Goal: Task Accomplishment & Management: Use online tool/utility

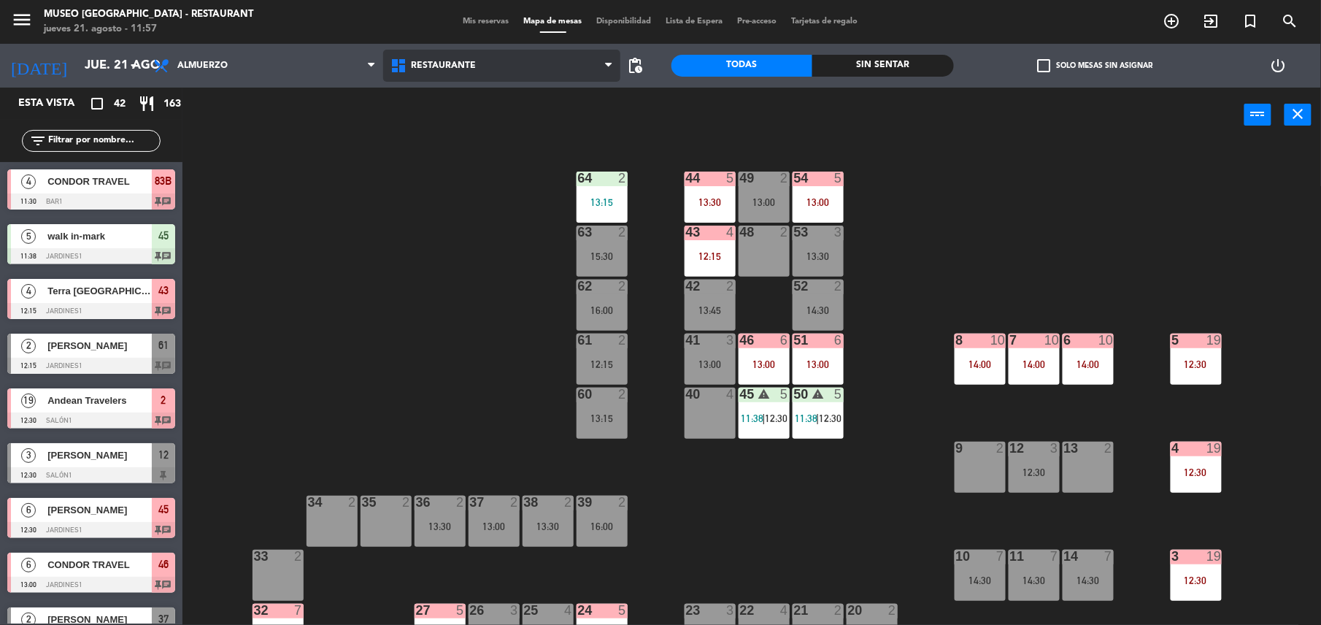
click at [483, 80] on span "Restaurante" at bounding box center [501, 66] width 237 height 32
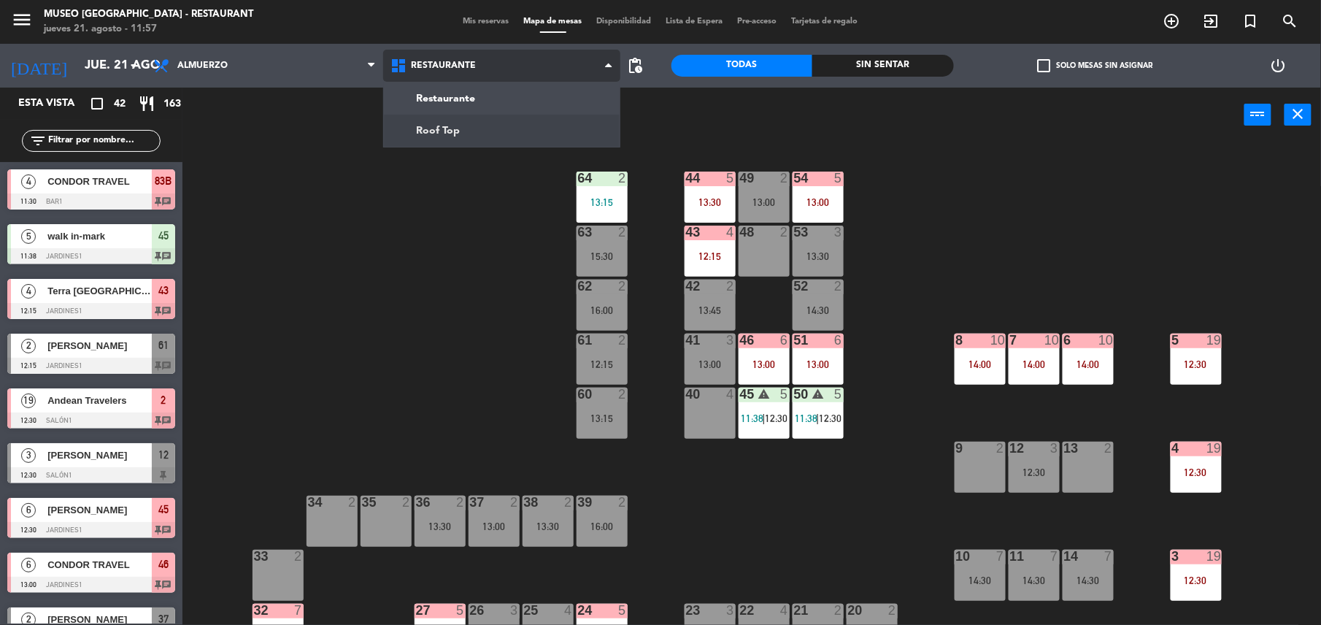
click at [482, 128] on ng-component "menu [GEOGRAPHIC_DATA] - Restaurant jueves 21. agosto - 11:57 Mis reservas Mapa…" at bounding box center [660, 314] width 1321 height 628
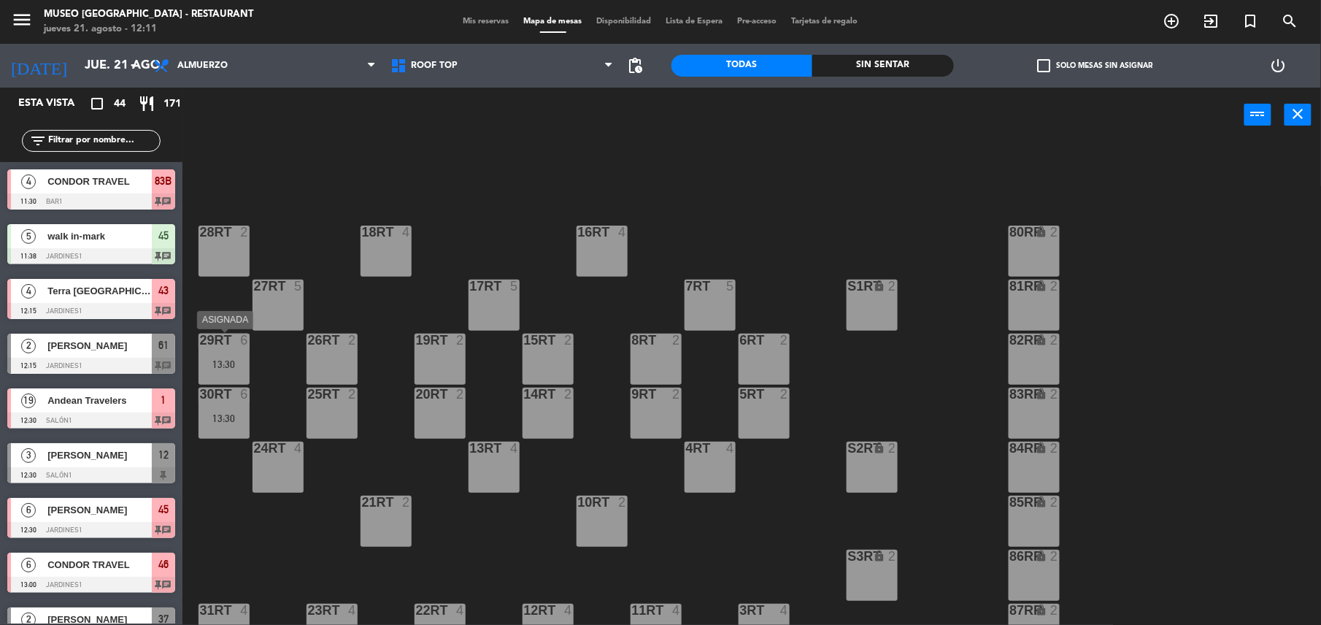
click at [240, 352] on div "29RT 6 13:30" at bounding box center [224, 359] width 51 height 51
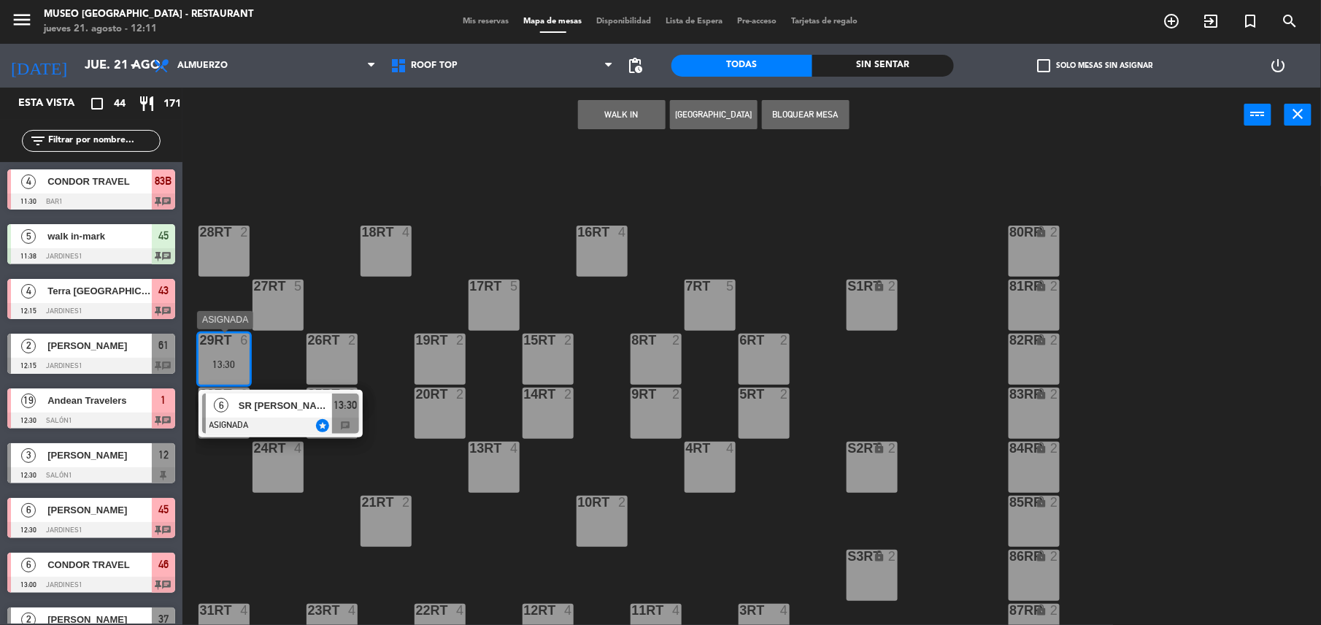
click at [286, 410] on span "SR [PERSON_NAME] ACL" at bounding box center [285, 405] width 93 height 15
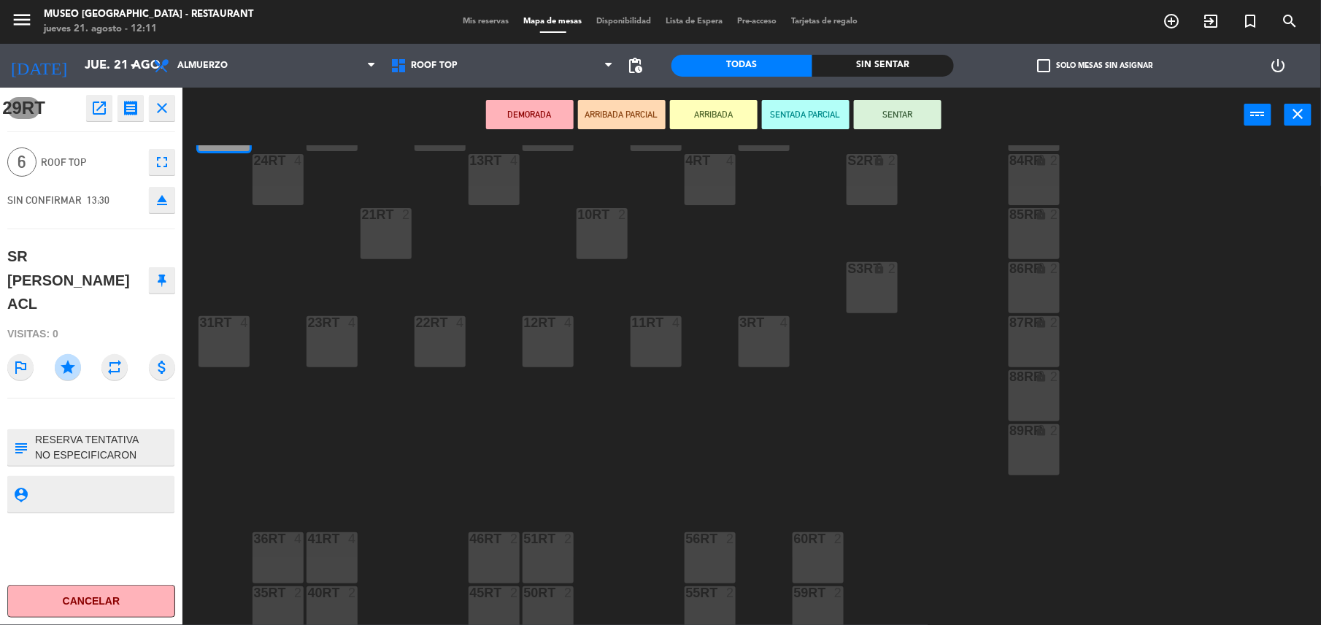
scroll to position [317, 0]
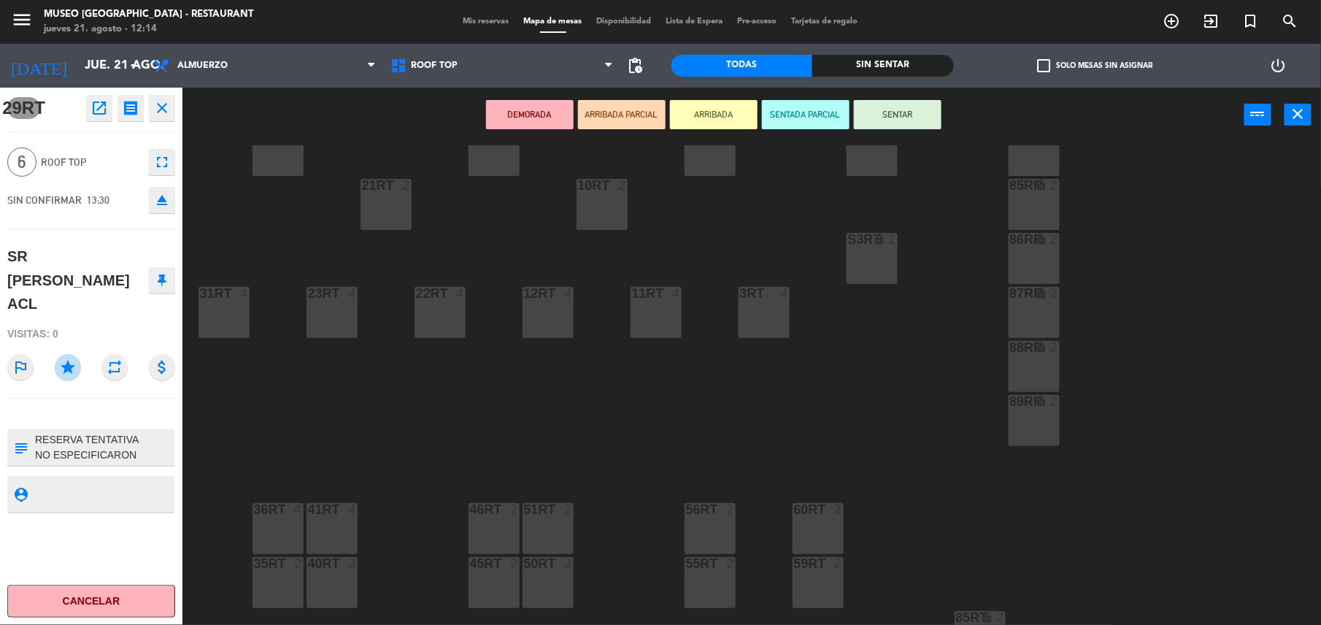
click at [401, 375] on div "18RT 4 16RT 4 28RT 2 80RR lock 2 27RT 5 7RT 5 S1RT lock 2 17RT 5 81RR lock 2 29…" at bounding box center [759, 386] width 1126 height 483
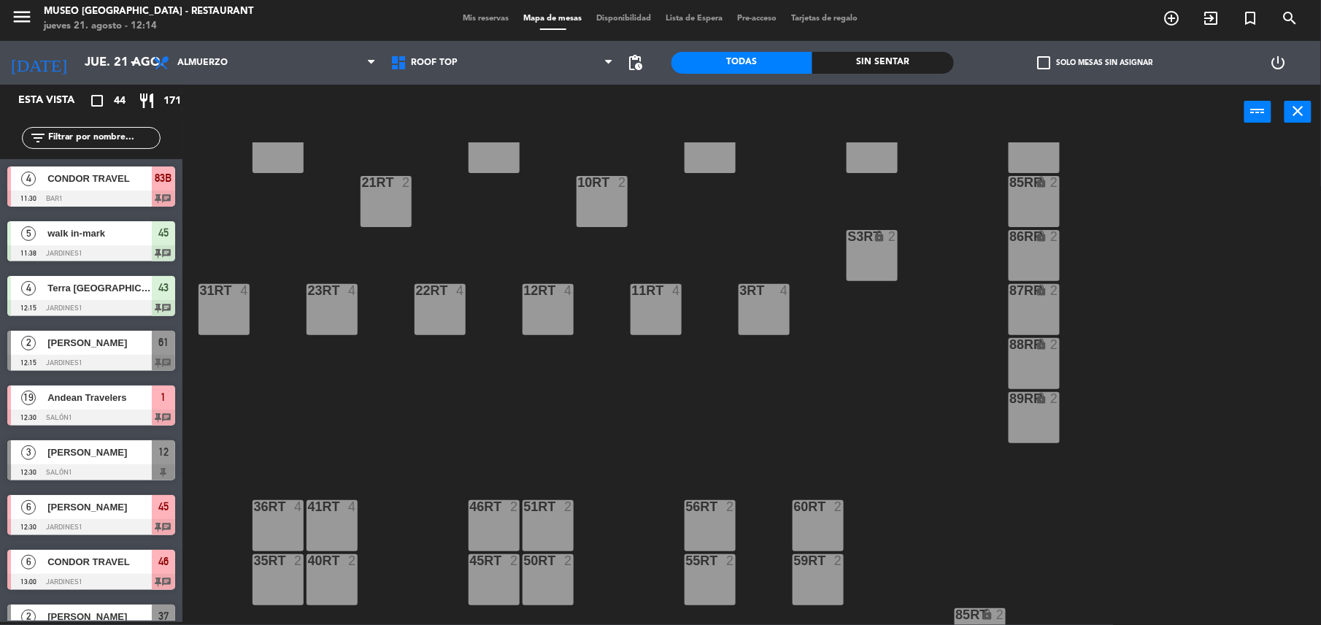
scroll to position [0, 0]
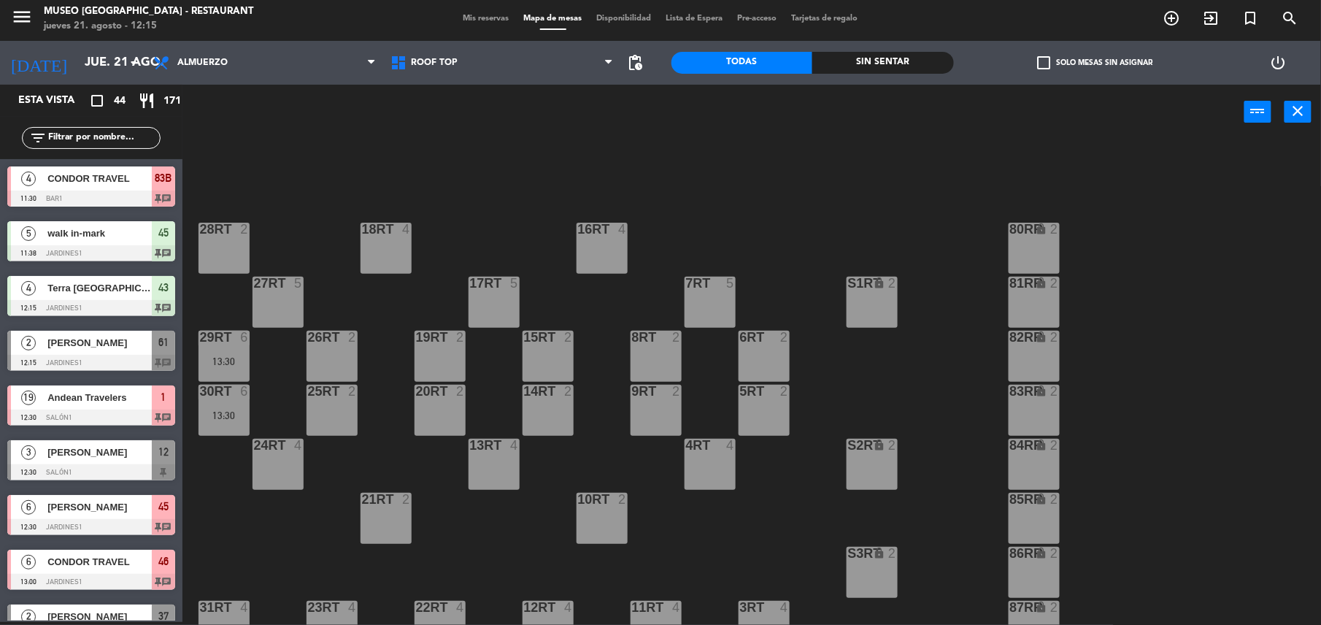
click at [204, 375] on div "29RT 6 13:30" at bounding box center [224, 356] width 51 height 51
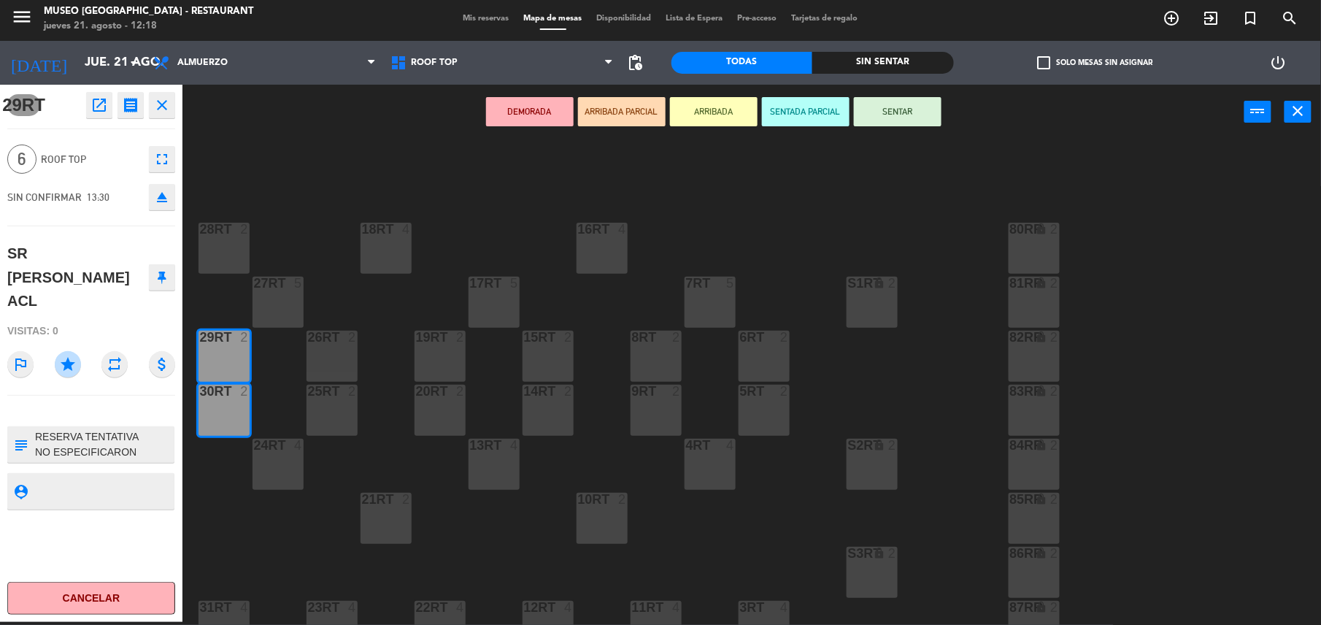
click at [939, 556] on div "18RT 4 16RT 4 28RT 2 80RR lock 2 27RT 5 7RT 5 S1RT lock 2 17RT 5 81RR lock 2 29…" at bounding box center [759, 383] width 1126 height 483
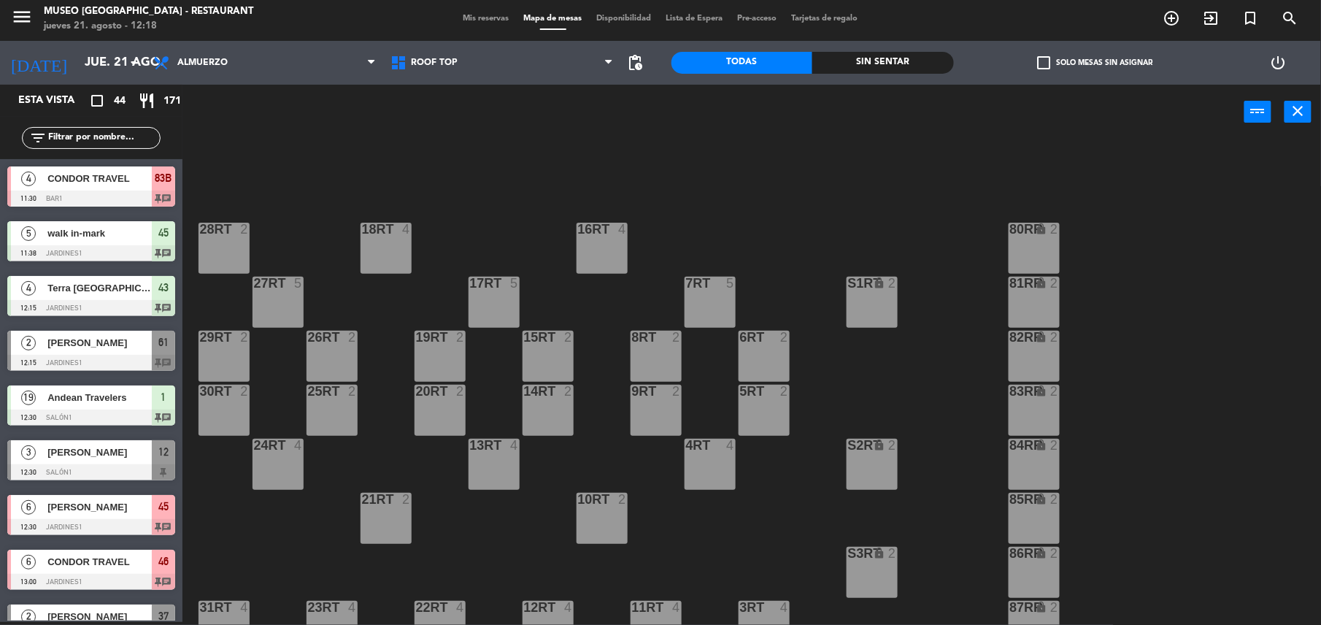
scroll to position [3, 0]
click at [532, 63] on span "Roof Top" at bounding box center [501, 63] width 237 height 32
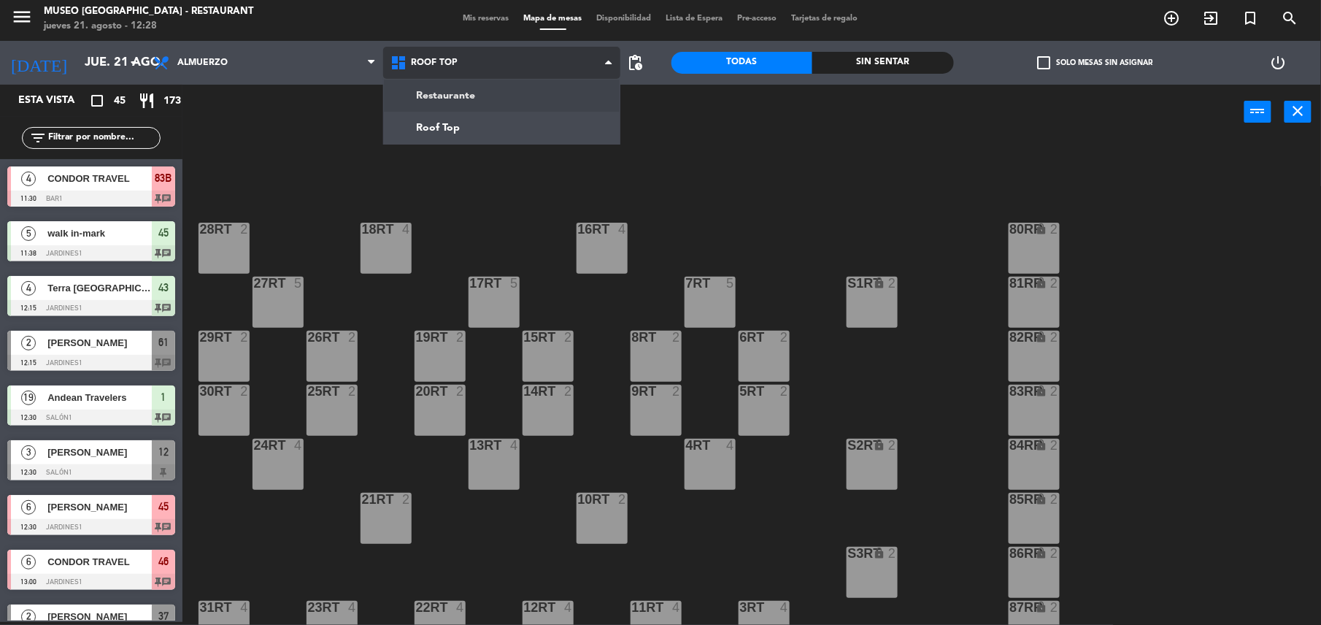
click at [562, 101] on ng-component "menu [GEOGRAPHIC_DATA] - Restaurant jueves 21. agosto - 12:28 Mis reservas Mapa…" at bounding box center [660, 311] width 1321 height 628
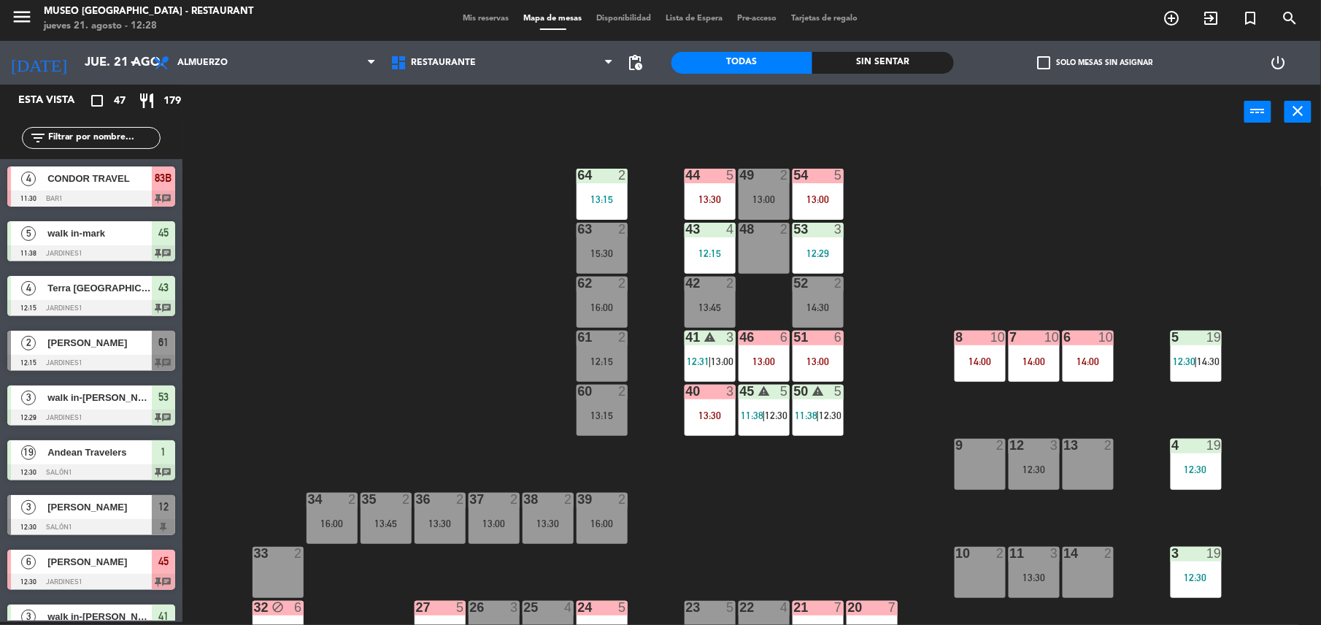
click at [835, 176] on div "5" at bounding box center [839, 175] width 9 height 13
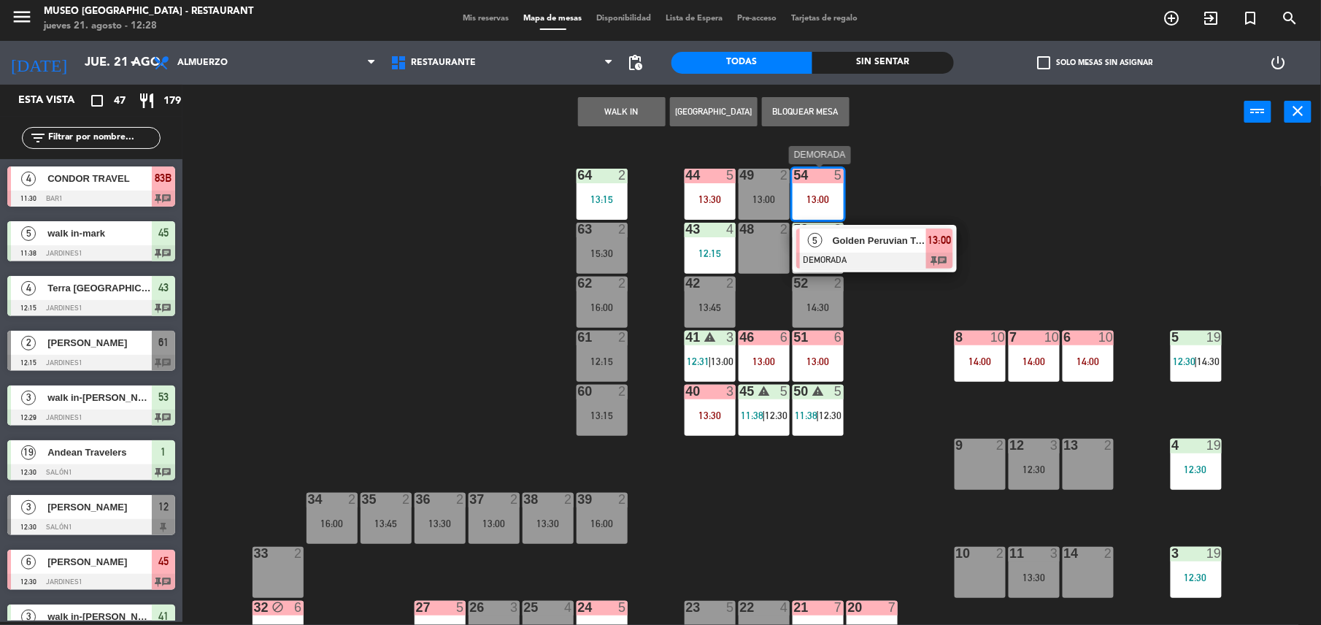
click at [889, 237] on span "Golden Peruvian Tours" at bounding box center [879, 240] width 93 height 15
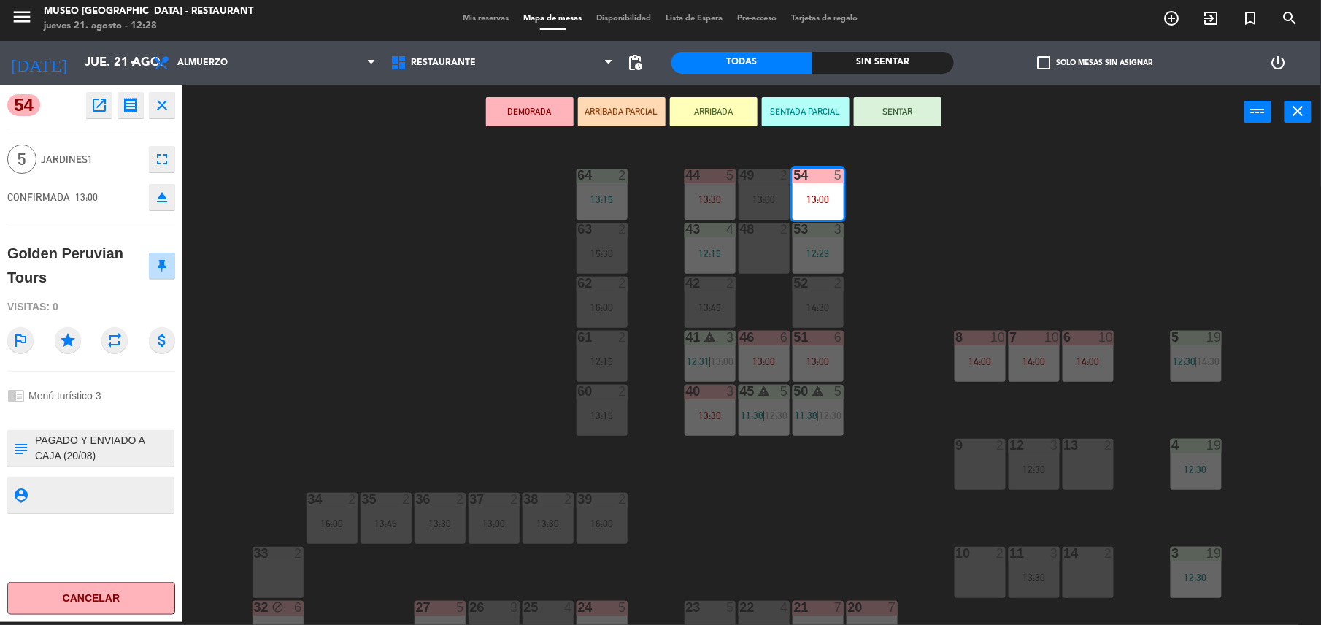
click at [897, 299] on div "44 5 13:30 49 2 13:00 54 5 13:00 64 2 13:15 48 2 53 3 12:29 63 2 15:30 43 4 12:…" at bounding box center [759, 383] width 1126 height 483
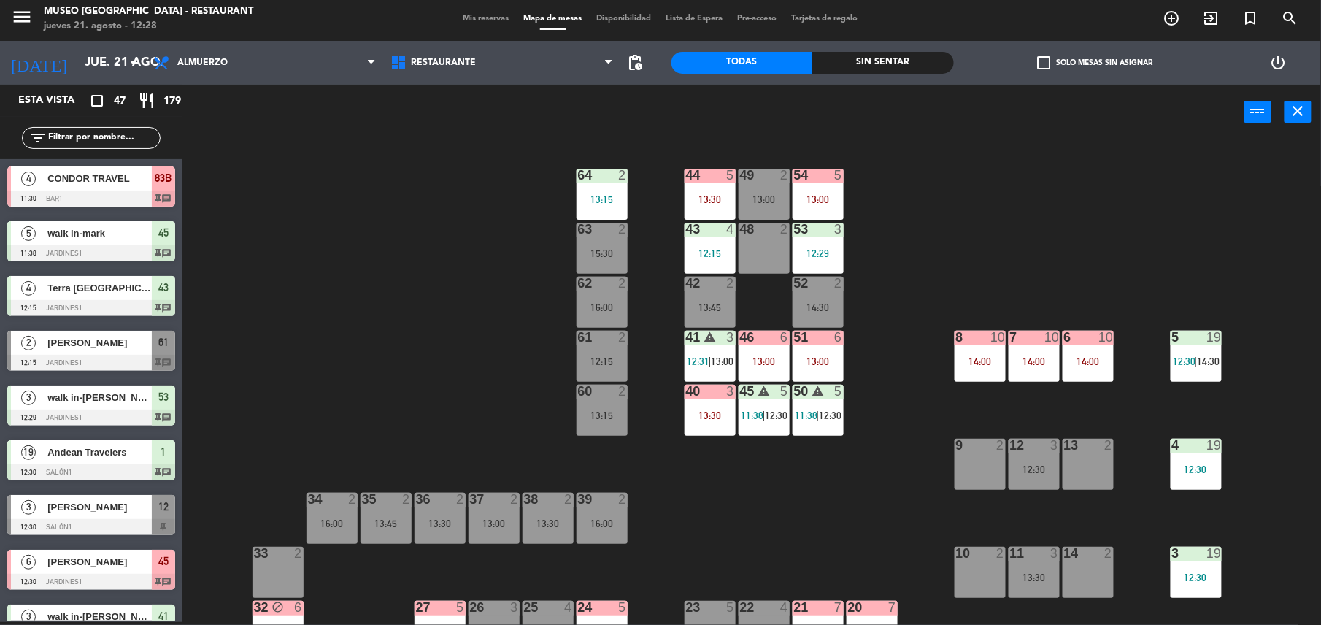
click at [810, 360] on div "13:00" at bounding box center [818, 361] width 51 height 10
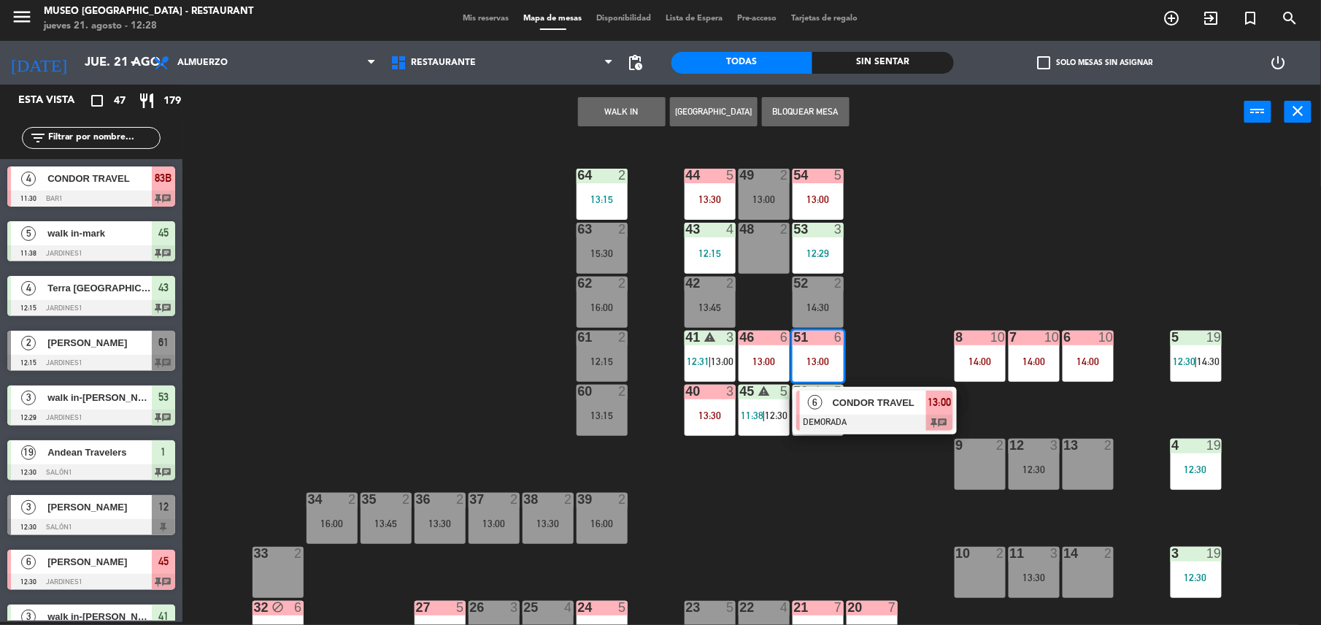
click at [873, 410] on div "CONDOR TRAVEL" at bounding box center [879, 403] width 95 height 24
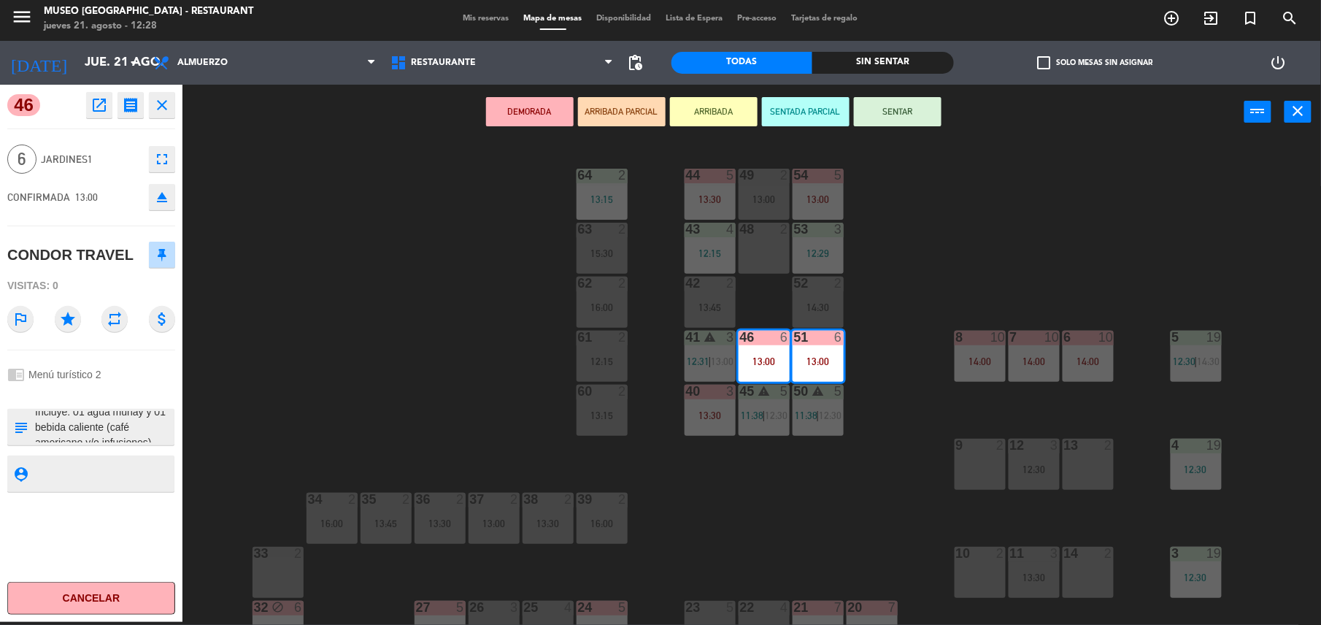
scroll to position [229, 0]
click at [437, 375] on div "44 5 13:30 49 2 13:00 54 5 13:00 64 2 13:15 48 2 53 3 12:29 63 2 15:30 43 4 12:…" at bounding box center [759, 383] width 1126 height 483
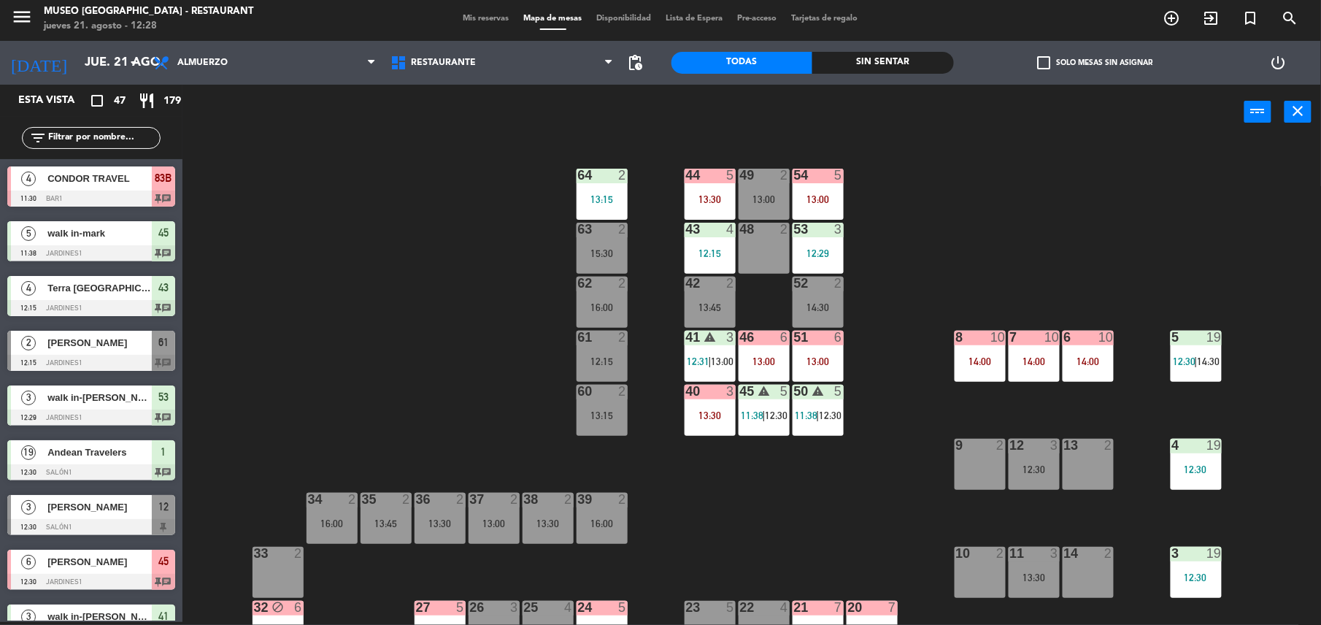
scroll to position [3, 0]
click at [833, 202] on div "13:00" at bounding box center [818, 199] width 51 height 10
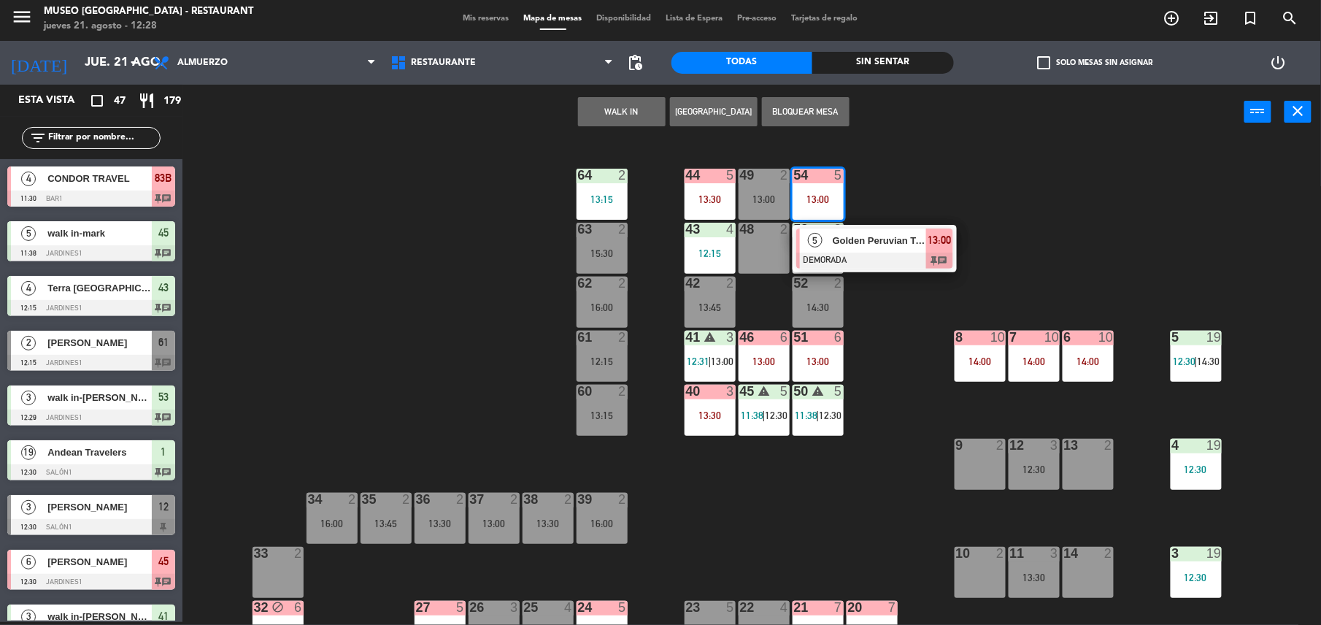
click at [850, 223] on div "3" at bounding box center [842, 229] width 24 height 13
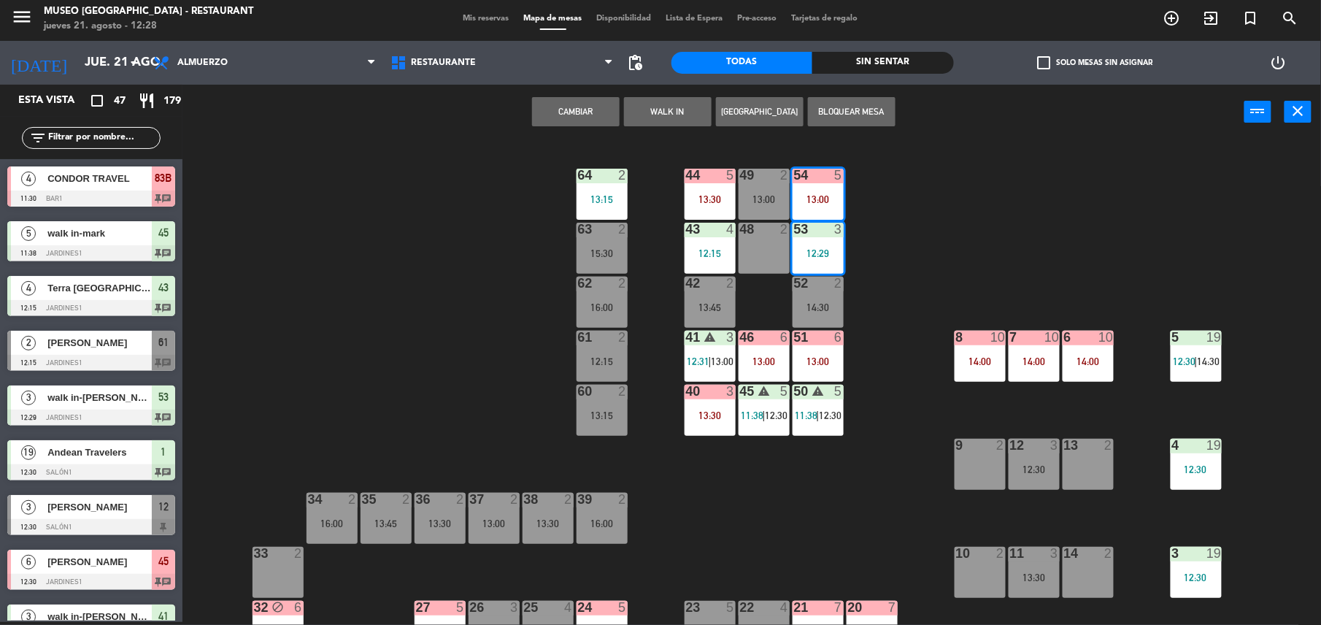
click at [913, 199] on div "44 5 13:30 49 2 13:00 54 5 13:00 64 2 13:15 48 2 53 3 12:29 63 2 15:30 43 4 12:…" at bounding box center [759, 383] width 1126 height 483
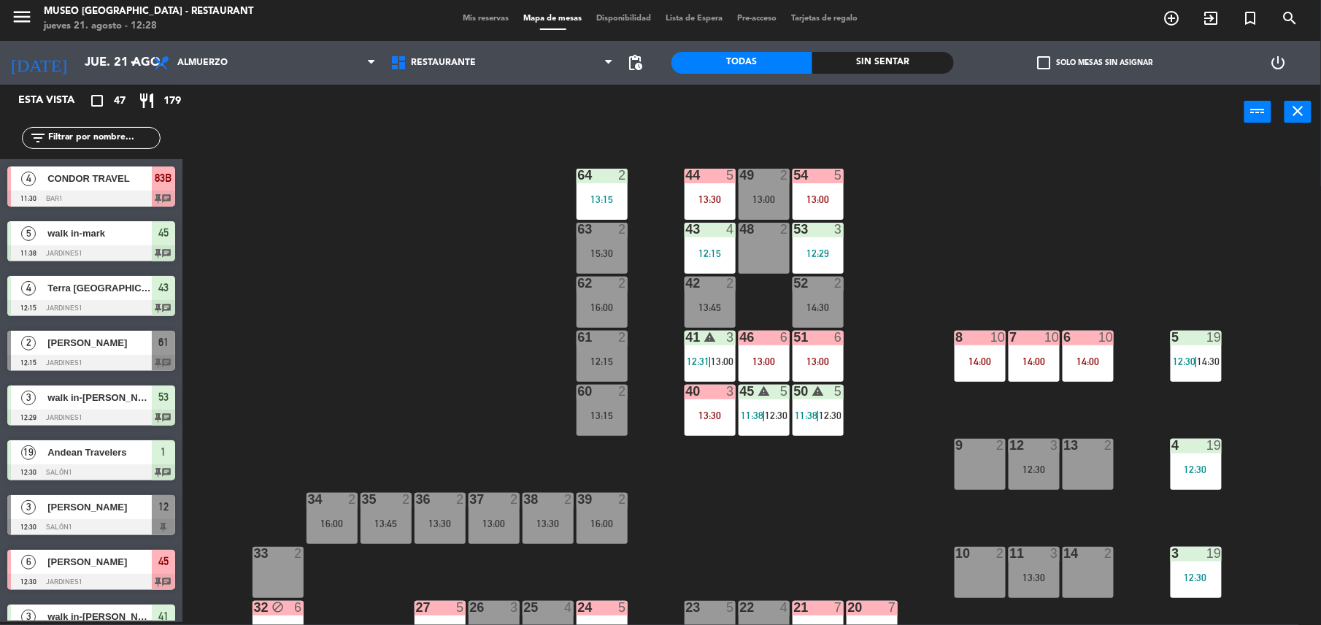
click at [837, 179] on div "5" at bounding box center [839, 175] width 9 height 13
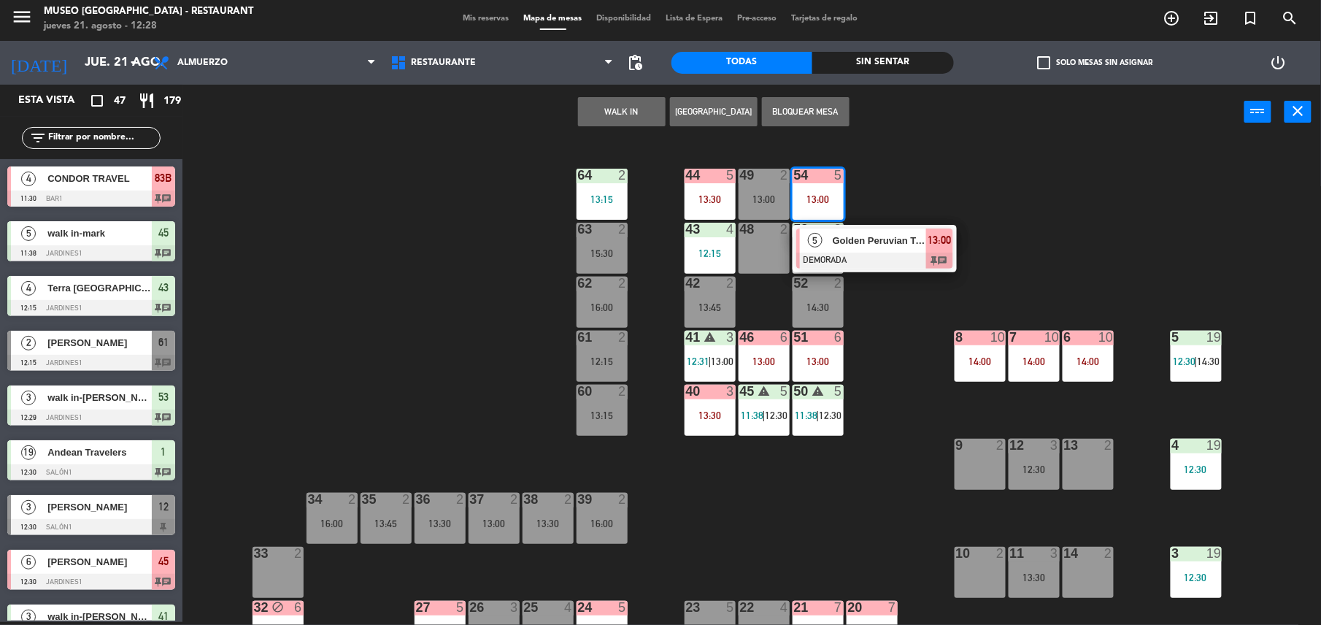
click at [883, 231] on div "Golden Peruvian Tours" at bounding box center [879, 241] width 95 height 24
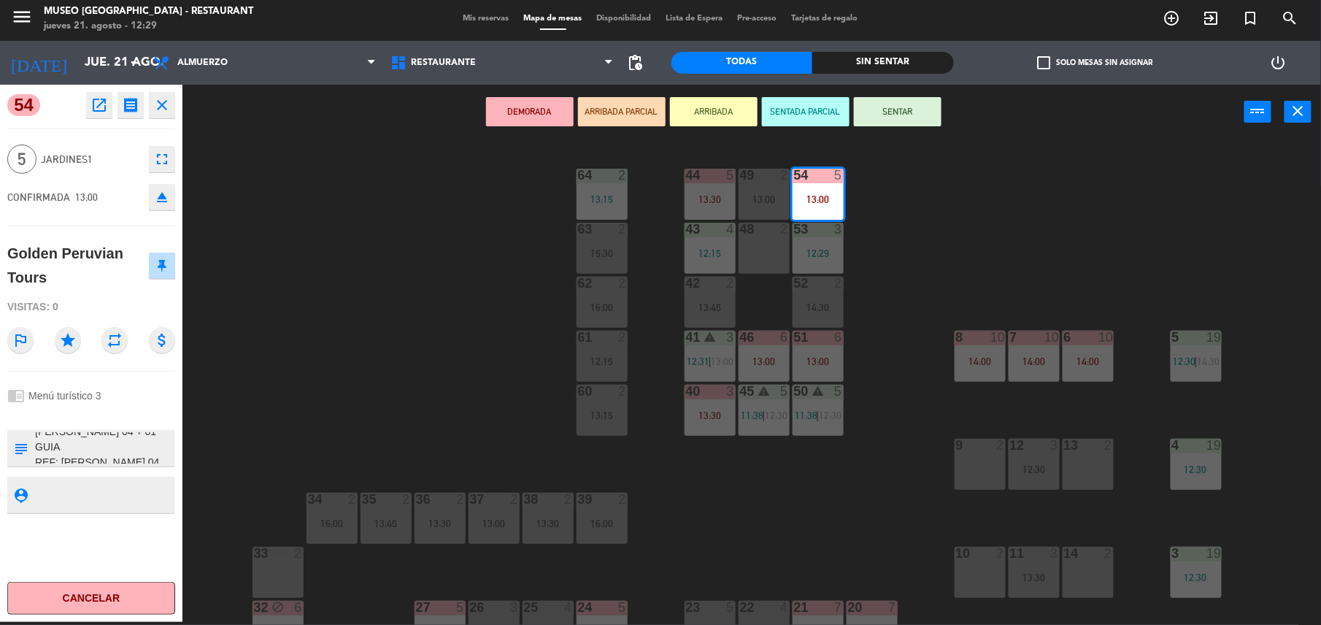
scroll to position [36, 0]
click at [357, 383] on div "44 5 13:30 49 2 13:00 54 5 13:00 64 2 13:15 48 2 53 3 12:29 63 2 15:30 43 4 12:…" at bounding box center [759, 383] width 1126 height 483
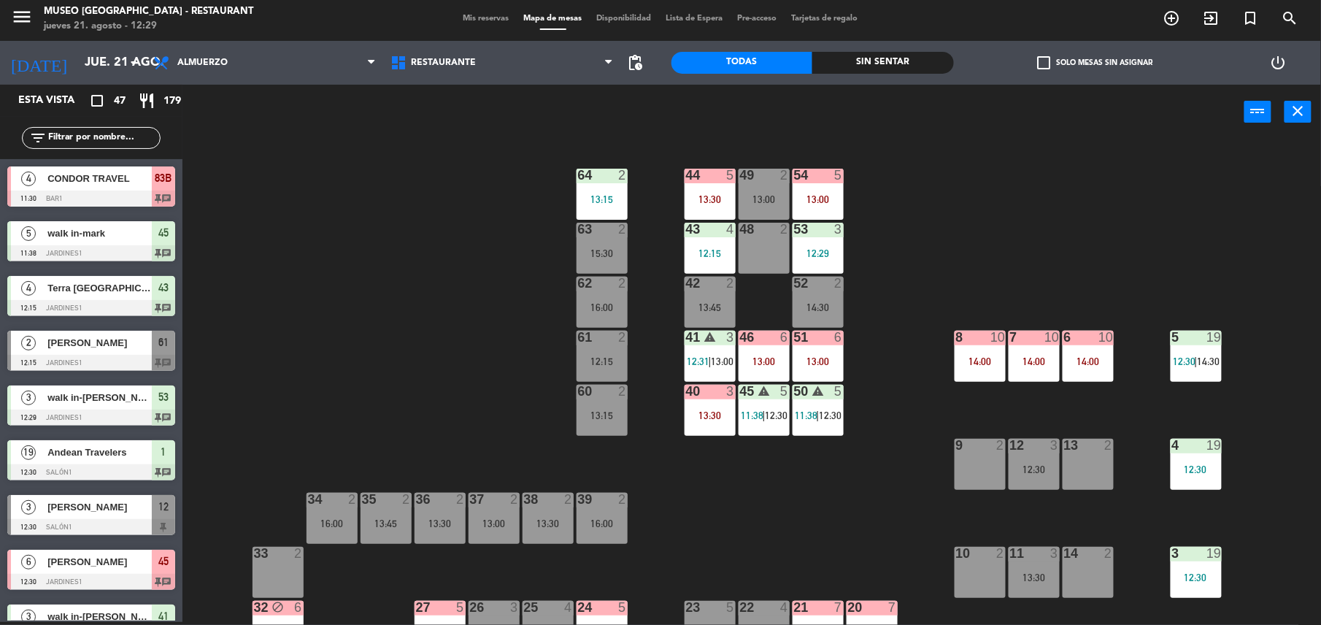
scroll to position [3, 0]
click at [690, 202] on div "13:30" at bounding box center [710, 199] width 51 height 10
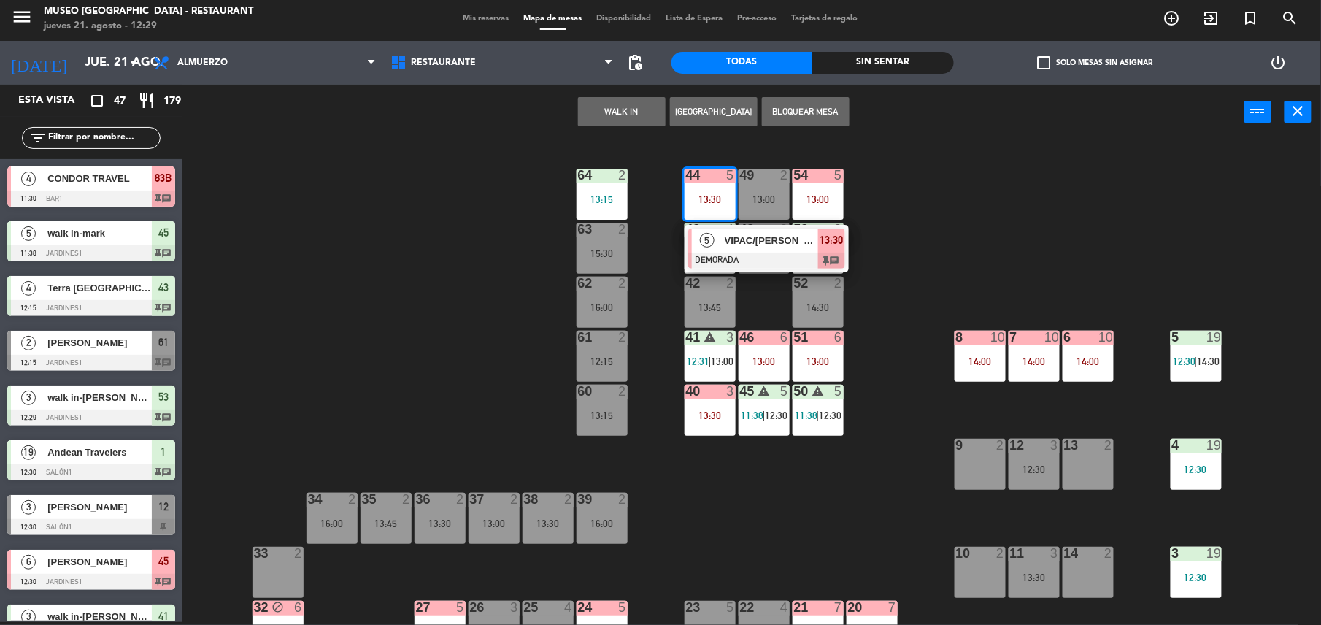
click at [758, 258] on div at bounding box center [766, 261] width 157 height 16
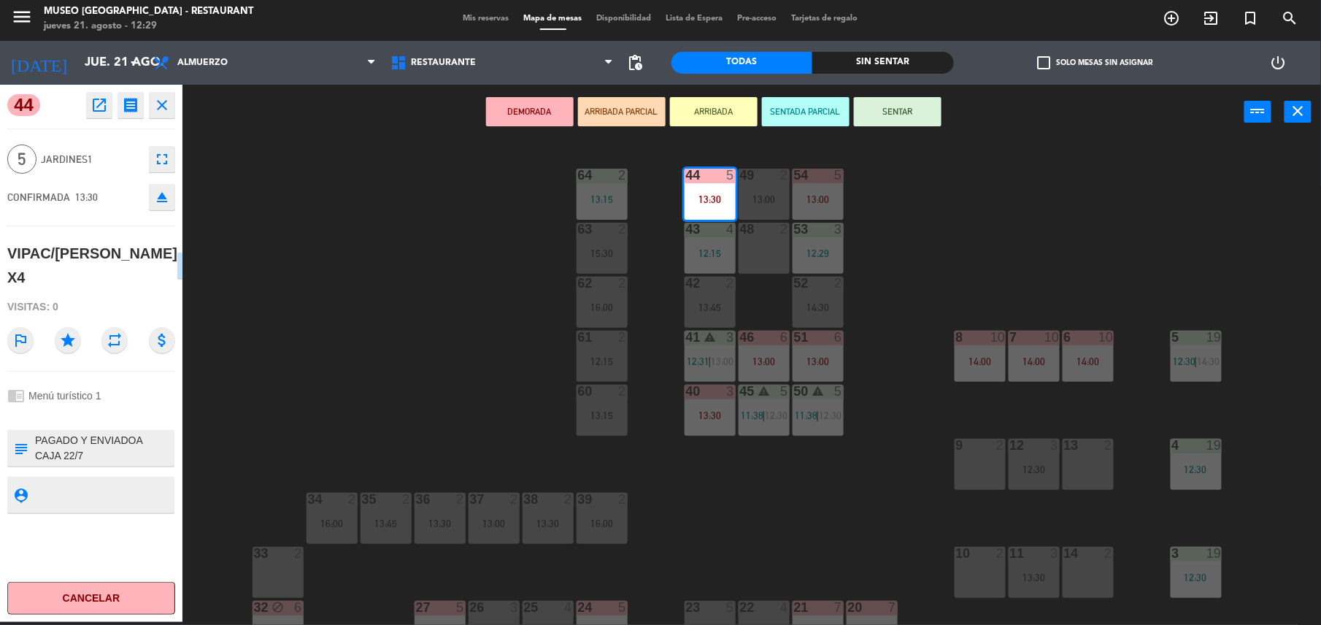
click at [102, 101] on icon "open_in_new" at bounding box center [100, 105] width 18 height 18
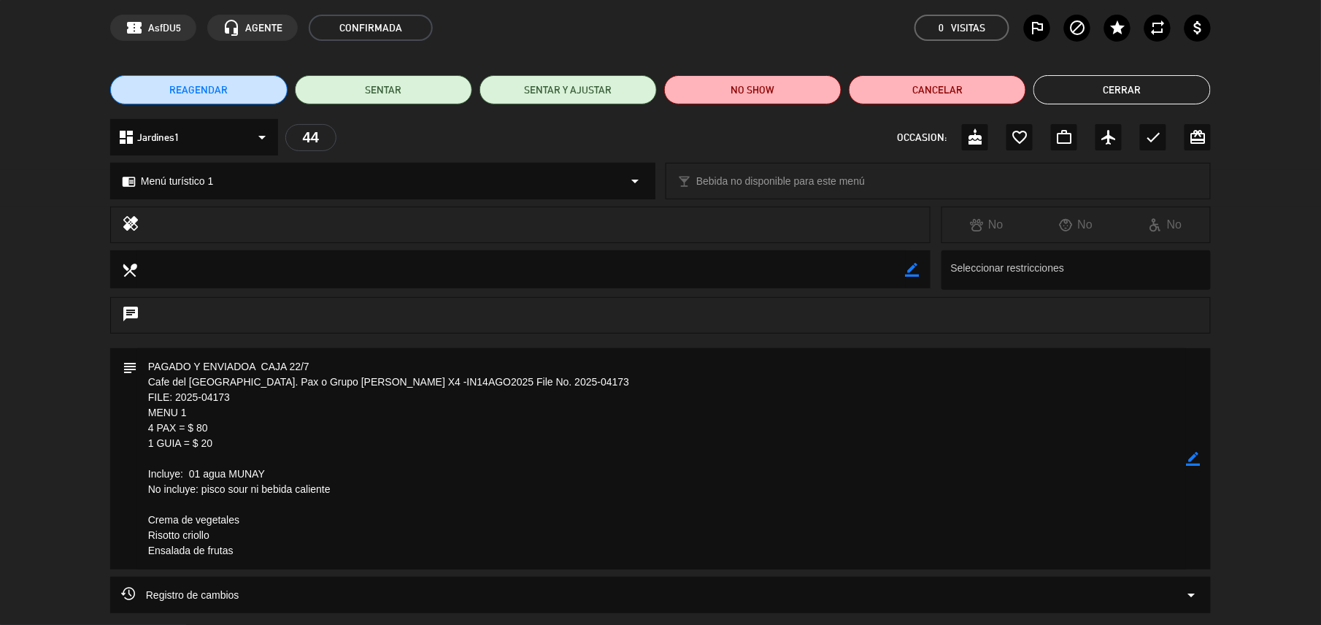
scroll to position [0, 0]
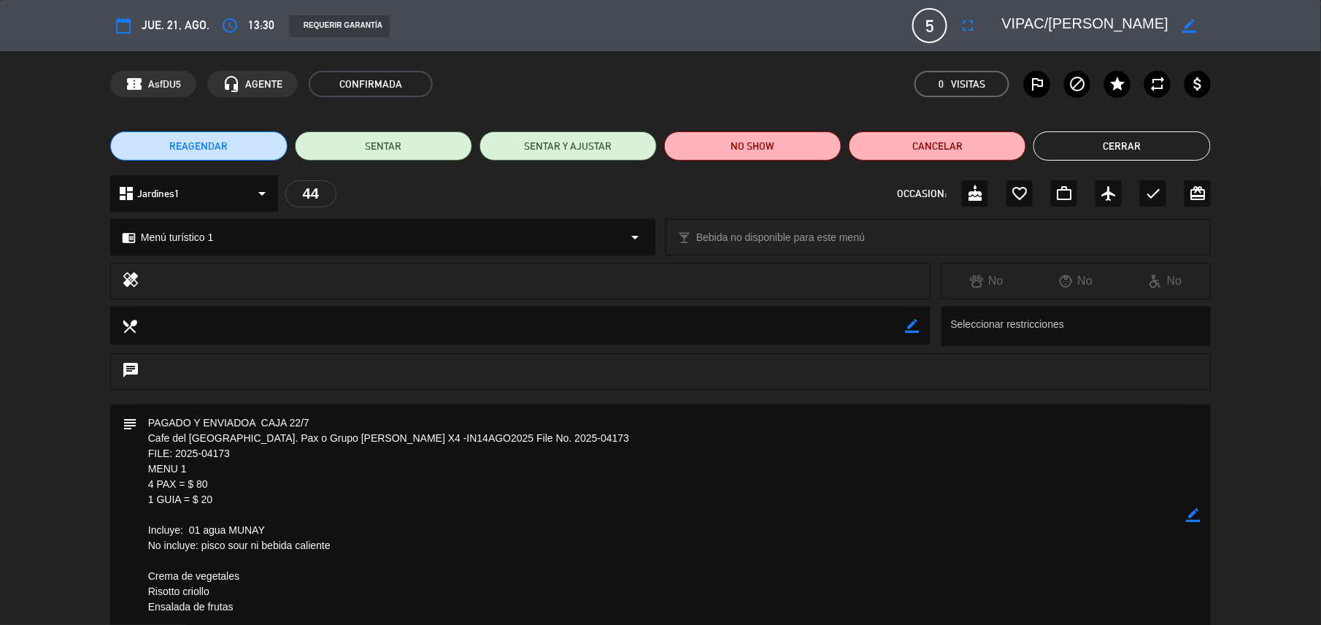
click at [1097, 146] on button "Cerrar" at bounding box center [1122, 145] width 177 height 29
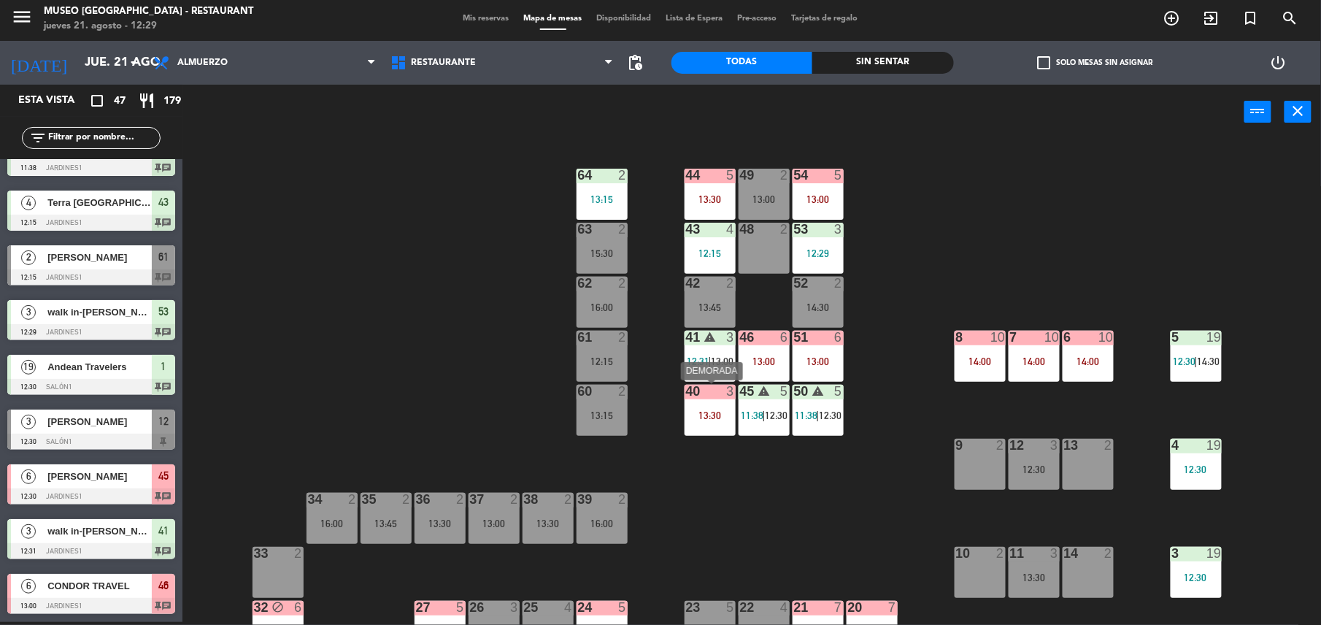
scroll to position [156, 0]
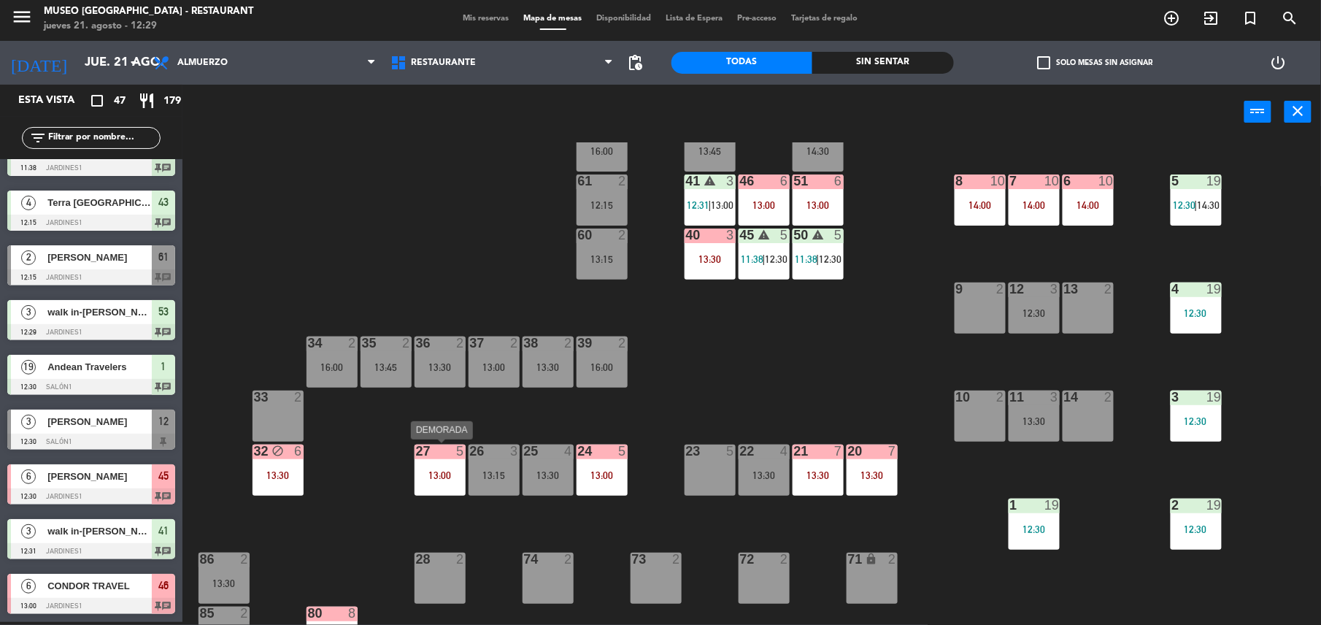
click at [445, 453] on div at bounding box center [440, 451] width 24 height 13
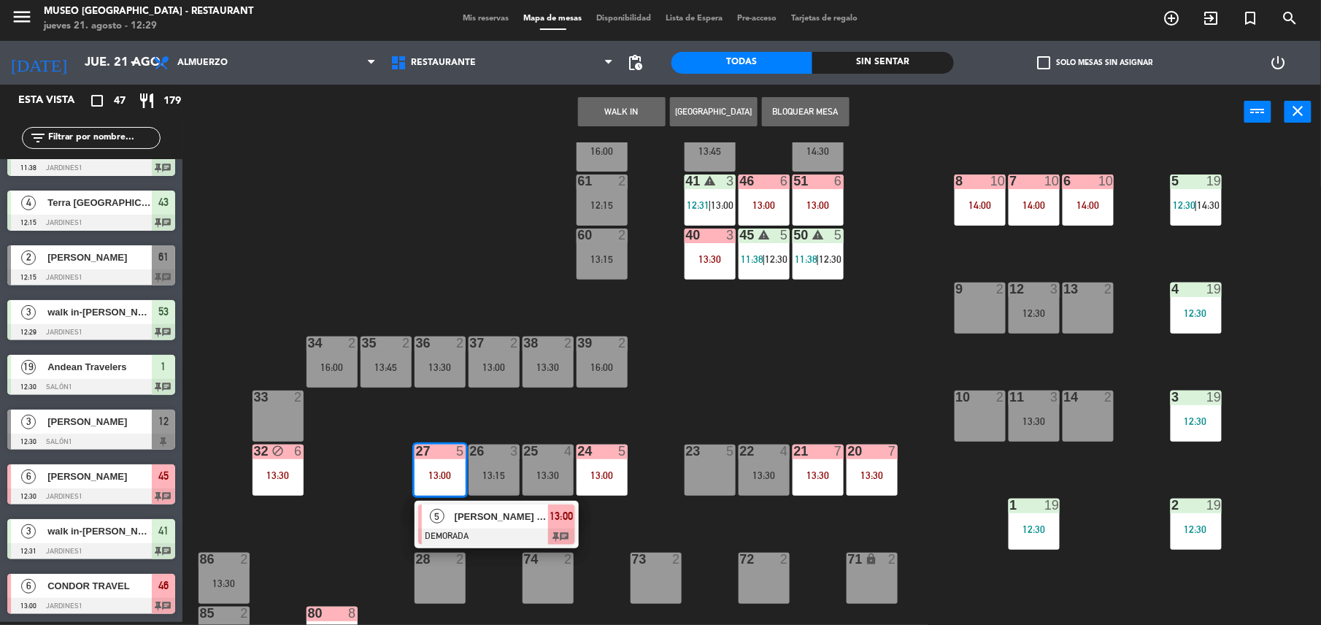
click at [774, 421] on div "44 5 13:30 49 2 13:00 54 5 13:00 64 2 13:15 48 2 53 3 12:29 63 2 15:30 43 4 12:…" at bounding box center [759, 383] width 1126 height 483
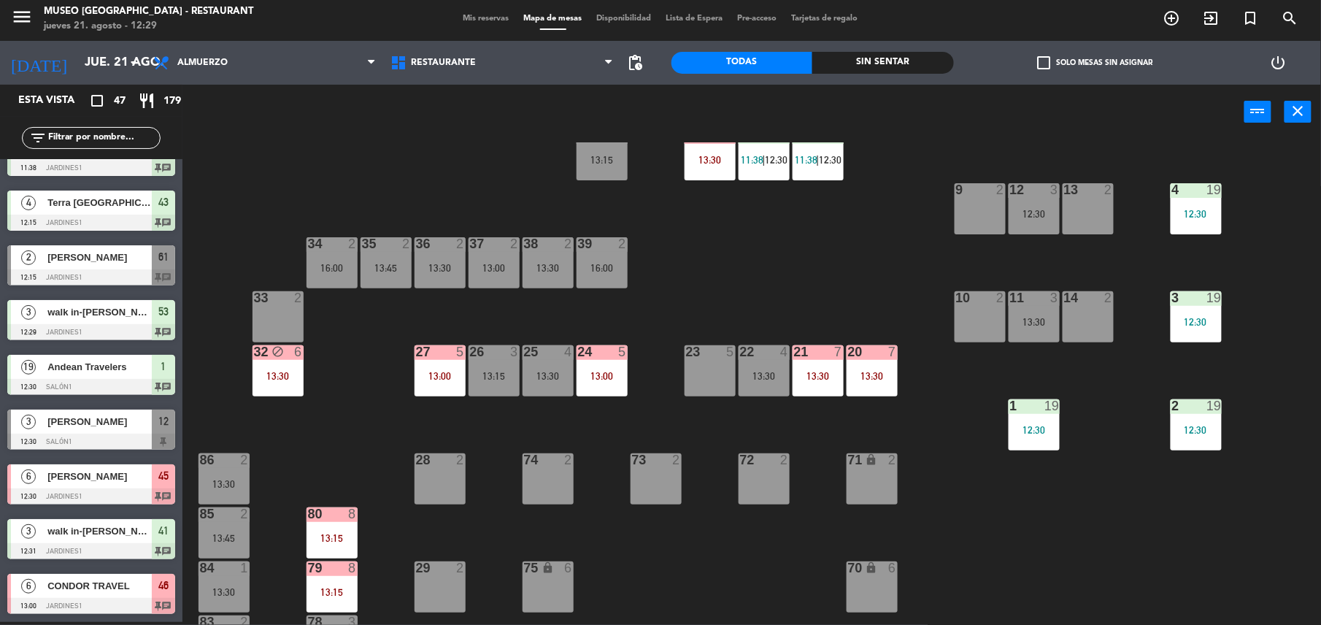
scroll to position [263, 0]
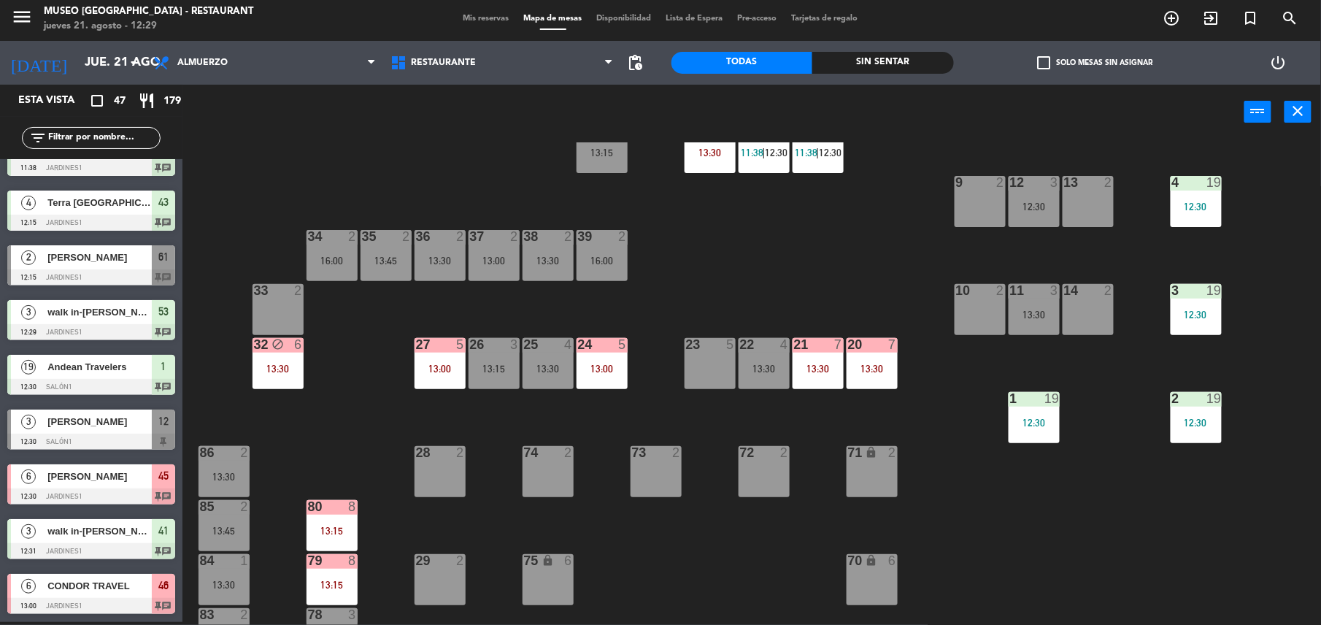
click at [70, 136] on input "text" at bounding box center [103, 138] width 113 height 16
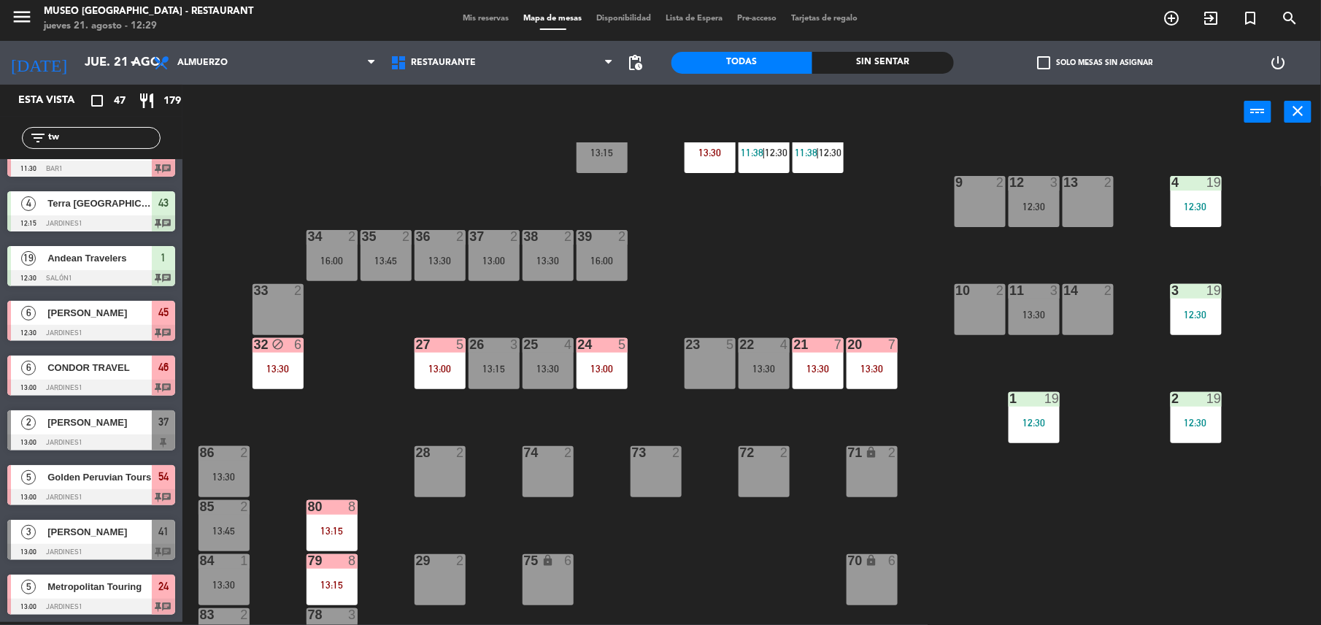
scroll to position [0, 0]
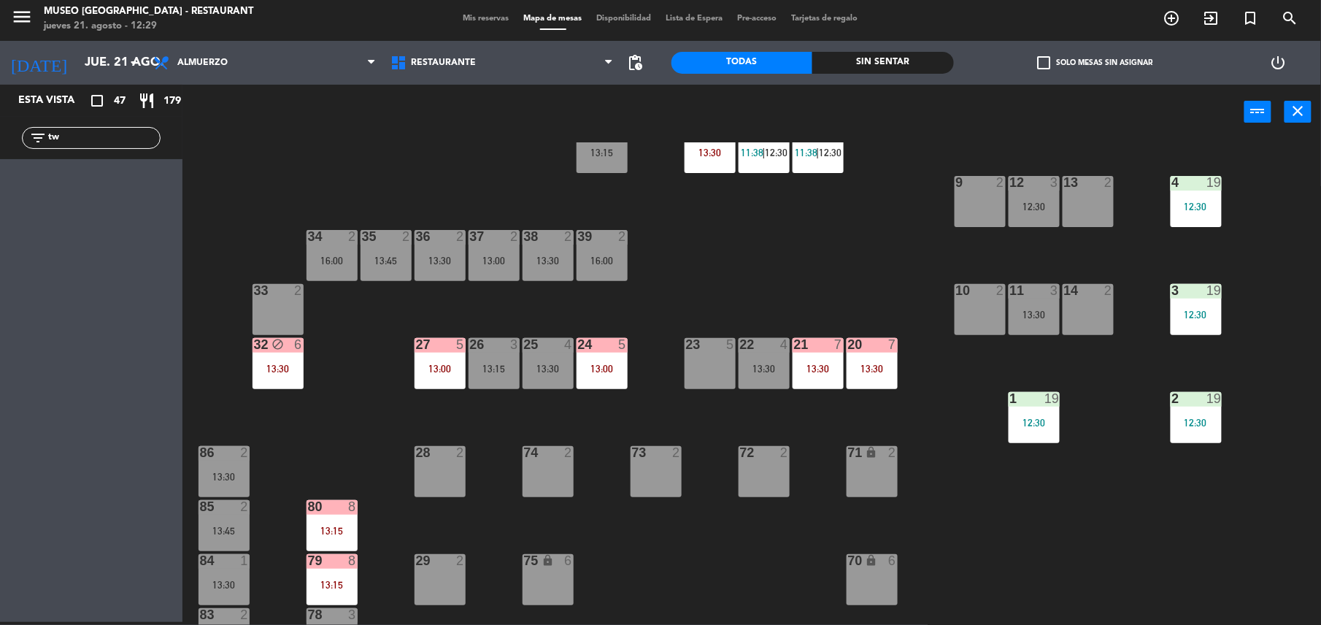
type input "t"
type input "c"
type input "u"
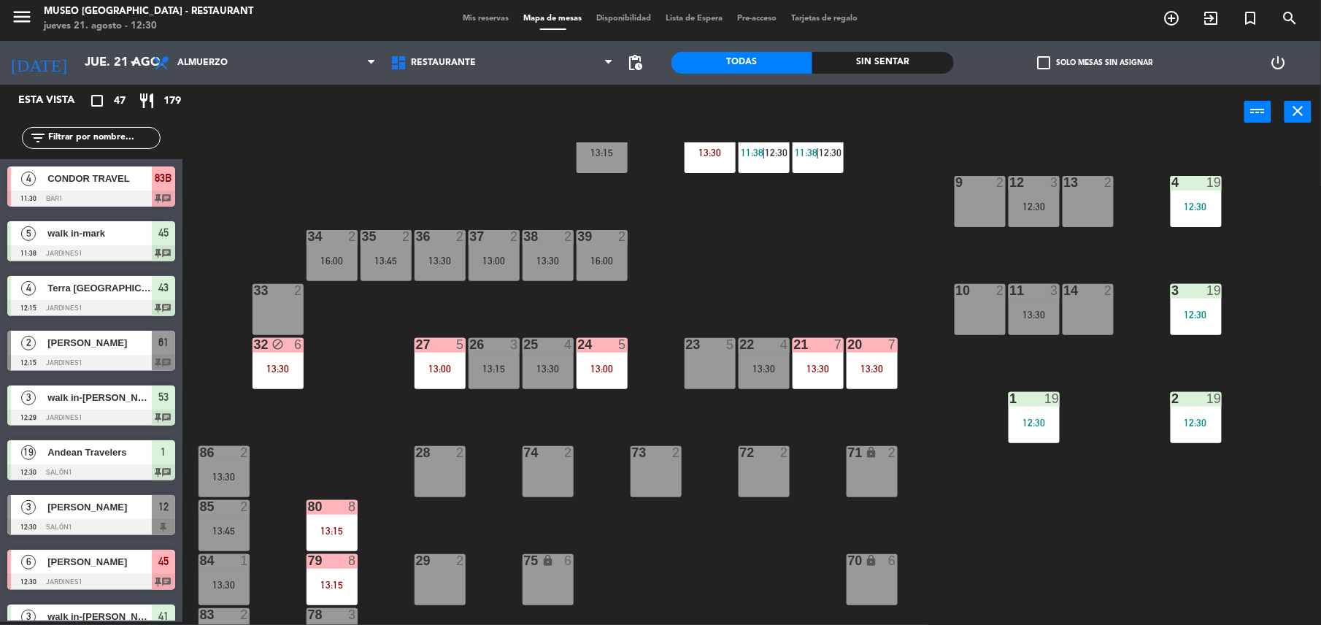
click at [320, 205] on div "44 5 13:30 49 2 13:00 54 5 13:00 64 2 13:15 48 2 53 3 12:29 63 2 15:30 43 4 12:…" at bounding box center [759, 383] width 1126 height 483
click at [96, 140] on input "text" at bounding box center [103, 138] width 113 height 16
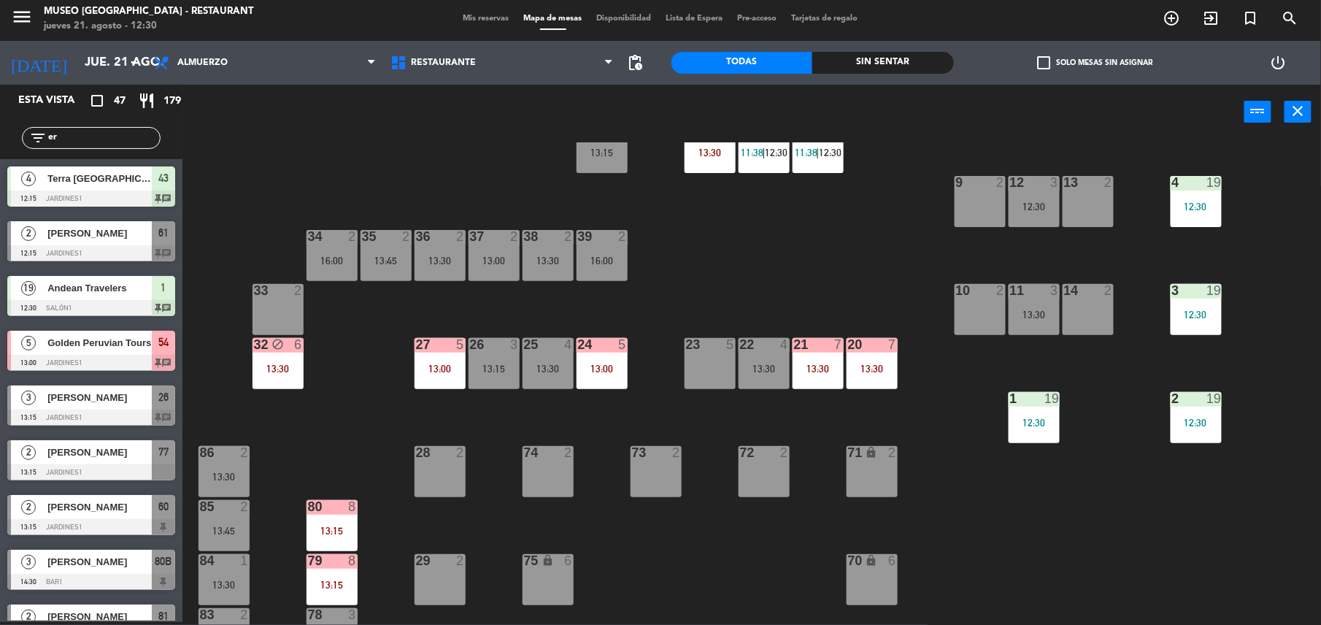
type input "e"
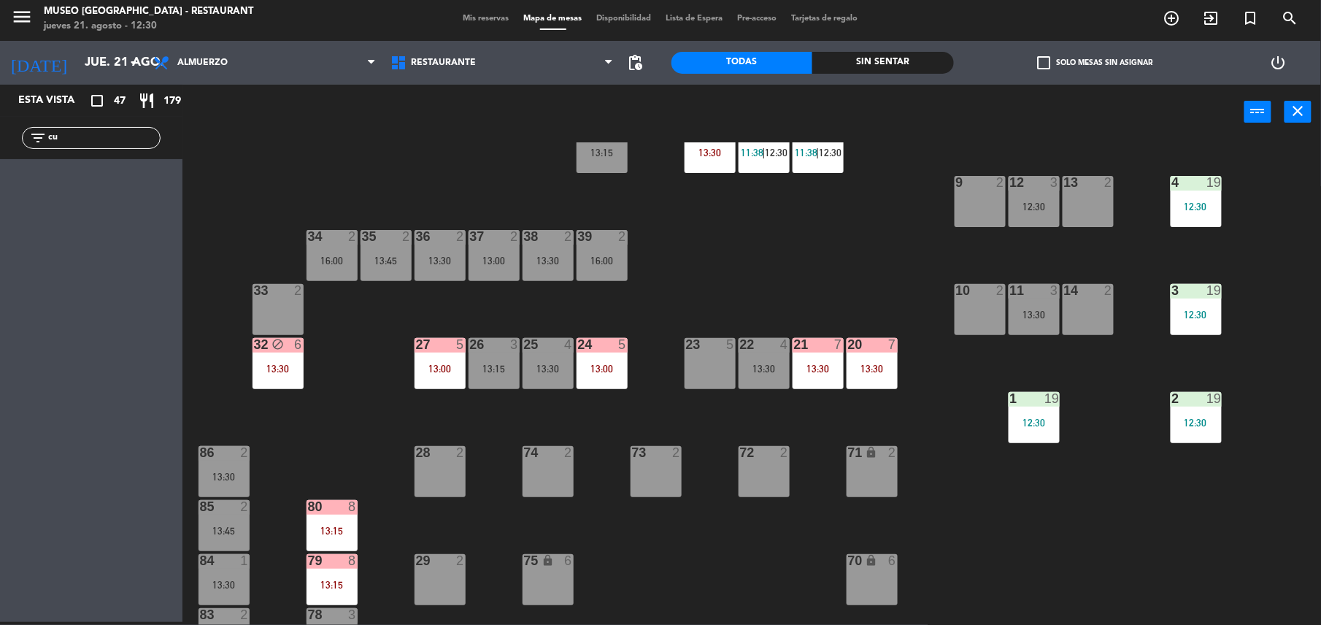
type input "c"
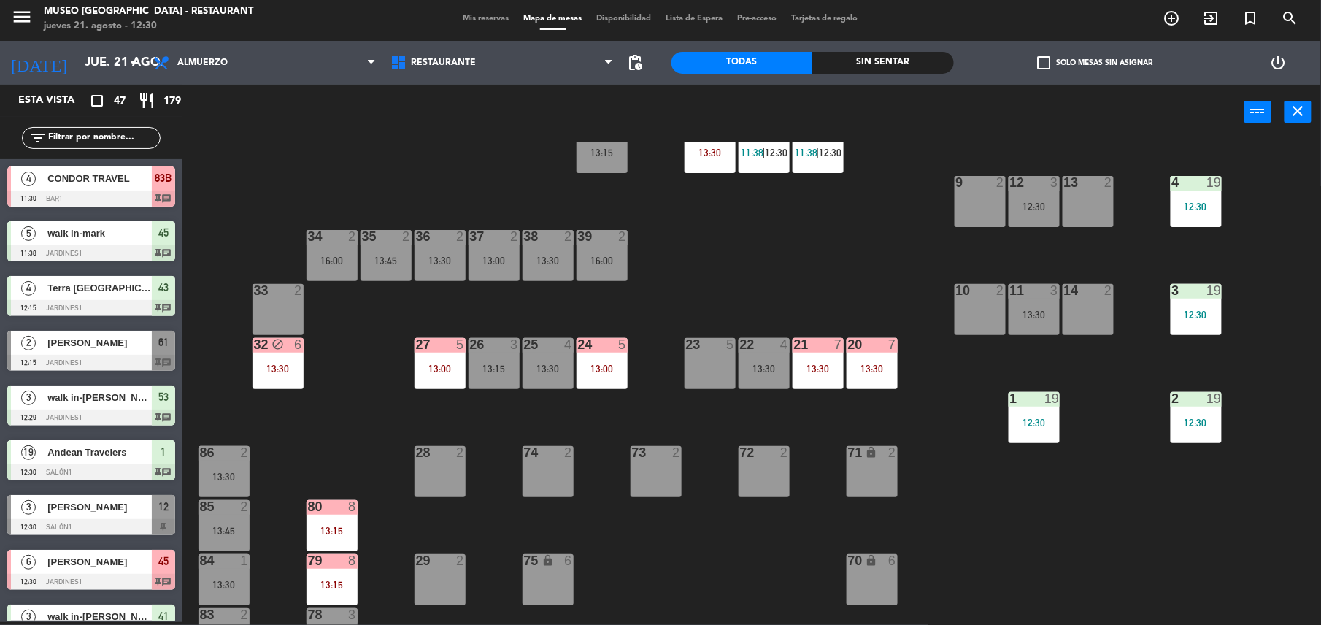
click at [345, 152] on div "44 5 13:30 49 2 13:00 54 5 13:00 64 2 13:15 48 2 53 3 12:29 63 2 15:30 43 4 12:…" at bounding box center [759, 383] width 1126 height 483
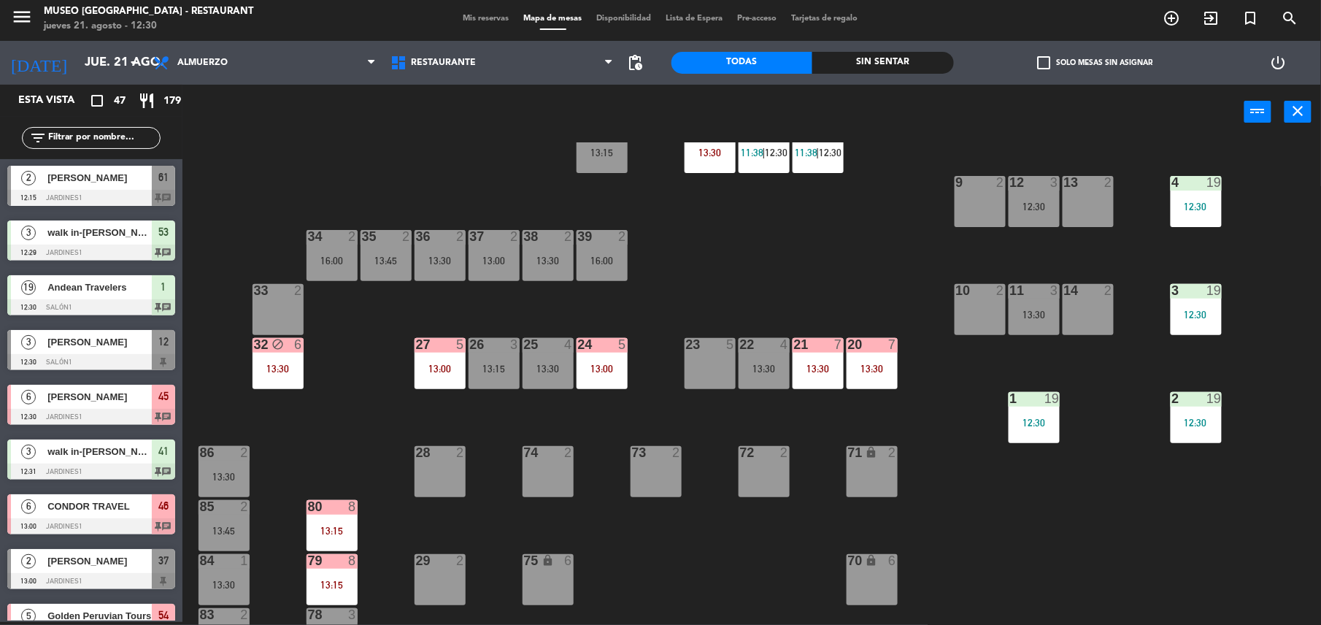
scroll to position [166, 0]
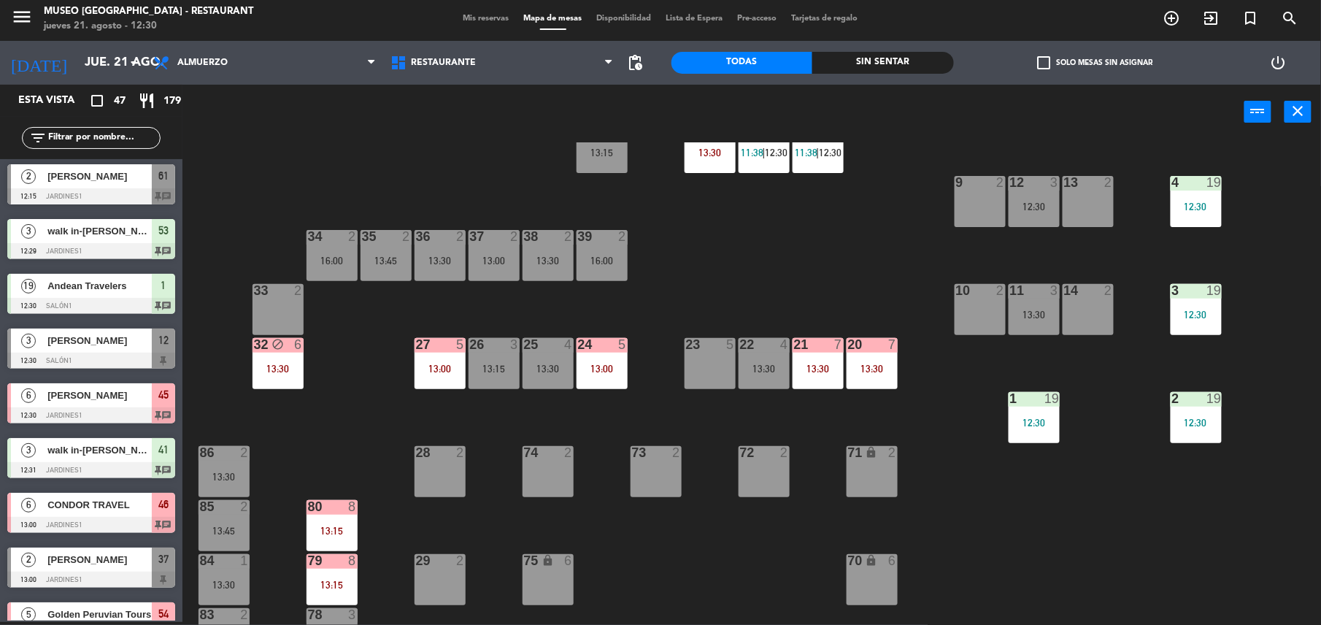
click at [94, 142] on input "text" at bounding box center [103, 138] width 113 height 16
type input "k"
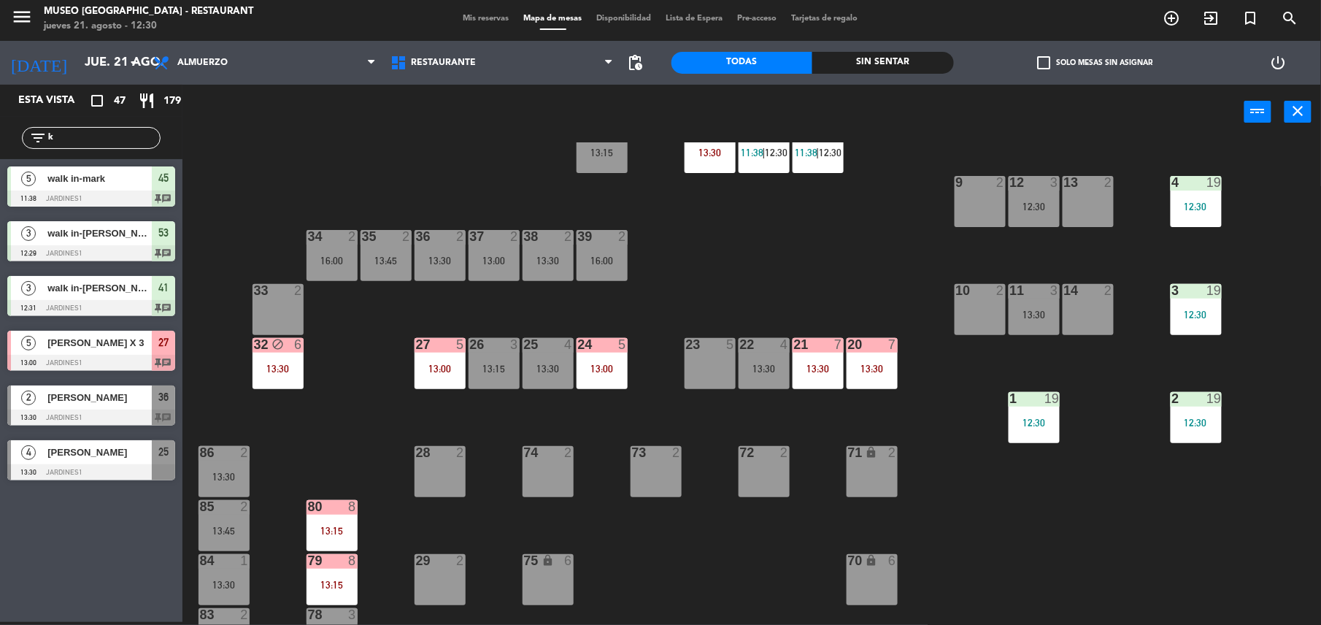
scroll to position [0, 0]
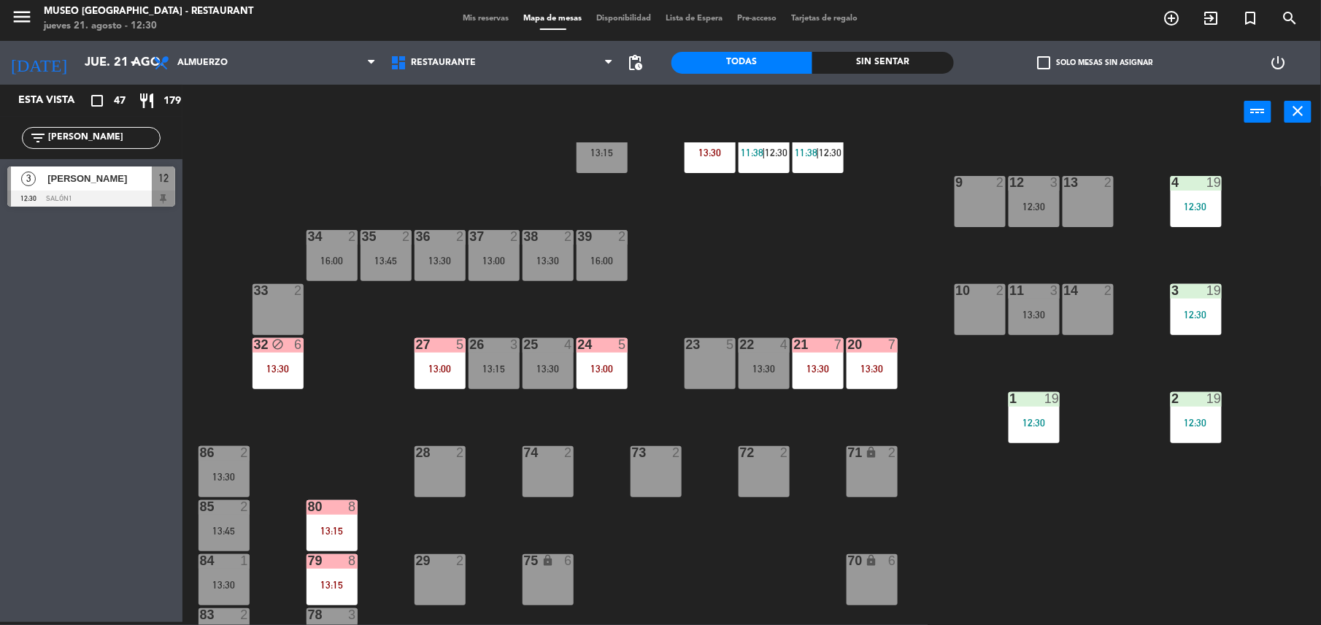
type input "[PERSON_NAME]"
click at [94, 184] on span "[PERSON_NAME]" at bounding box center [99, 178] width 104 height 15
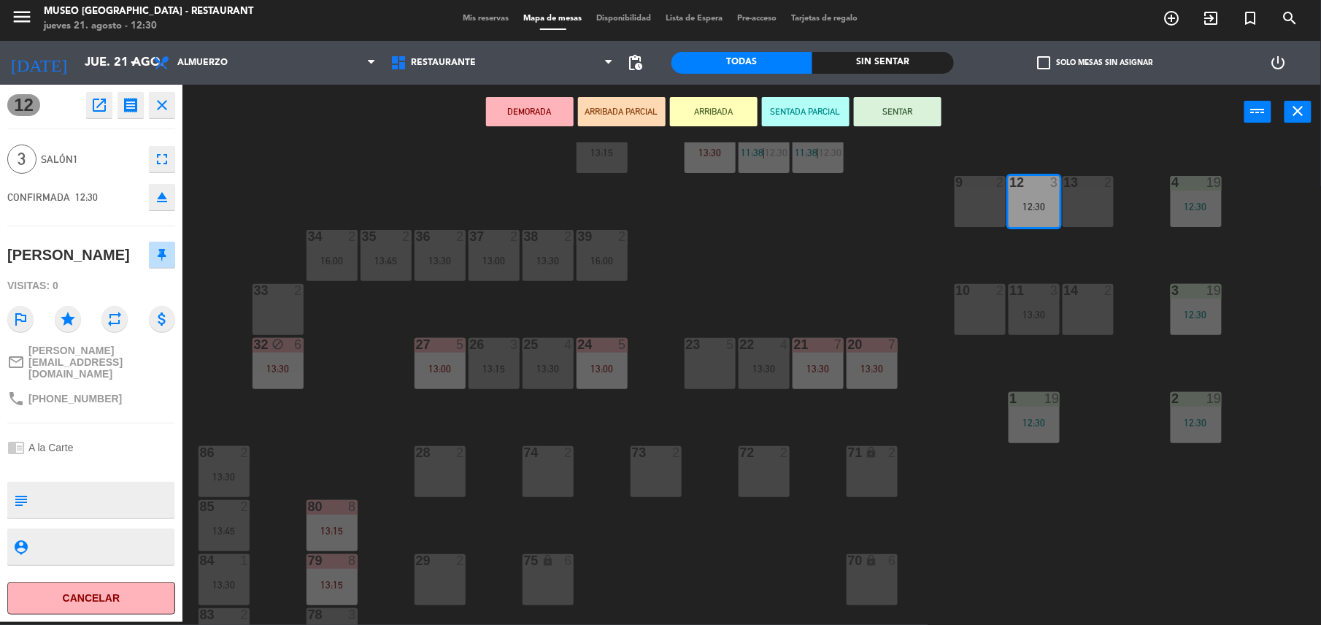
click at [713, 359] on div "23 5" at bounding box center [710, 363] width 51 height 51
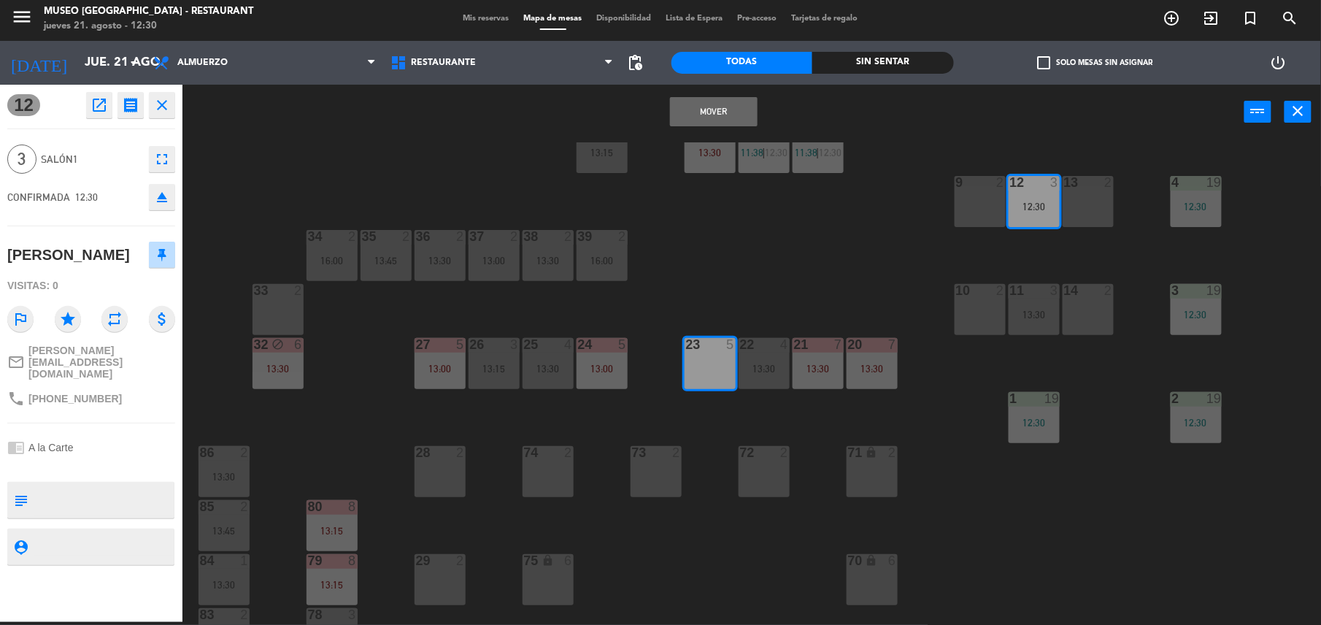
click at [720, 112] on button "Mover" at bounding box center [714, 111] width 88 height 29
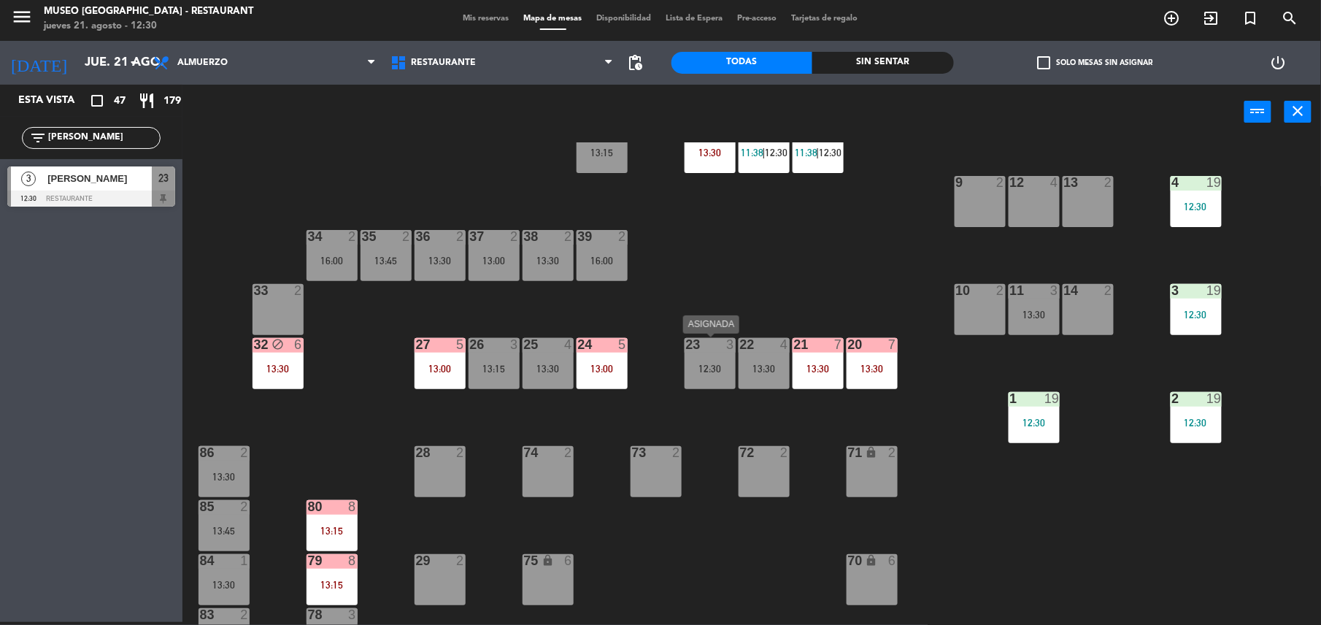
click at [711, 374] on div "12:30" at bounding box center [710, 369] width 51 height 10
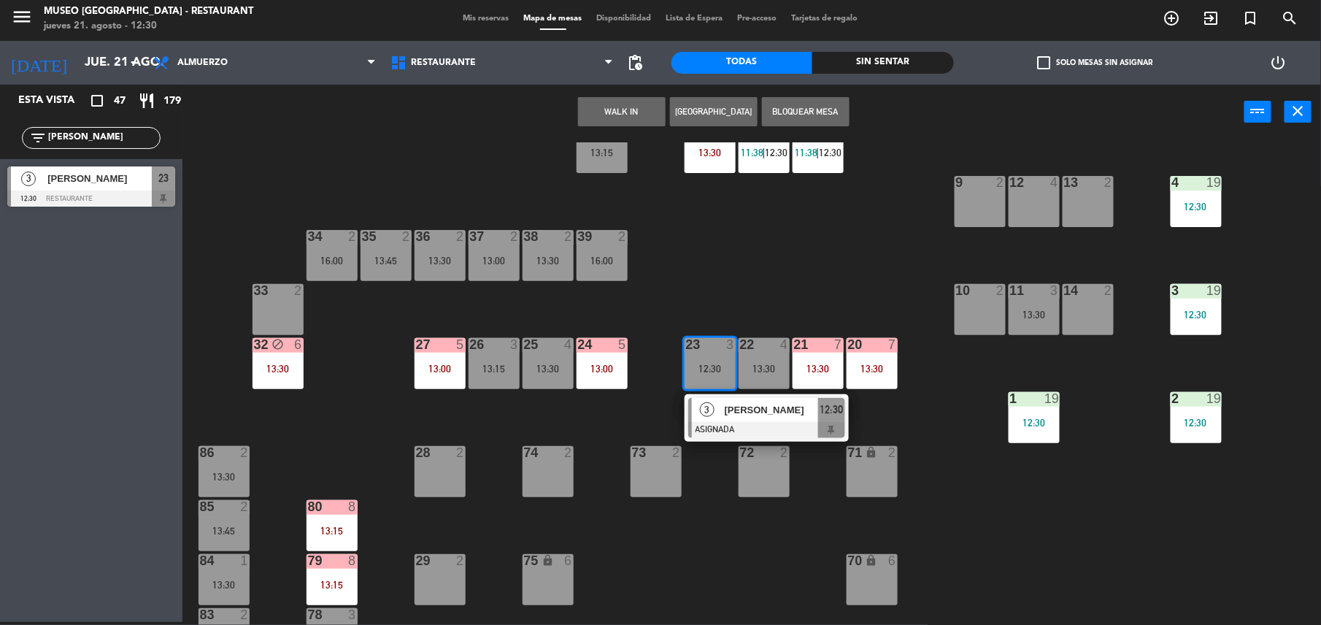
click at [721, 422] on div at bounding box center [766, 430] width 157 height 16
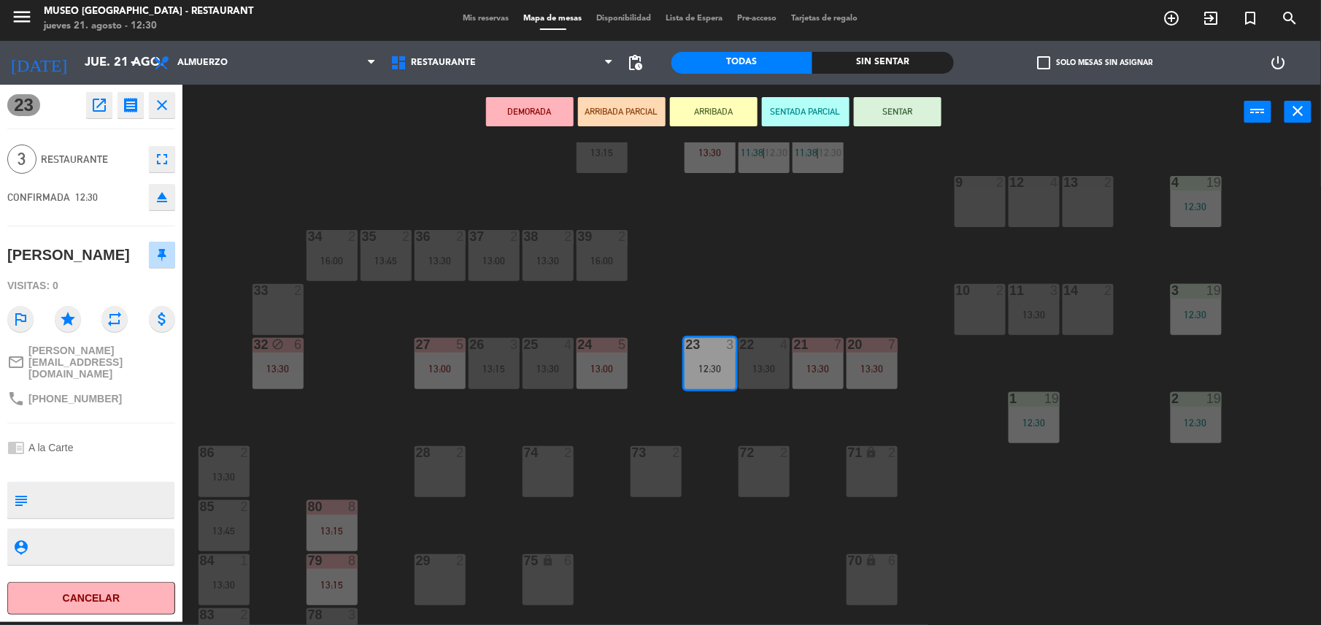
click at [114, 488] on textarea at bounding box center [103, 500] width 139 height 31
type textarea "m23"
click at [91, 187] on div "CONFIRMADA 12:30 eject" at bounding box center [91, 197] width 168 height 37
click at [918, 112] on button "SENTAR" at bounding box center [898, 111] width 88 height 29
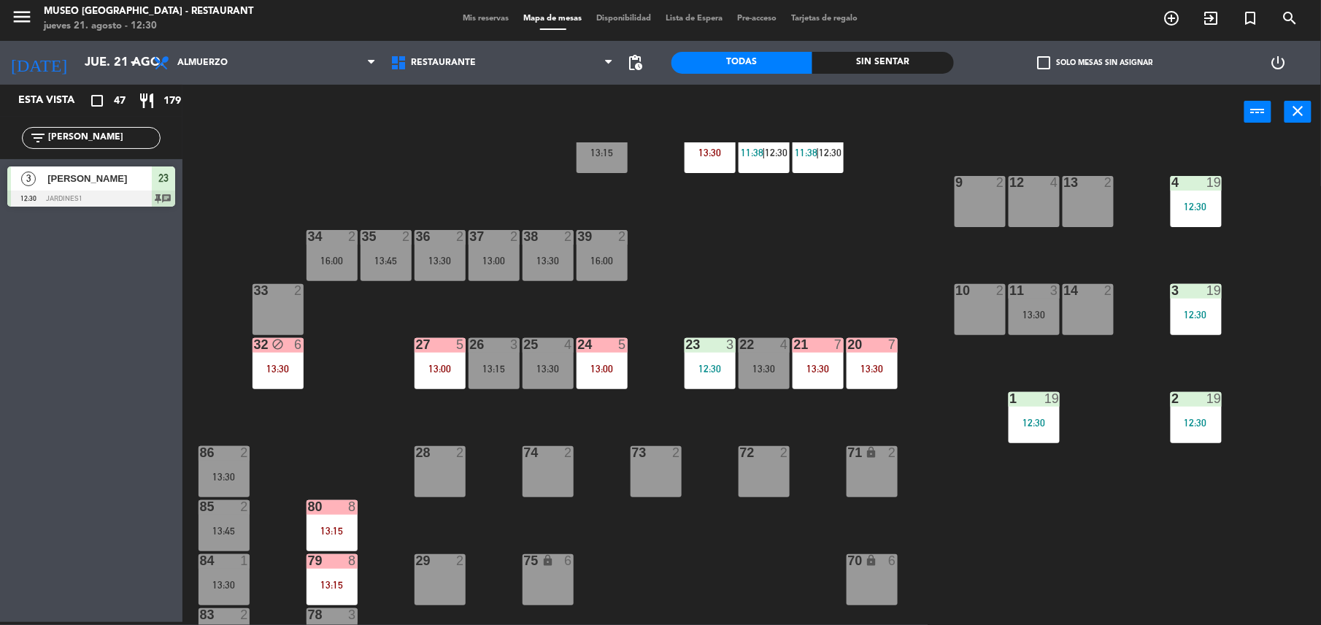
click at [894, 210] on div "44 5 13:30 49 2 13:00 54 5 13:00 64 2 13:15 48 2 53 3 12:29 63 2 15:30 43 4 12:…" at bounding box center [759, 383] width 1126 height 483
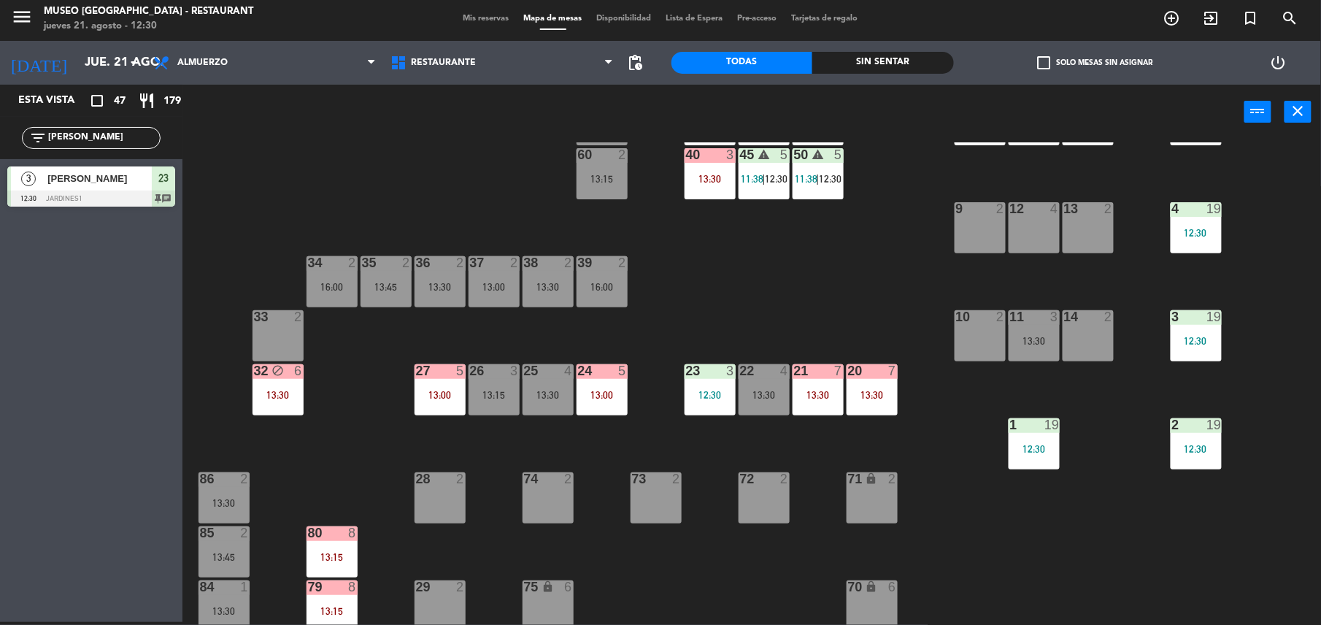
scroll to position [222, 0]
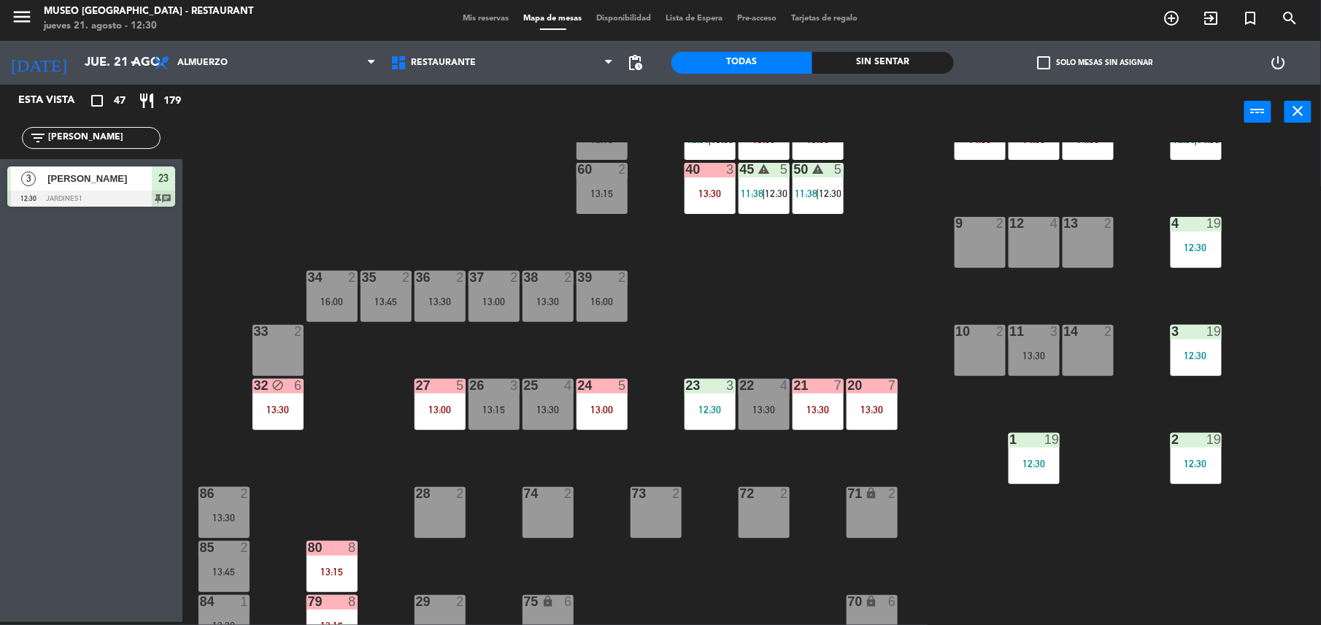
click at [613, 415] on div "13:00" at bounding box center [602, 409] width 51 height 10
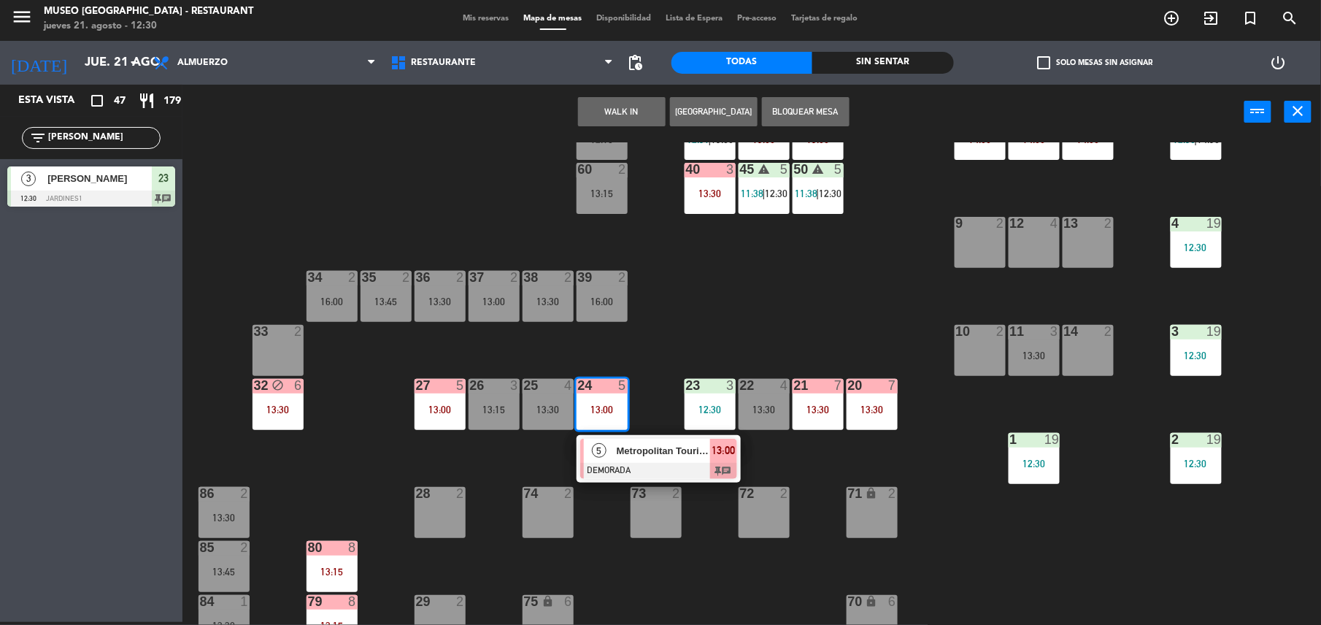
click at [629, 459] on div "Metropolitan Touring" at bounding box center [662, 451] width 95 height 24
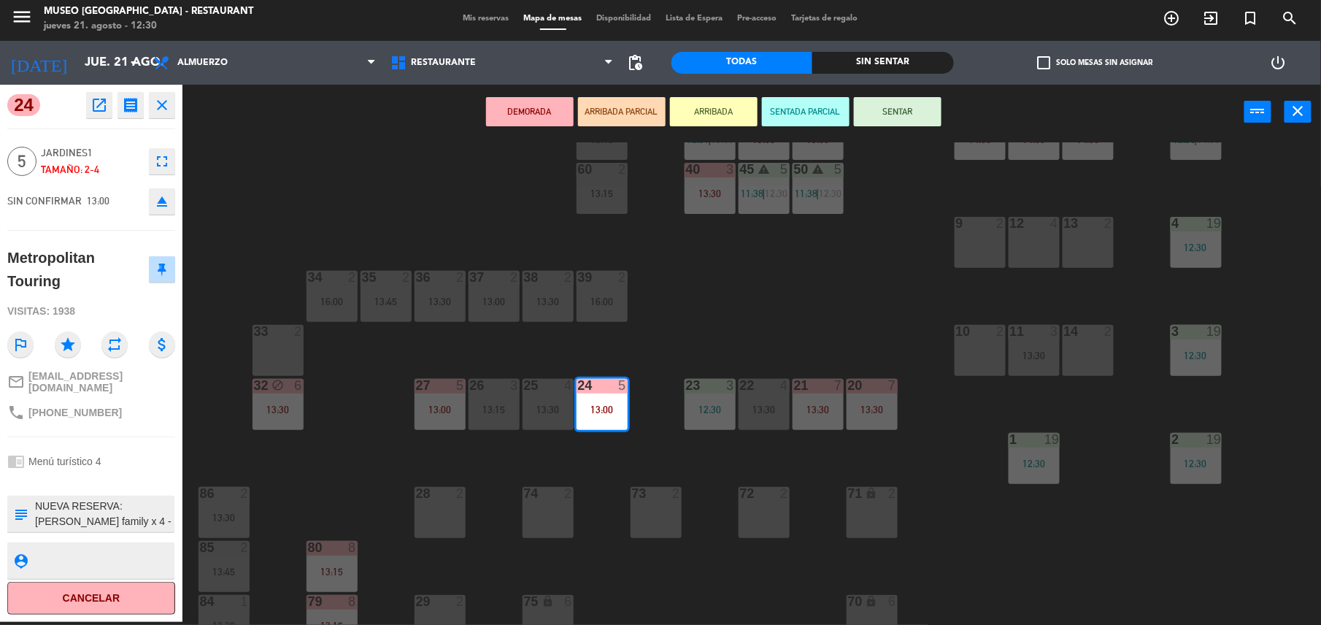
click at [112, 508] on textarea at bounding box center [103, 514] width 139 height 31
click at [104, 111] on icon "open_in_new" at bounding box center [100, 105] width 18 height 18
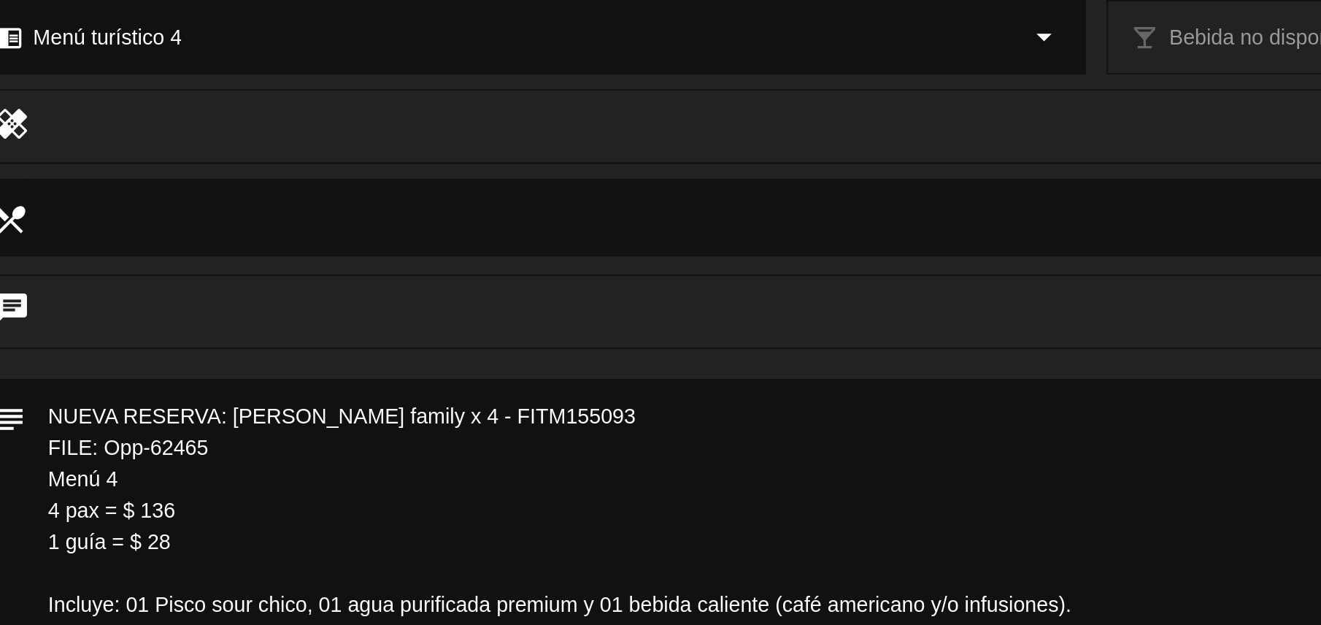
drag, startPoint x: 243, startPoint y: 425, endPoint x: 307, endPoint y: 429, distance: 63.7
click at [307, 429] on textarea at bounding box center [661, 522] width 1049 height 237
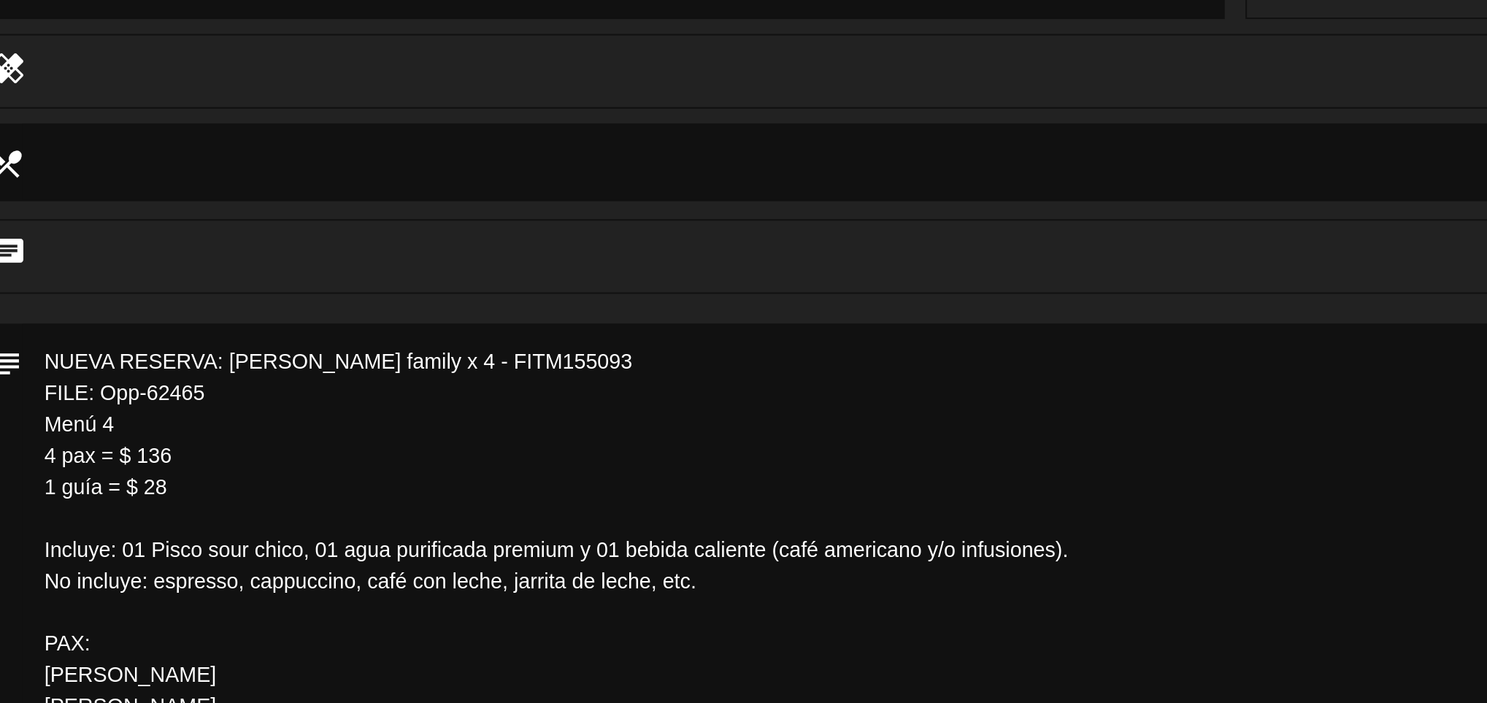
scroll to position [0, 0]
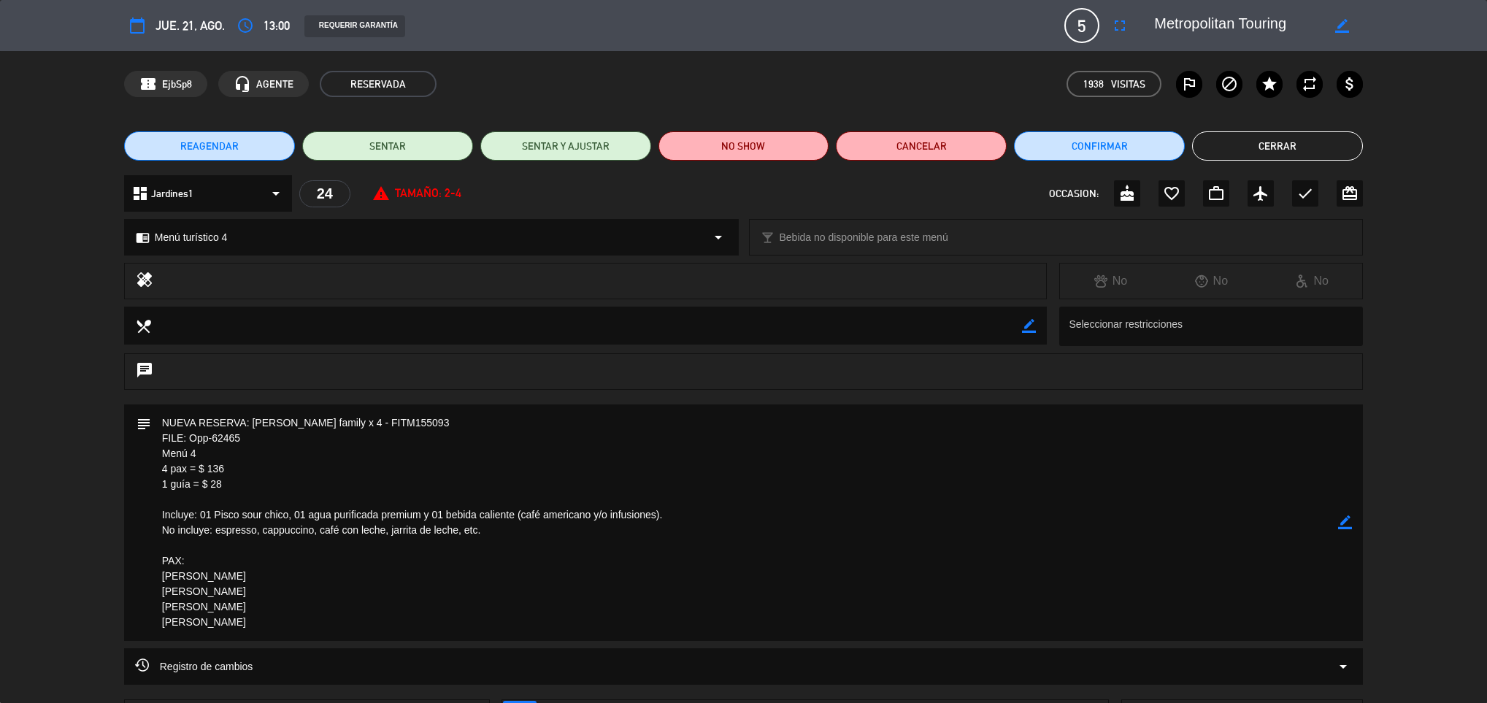
click at [601, 541] on textarea at bounding box center [745, 522] width 1188 height 237
click at [1251, 139] on button "Cerrar" at bounding box center [1277, 145] width 171 height 29
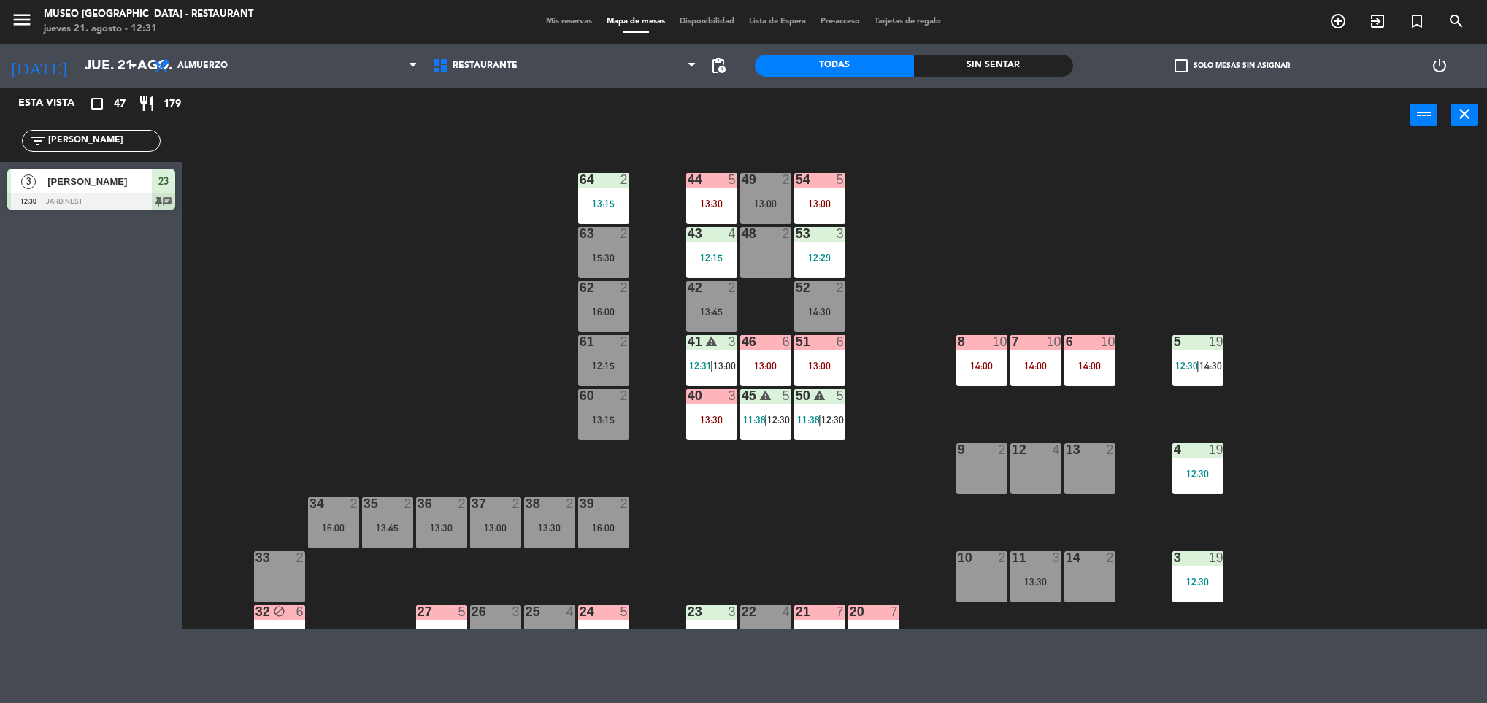
click at [817, 191] on div "54 5 13:00" at bounding box center [819, 198] width 51 height 51
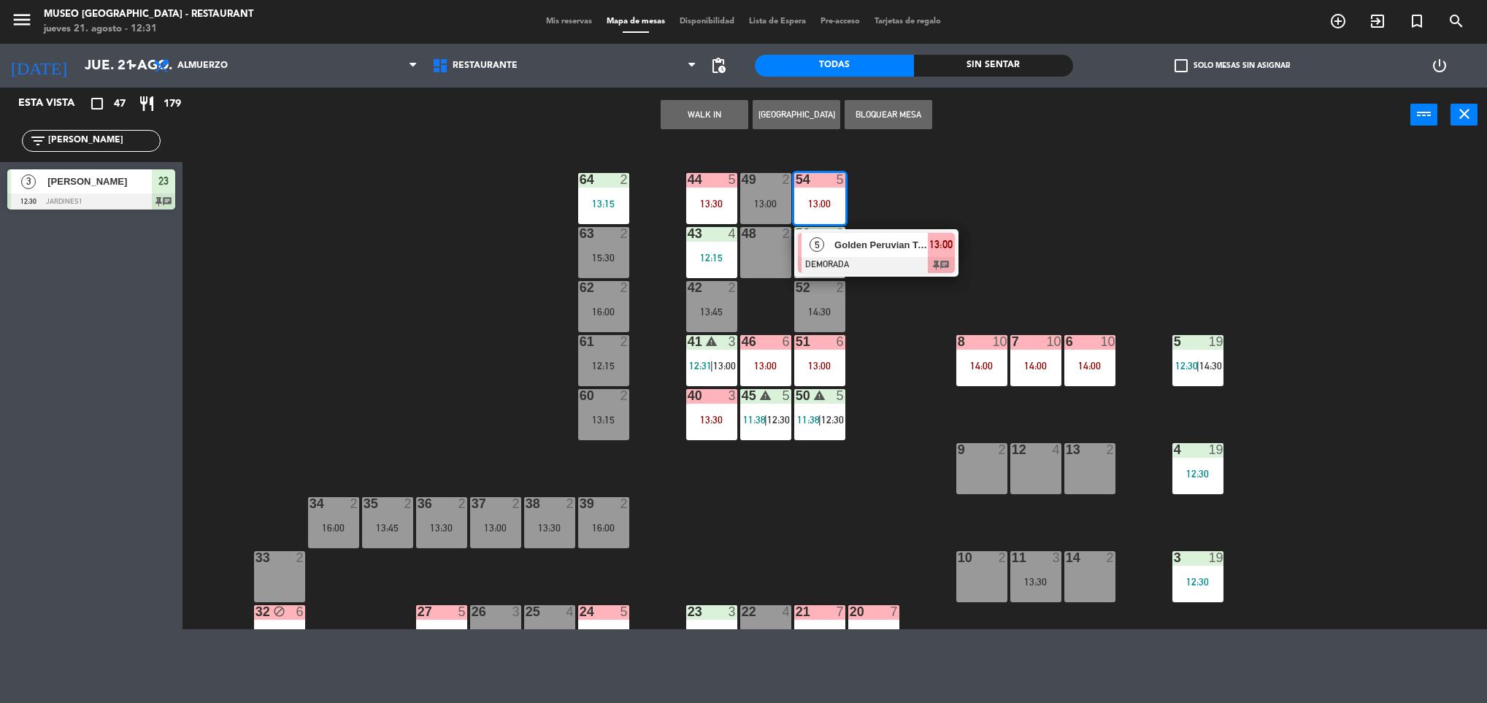
click at [829, 244] on div "5" at bounding box center [817, 245] width 31 height 24
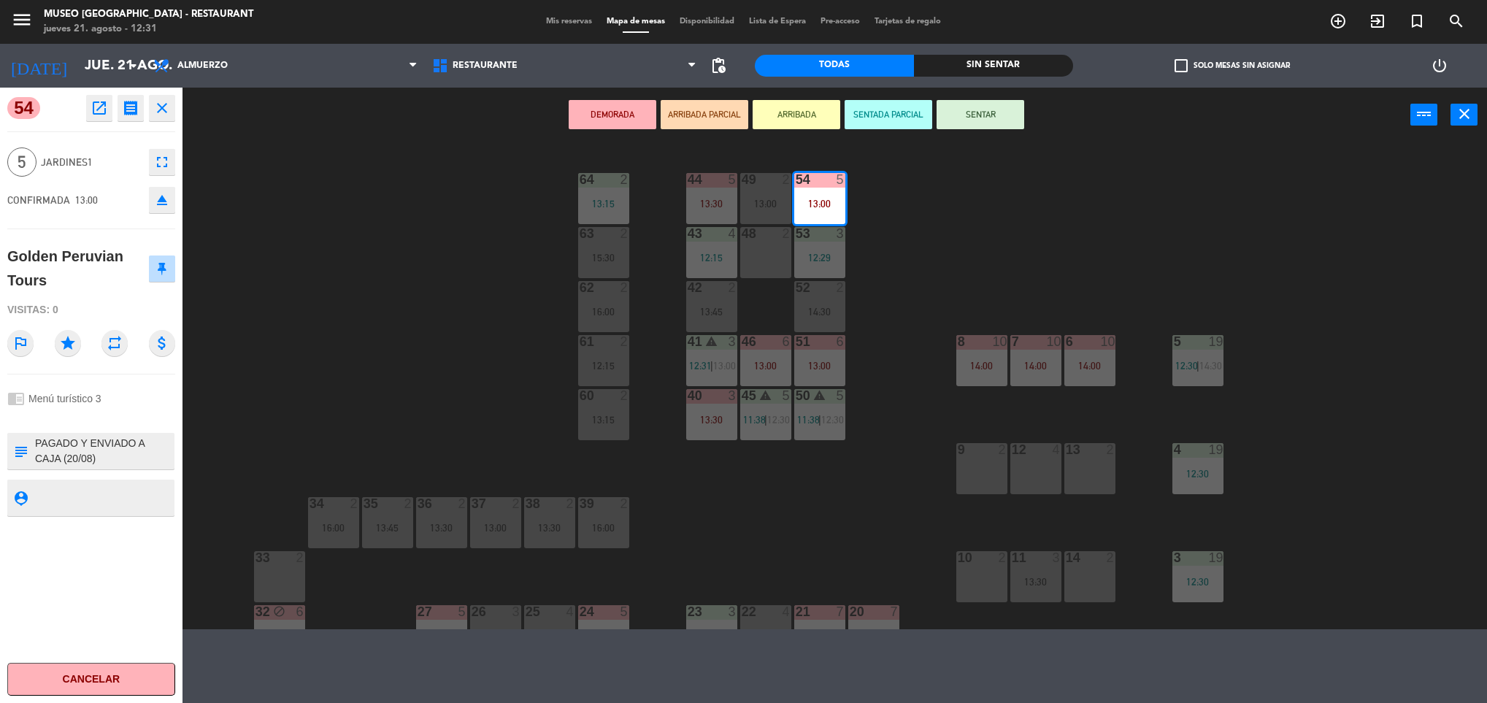
click at [101, 110] on icon "open_in_new" at bounding box center [100, 108] width 18 height 18
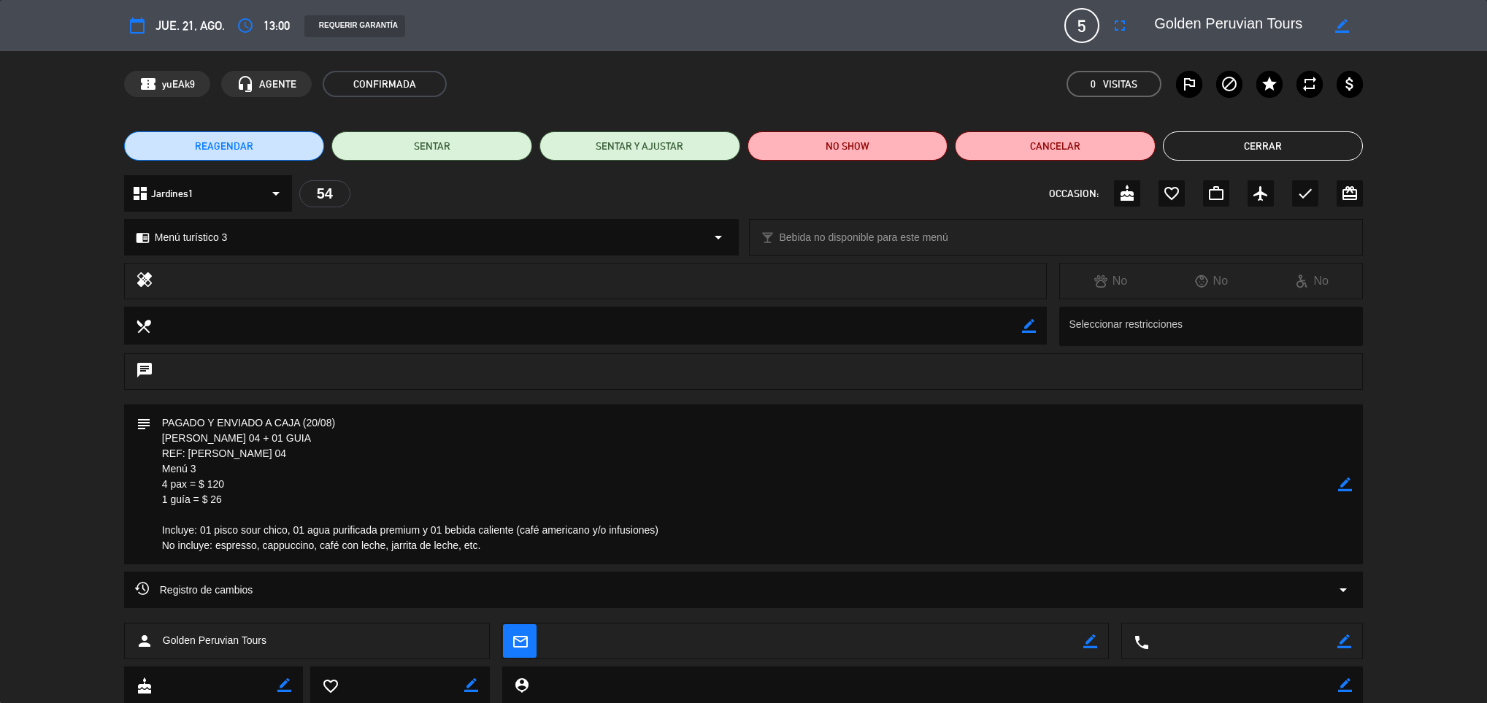
click at [1302, 141] on button "Cerrar" at bounding box center [1263, 145] width 201 height 29
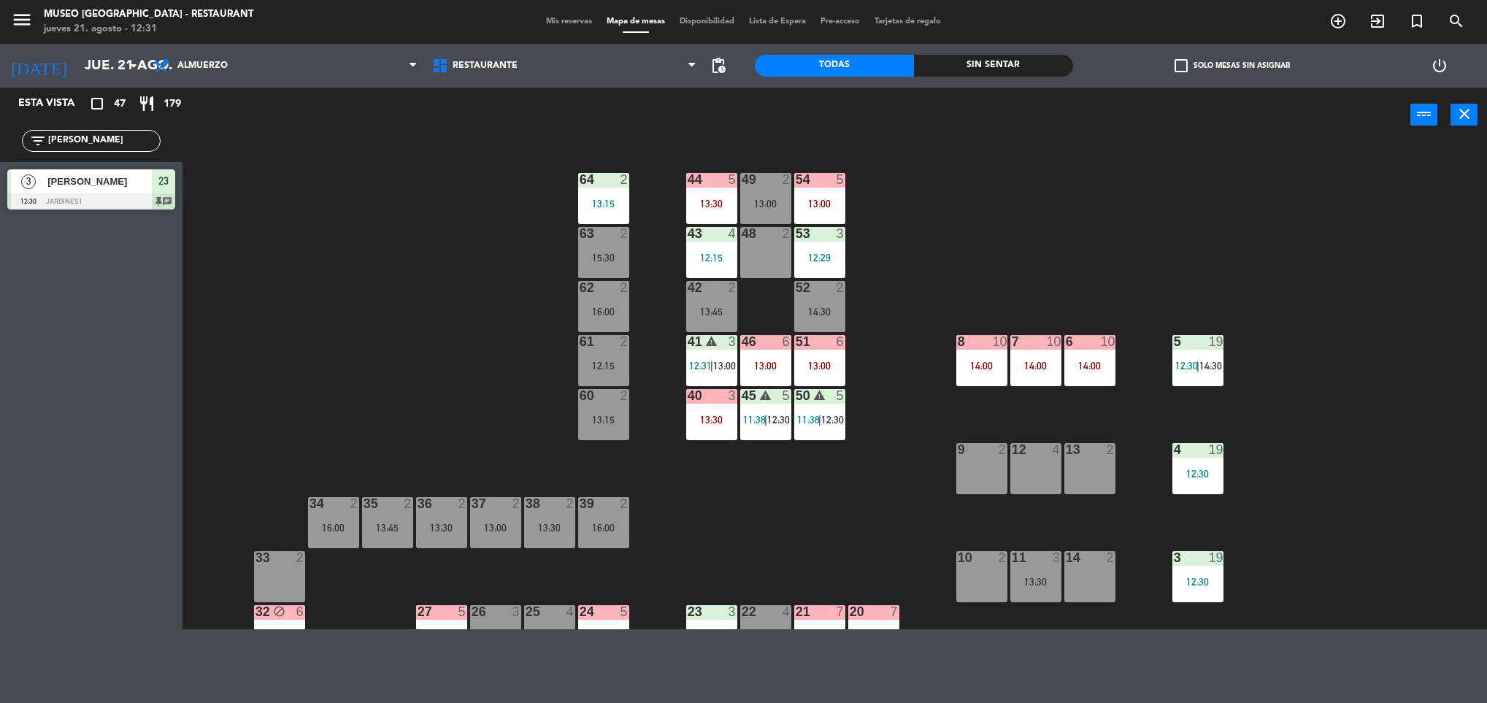
drag, startPoint x: 140, startPoint y: 142, endPoint x: 0, endPoint y: 112, distance: 143.3
click at [0, 112] on html "close × Museo Larco Café - Restaurant × chrome_reader_mode Listado de Reservas …" at bounding box center [743, 351] width 1487 height 703
type input "koni"
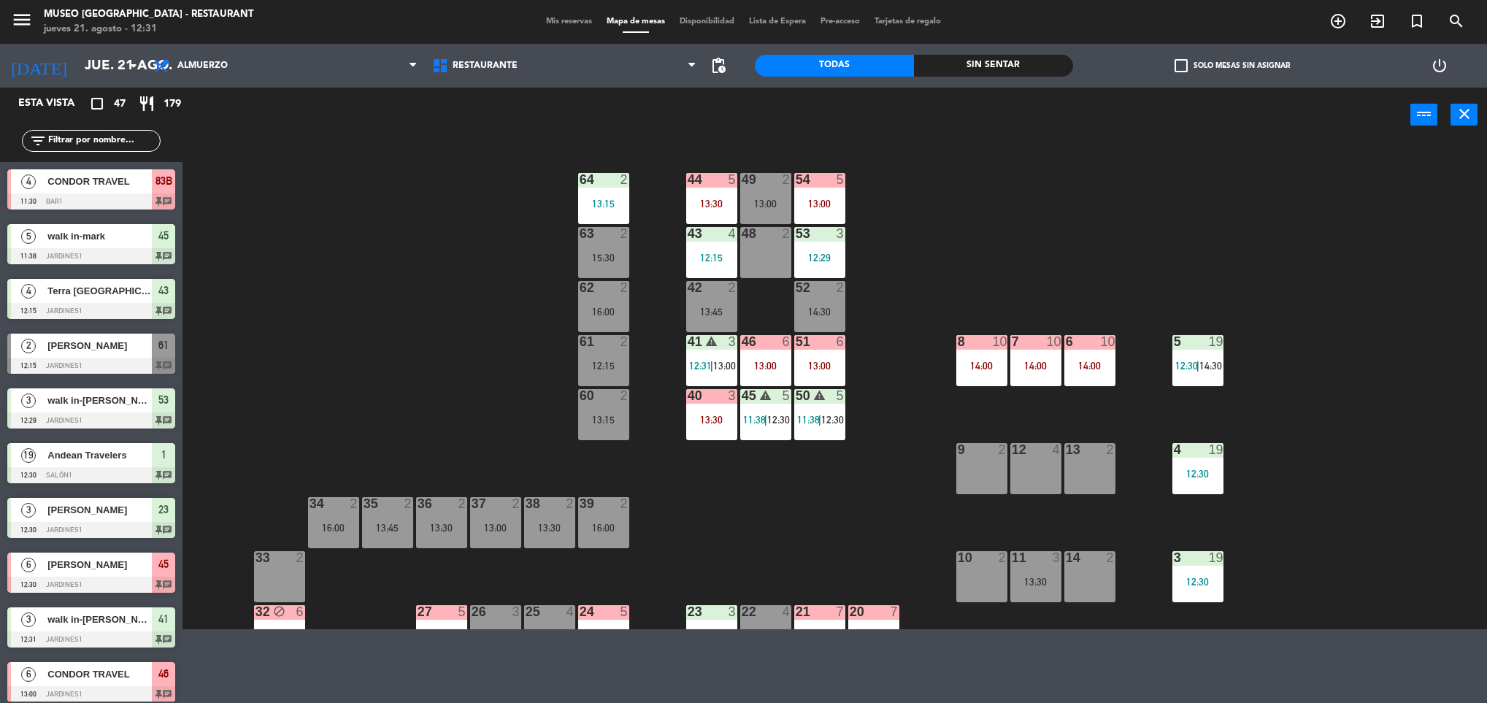
click at [543, 278] on div "44 5 13:30 49 2 13:00 54 5 13:00 64 2 13:15 48 2 53 3 12:29 63 2 15:30 43 4 12:…" at bounding box center [842, 388] width 1290 height 483
click at [832, 193] on div "54 5 13:00" at bounding box center [819, 198] width 51 height 51
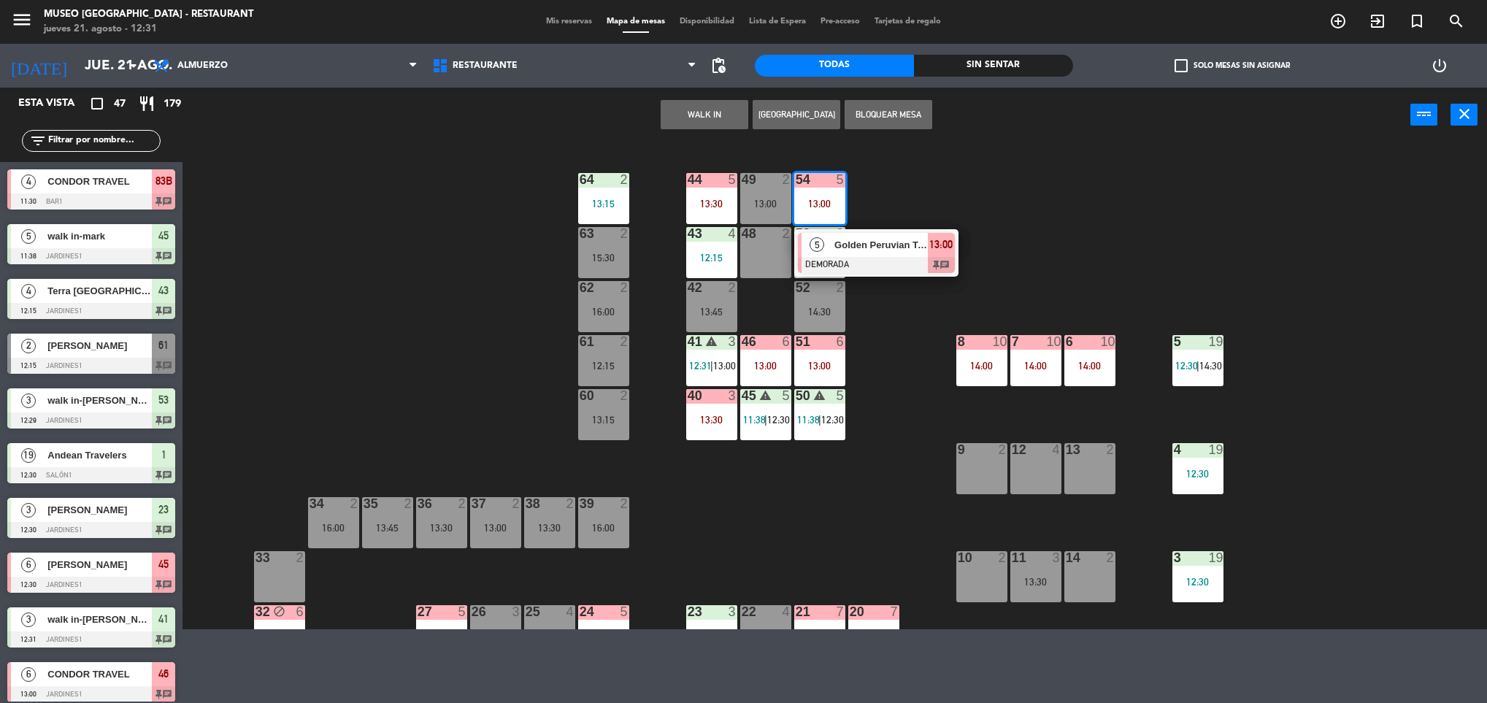
click at [892, 254] on div "Golden Peruvian Tours" at bounding box center [880, 245] width 95 height 24
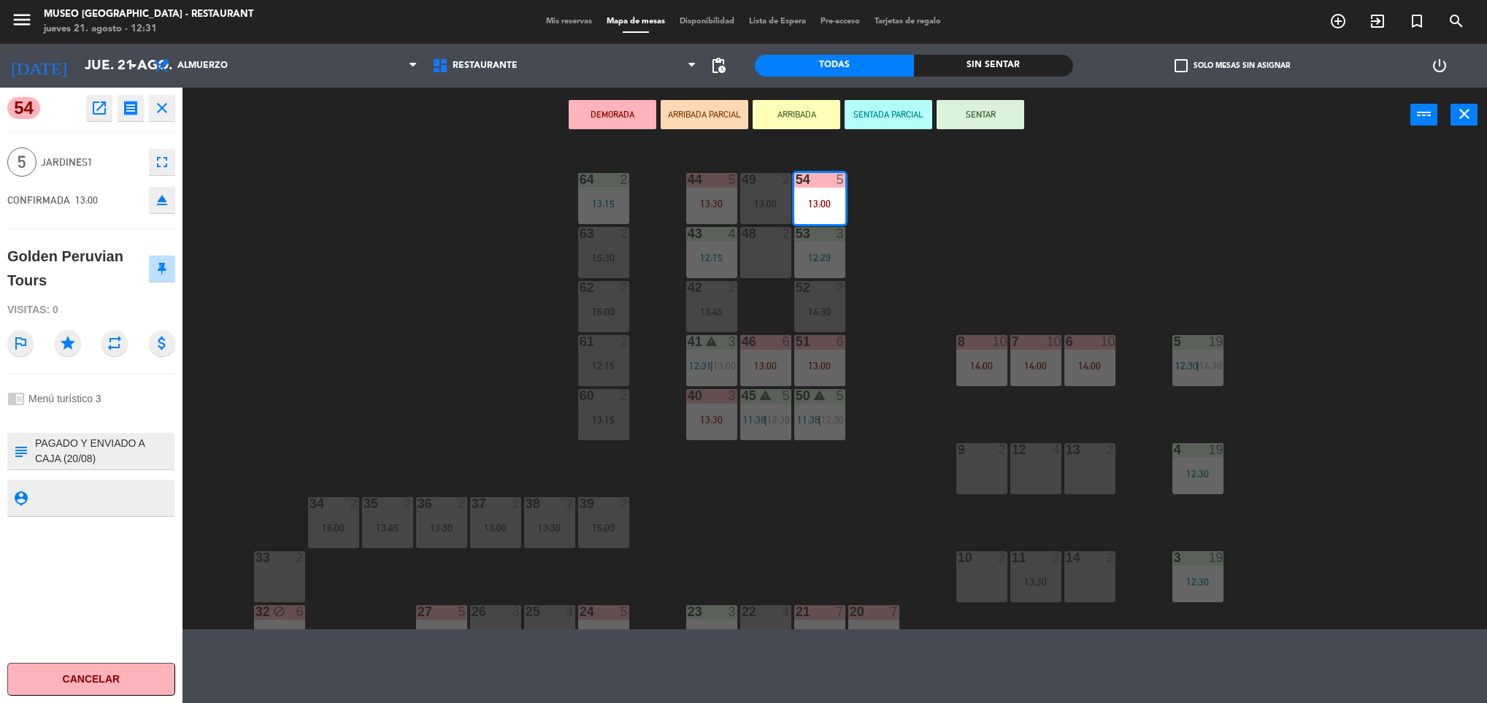
click at [892, 254] on div "44 5 13:30 49 2 13:00 54 5 13:00 64 2 13:15 48 2 53 3 12:29 63 2 15:30 43 4 12:…" at bounding box center [842, 388] width 1290 height 483
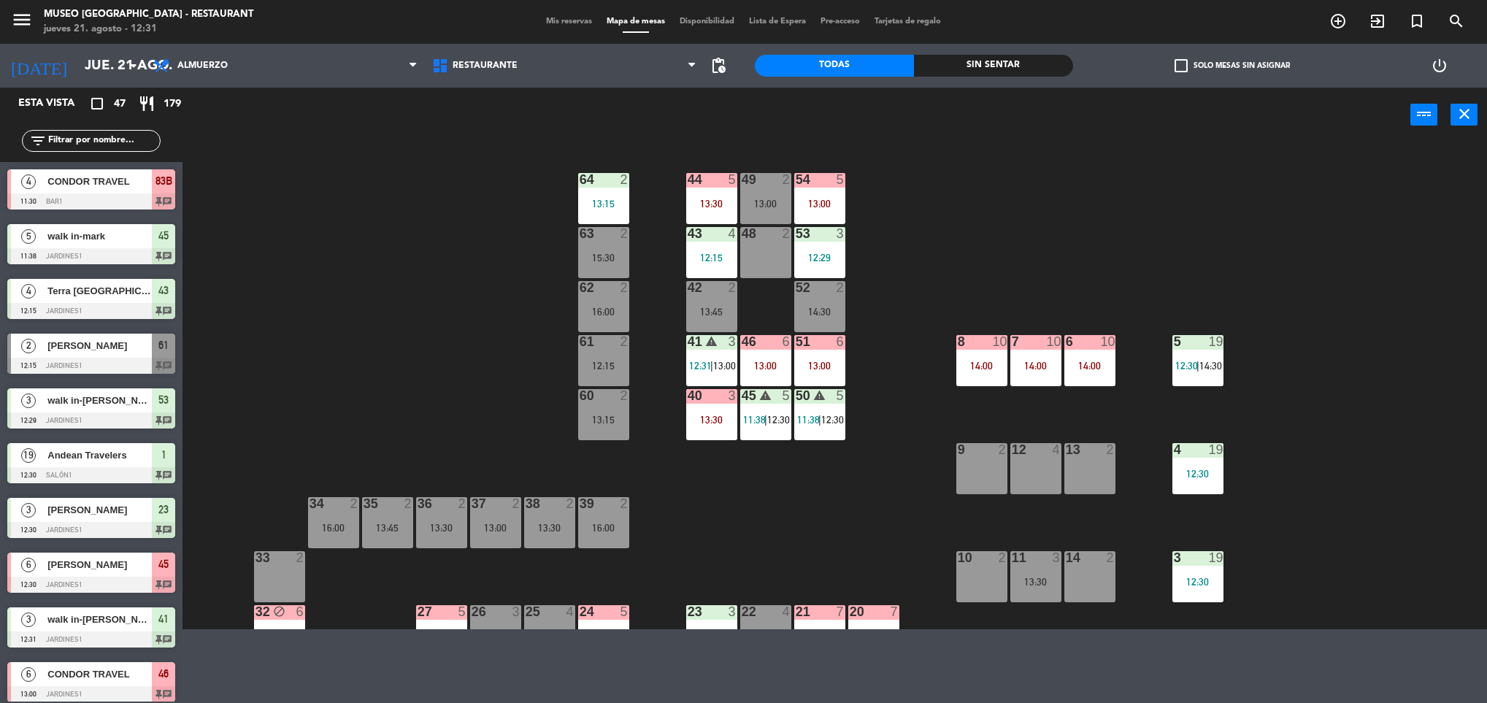
click at [780, 364] on div "13:00" at bounding box center [765, 366] width 51 height 10
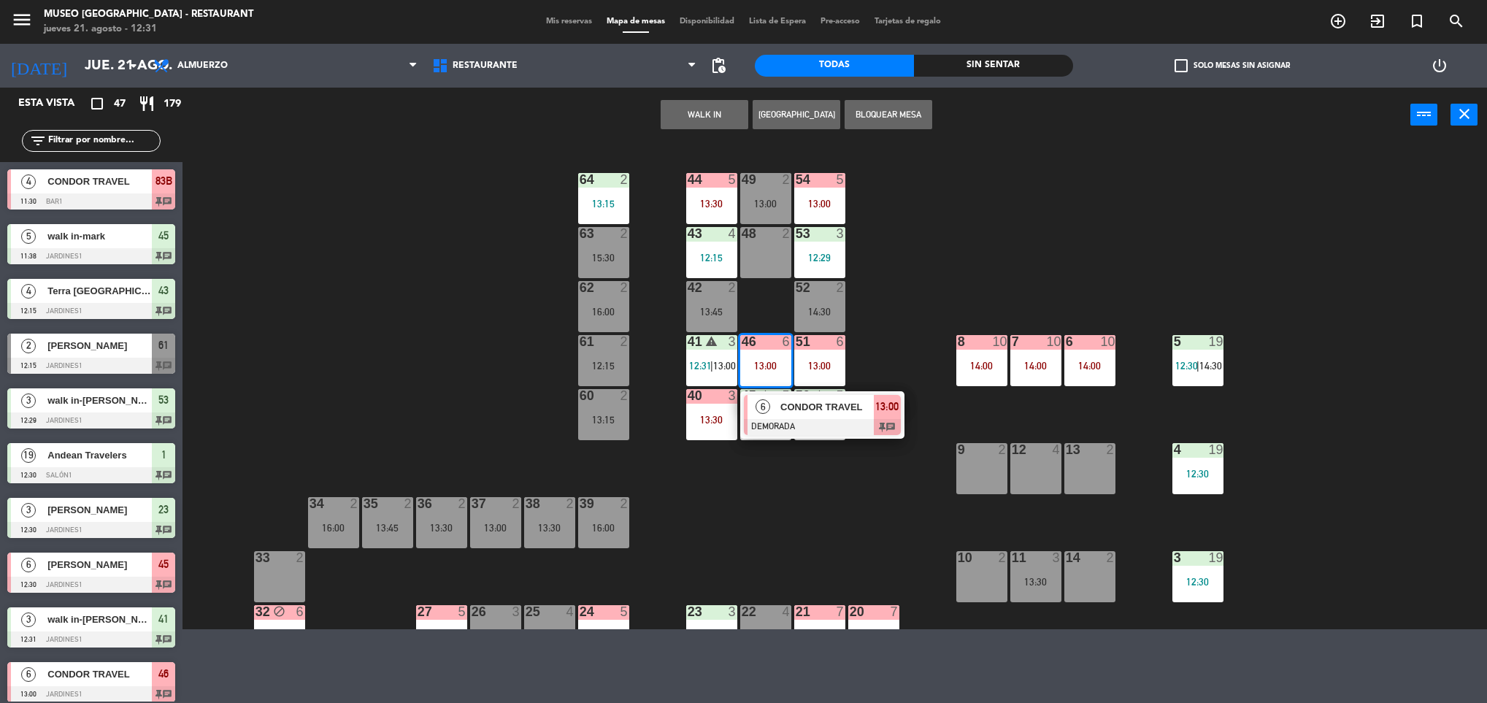
click at [786, 415] on span "CONDOR TRAVEL" at bounding box center [826, 406] width 93 height 15
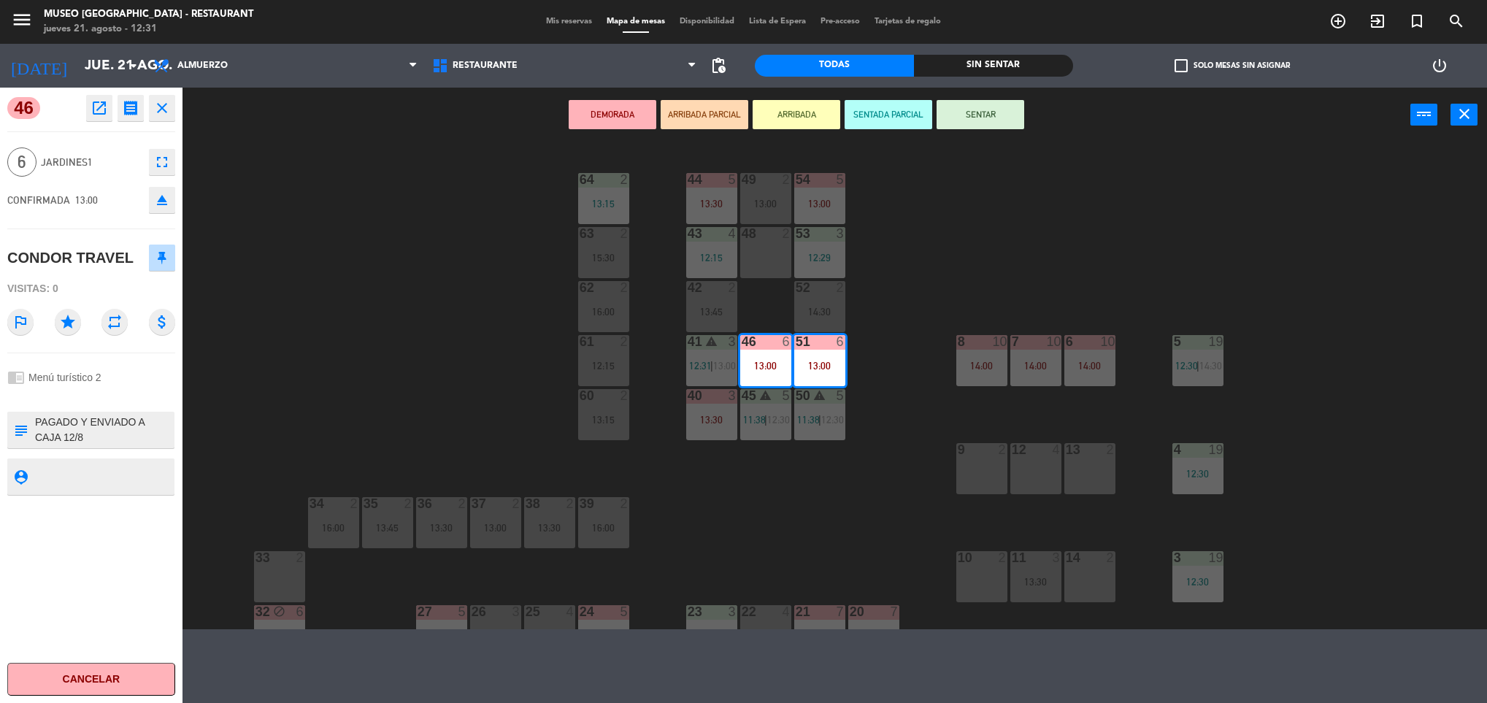
click at [103, 110] on icon "open_in_new" at bounding box center [100, 108] width 18 height 18
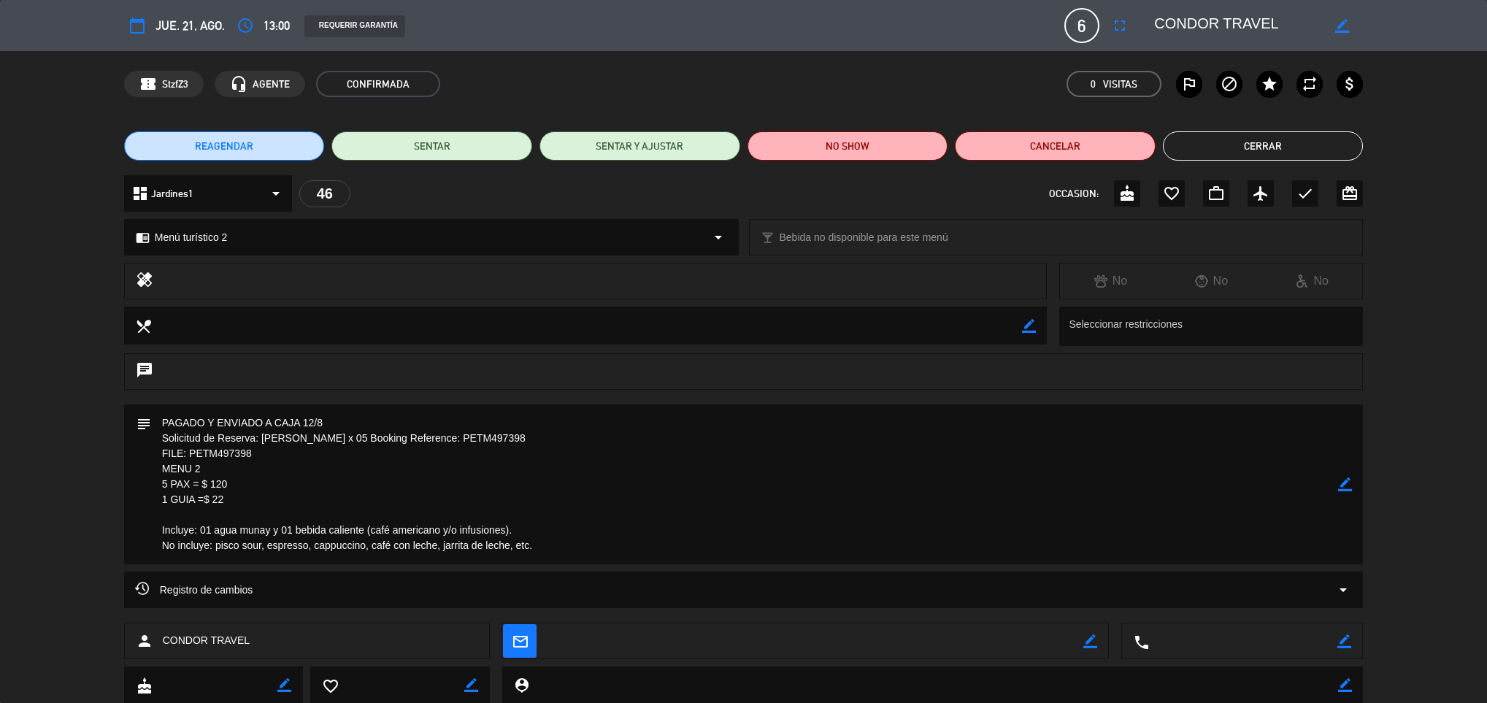
click at [1278, 149] on button "Cerrar" at bounding box center [1263, 145] width 201 height 29
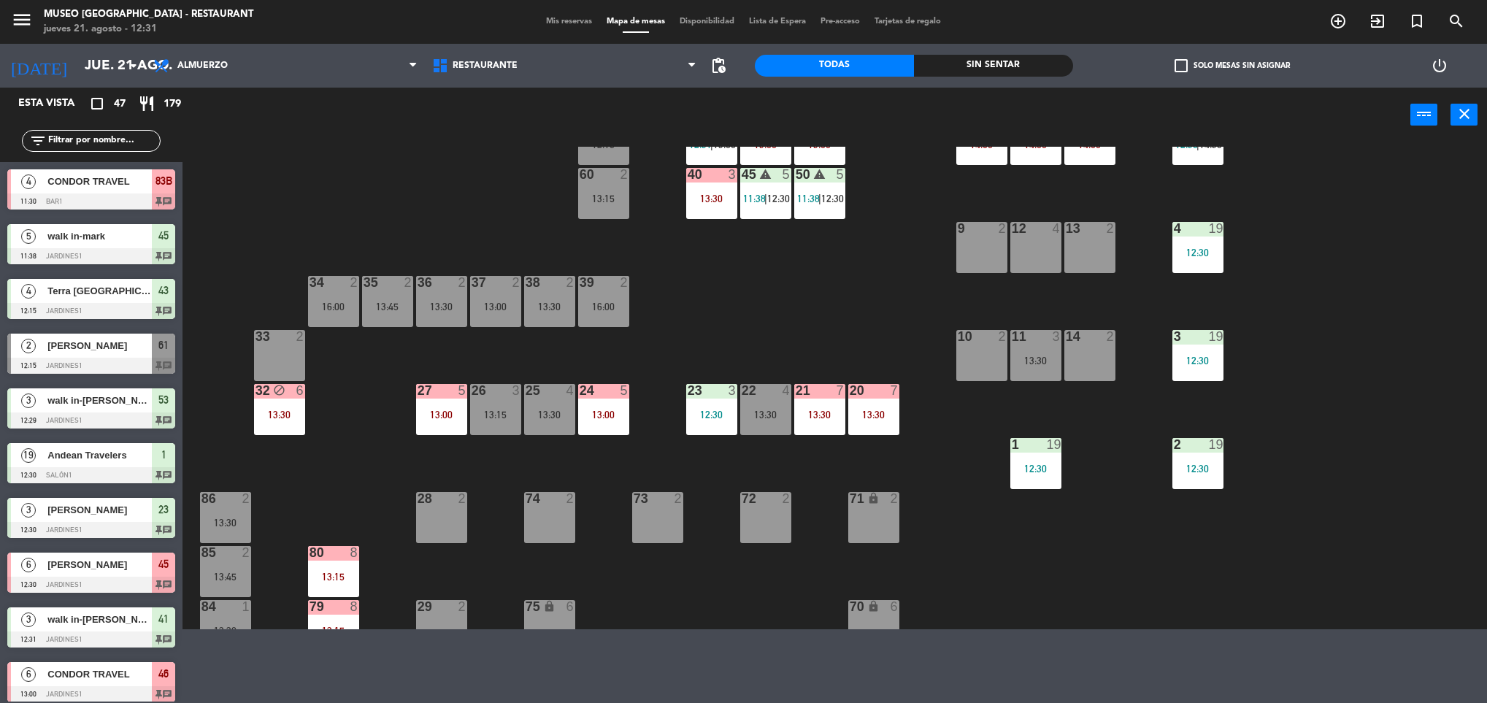
scroll to position [566, 0]
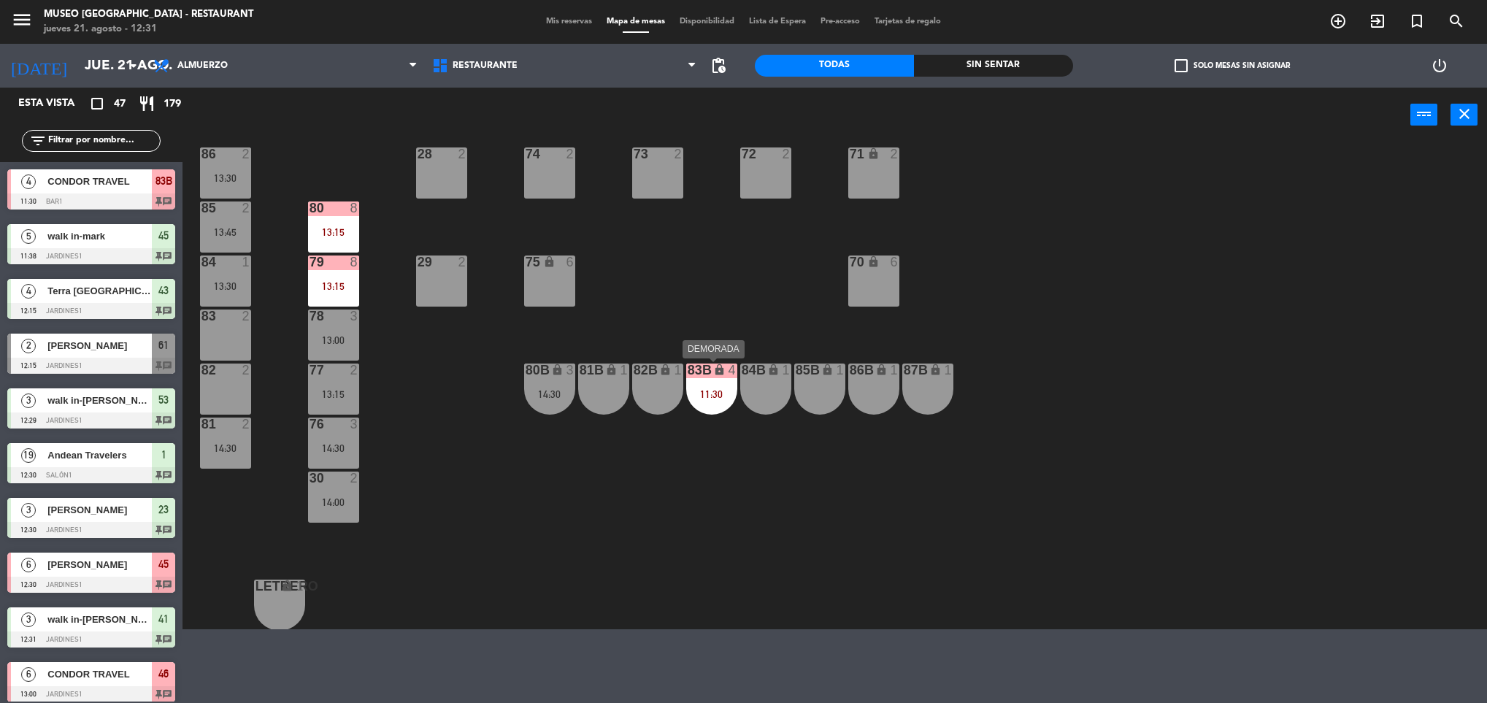
click at [707, 385] on div "83B lock 4 11:30" at bounding box center [711, 389] width 51 height 51
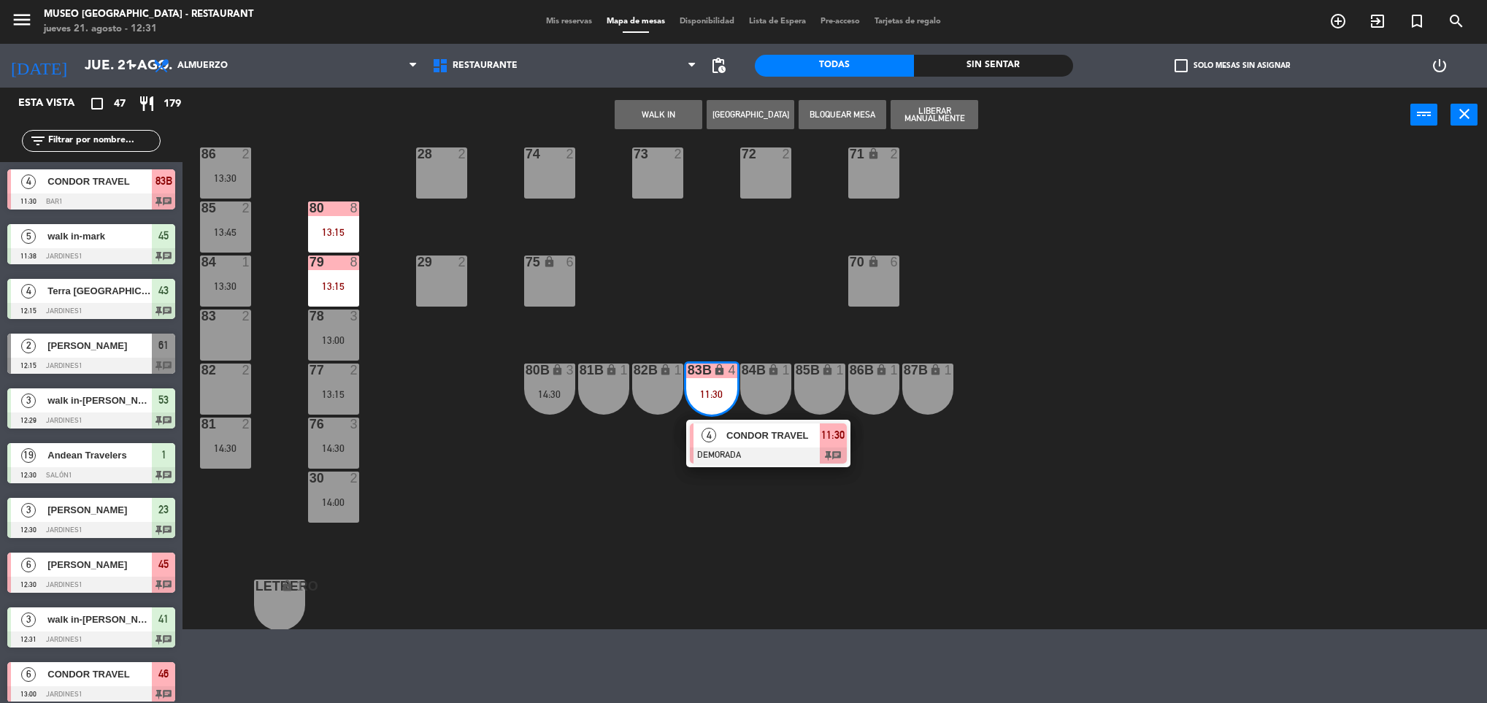
click at [719, 456] on div at bounding box center [768, 456] width 157 height 16
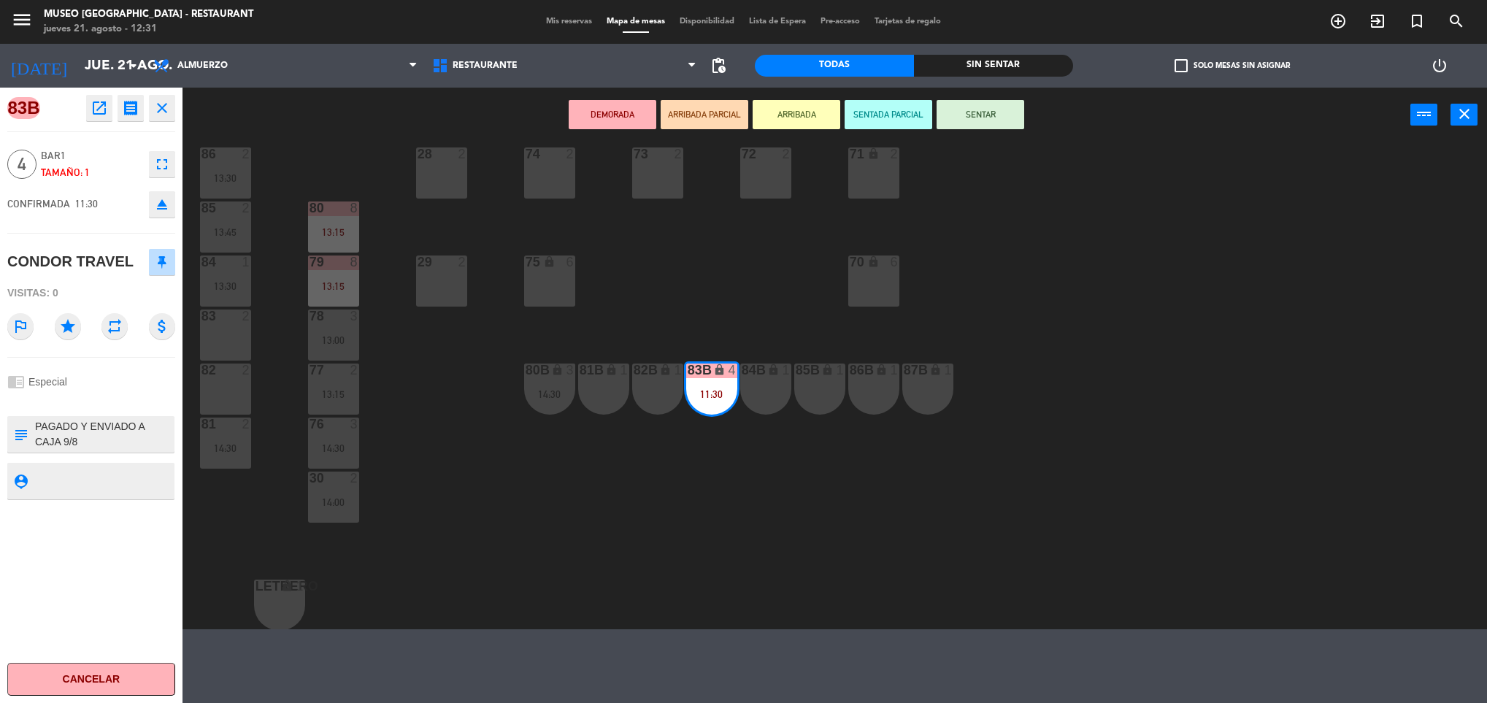
click at [717, 469] on div "44 5 13:30 49 2 13:00 54 5 13:00 64 2 13:15 48 2 53 3 12:29 63 2 15:30 43 4 12:…" at bounding box center [842, 388] width 1290 height 483
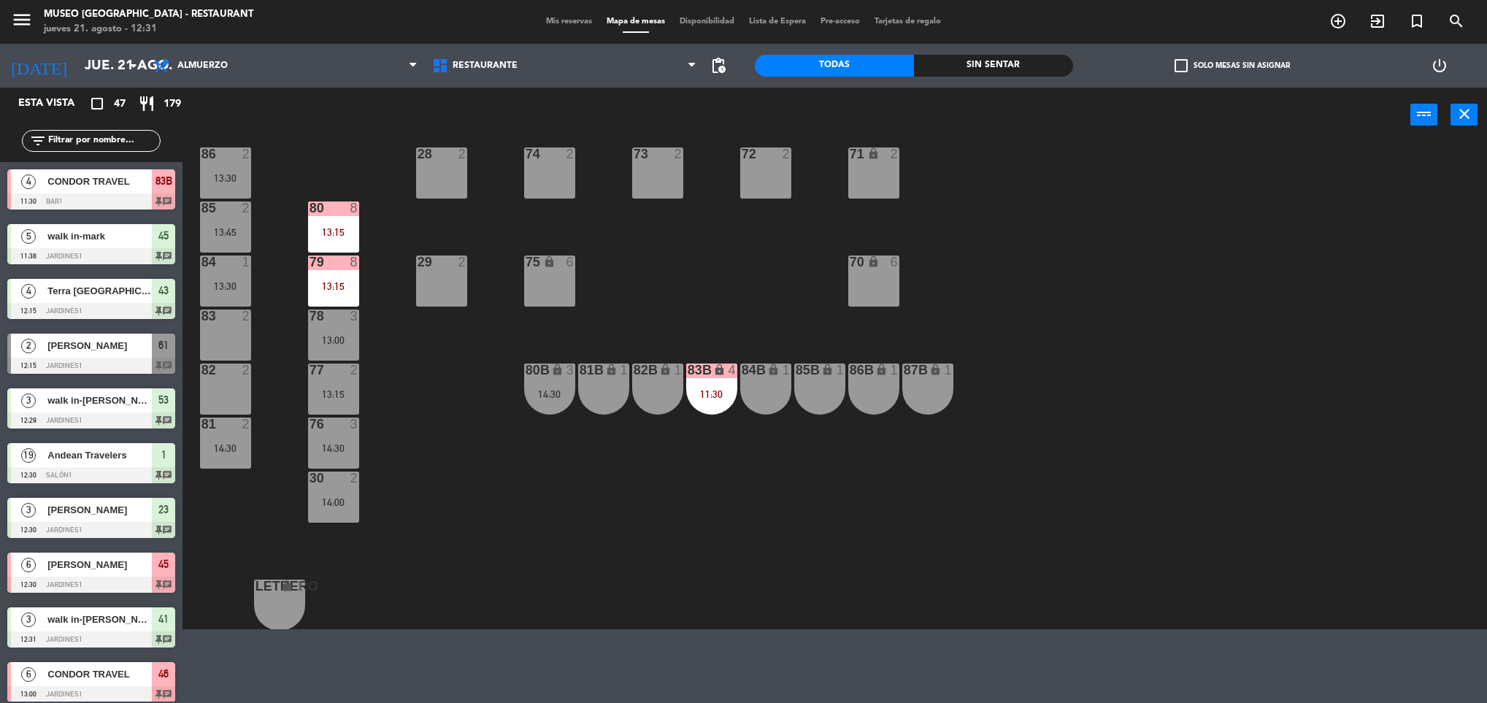
click at [697, 298] on div "44 5 13:30 49 2 13:00 54 5 13:00 64 2 13:15 48 2 53 3 12:29 63 2 15:30 43 4 12:…" at bounding box center [842, 388] width 1290 height 483
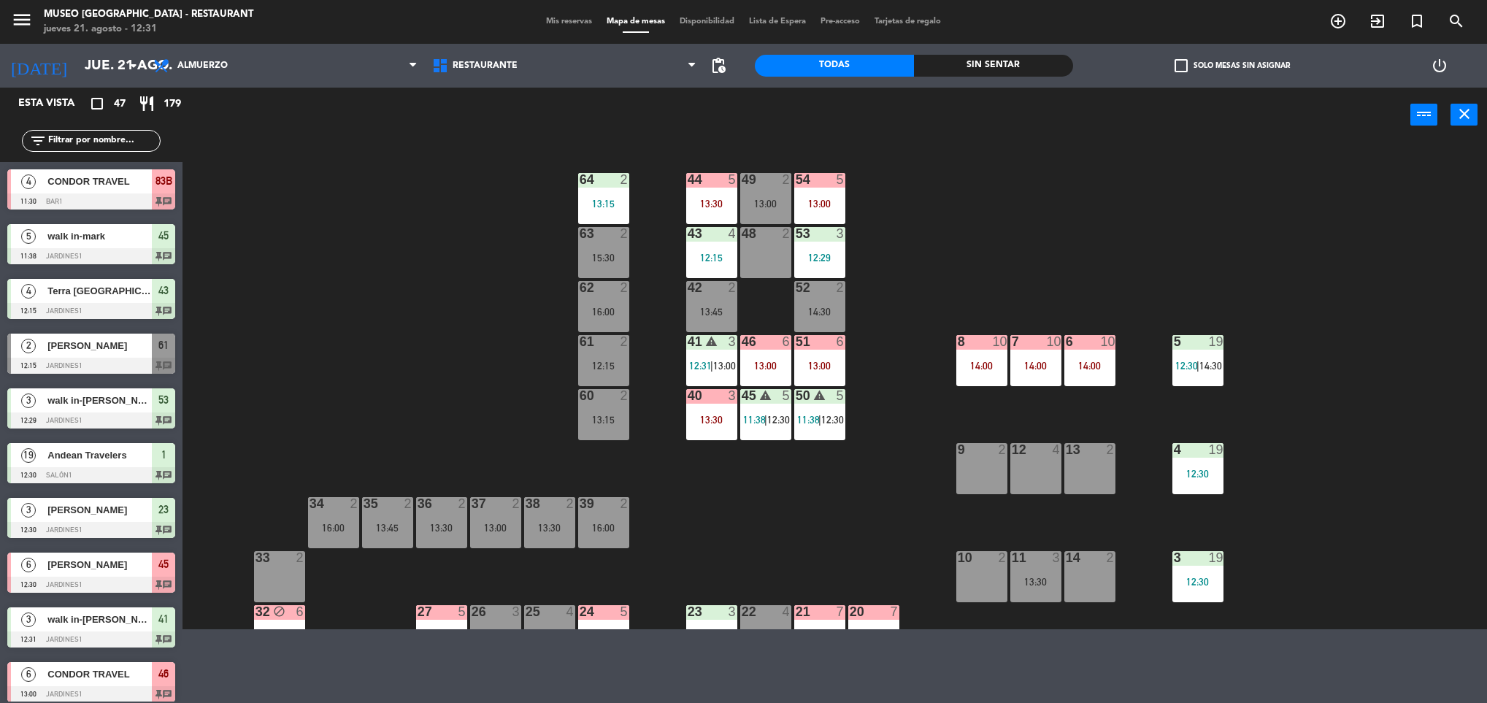
click at [94, 142] on input "text" at bounding box center [103, 141] width 113 height 16
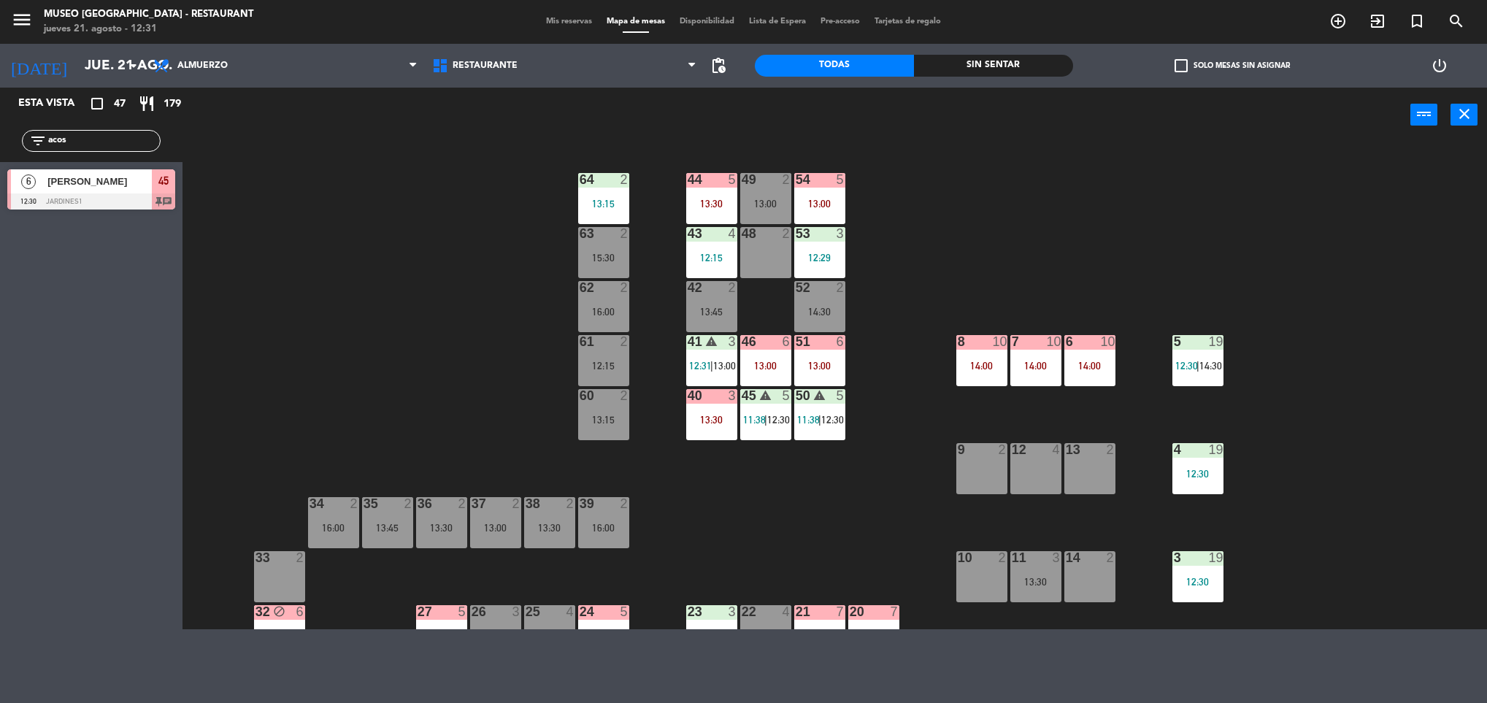
type input "acos"
click at [103, 180] on span "[PERSON_NAME]" at bounding box center [99, 181] width 104 height 15
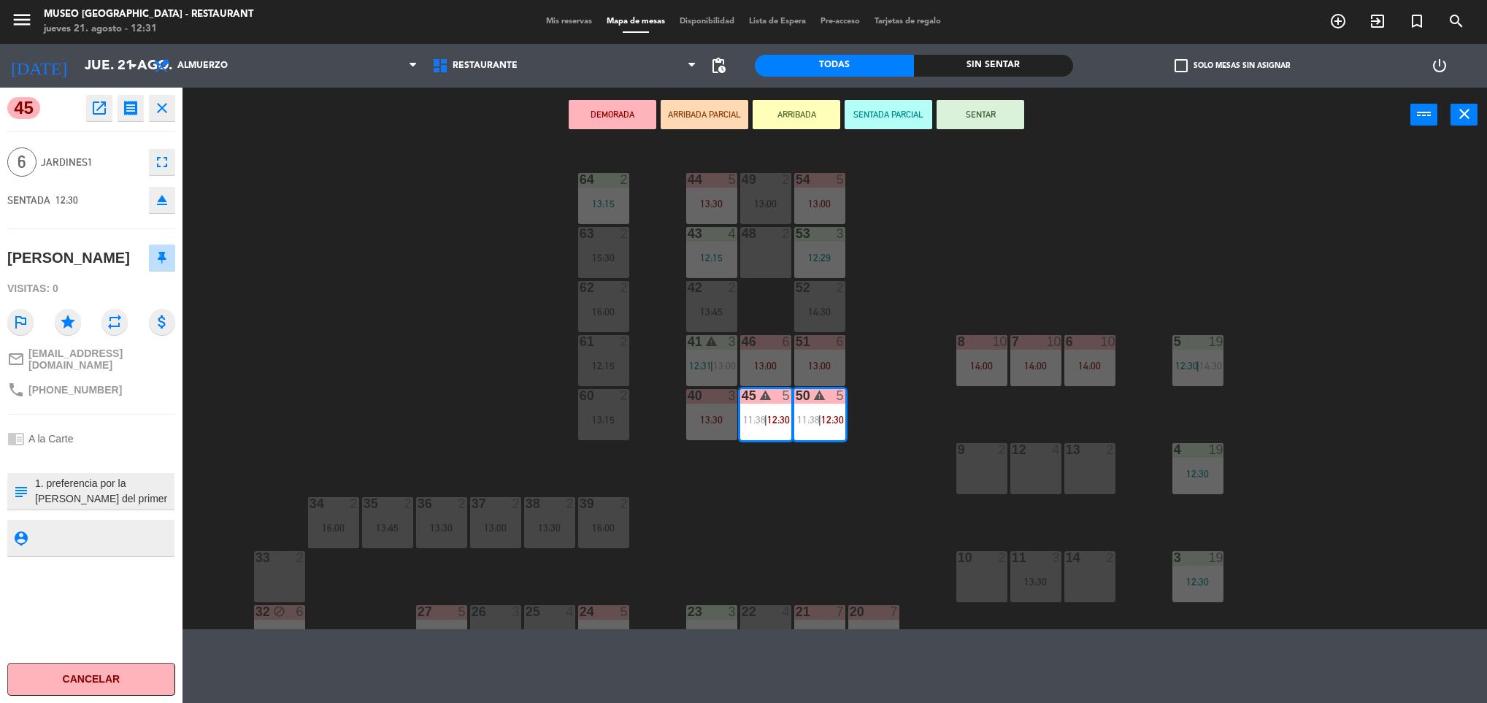
click at [97, 507] on textarea at bounding box center [103, 491] width 139 height 31
click at [380, 452] on div "44 5 13:30 49 2 13:00 54 5 13:00 64 2 13:15 48 2 53 3 12:29 63 2 15:30 43 4 12:…" at bounding box center [842, 388] width 1290 height 483
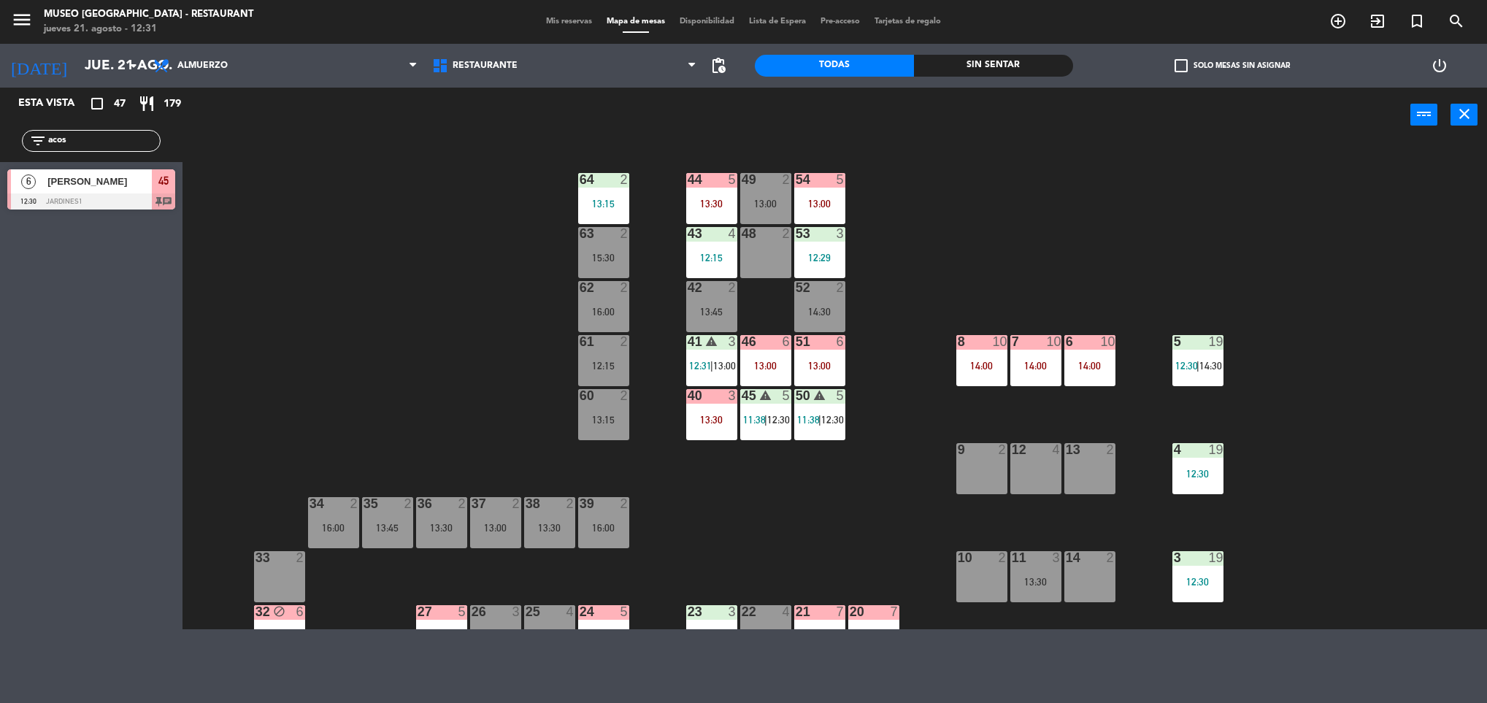
click at [831, 371] on div "51 6 13:00" at bounding box center [819, 360] width 51 height 51
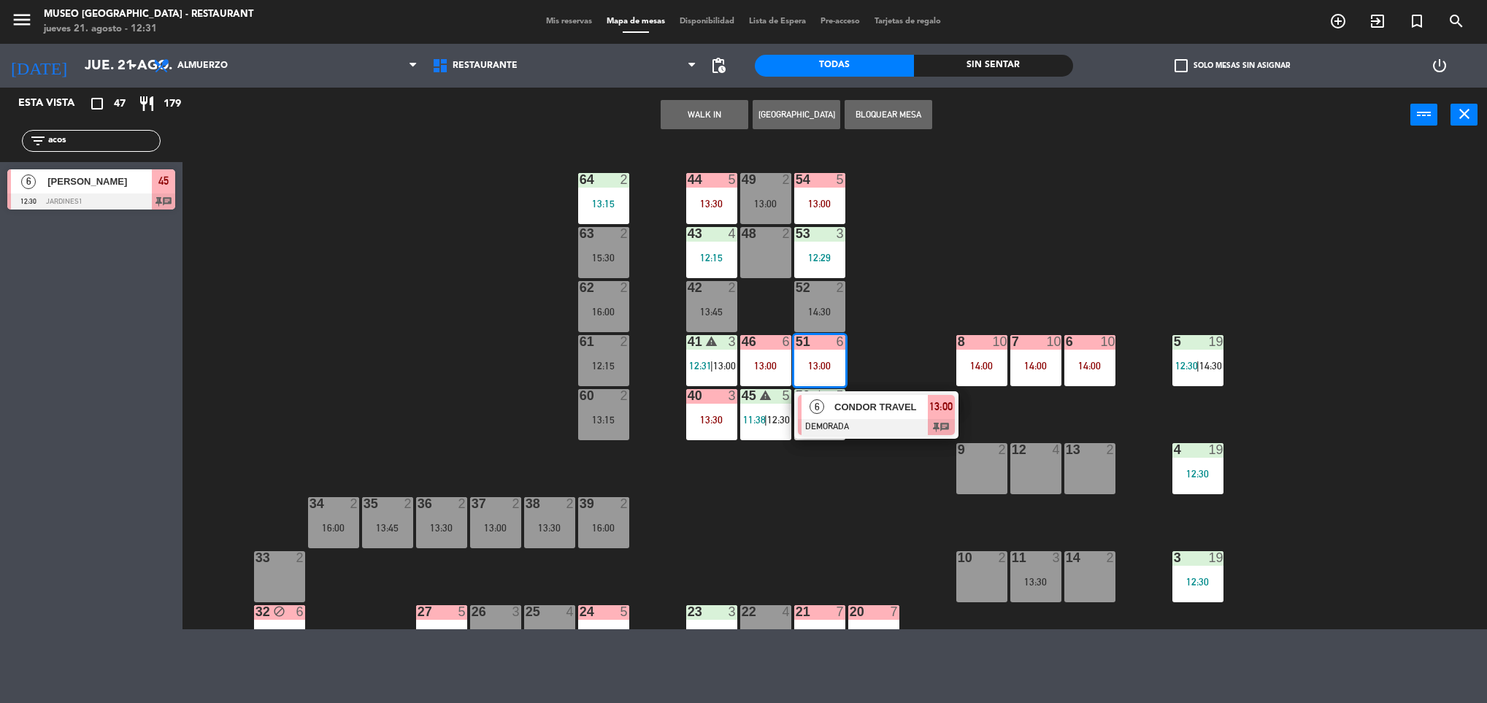
click at [839, 429] on div at bounding box center [876, 427] width 157 height 16
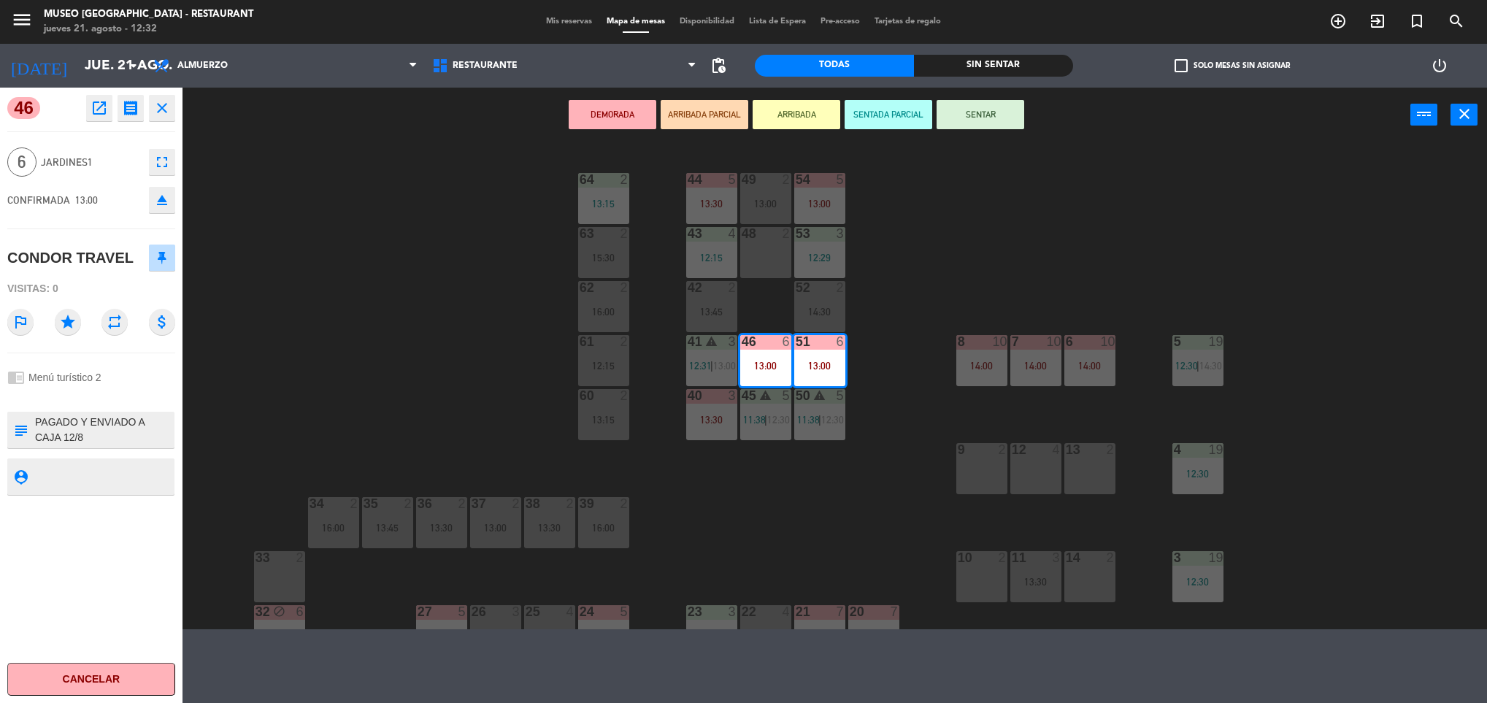
click at [809, 475] on div "44 5 13:30 49 2 13:00 54 5 13:00 64 2 13:15 48 2 53 3 12:29 63 2 15:30 43 4 12:…" at bounding box center [842, 388] width 1290 height 483
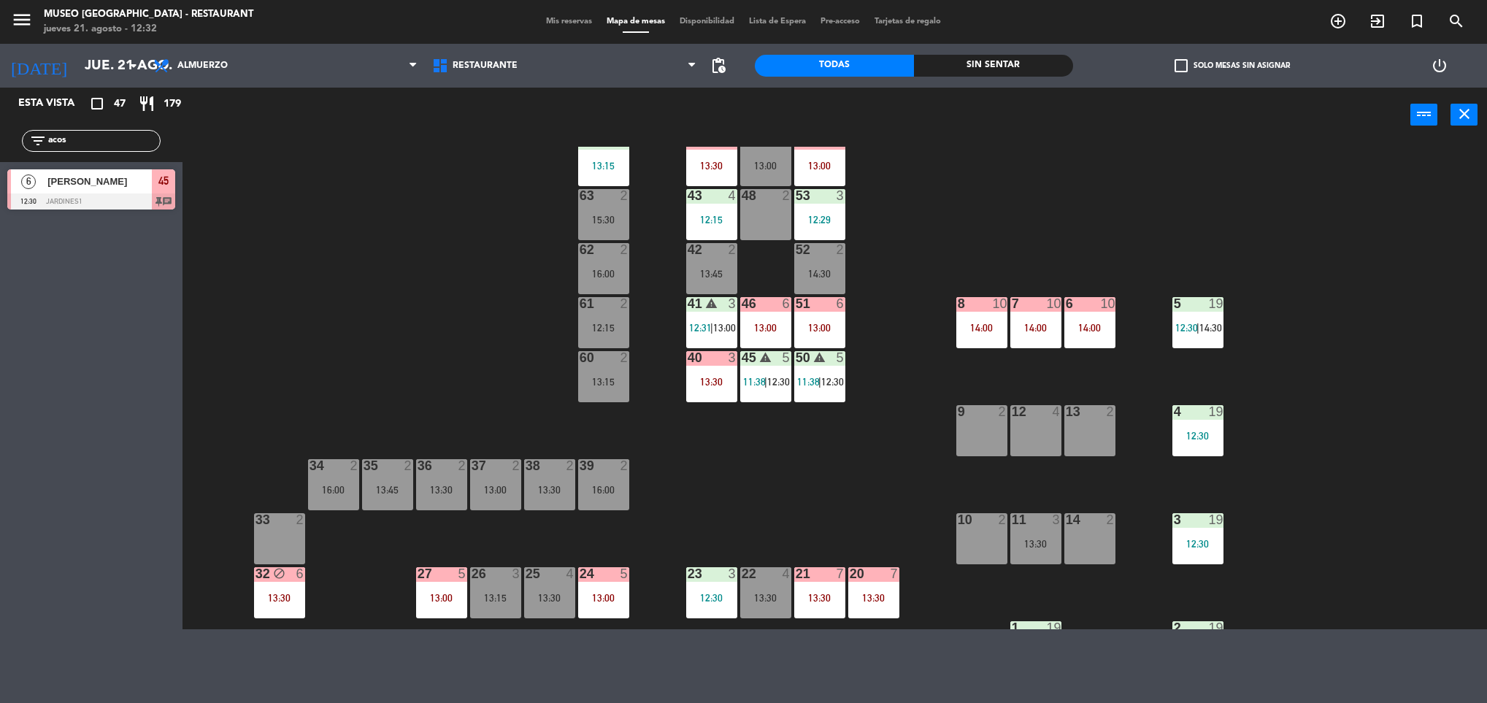
scroll to position [39, 0]
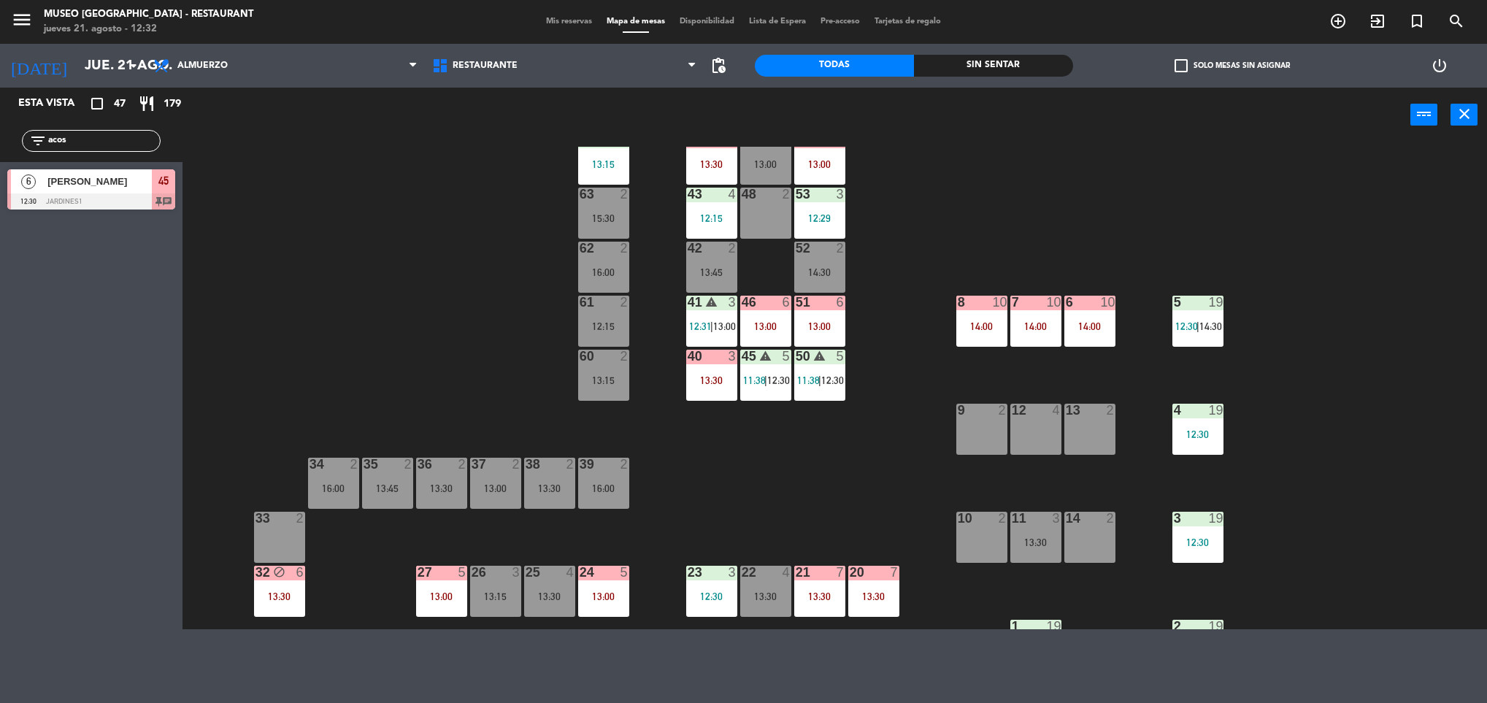
click at [767, 405] on div "44 5 13:30 49 2 13:00 54 5 13:00 64 2 13:15 48 2 53 3 12:29 63 2 15:30 43 4 12:…" at bounding box center [842, 388] width 1290 height 483
click at [791, 452] on div "44 5 13:30 49 2 13:00 54 5 13:00 64 2 13:15 48 2 53 3 12:29 63 2 15:30 43 4 12:…" at bounding box center [842, 388] width 1290 height 483
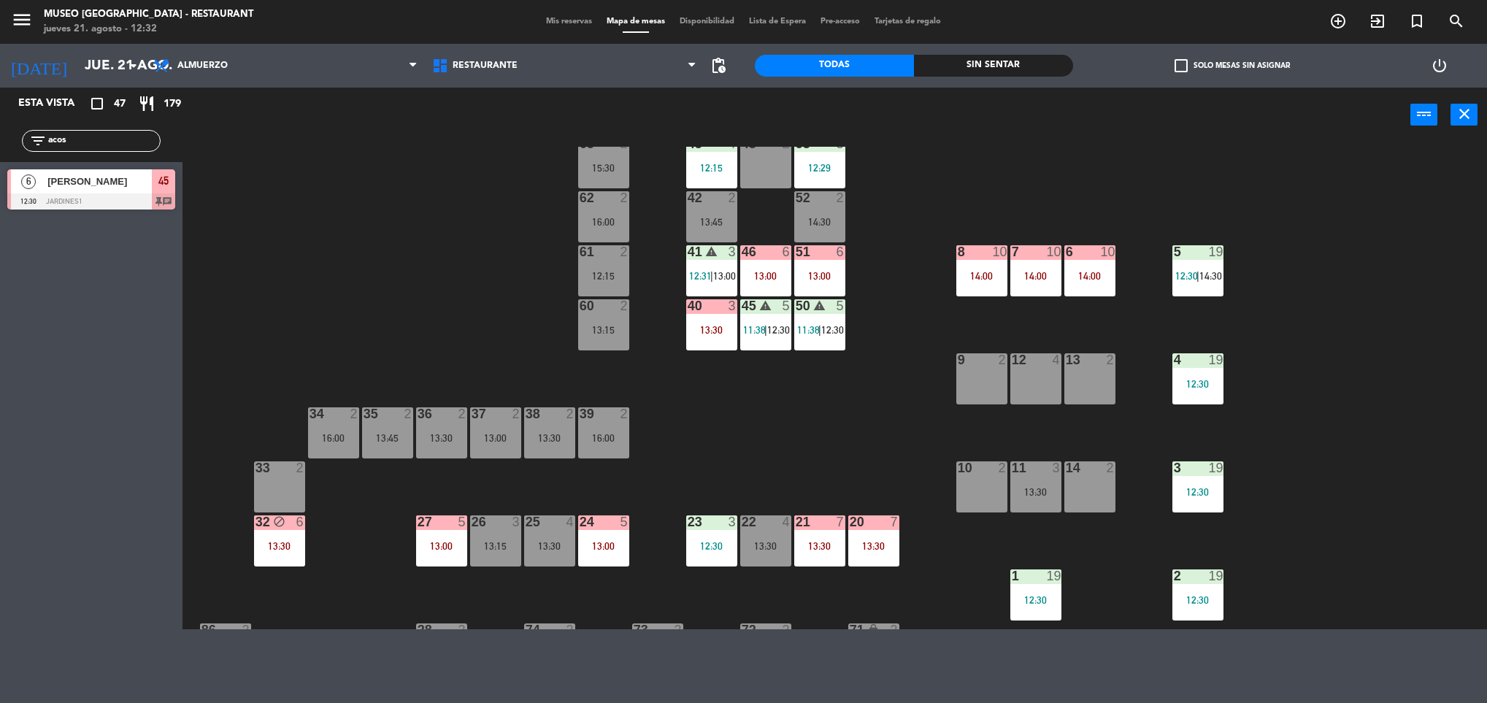
click at [774, 360] on div "44 5 13:30 49 2 13:00 54 5 13:00 64 2 13:15 48 2 53 3 12:29 63 2 15:30 43 4 12:…" at bounding box center [842, 388] width 1290 height 483
click at [772, 342] on div "45 warning 5 11:38 | 12:30" at bounding box center [765, 324] width 51 height 51
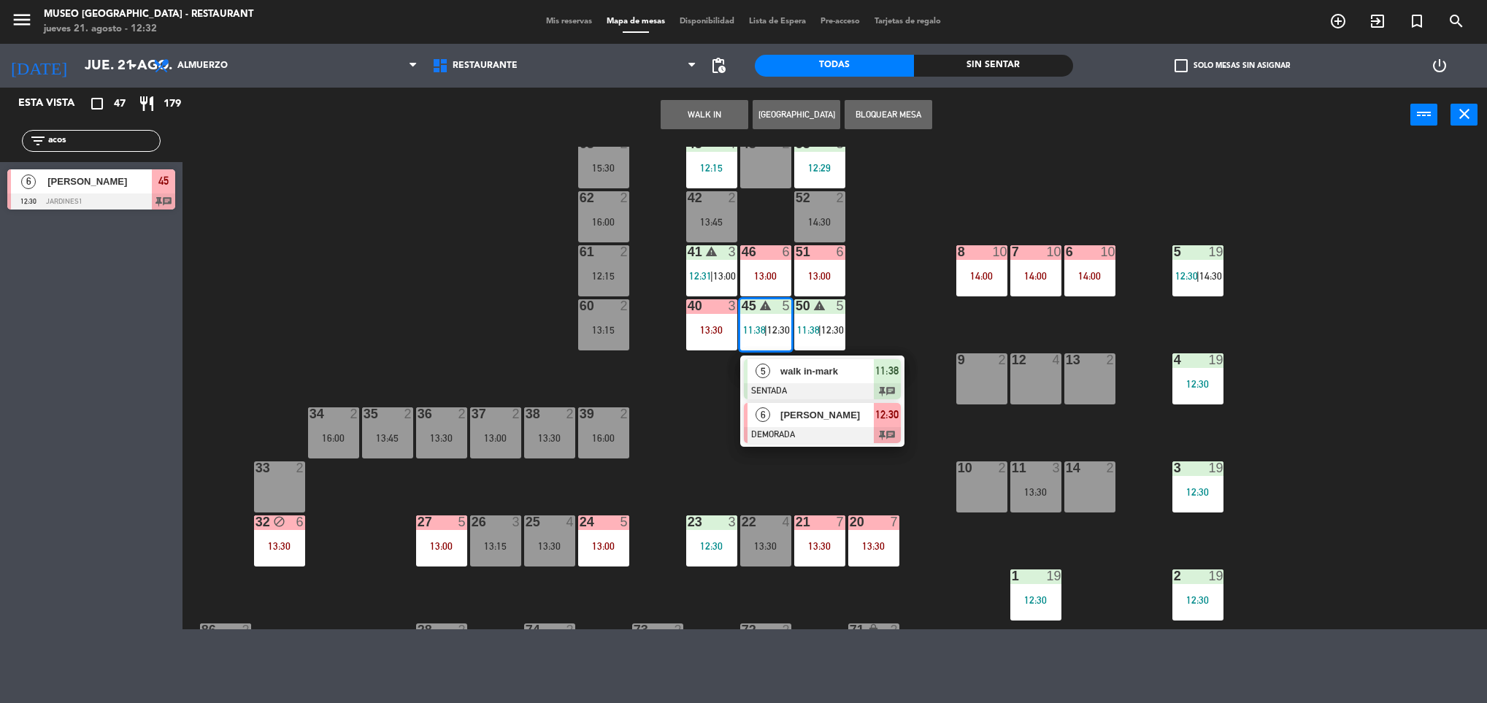
click at [783, 425] on div "[PERSON_NAME]" at bounding box center [826, 415] width 95 height 24
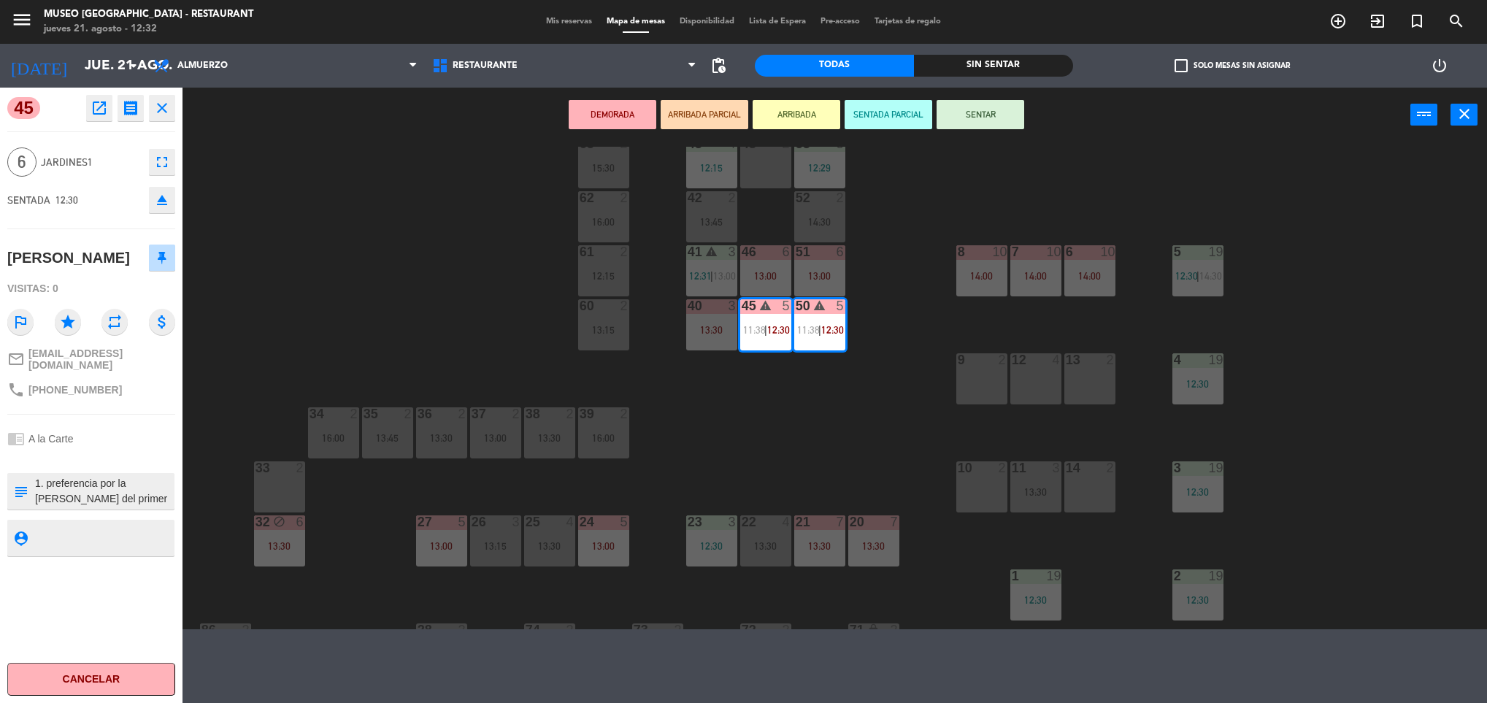
click at [53, 497] on textarea at bounding box center [103, 491] width 139 height 31
click at [784, 458] on div "44 5 13:30 49 2 13:00 54 5 13:00 64 2 13:15 48 2 53 3 12:29 63 2 15:30 43 4 12:…" at bounding box center [842, 388] width 1290 height 483
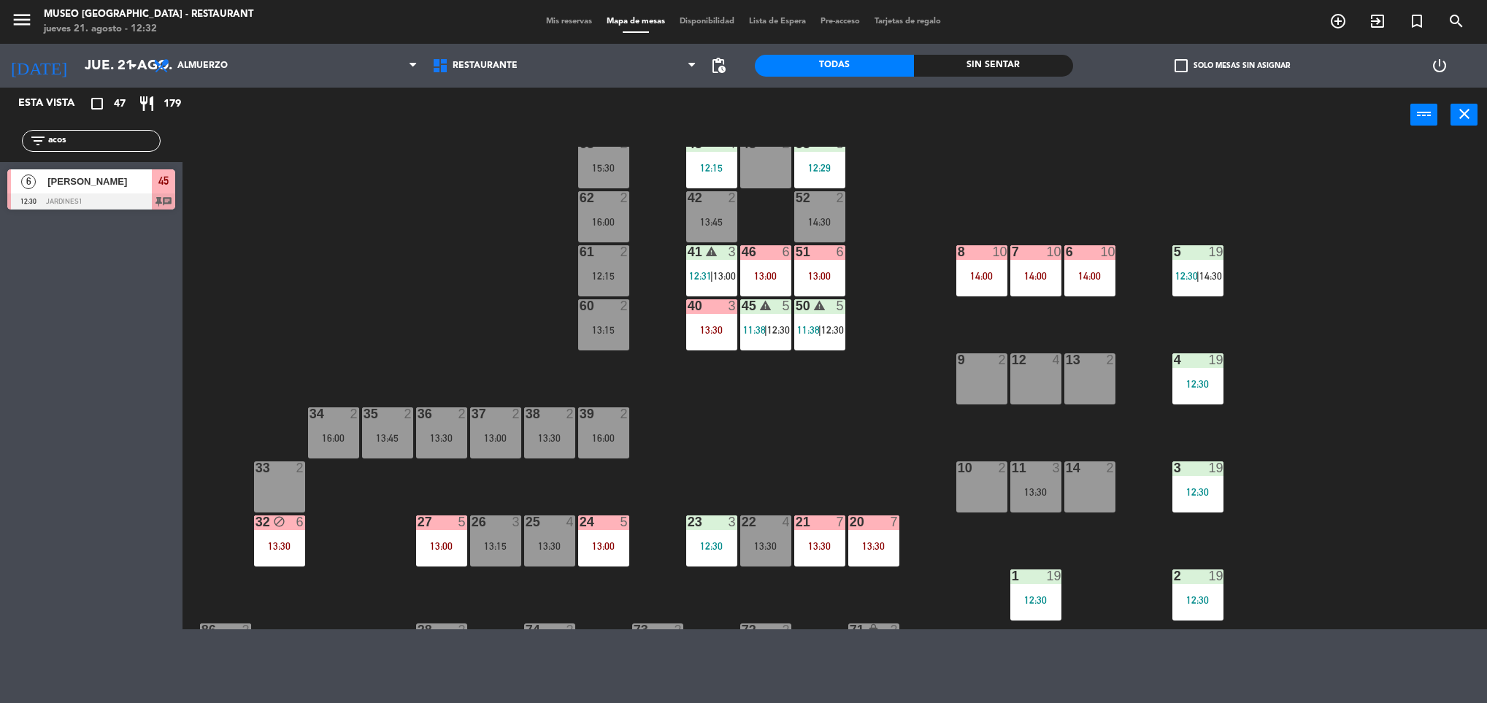
click at [807, 480] on div "44 5 13:30 49 2 13:00 54 5 13:00 64 2 13:15 48 2 53 3 12:29 63 2 15:30 43 4 12:…" at bounding box center [842, 388] width 1290 height 483
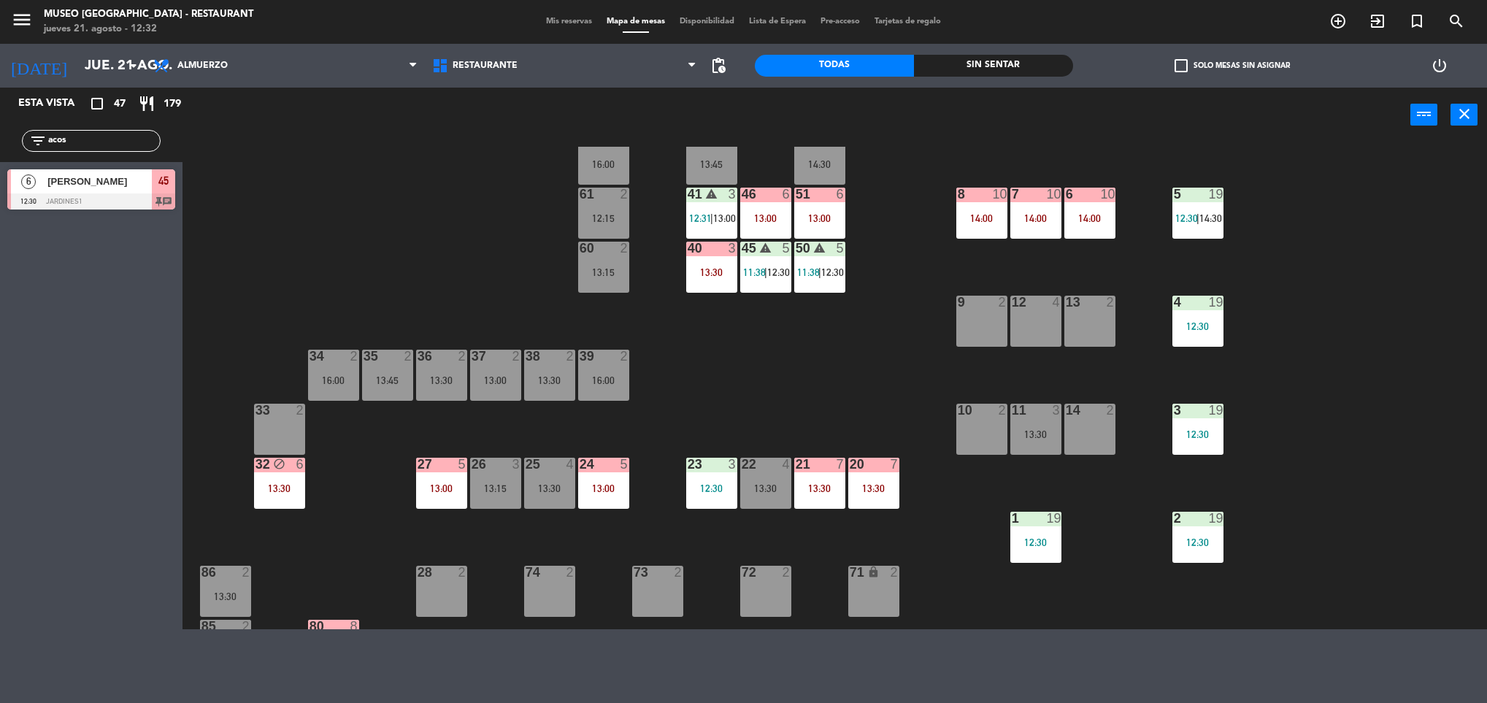
scroll to position [149, 0]
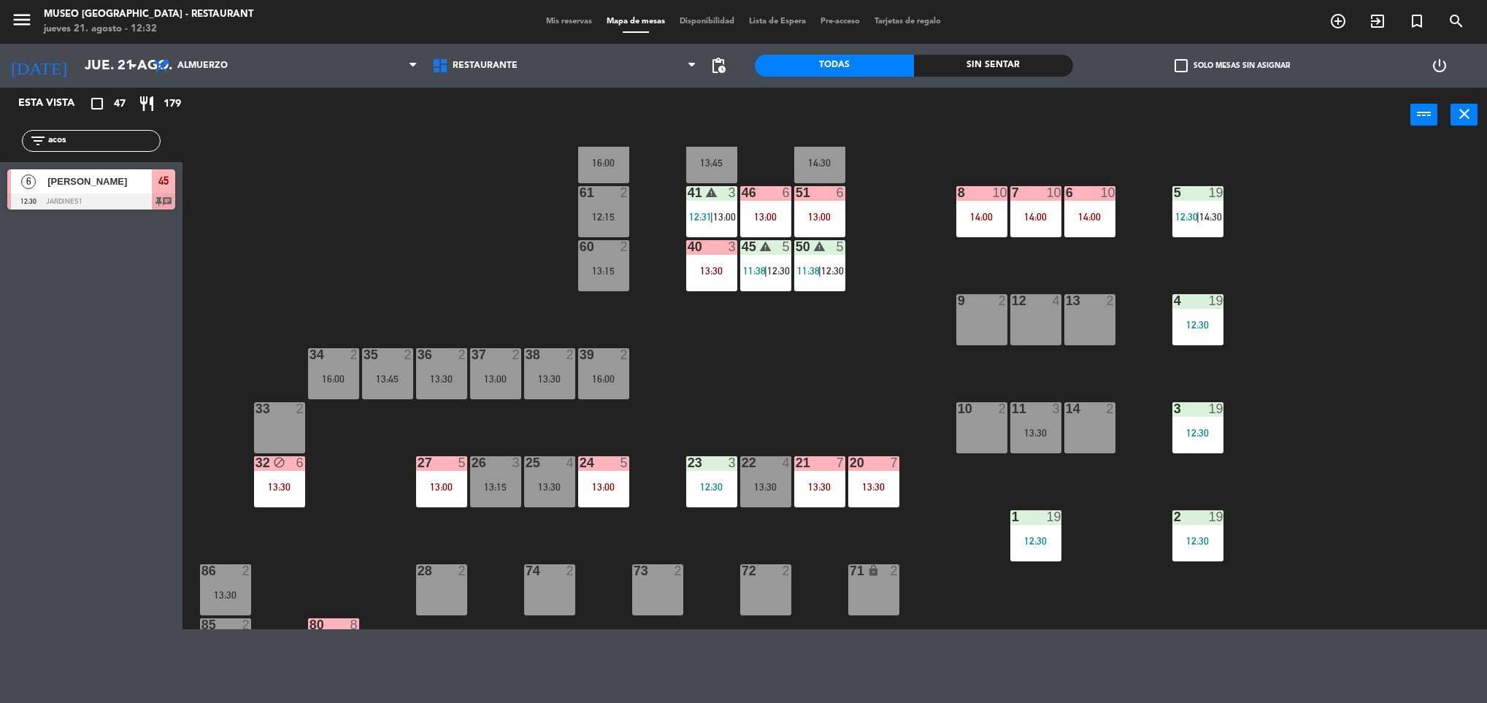
click at [813, 276] on span "11:38" at bounding box center [808, 271] width 23 height 12
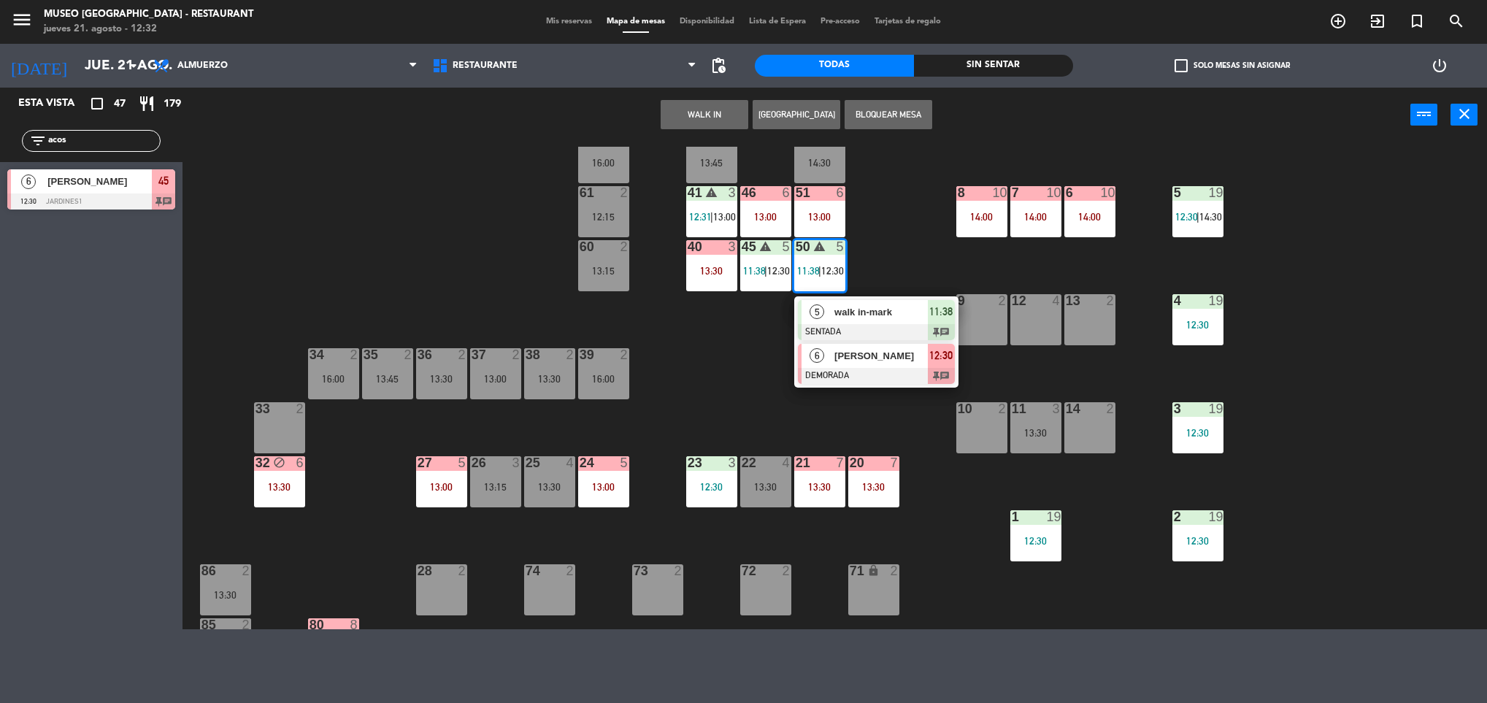
click at [837, 364] on span "[PERSON_NAME]" at bounding box center [881, 355] width 93 height 15
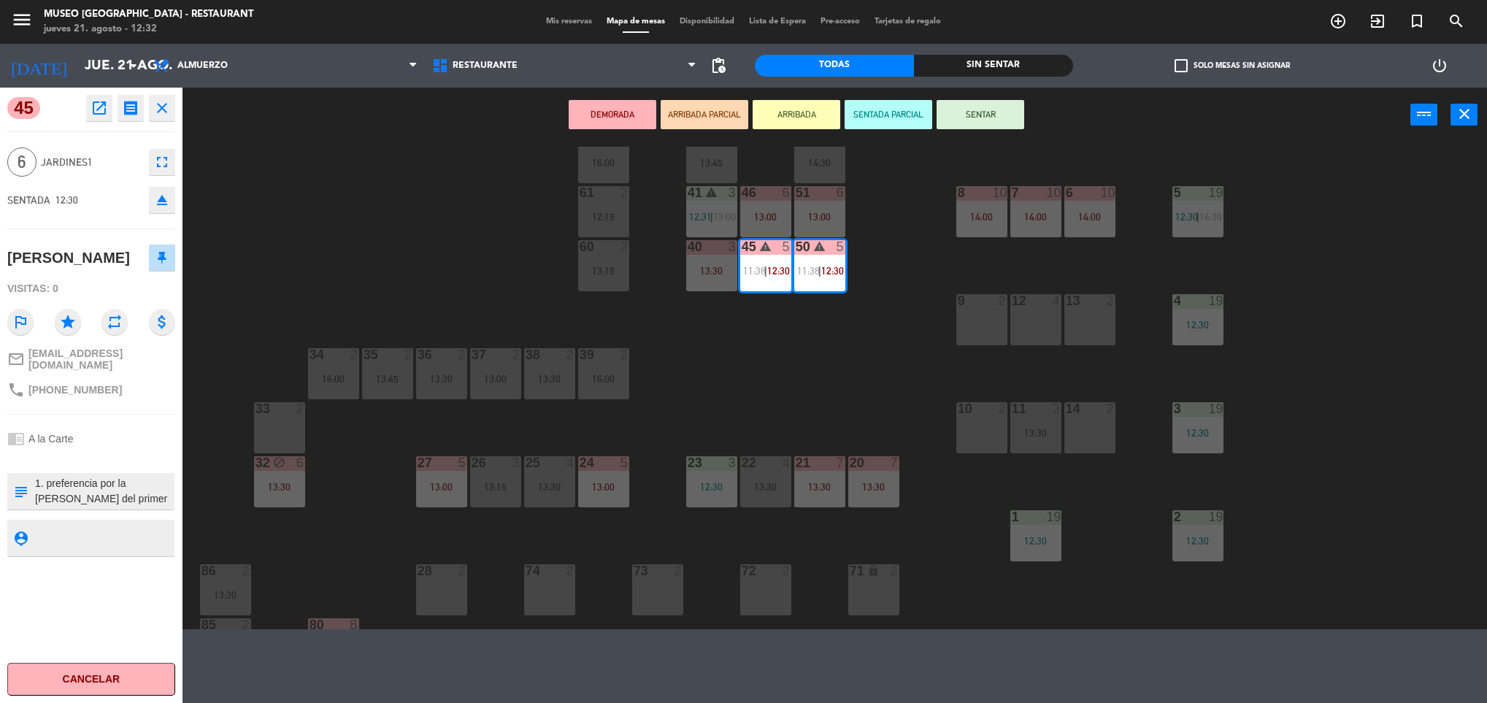
click at [808, 390] on div "44 5 13:30 49 2 13:00 54 5 13:00 64 2 13:15 48 2 53 3 12:29 63 2 15:30 43 4 12:…" at bounding box center [842, 388] width 1290 height 483
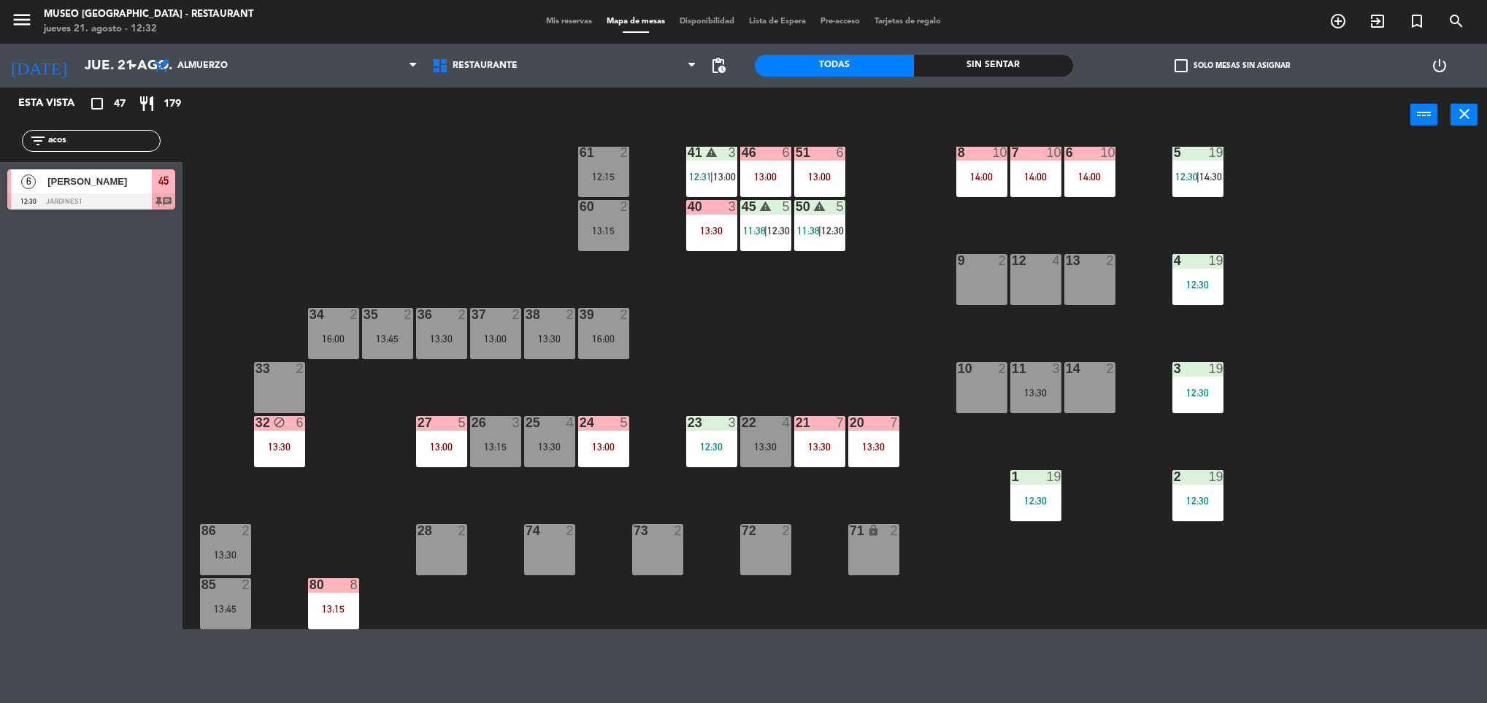
scroll to position [191, 0]
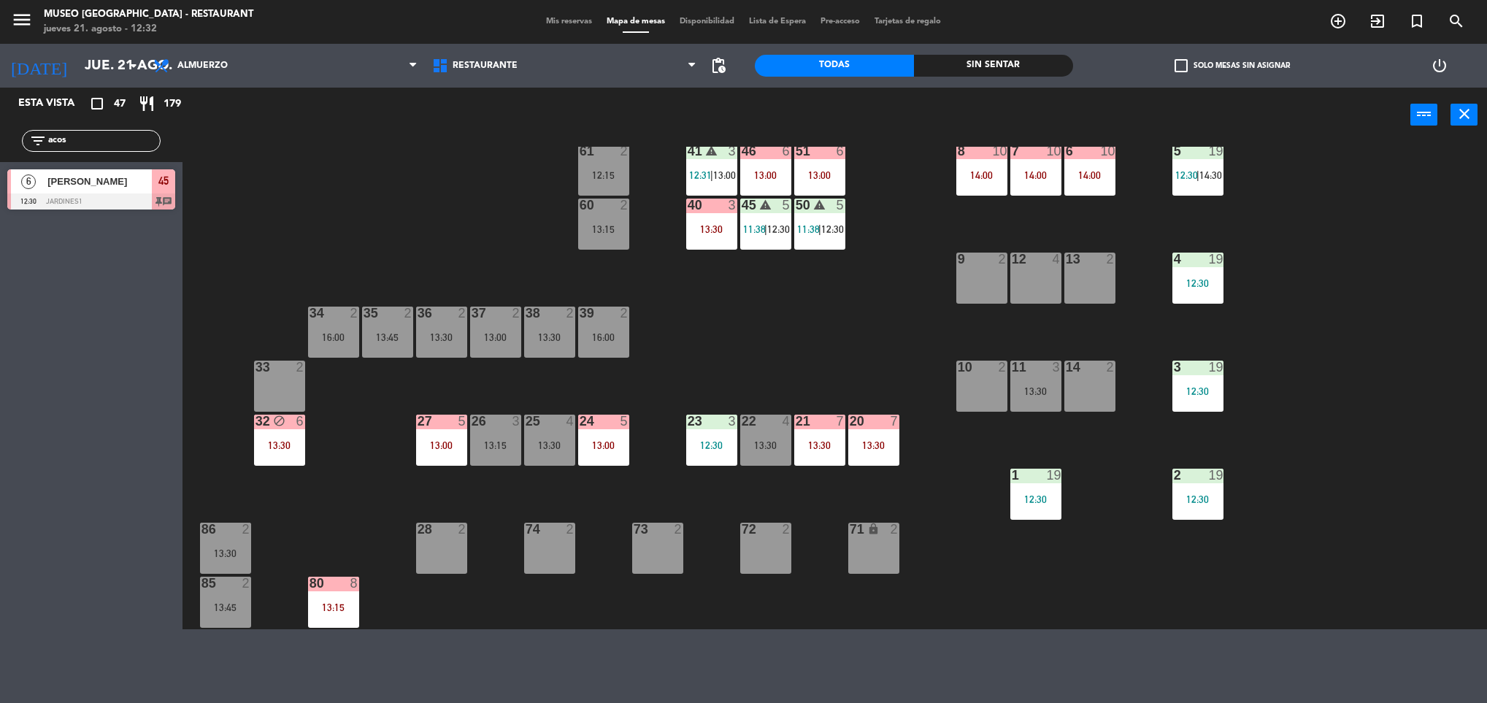
click at [809, 222] on div "50 warning 5 11:38 | 12:30" at bounding box center [819, 224] width 51 height 51
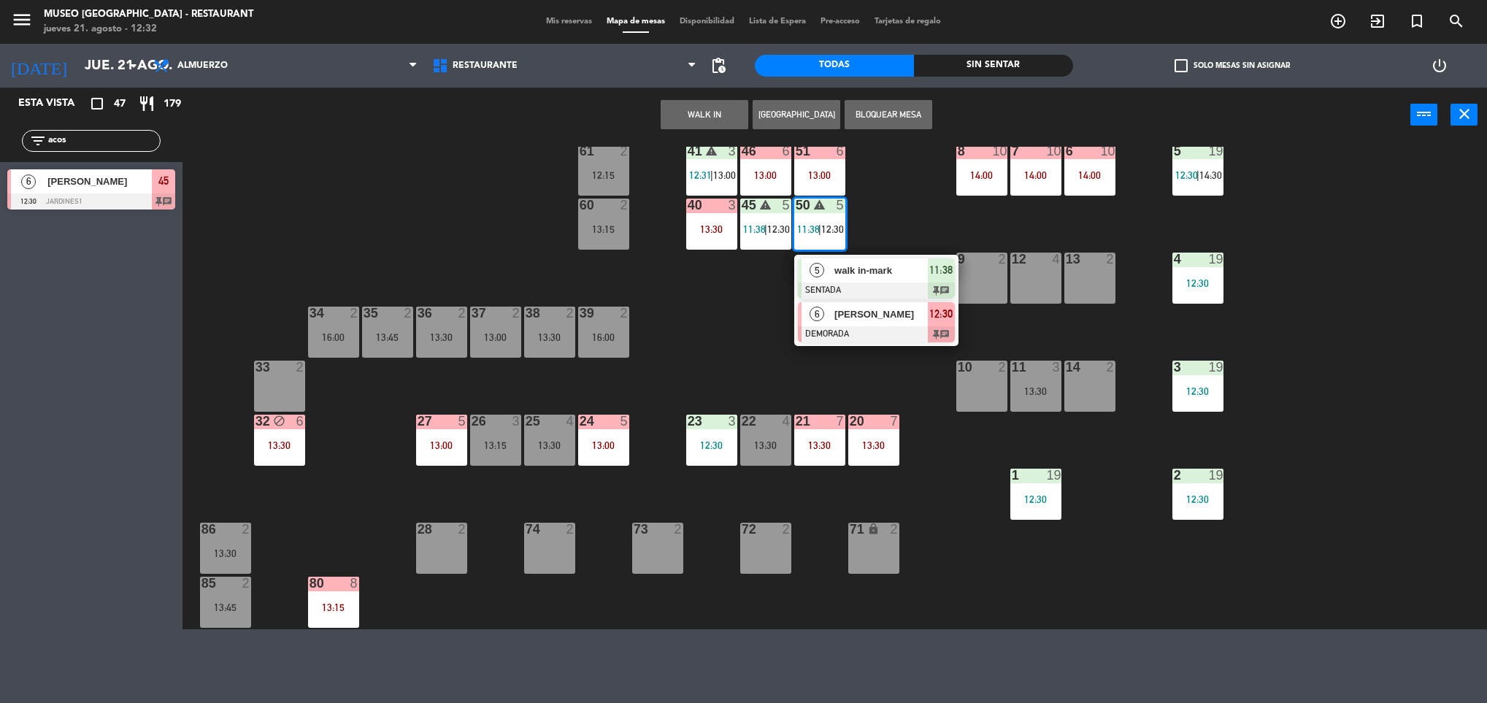
click at [891, 331] on div at bounding box center [876, 334] width 157 height 16
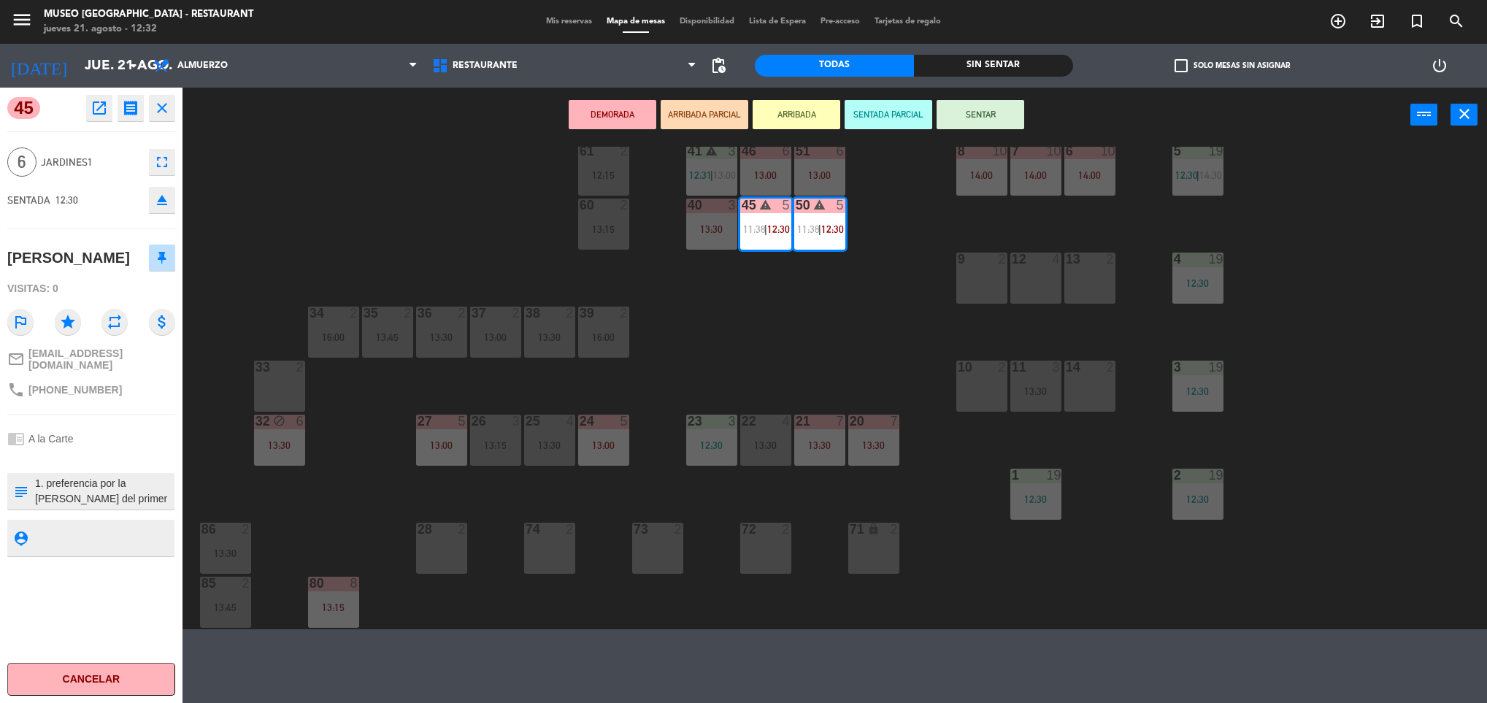
click at [881, 570] on div "71 lock 2" at bounding box center [873, 548] width 51 height 51
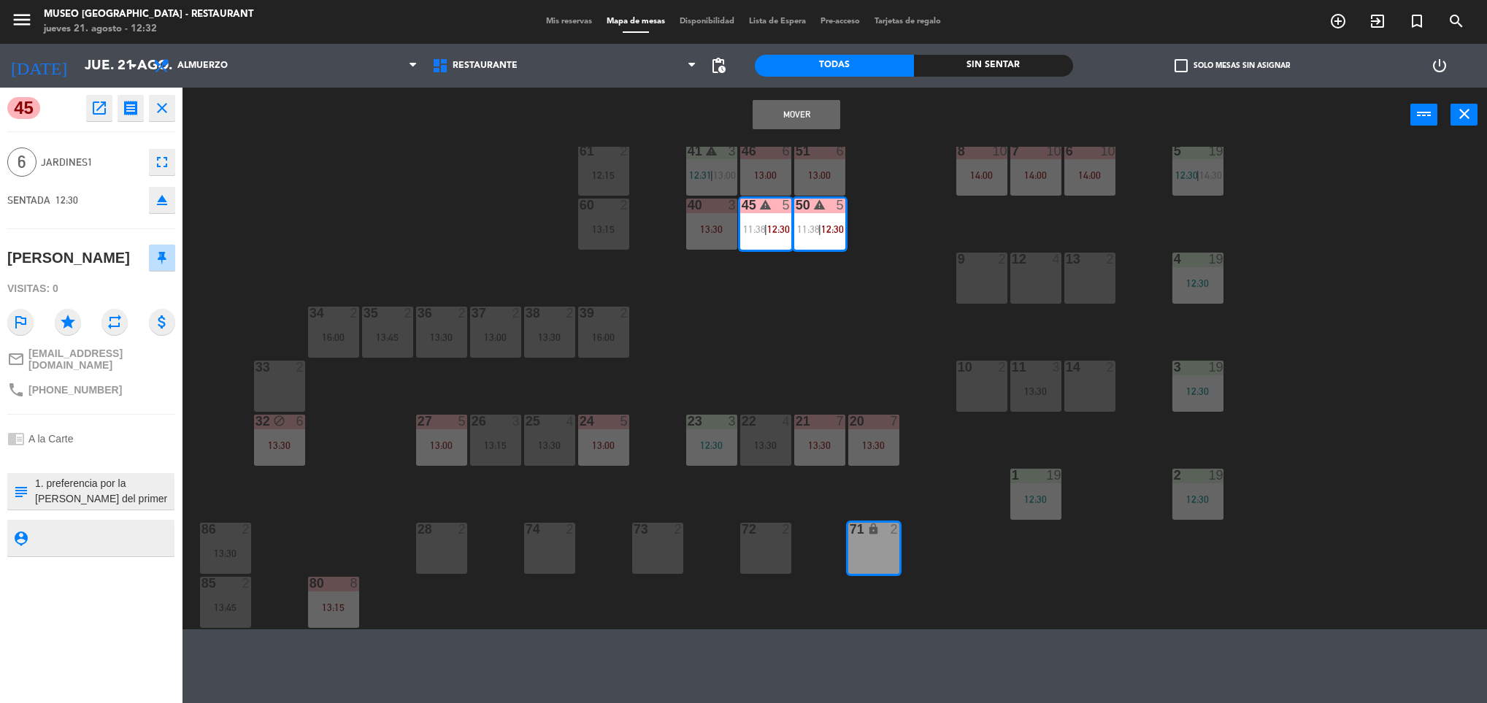
click at [802, 112] on button "Mover" at bounding box center [797, 114] width 88 height 29
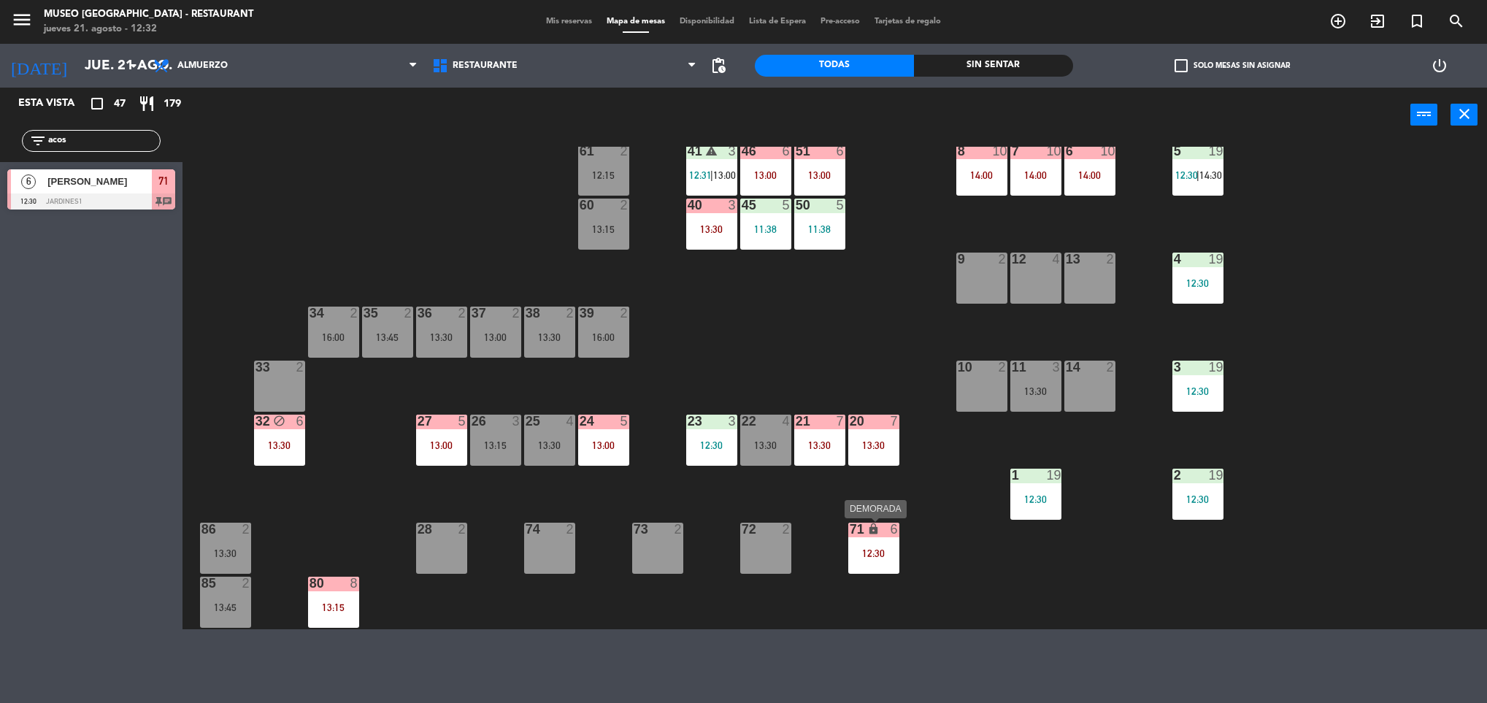
click at [881, 543] on div "71 lock 6 12:30" at bounding box center [873, 548] width 51 height 51
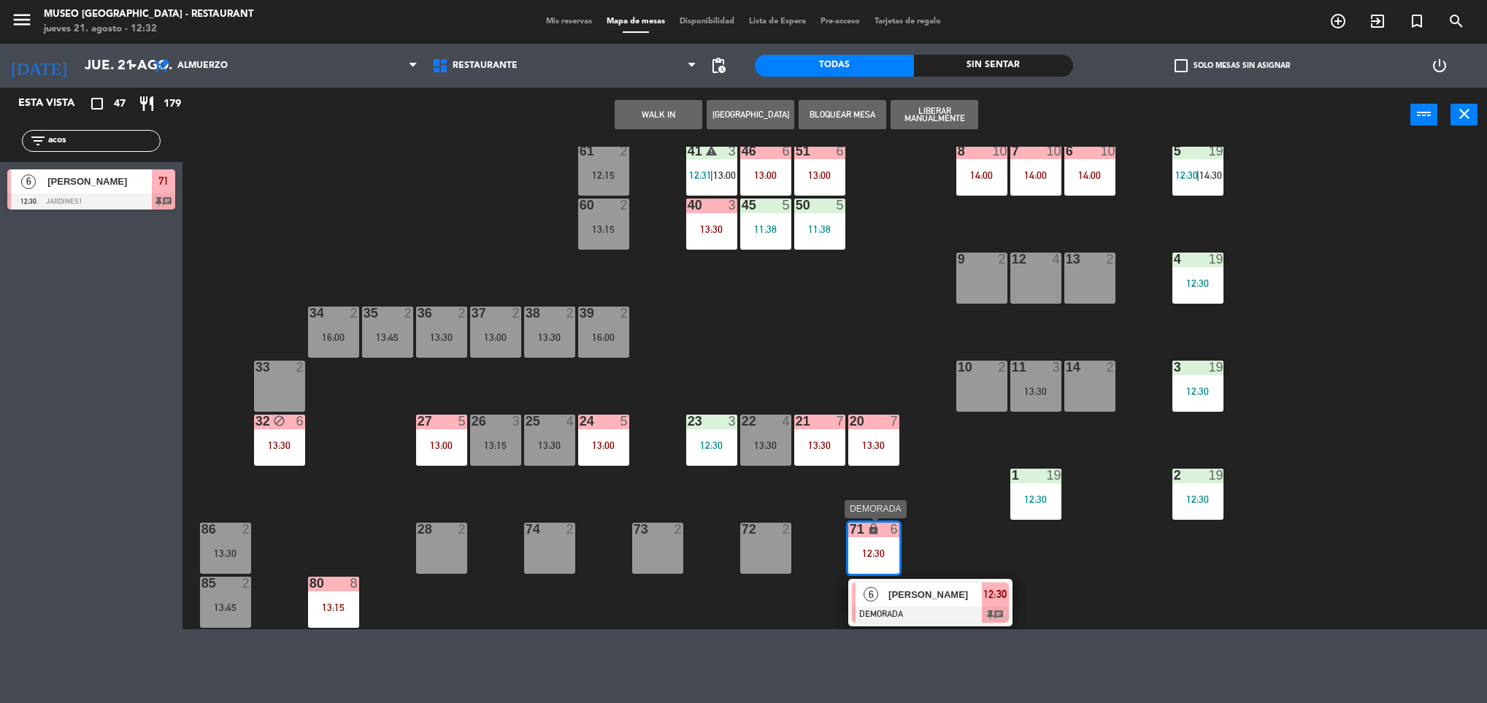
click at [912, 602] on span "[PERSON_NAME]" at bounding box center [935, 594] width 93 height 15
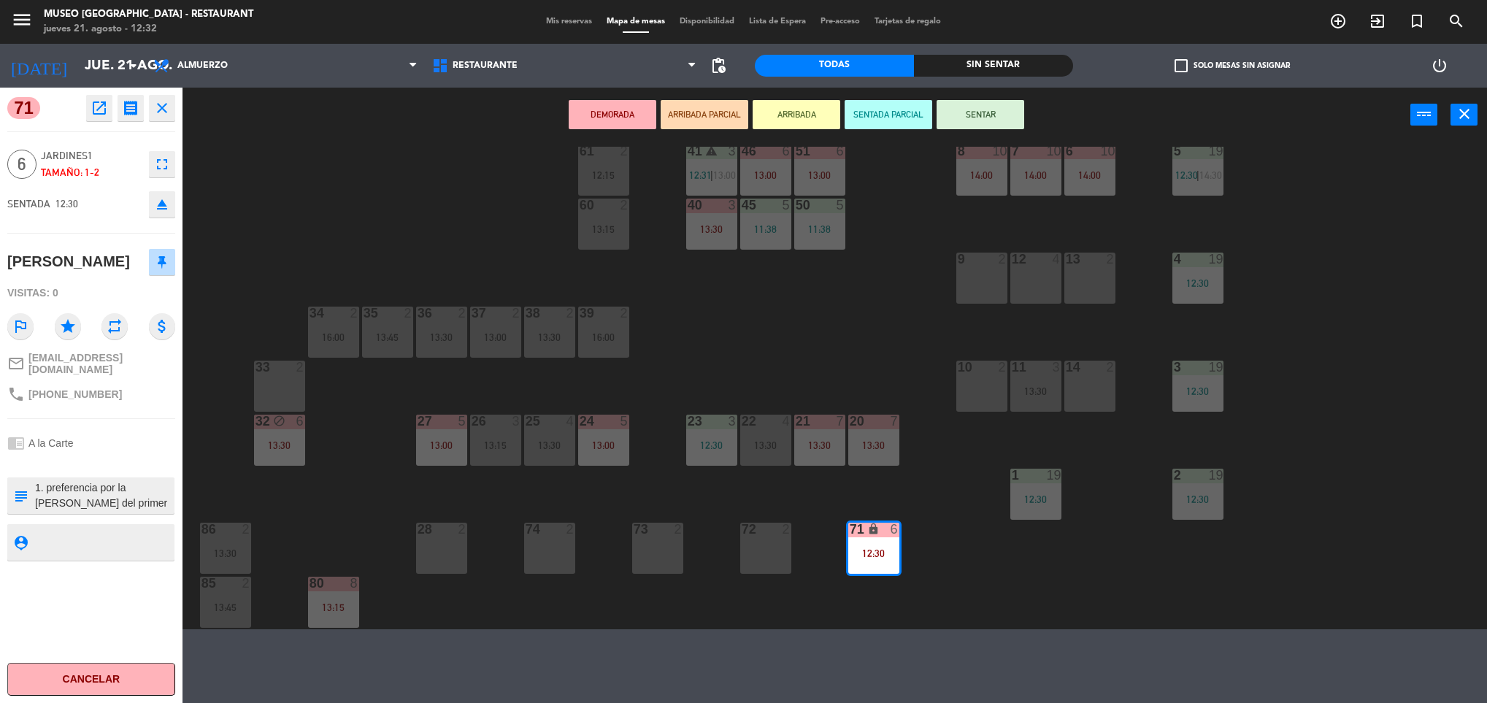
click at [878, 358] on div "44 5 13:30 49 2 13:00 54 5 13:00 64 2 13:15 48 2 53 3 12:29 63 2 15:30 43 4 12:…" at bounding box center [842, 388] width 1290 height 483
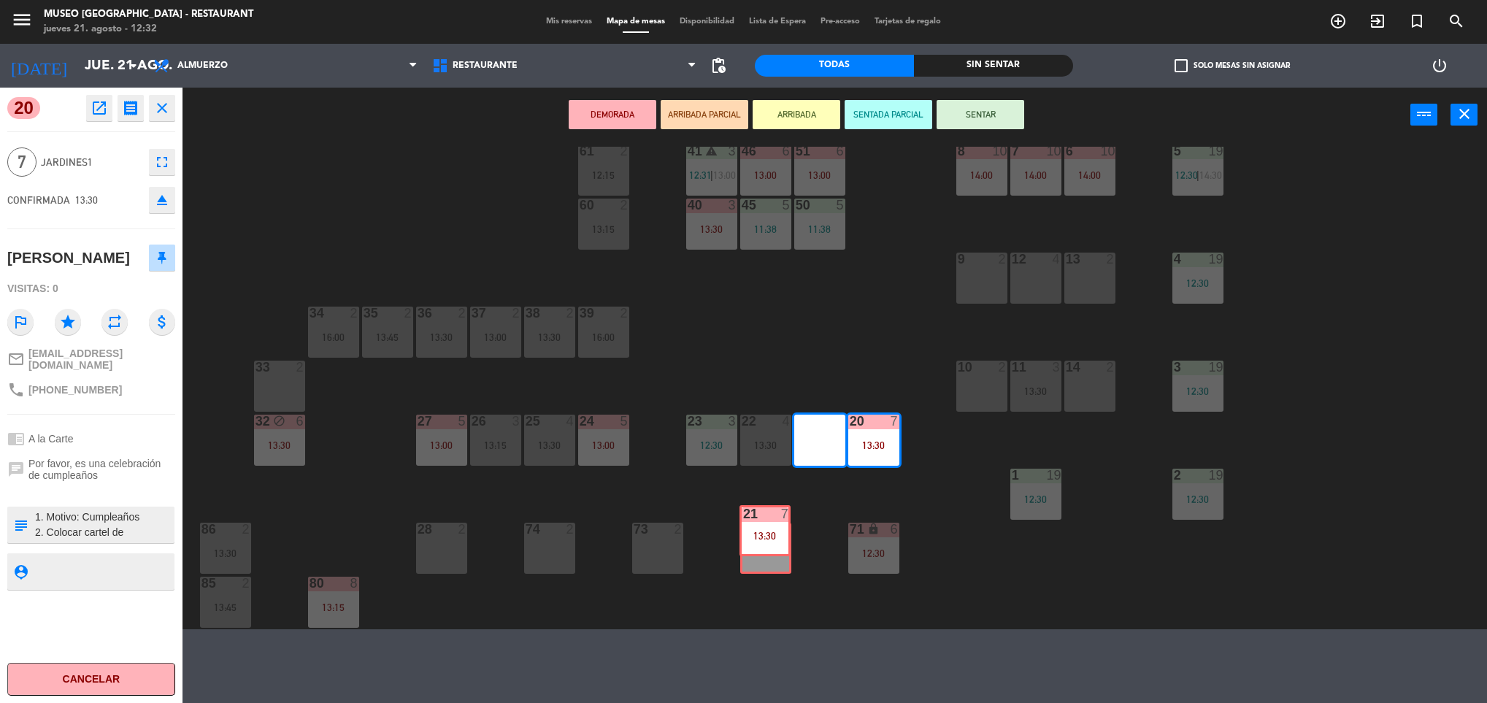
drag, startPoint x: 824, startPoint y: 449, endPoint x: 770, endPoint y: 548, distance: 113.4
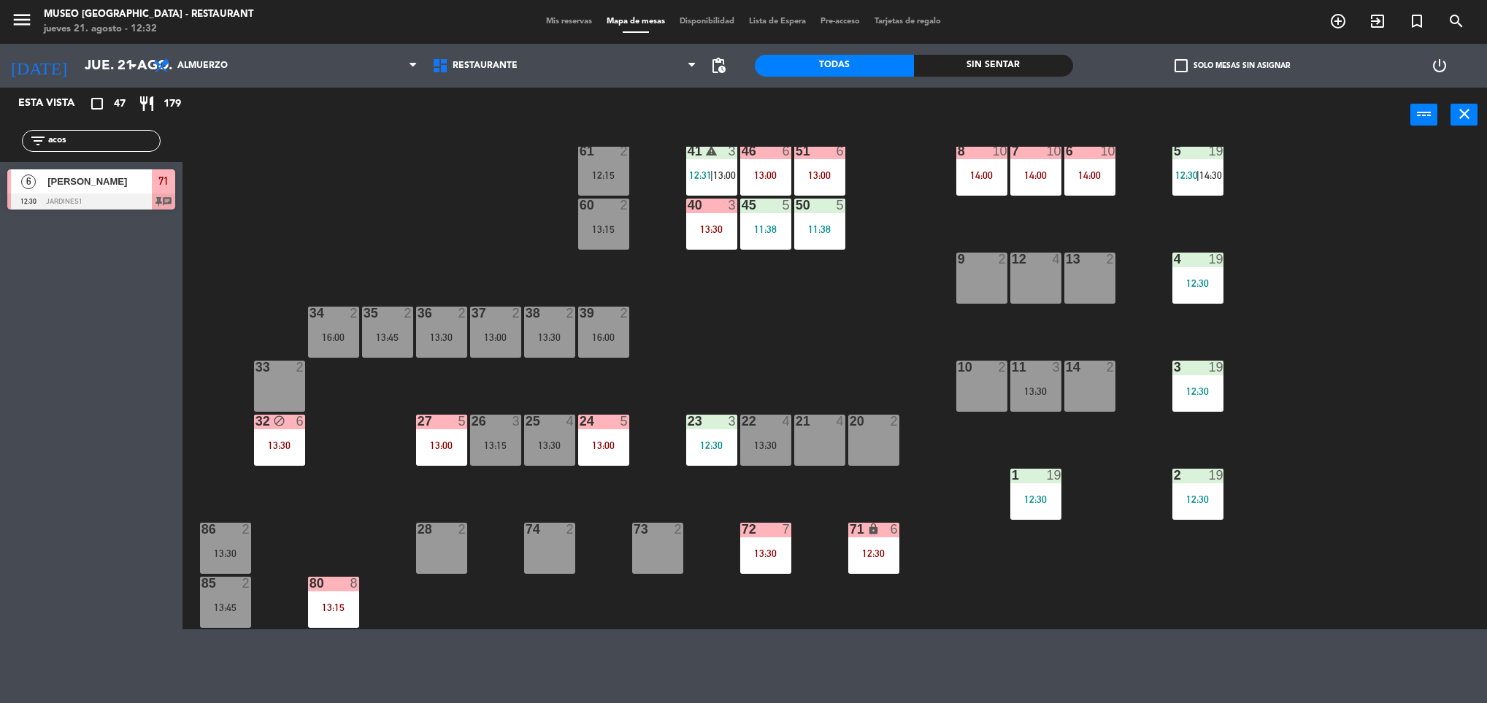
click at [896, 554] on div "12:30" at bounding box center [873, 553] width 51 height 10
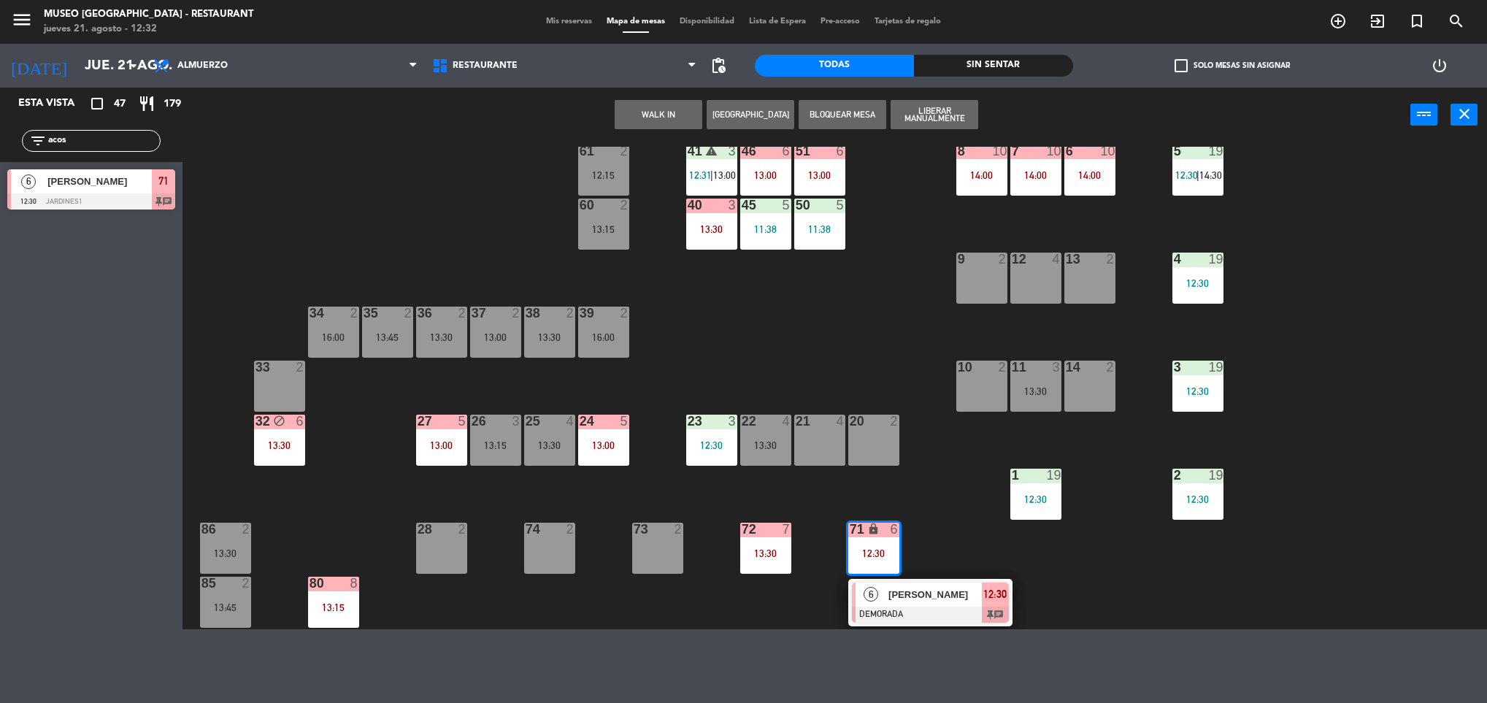
click at [901, 594] on span "[PERSON_NAME]" at bounding box center [935, 594] width 93 height 15
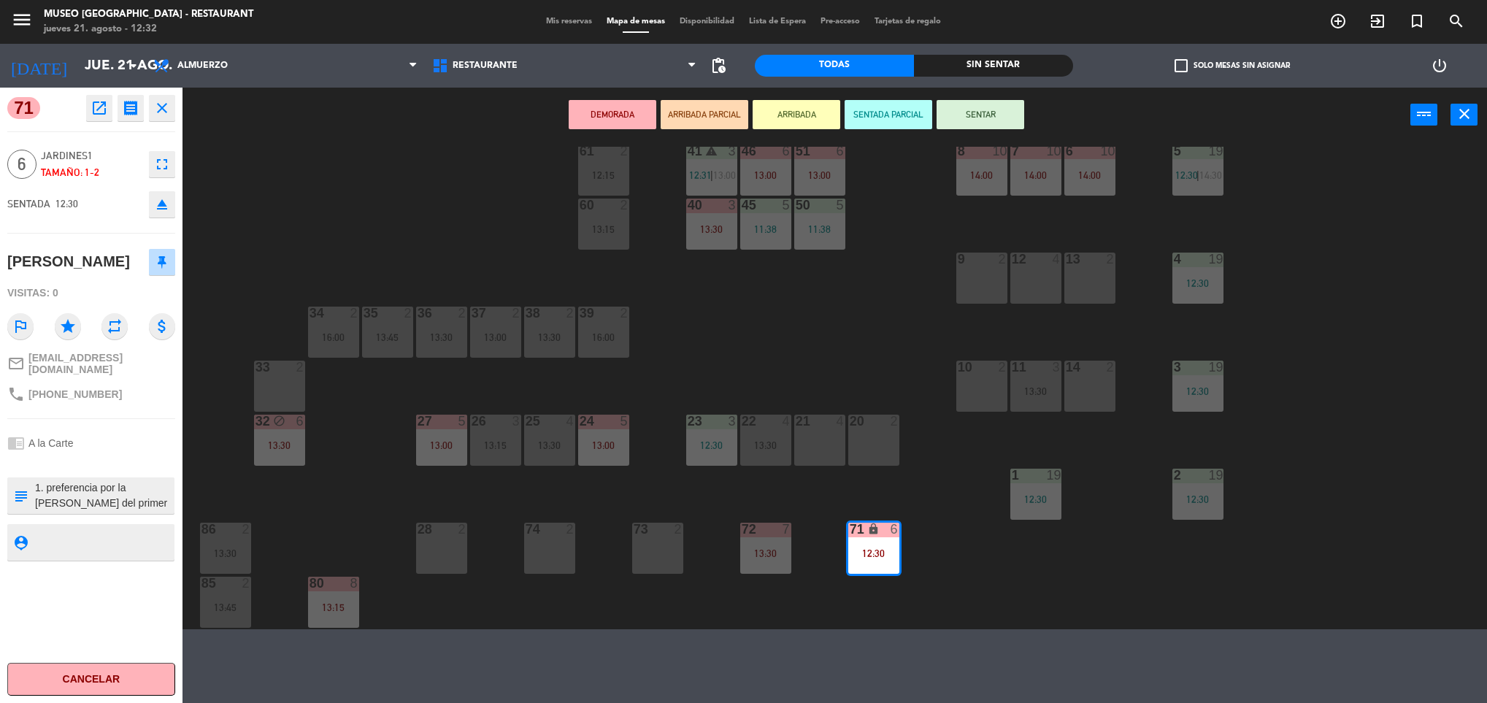
click at [821, 447] on div "21 4" at bounding box center [819, 440] width 51 height 51
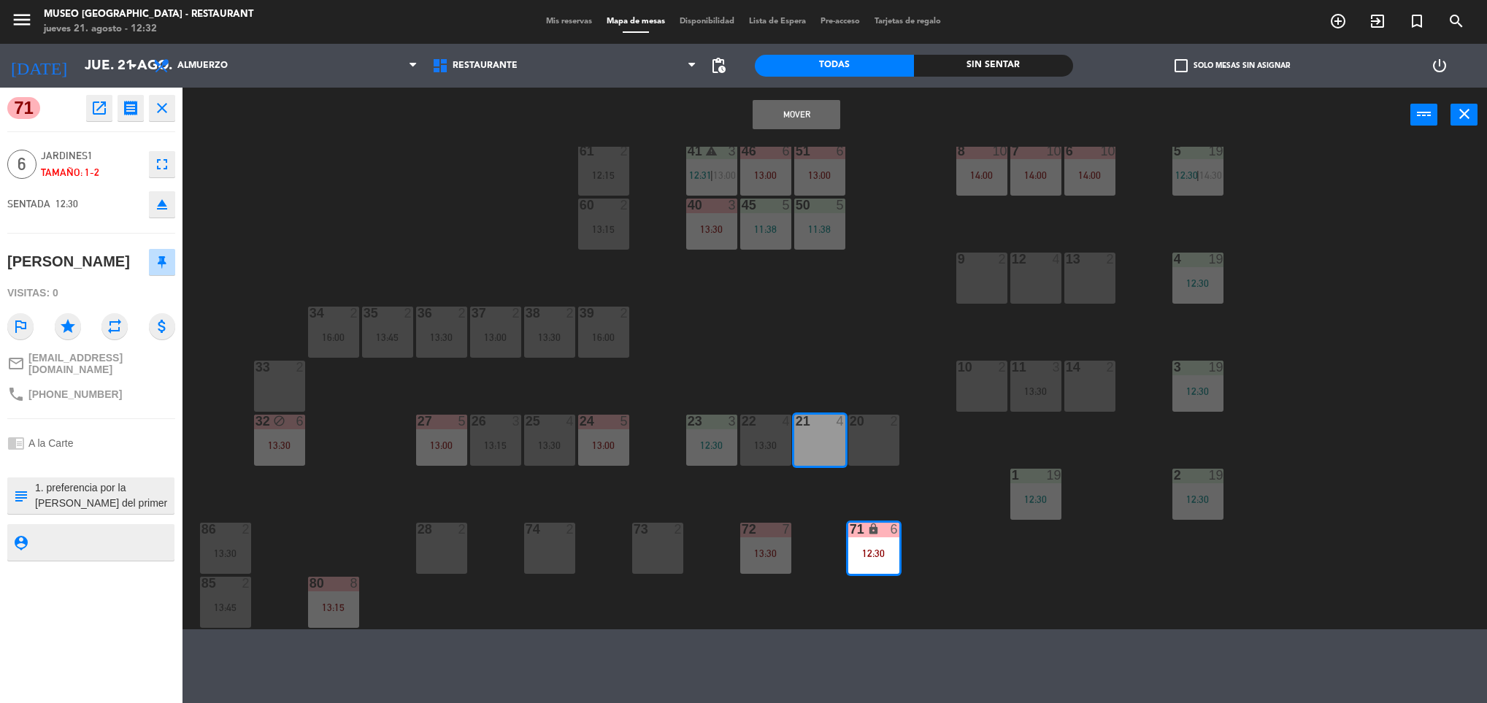
click at [851, 450] on div "20 2" at bounding box center [873, 440] width 51 height 51
click at [778, 115] on button "Mover y Unir" at bounding box center [797, 114] width 88 height 29
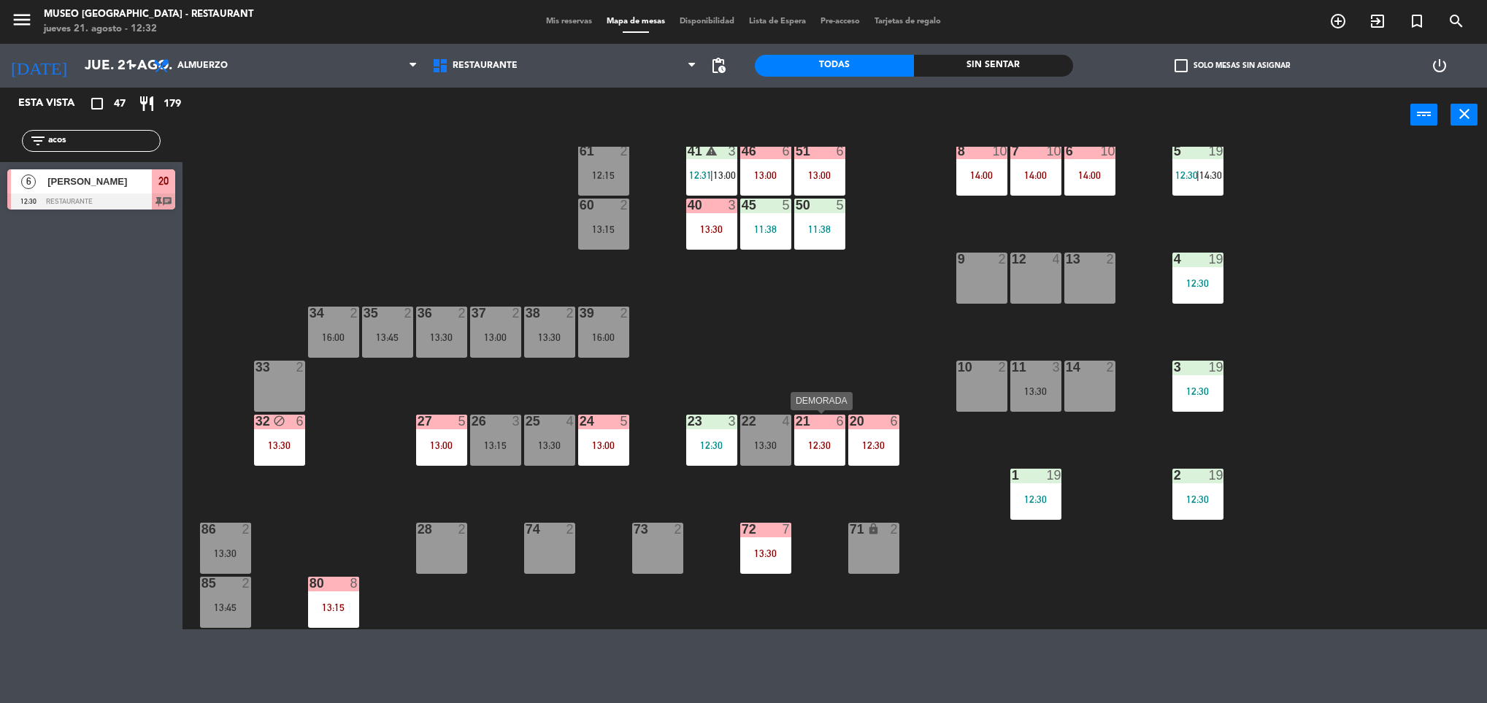
click at [813, 445] on div "12:30" at bounding box center [819, 445] width 51 height 10
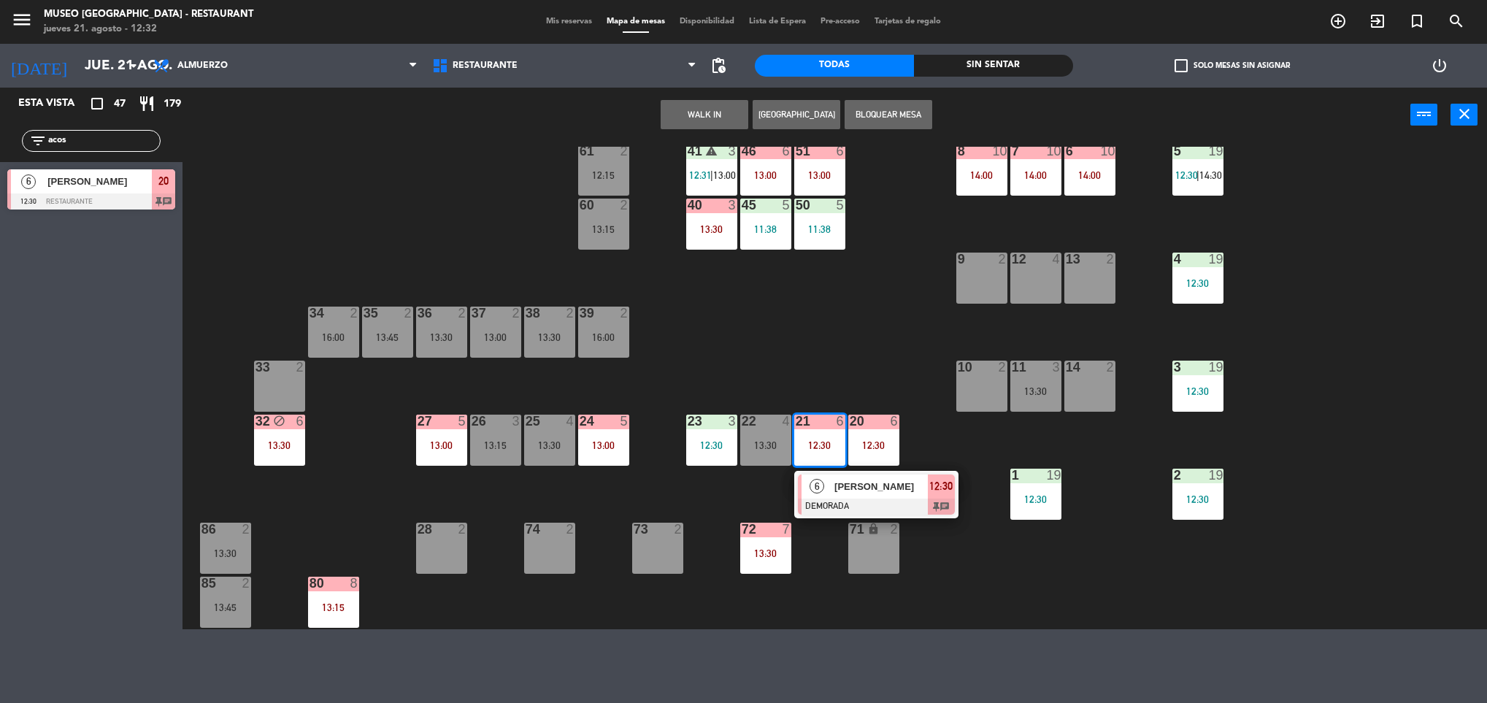
click at [813, 489] on span "6" at bounding box center [817, 486] width 15 height 15
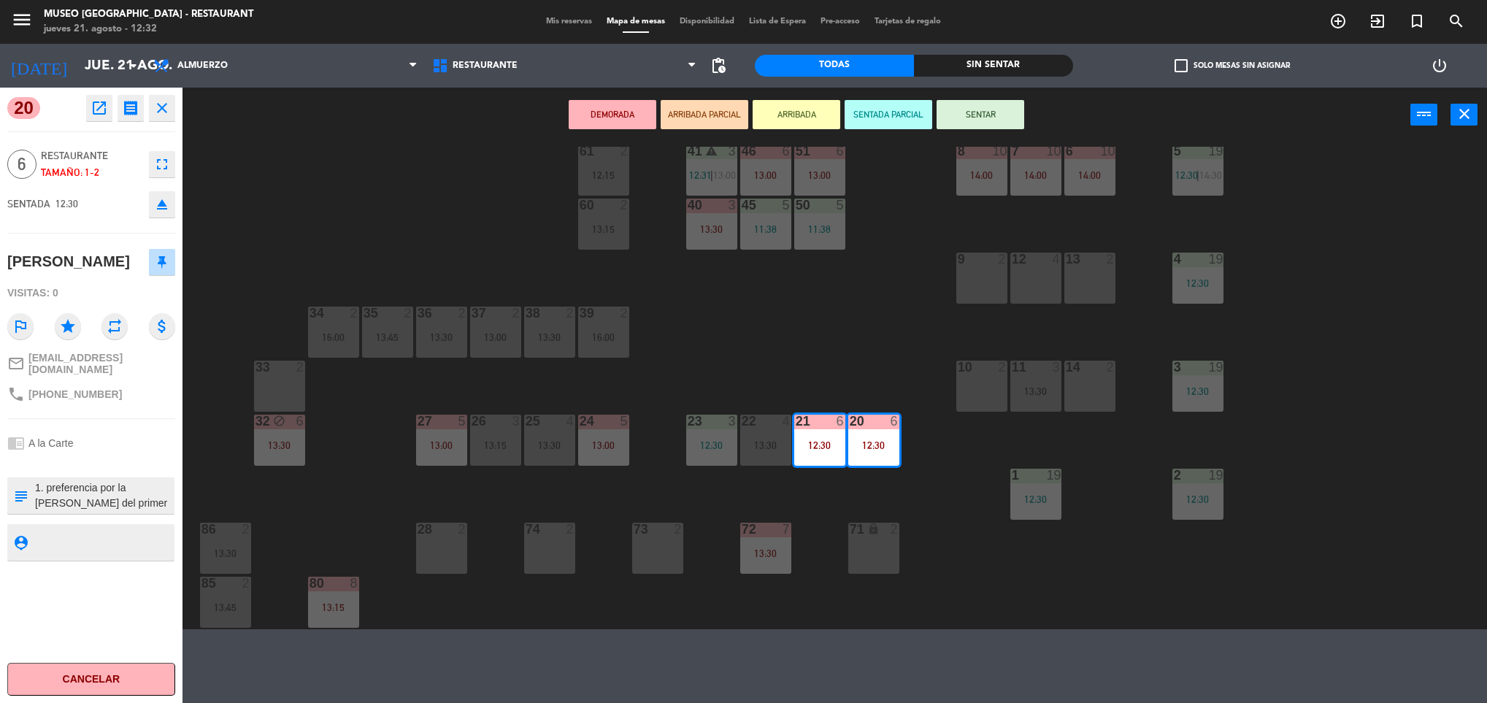
click at [115, 502] on textarea at bounding box center [103, 495] width 139 height 31
type textarea "1. preferencia por la [PERSON_NAME] del primer piso al costado del jardín (se i…"
click at [791, 353] on div "44 5 13:30 49 2 13:00 54 5 13:00 64 2 13:15 48 2 53 3 12:29 63 2 15:30 43 4 12:…" at bounding box center [842, 388] width 1290 height 483
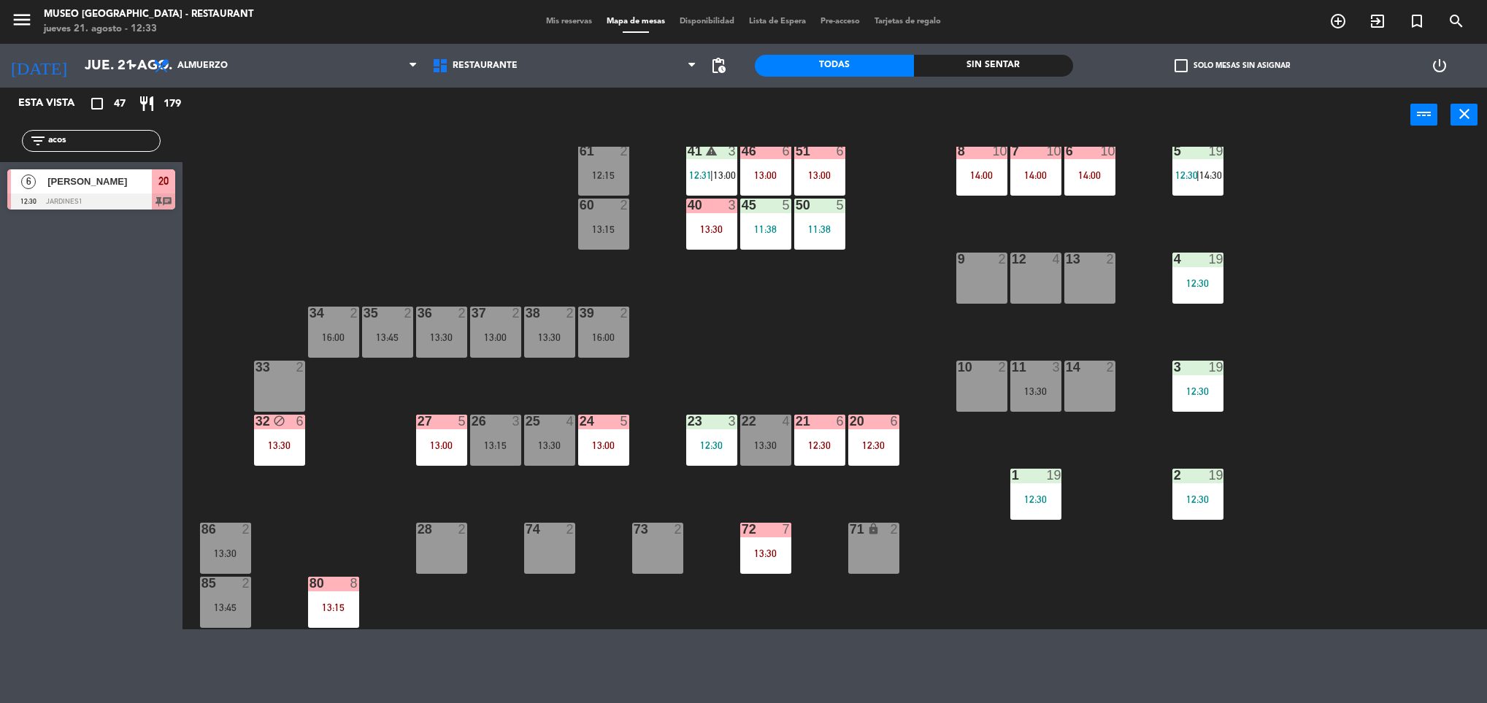
click at [760, 423] on div at bounding box center [765, 421] width 24 height 13
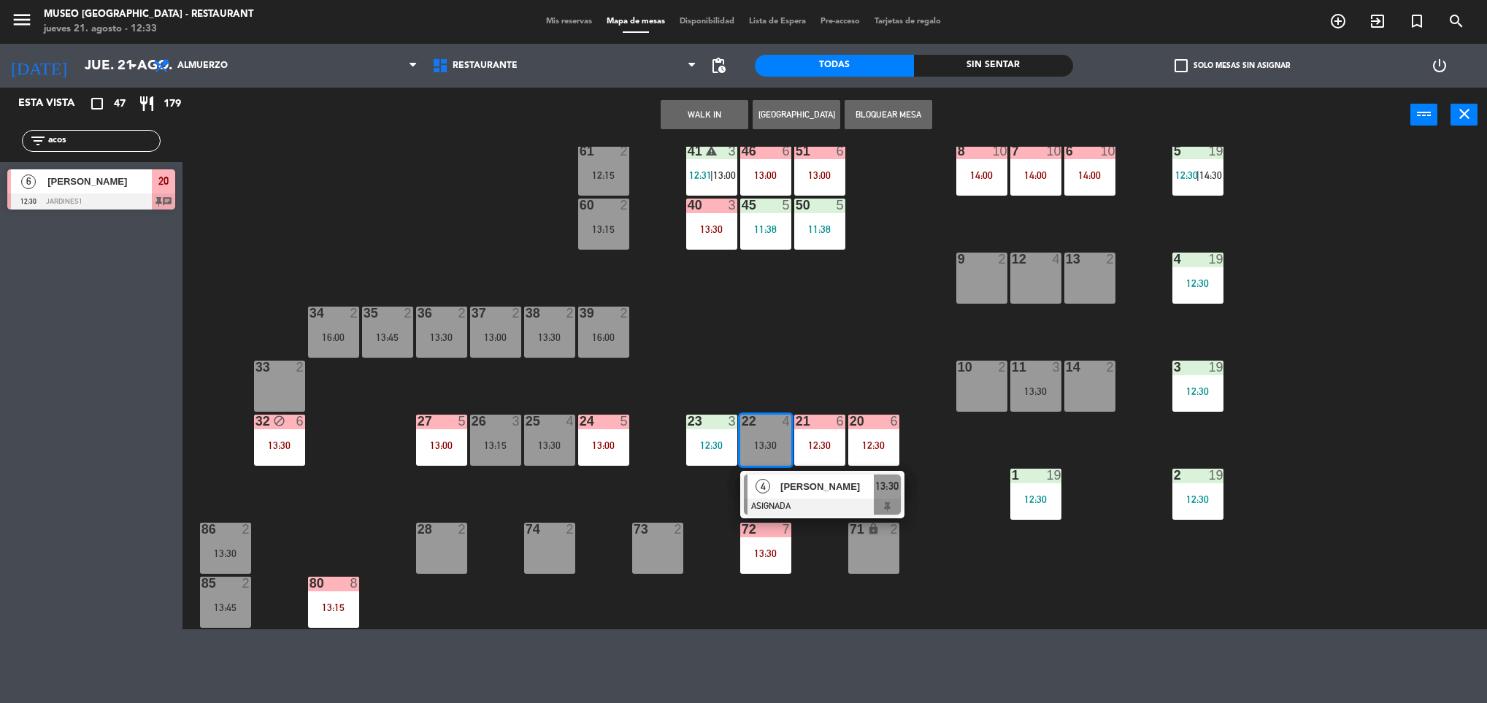
click at [697, 440] on div "12:30" at bounding box center [711, 445] width 51 height 11
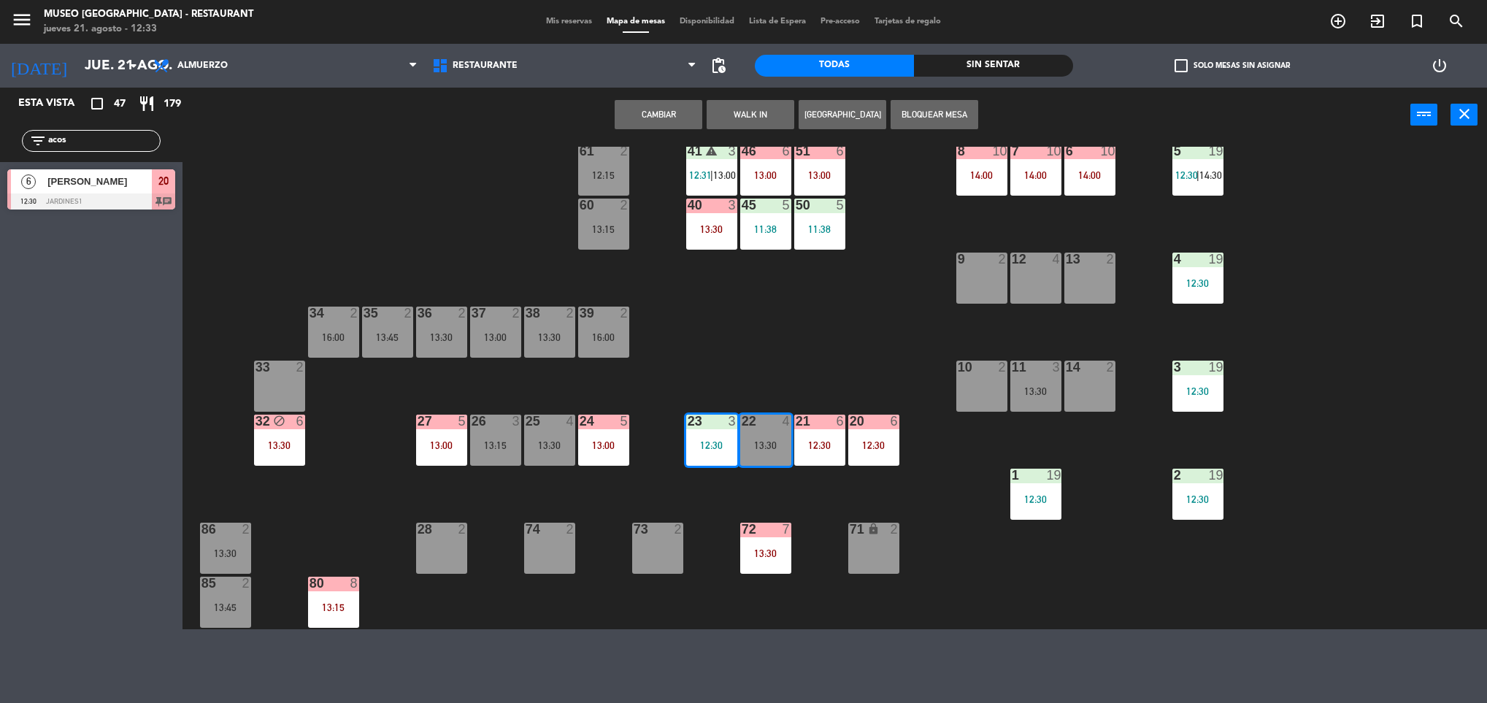
click at [660, 110] on button "Cambiar" at bounding box center [659, 114] width 88 height 29
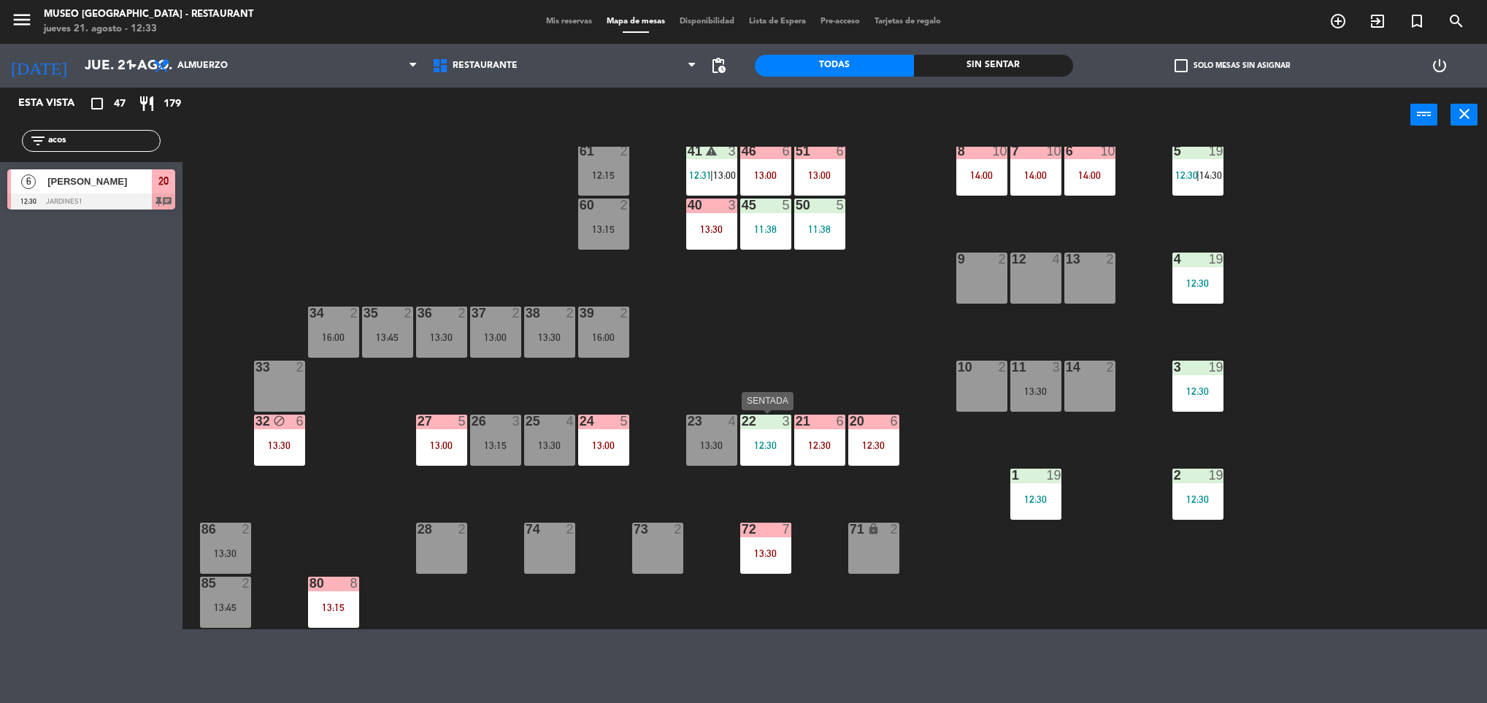
click at [762, 423] on div at bounding box center [765, 421] width 24 height 13
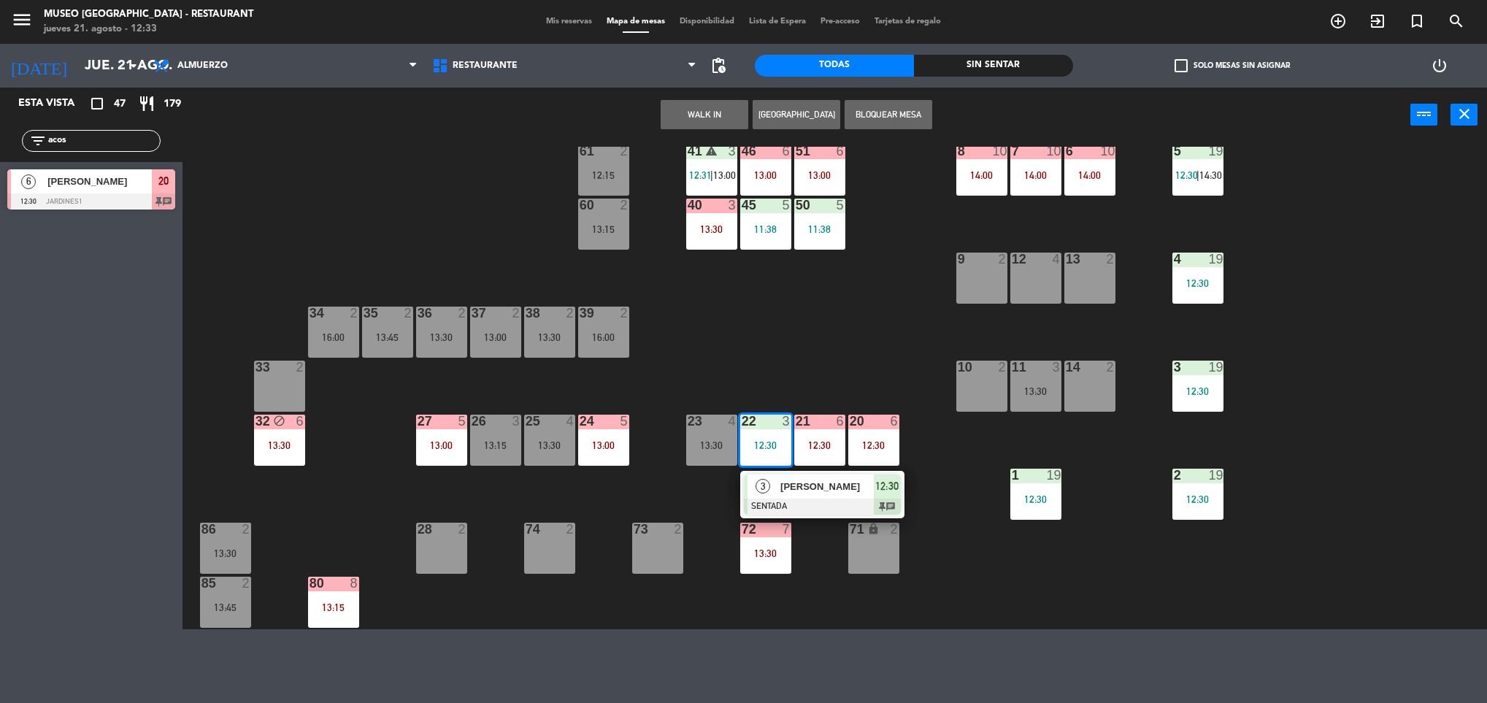
click at [765, 461] on div "22 3 12:30" at bounding box center [765, 440] width 51 height 51
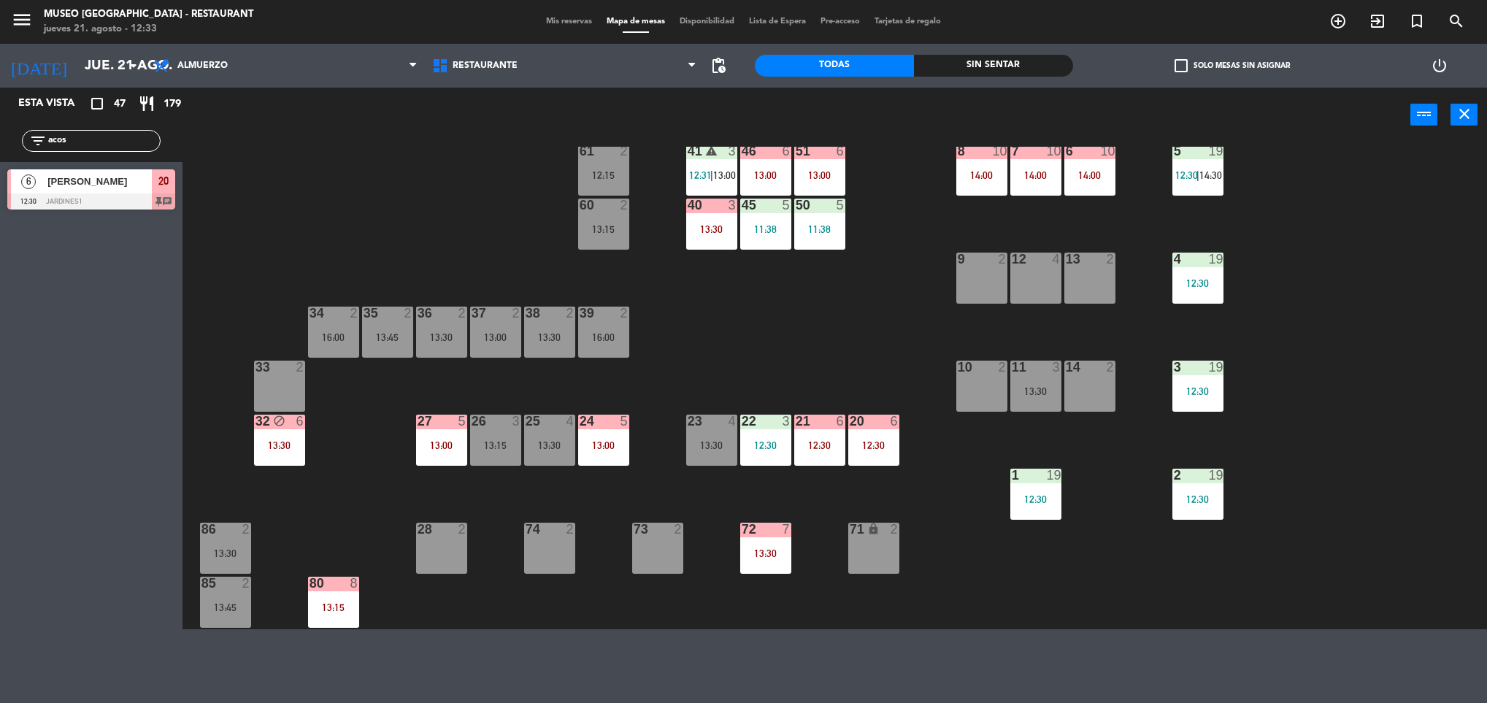
click at [763, 463] on div "22 3 12:30" at bounding box center [765, 440] width 51 height 51
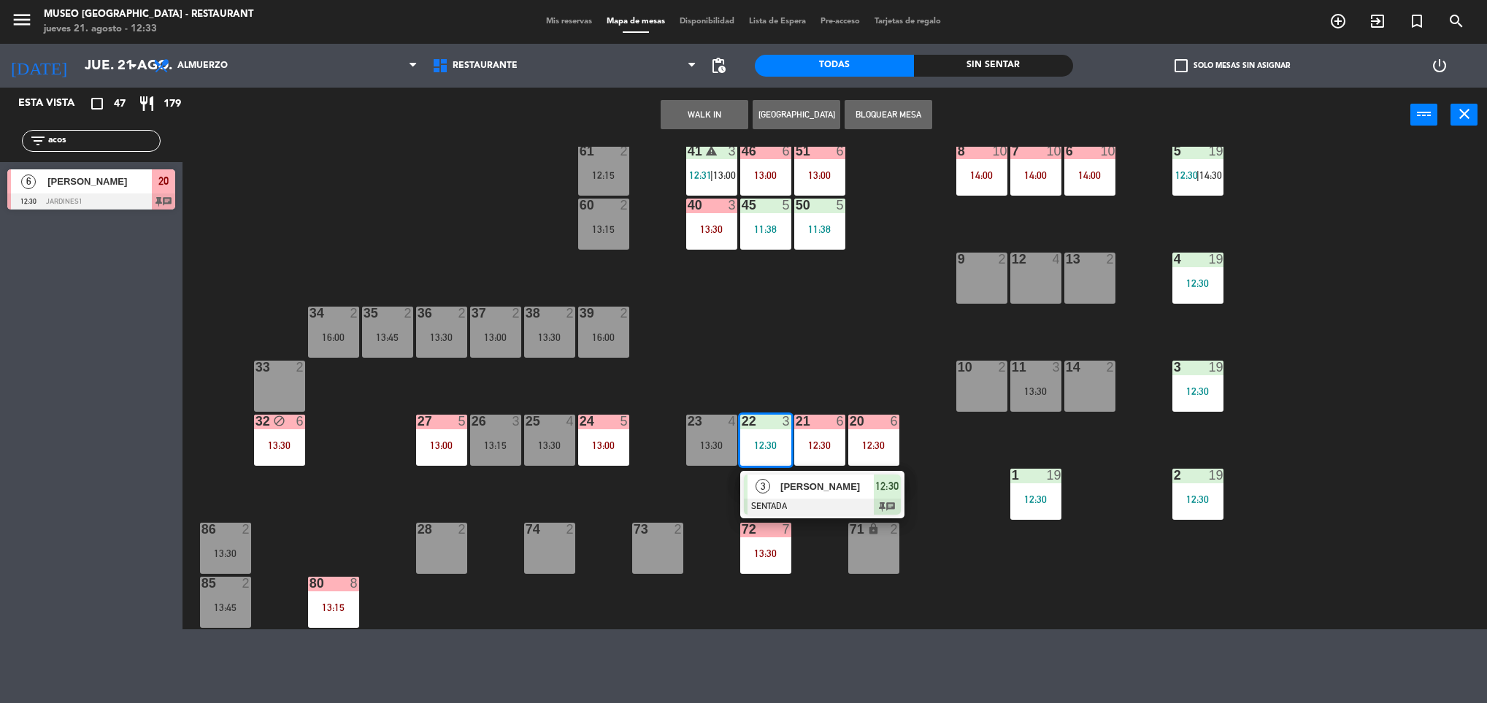
click at [787, 502] on div at bounding box center [822, 507] width 157 height 16
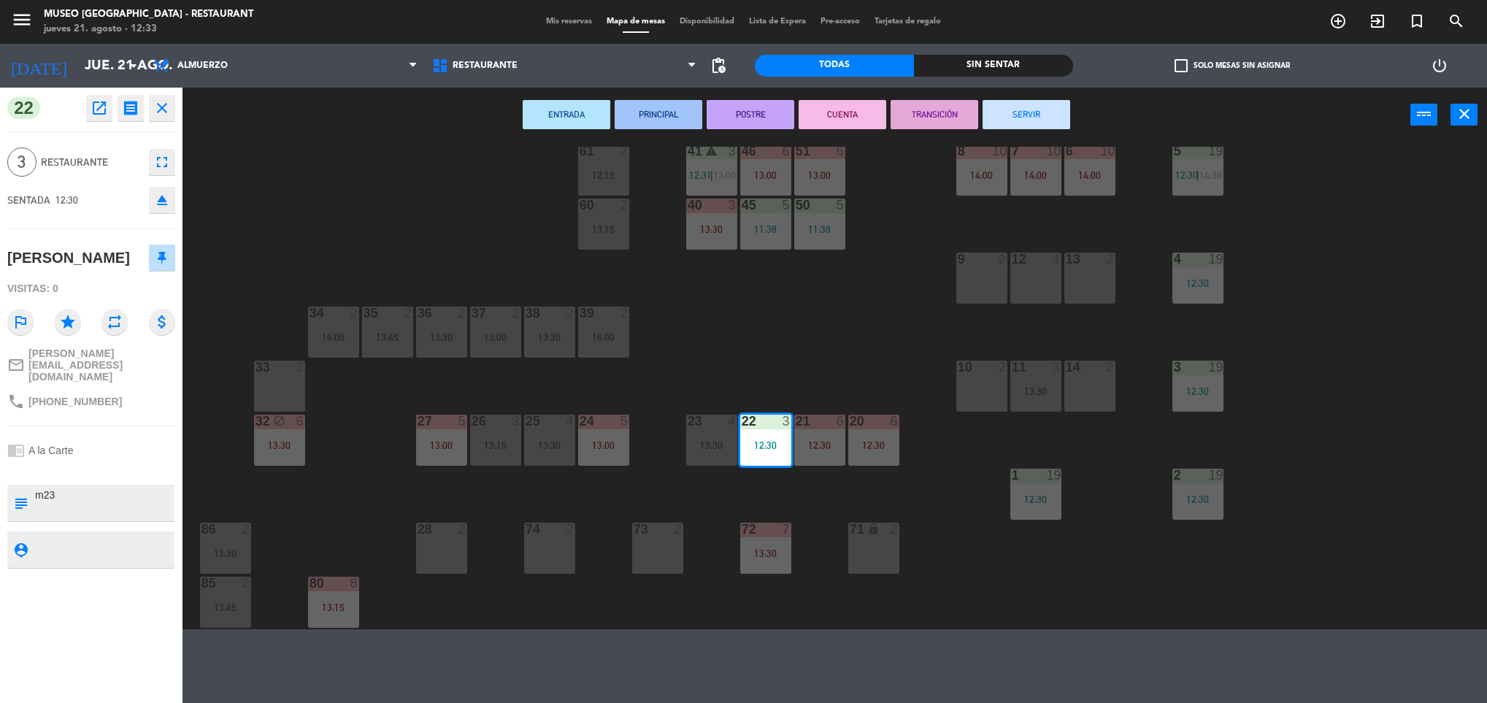
click at [131, 491] on textarea at bounding box center [103, 503] width 139 height 31
type textarea "m22"
click at [108, 187] on div "SENTADA 12:30 eject" at bounding box center [91, 200] width 168 height 37
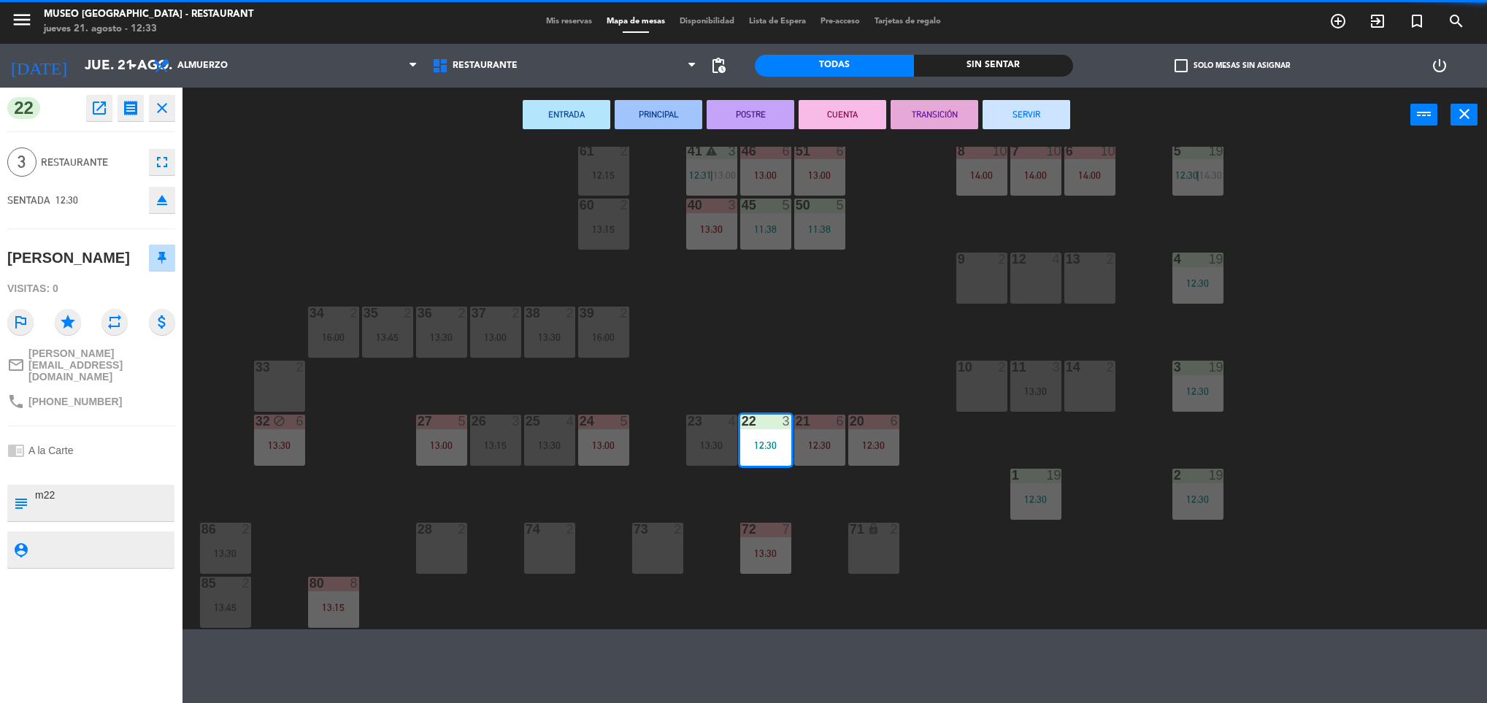
click at [384, 229] on div "44 5 13:30 49 2 13:00 54 5 13:00 64 2 13:15 48 2 53 3 12:29 63 2 15:30 43 4 12:…" at bounding box center [842, 388] width 1290 height 483
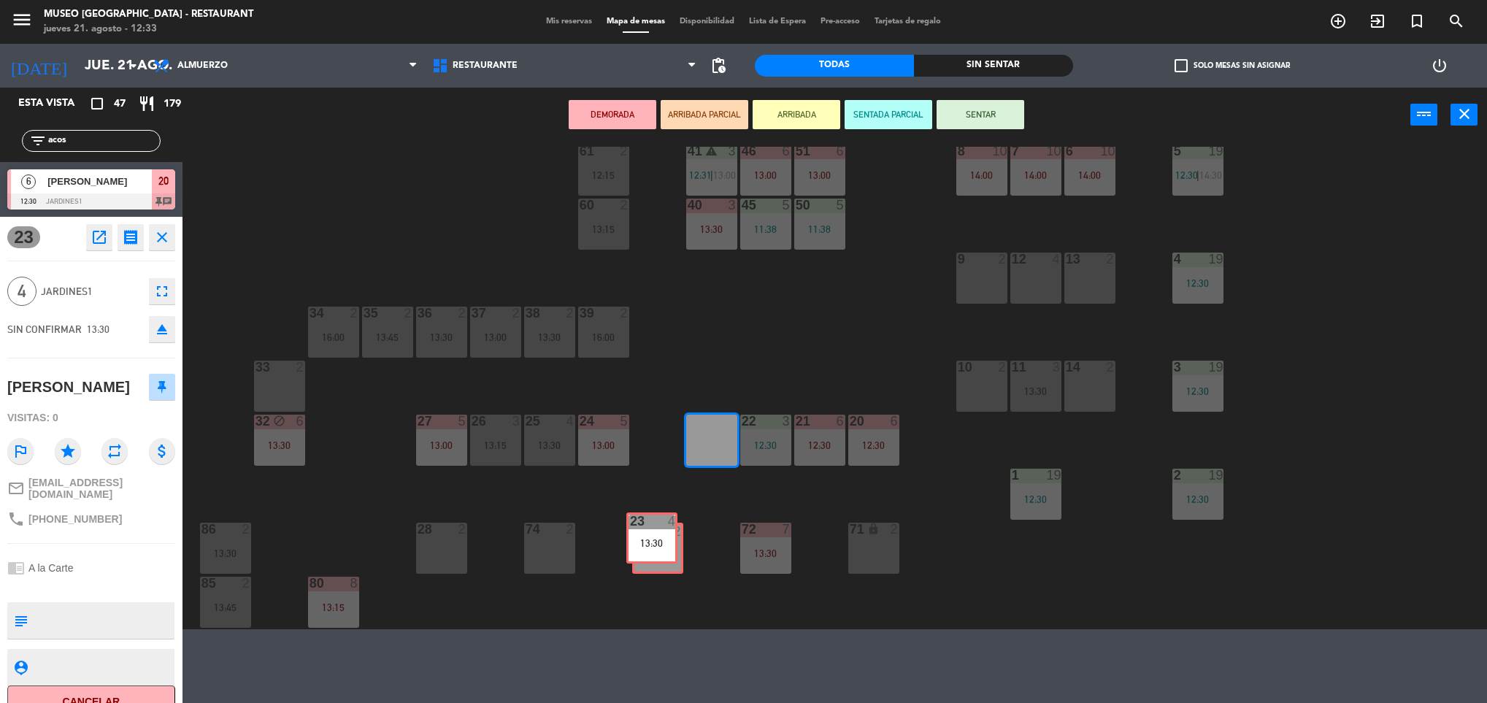
drag, startPoint x: 724, startPoint y: 448, endPoint x: 664, endPoint y: 545, distance: 114.7
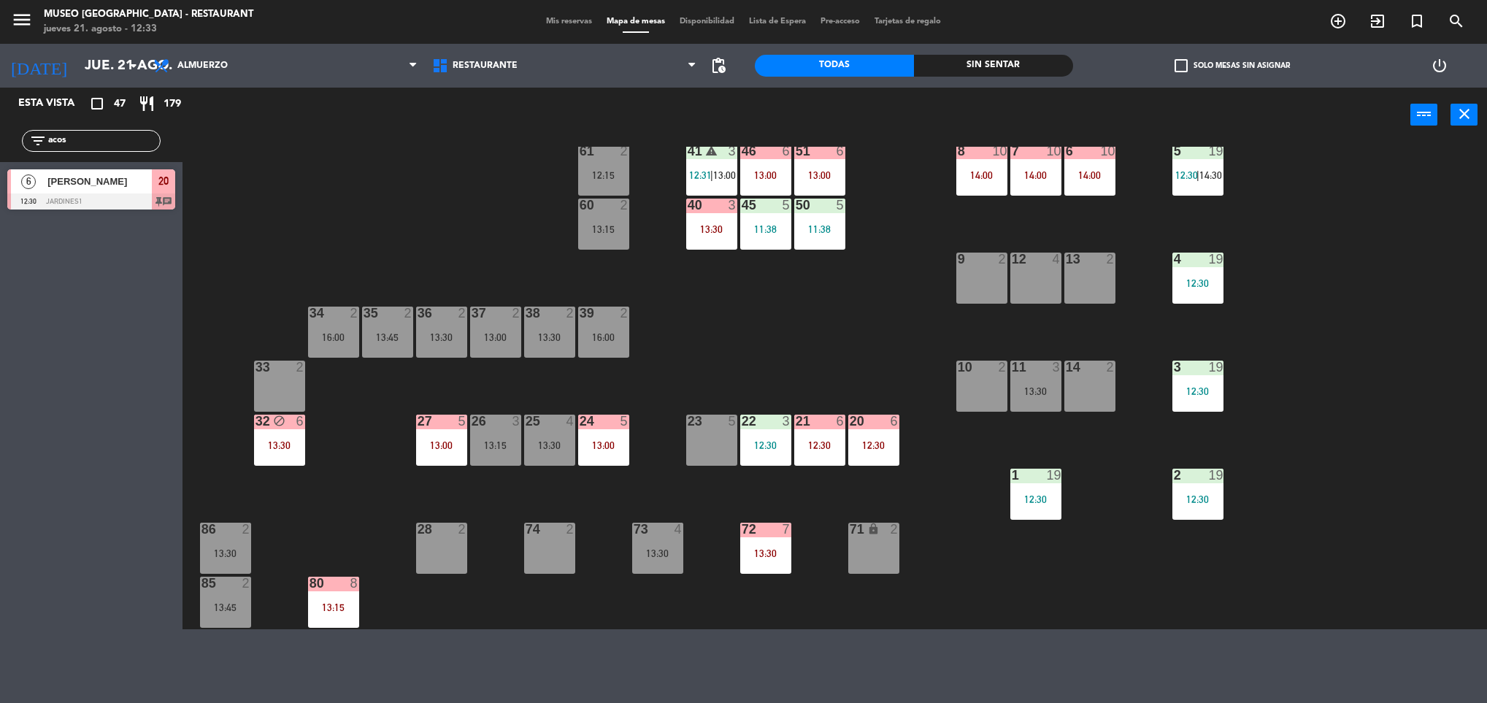
click at [725, 344] on div "44 5 13:30 49 2 13:00 54 5 13:00 64 2 13:15 48 2 53 3 12:29 63 2 15:30 43 4 12:…" at bounding box center [842, 388] width 1290 height 483
drag, startPoint x: 123, startPoint y: 139, endPoint x: 0, endPoint y: 110, distance: 126.8
click at [0, 110] on html "close × Museo Larco Café - Restaurant × chrome_reader_mode Listado de Reservas …" at bounding box center [743, 351] width 1487 height 703
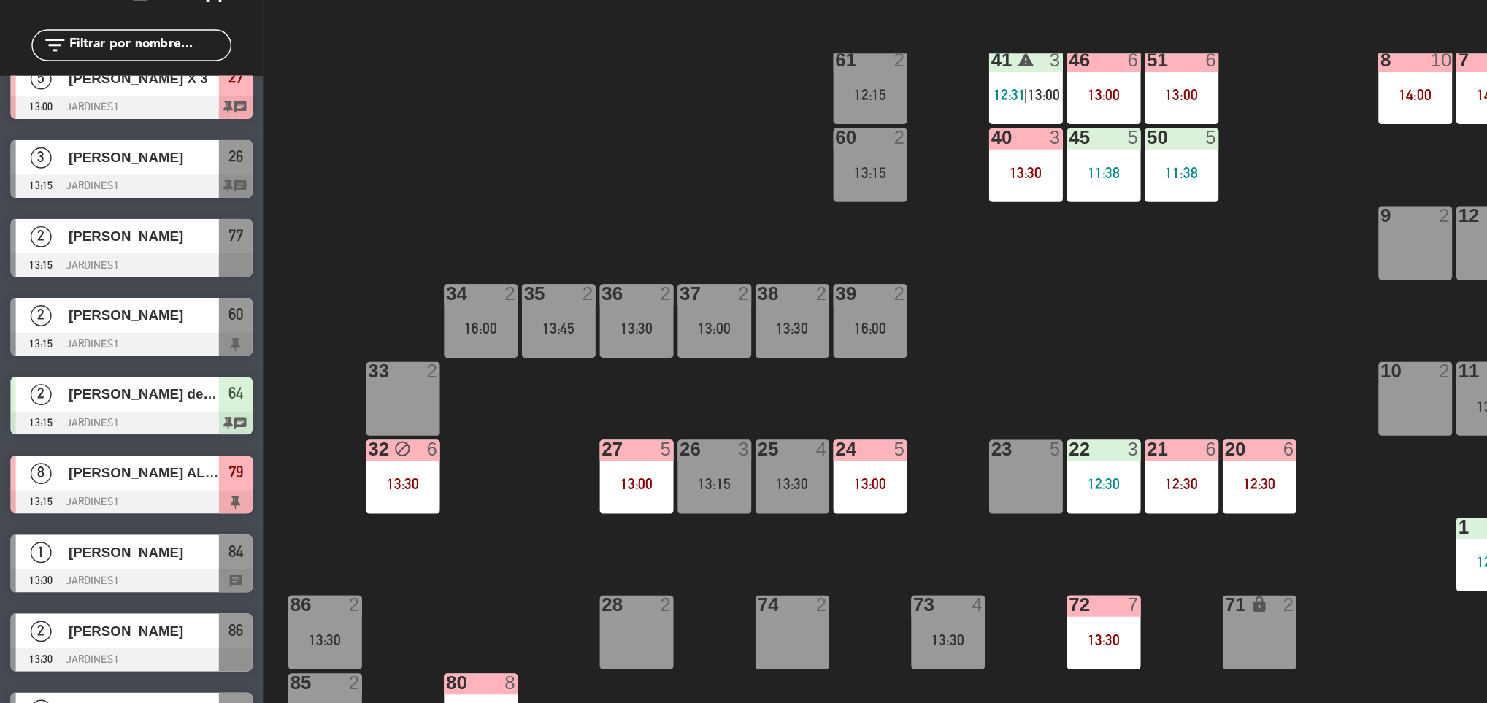
scroll to position [756, 0]
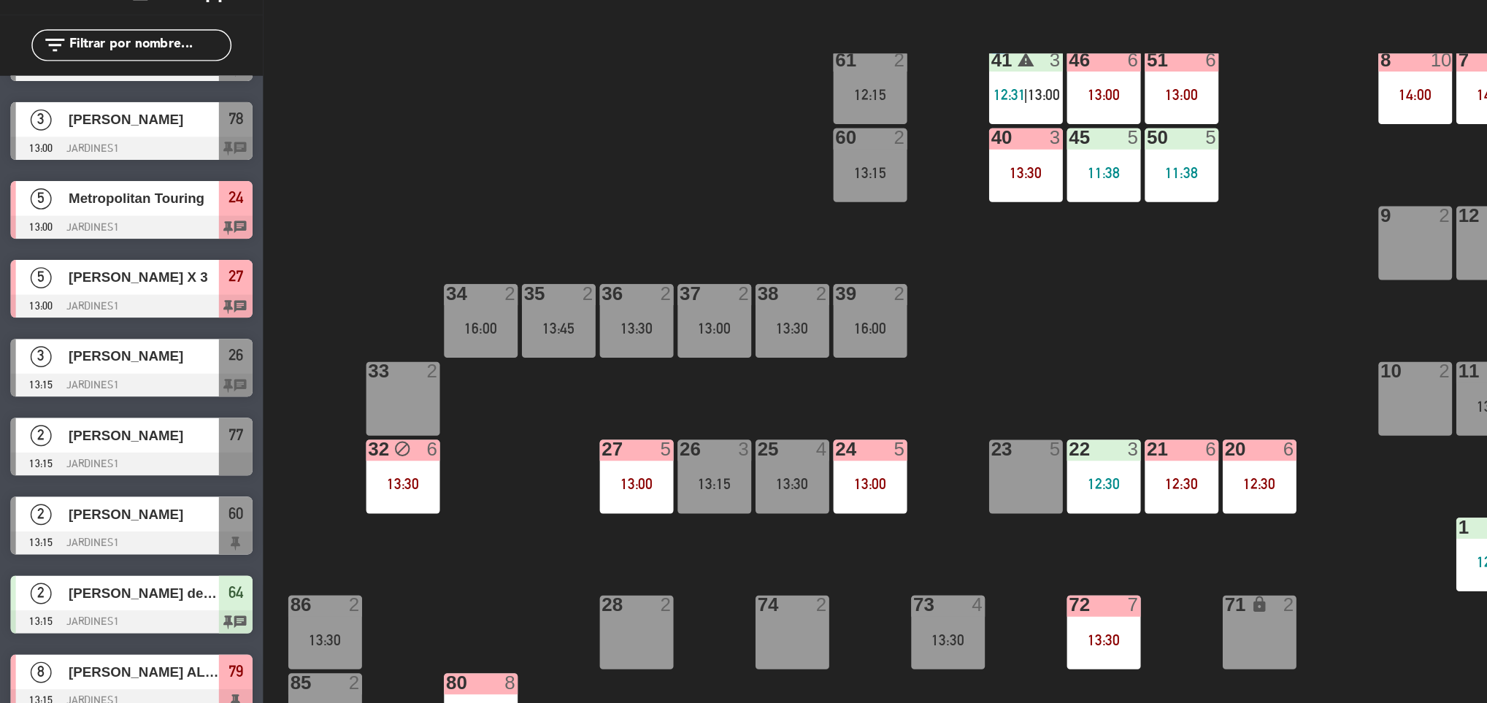
click at [126, 301] on span "[PERSON_NAME] X 3" at bounding box center [99, 301] width 104 height 15
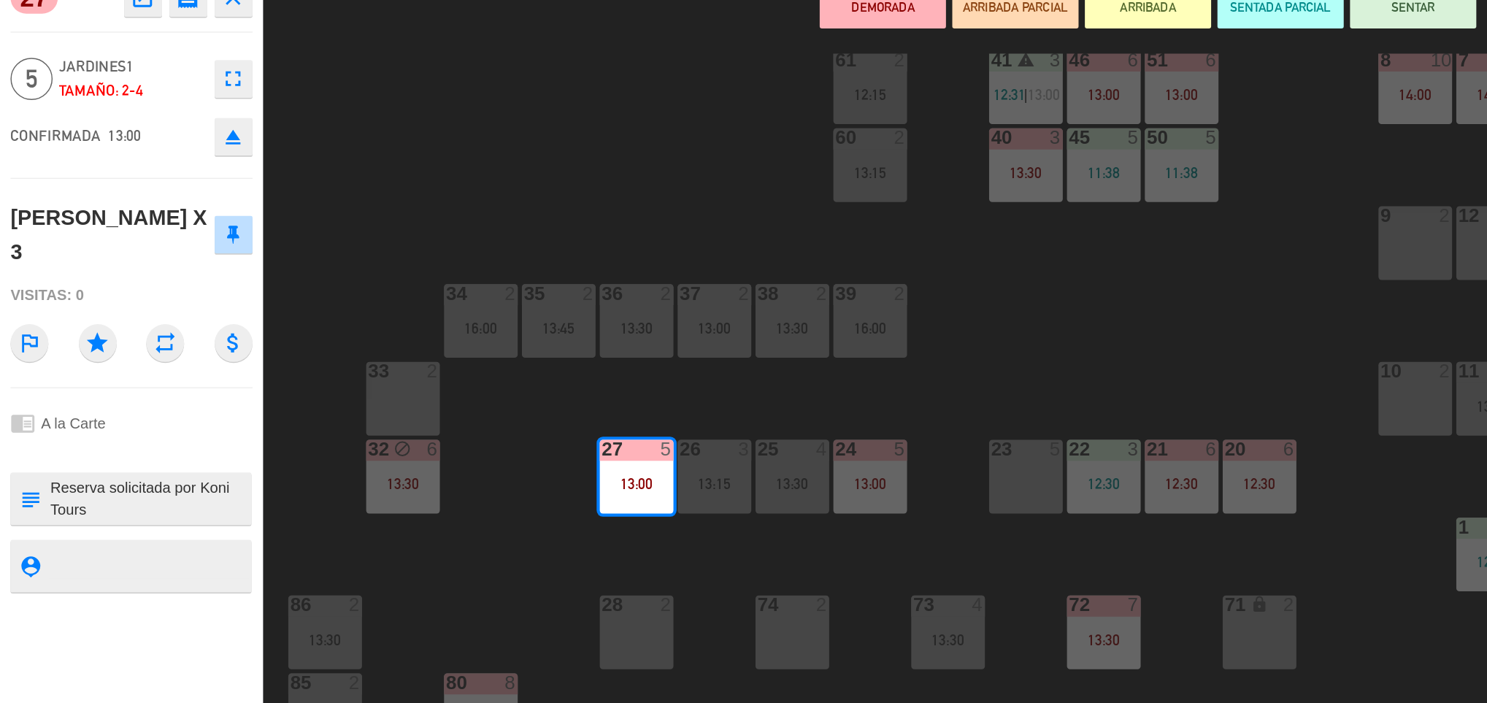
click at [388, 483] on div "44 5 13:30 49 2 13:00 54 5 13:00 64 2 13:15 48 2 53 3 12:29 63 2 15:30 43 4 12:…" at bounding box center [842, 388] width 1290 height 483
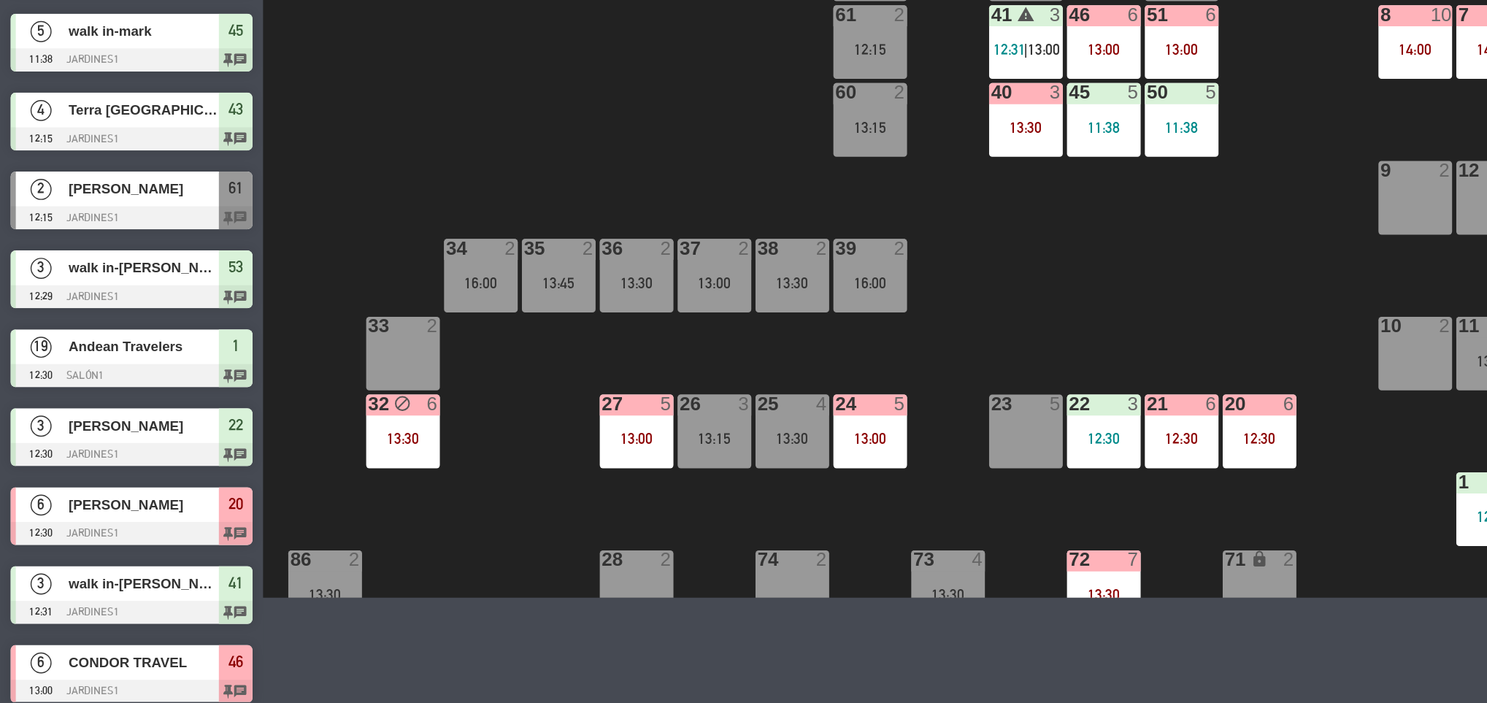
scroll to position [116, 0]
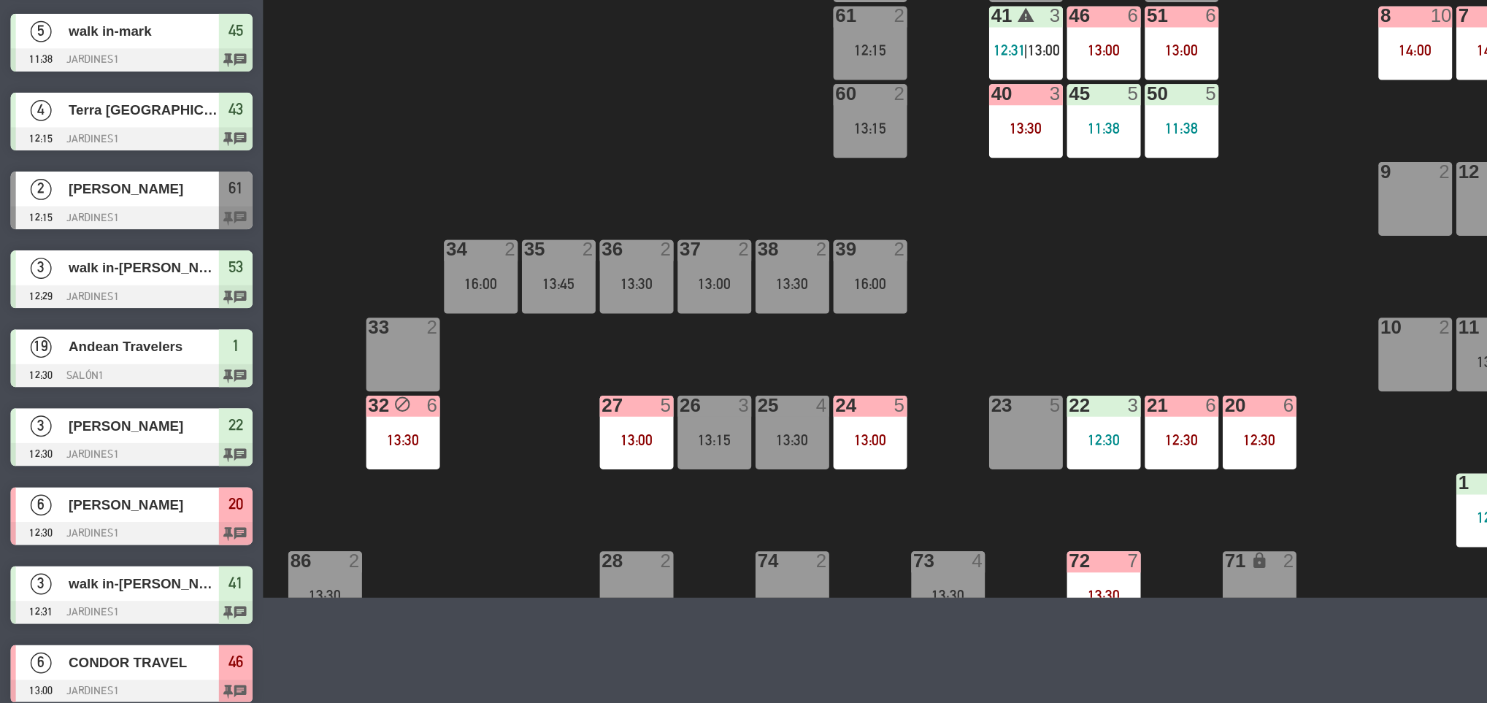
click at [440, 534] on div "27 5 13:00" at bounding box center [441, 514] width 51 height 51
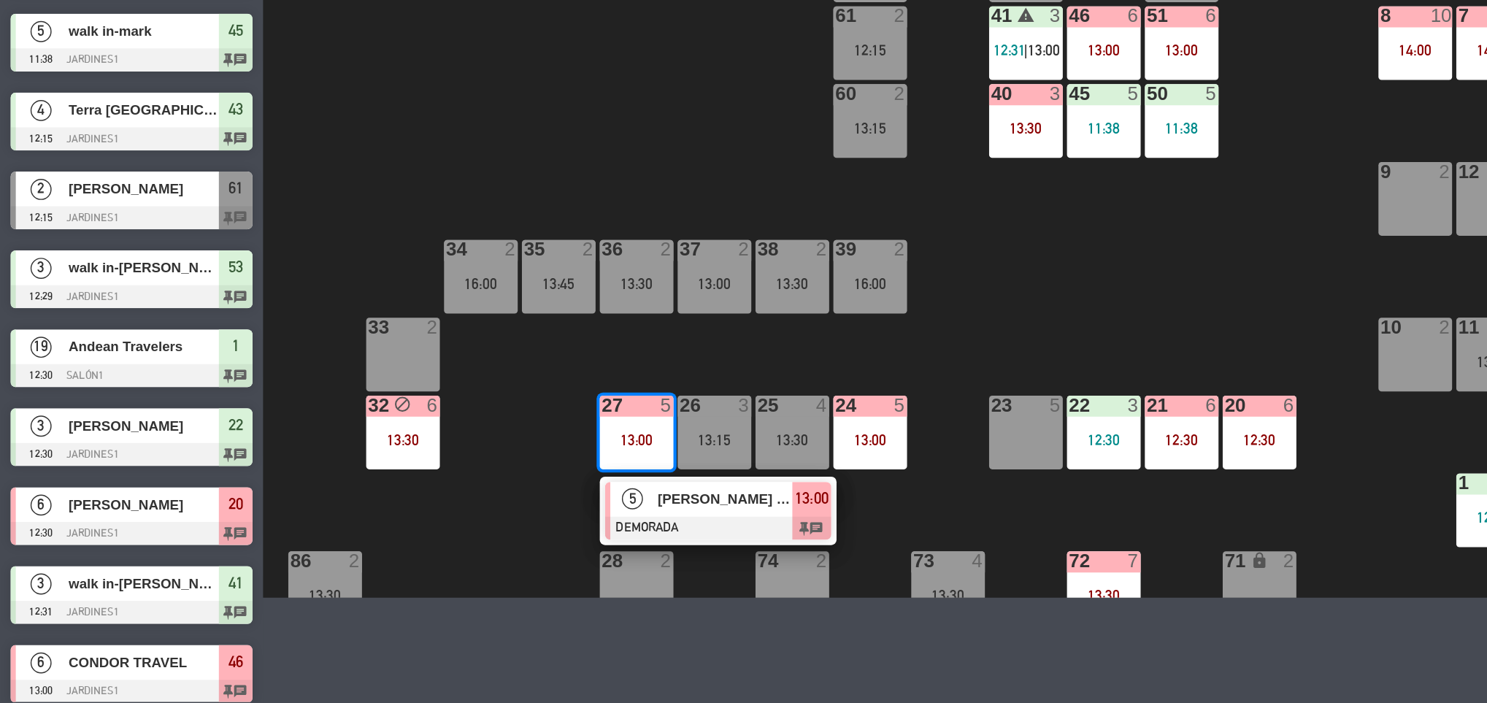
click at [451, 565] on div "5" at bounding box center [438, 561] width 31 height 24
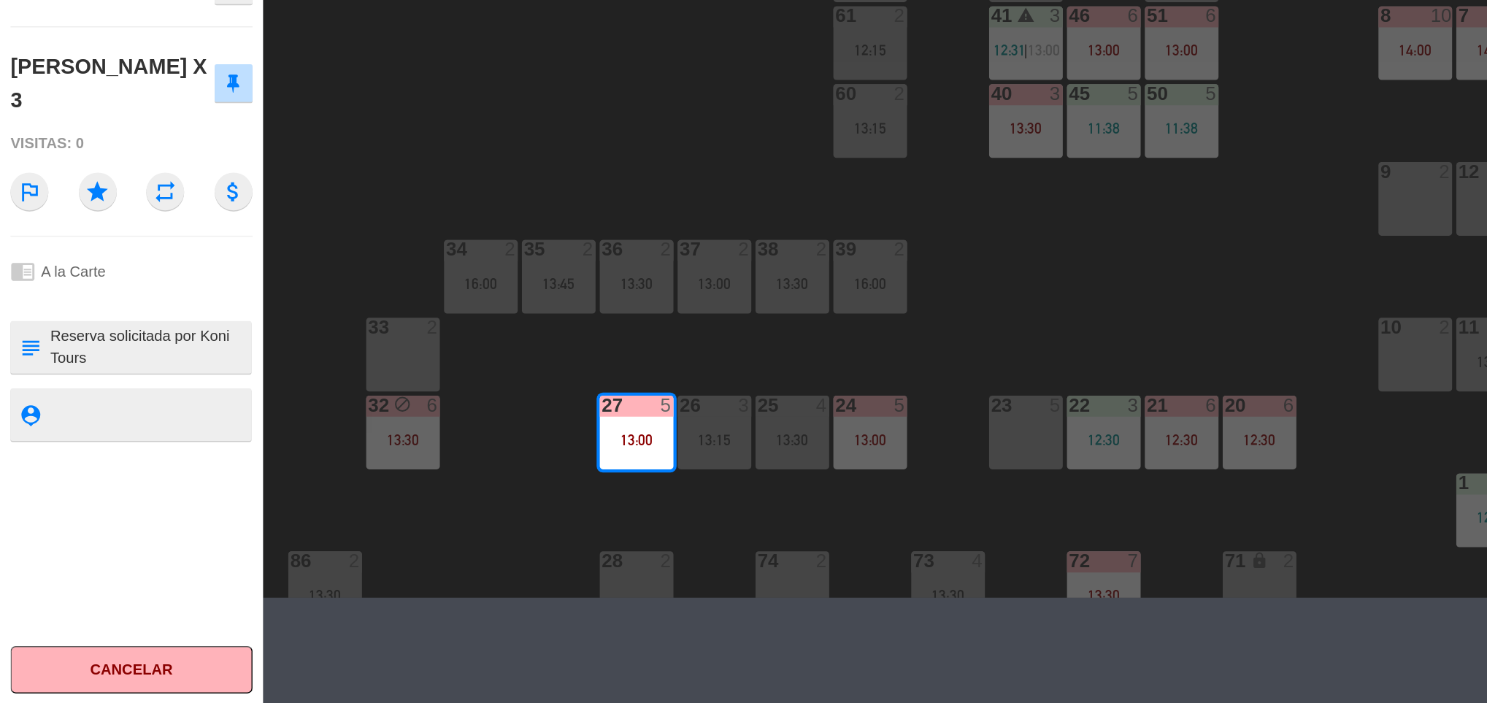
click at [699, 522] on div "23 5" at bounding box center [711, 514] width 51 height 51
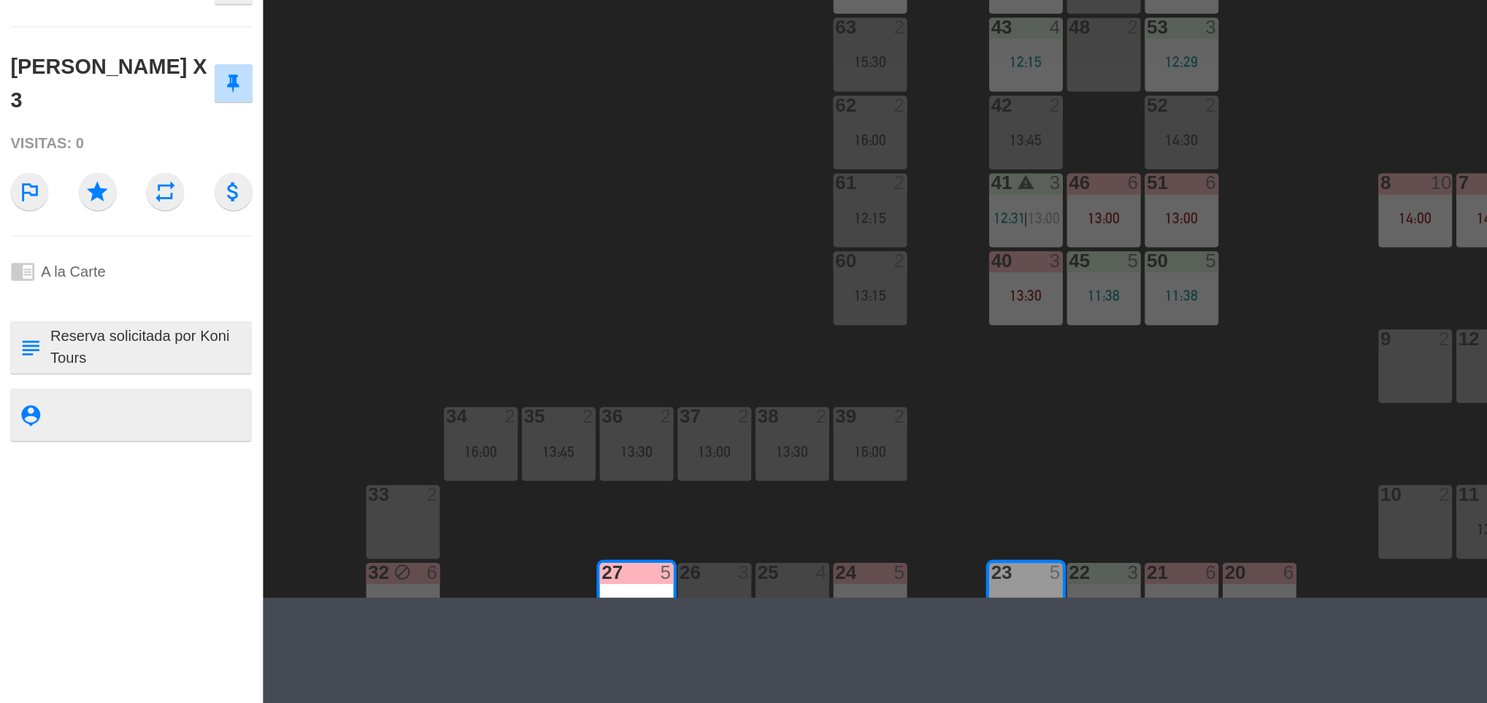
scroll to position [0, 0]
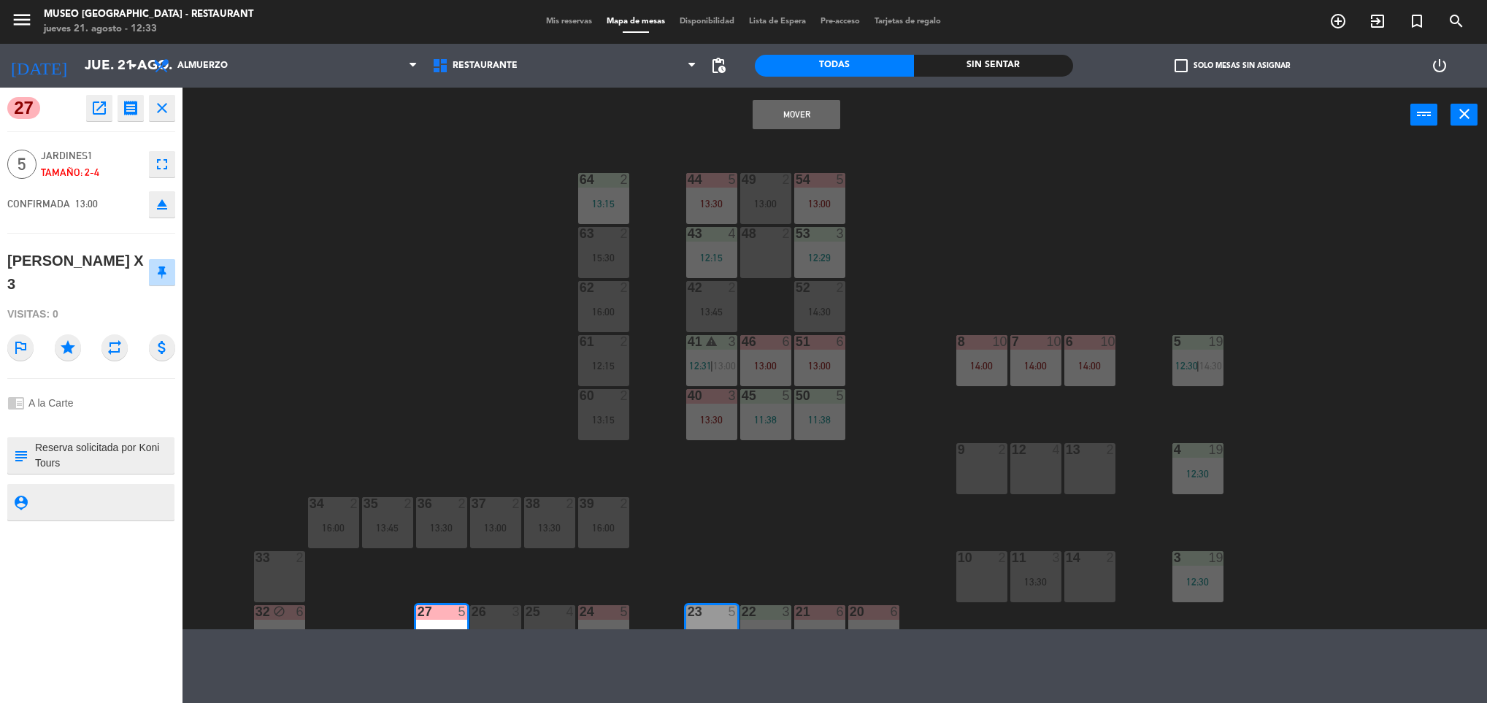
click at [784, 104] on button "Mover" at bounding box center [797, 114] width 88 height 29
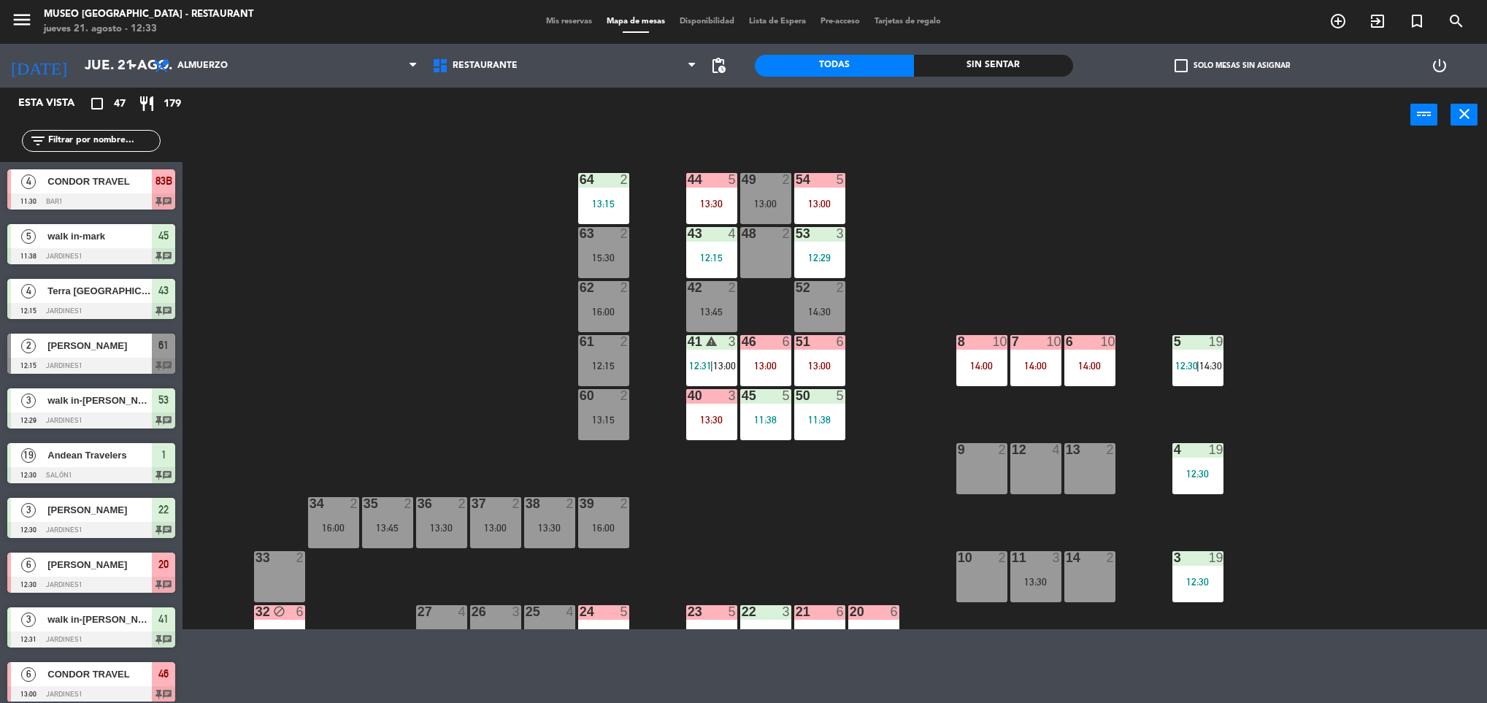
click at [916, 197] on div "44 5 13:30 49 2 13:00 54 5 13:00 64 2 13:15 48 2 53 3 12:29 63 2 15:30 43 4 12:…" at bounding box center [842, 388] width 1290 height 483
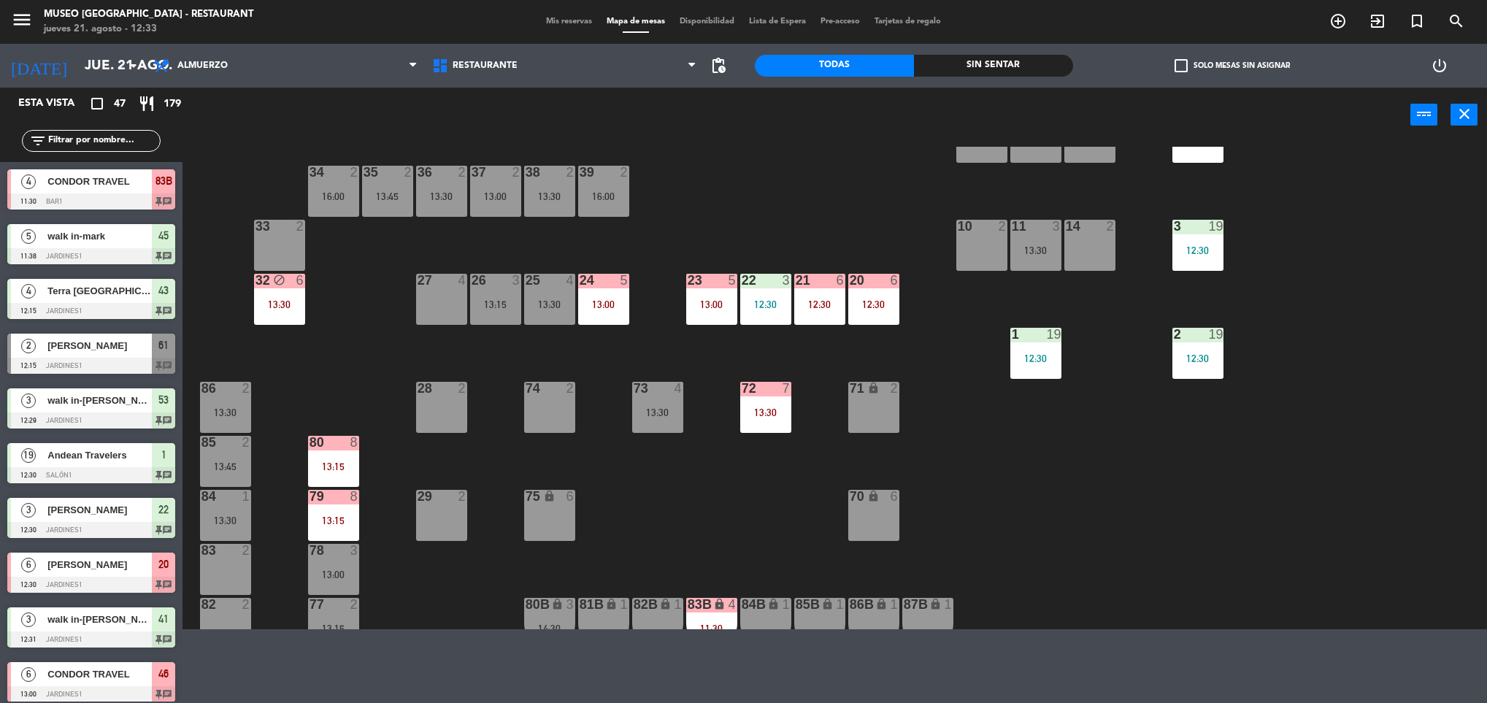
scroll to position [333, 0]
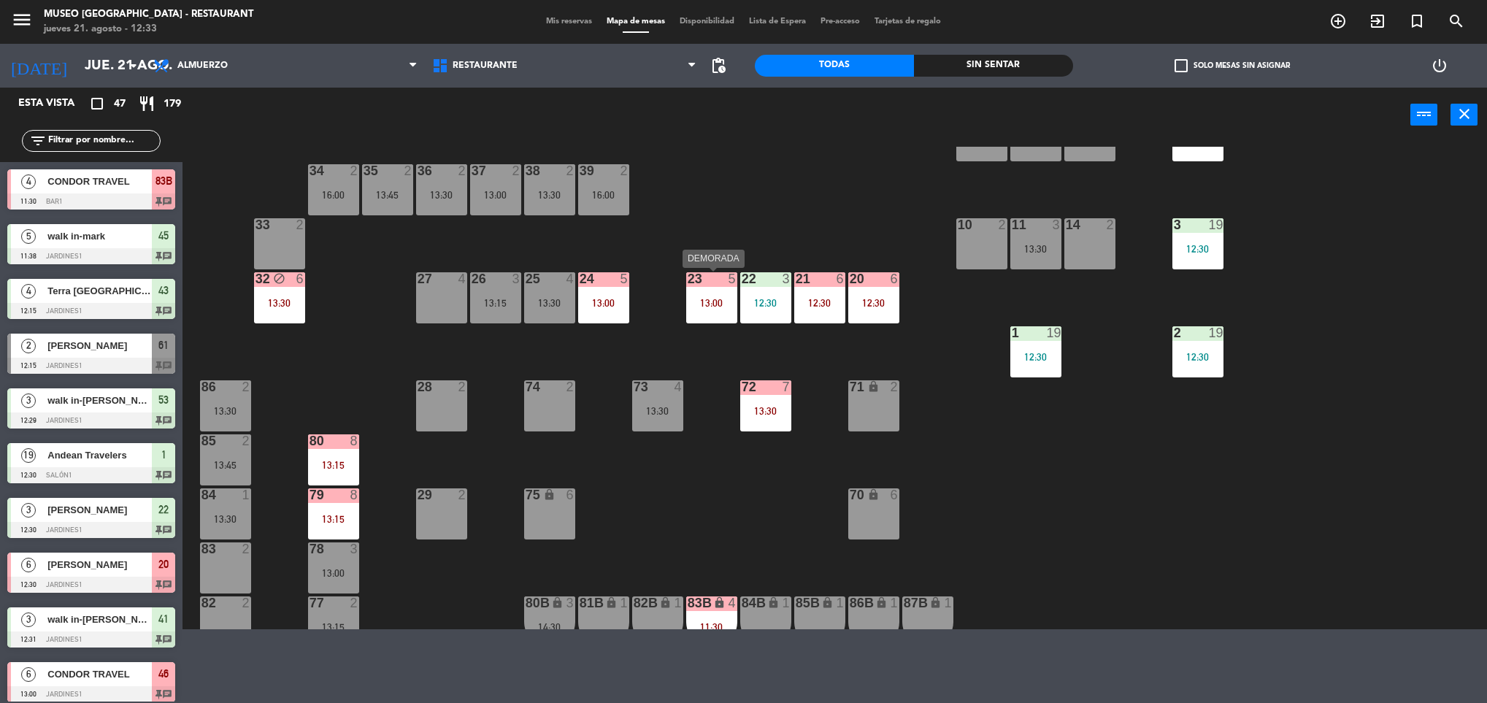
click at [708, 299] on div "13:00" at bounding box center [711, 303] width 51 height 10
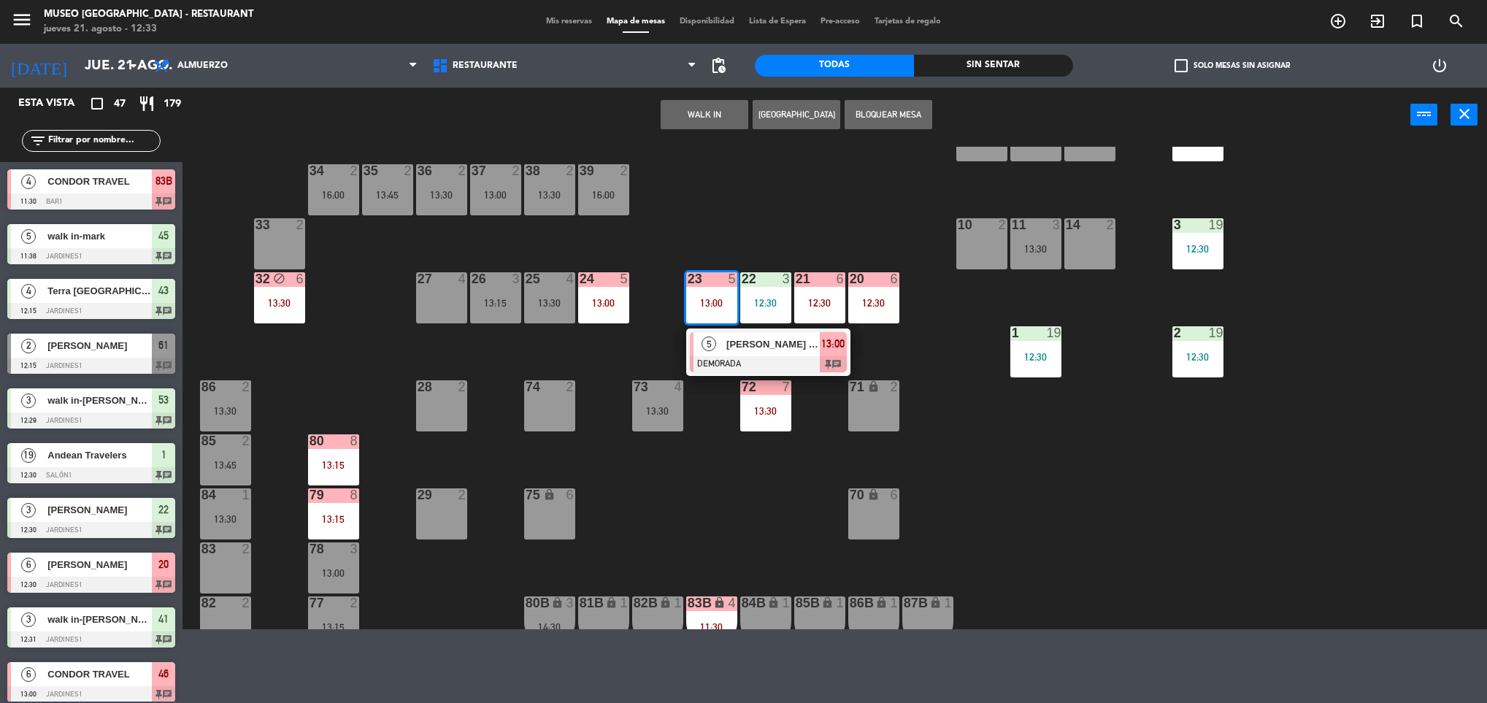
click at [718, 347] on div "5" at bounding box center [709, 344] width 31 height 24
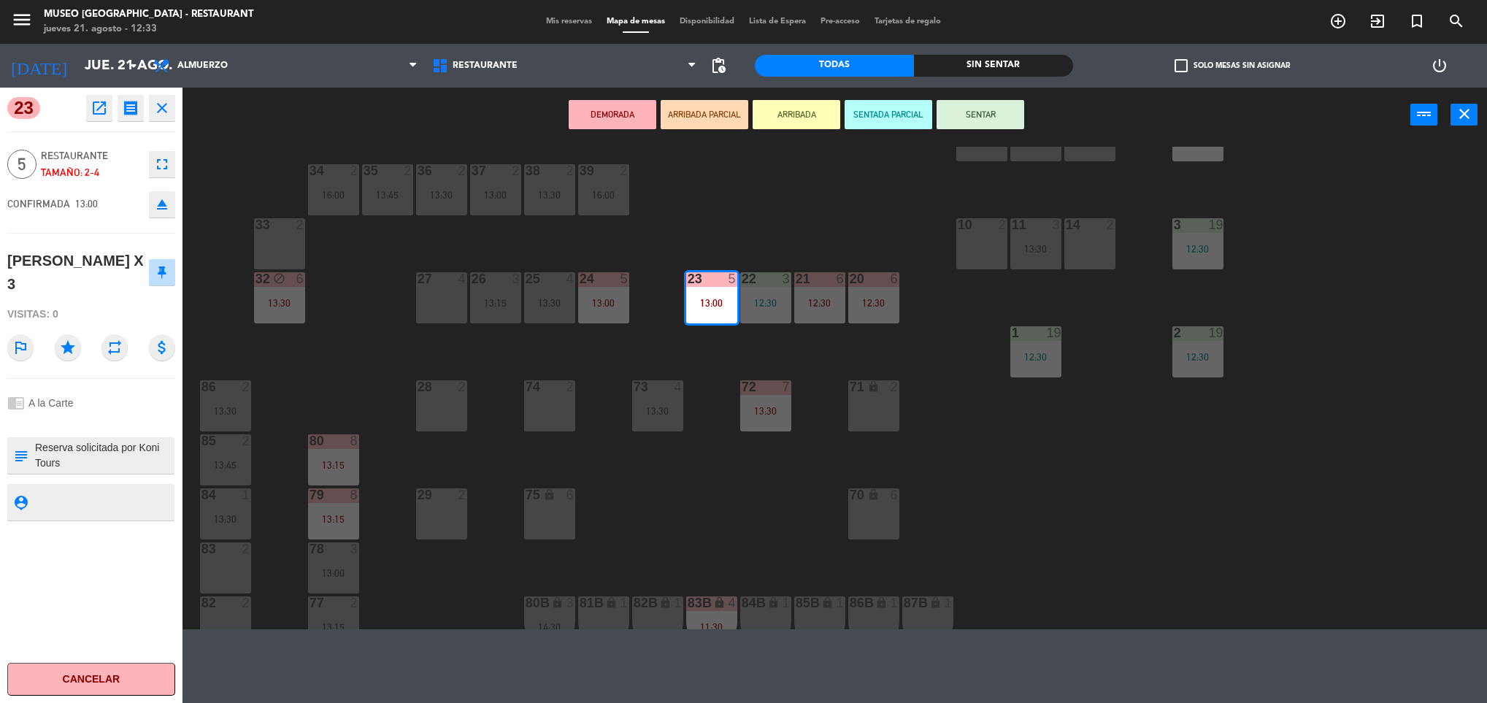
click at [81, 463] on textarea at bounding box center [103, 455] width 139 height 31
type textarea "m23 Reserva solicitada por Koni Tours A la carta, [DEMOGRAPHIC_DATA] pax 5 pax"
click at [115, 158] on span "Restaurante" at bounding box center [91, 155] width 101 height 17
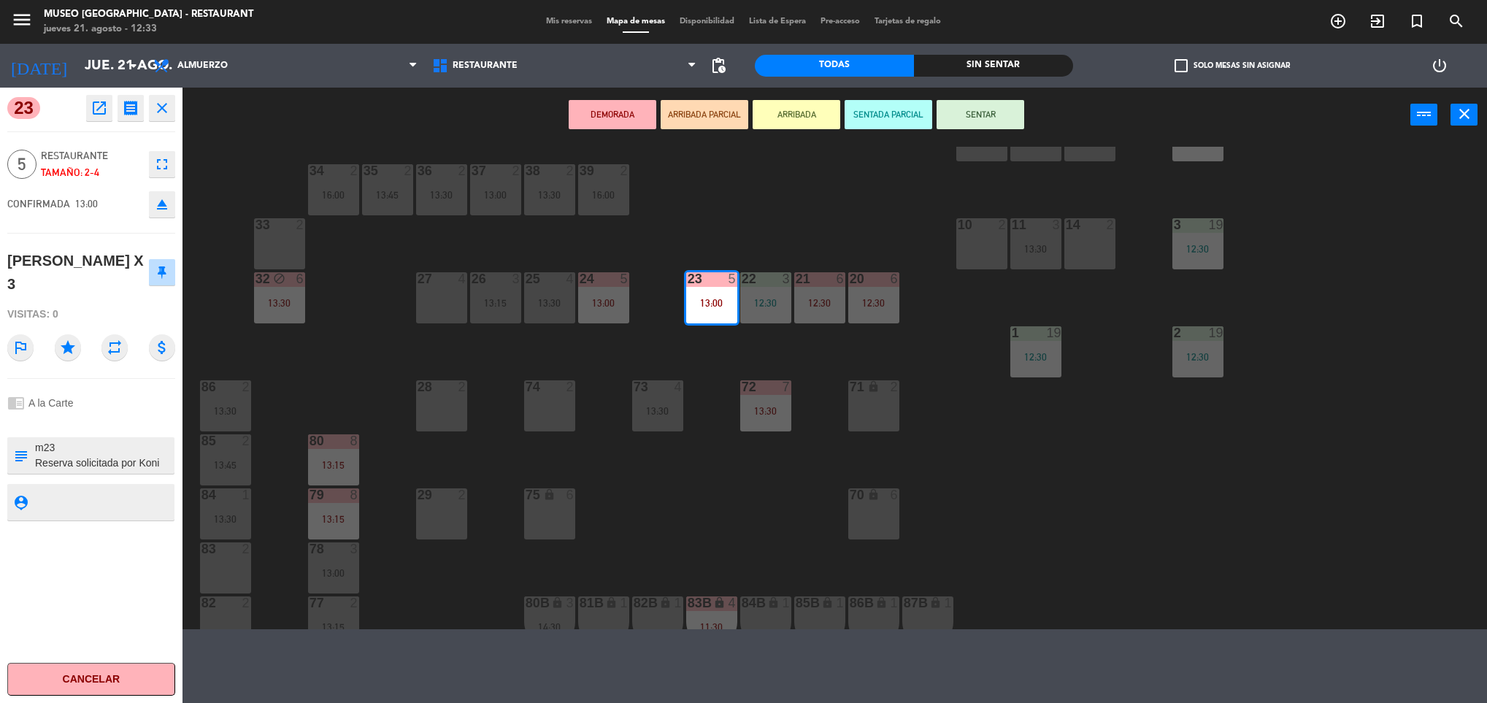
drag, startPoint x: 68, startPoint y: 200, endPoint x: 66, endPoint y: 191, distance: 9.0
click at [66, 191] on div "CONFIRMADA 13:00 eject" at bounding box center [91, 204] width 168 height 37
click at [970, 116] on button "SENTAR" at bounding box center [981, 114] width 88 height 29
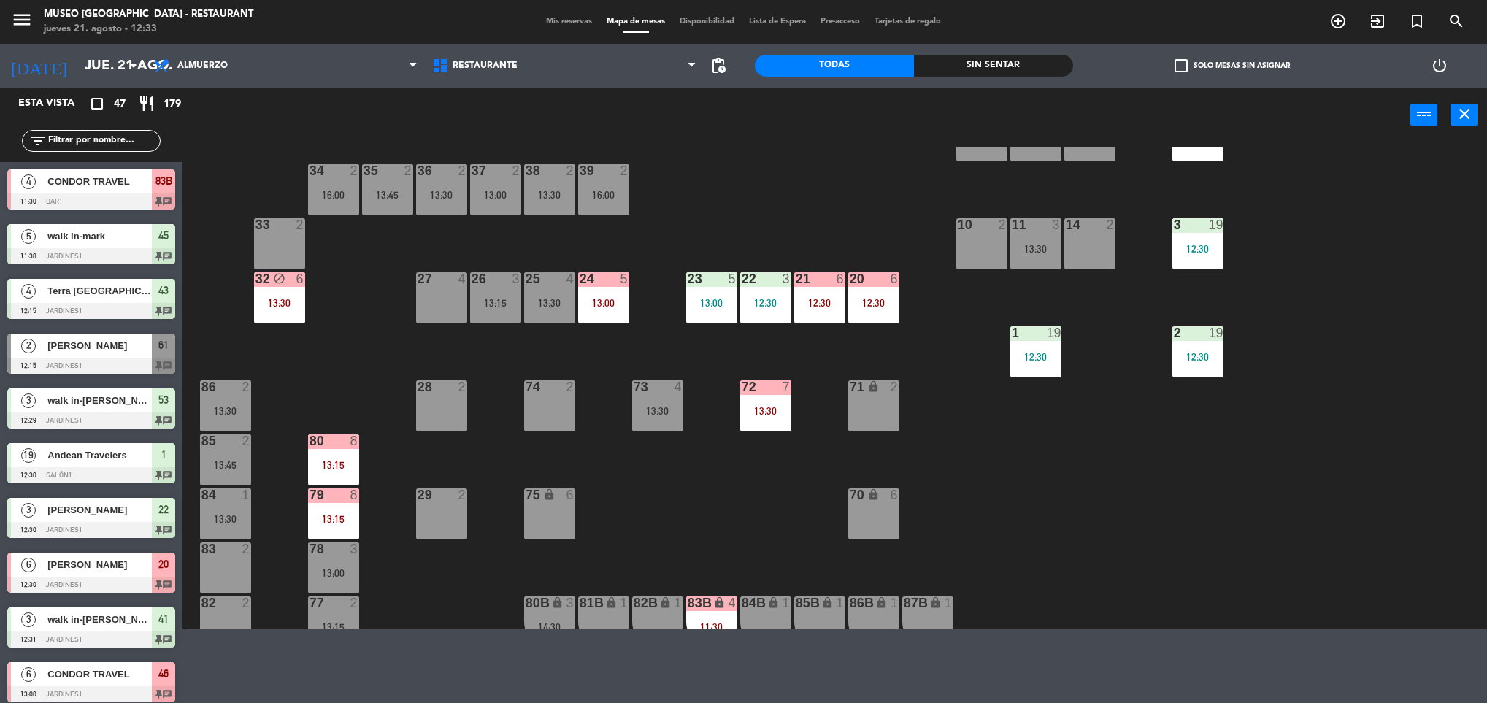
click at [793, 228] on div "44 5 13:30 49 2 13:00 54 5 13:00 64 2 13:15 48 2 53 3 12:29 63 2 15:30 43 4 12:…" at bounding box center [842, 388] width 1290 height 483
click at [714, 291] on div "23 5 13:00" at bounding box center [711, 297] width 51 height 51
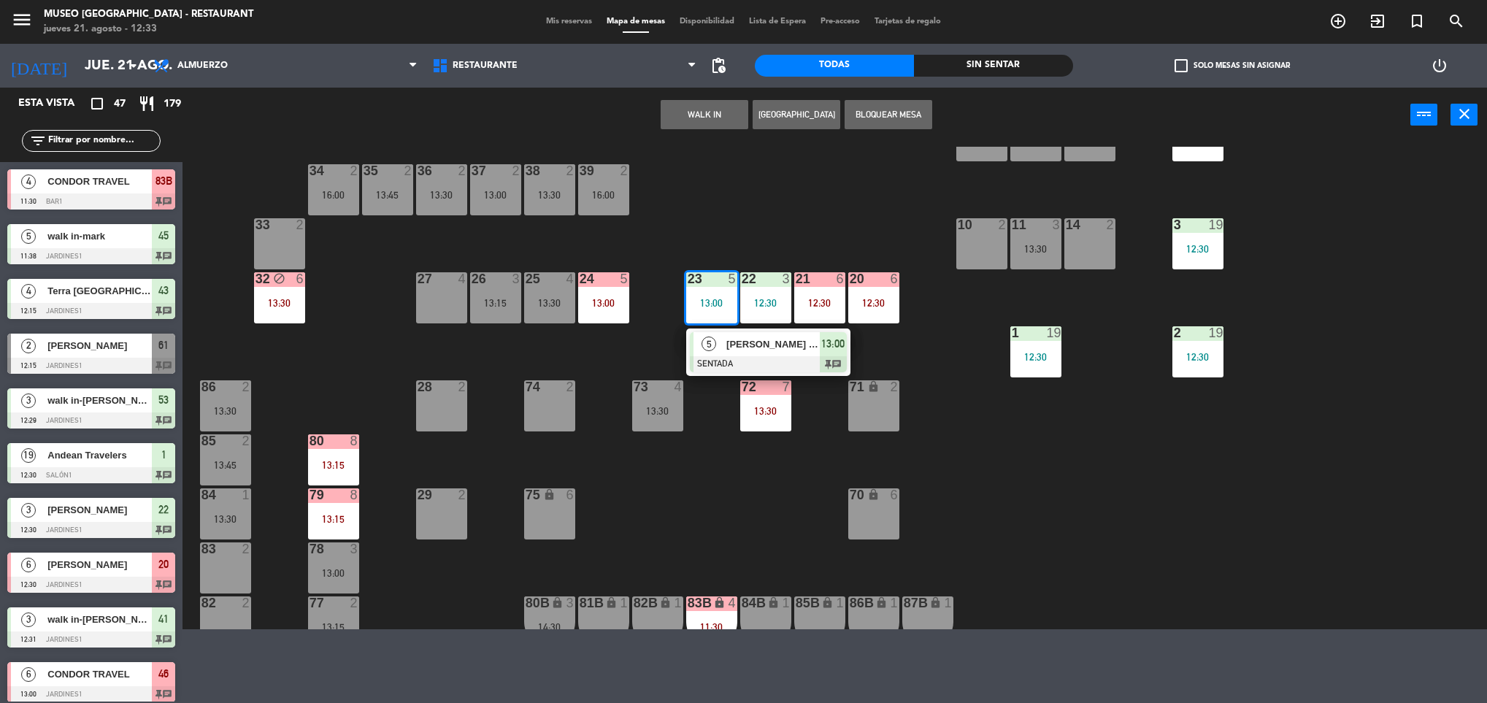
click at [724, 361] on div at bounding box center [768, 364] width 157 height 16
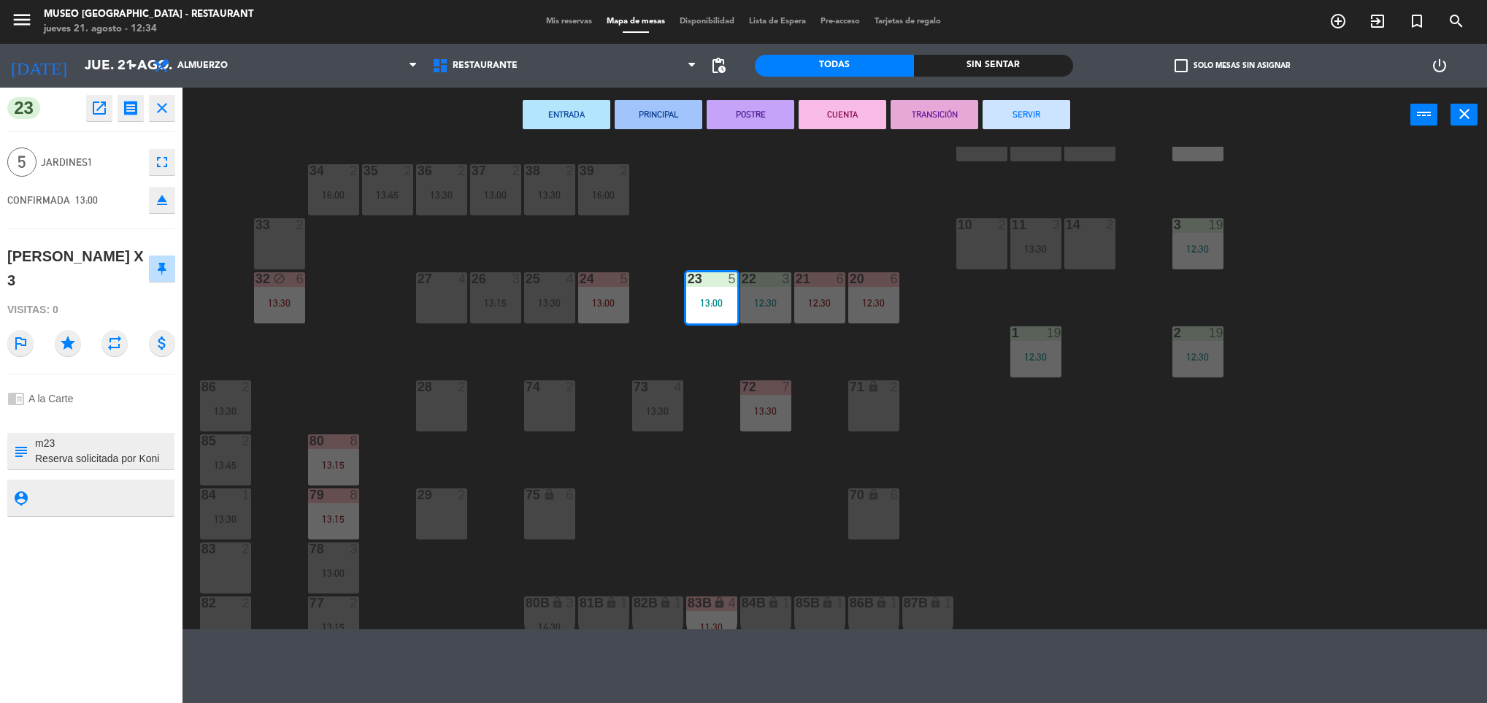
click at [706, 331] on div "44 5 13:30 49 2 13:00 54 5 13:00 64 2 13:15 48 2 53 3 12:29 63 2 15:30 43 4 12:…" at bounding box center [842, 388] width 1290 height 483
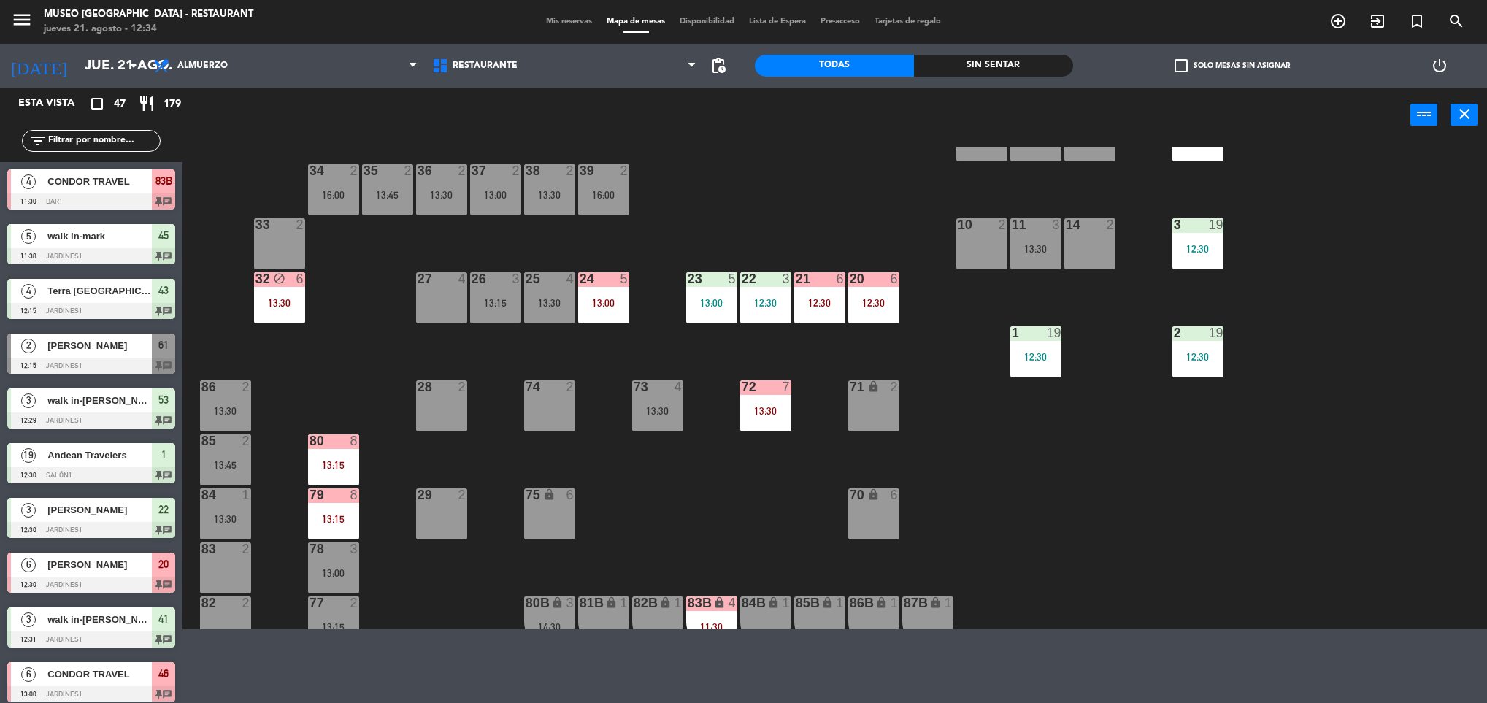
click at [713, 313] on div "23 5 13:00" at bounding box center [711, 297] width 51 height 51
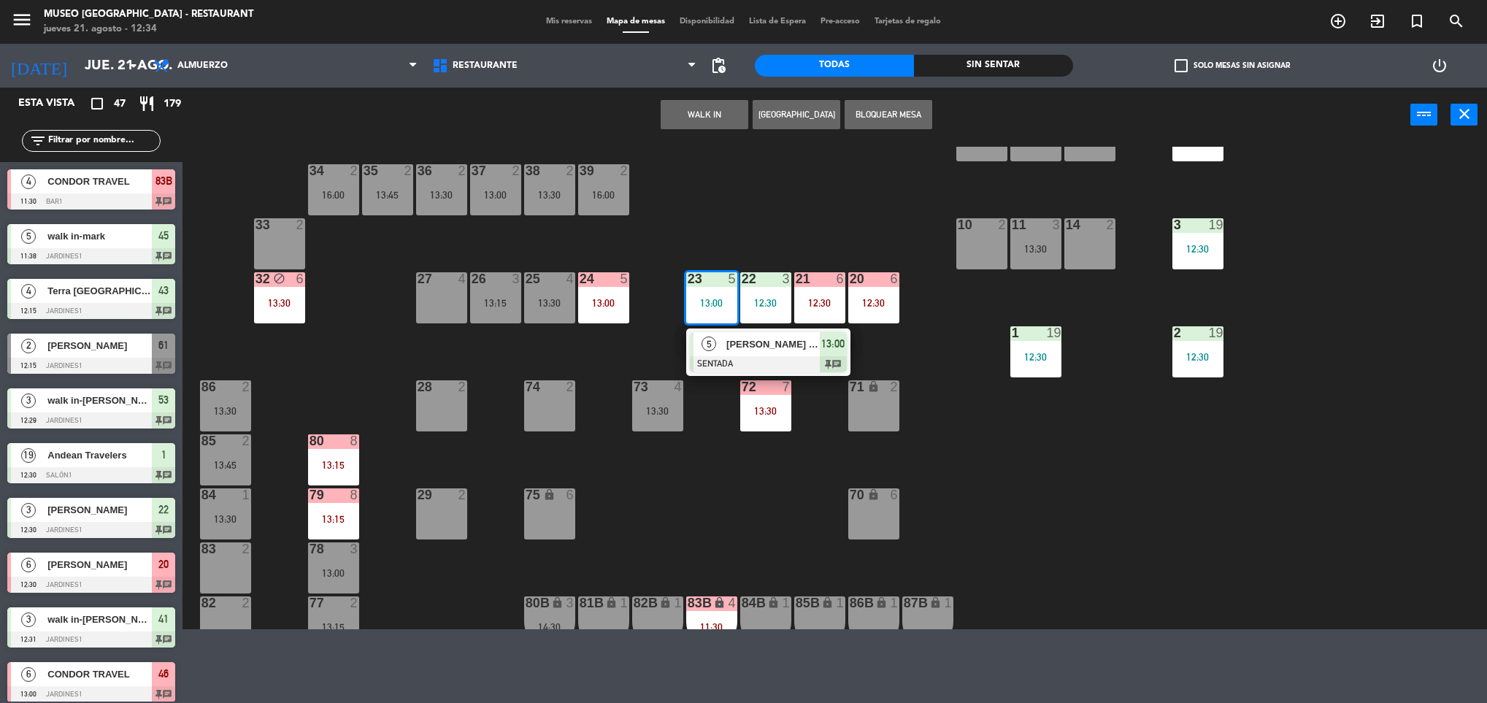
click at [714, 349] on span "5" at bounding box center [709, 344] width 15 height 15
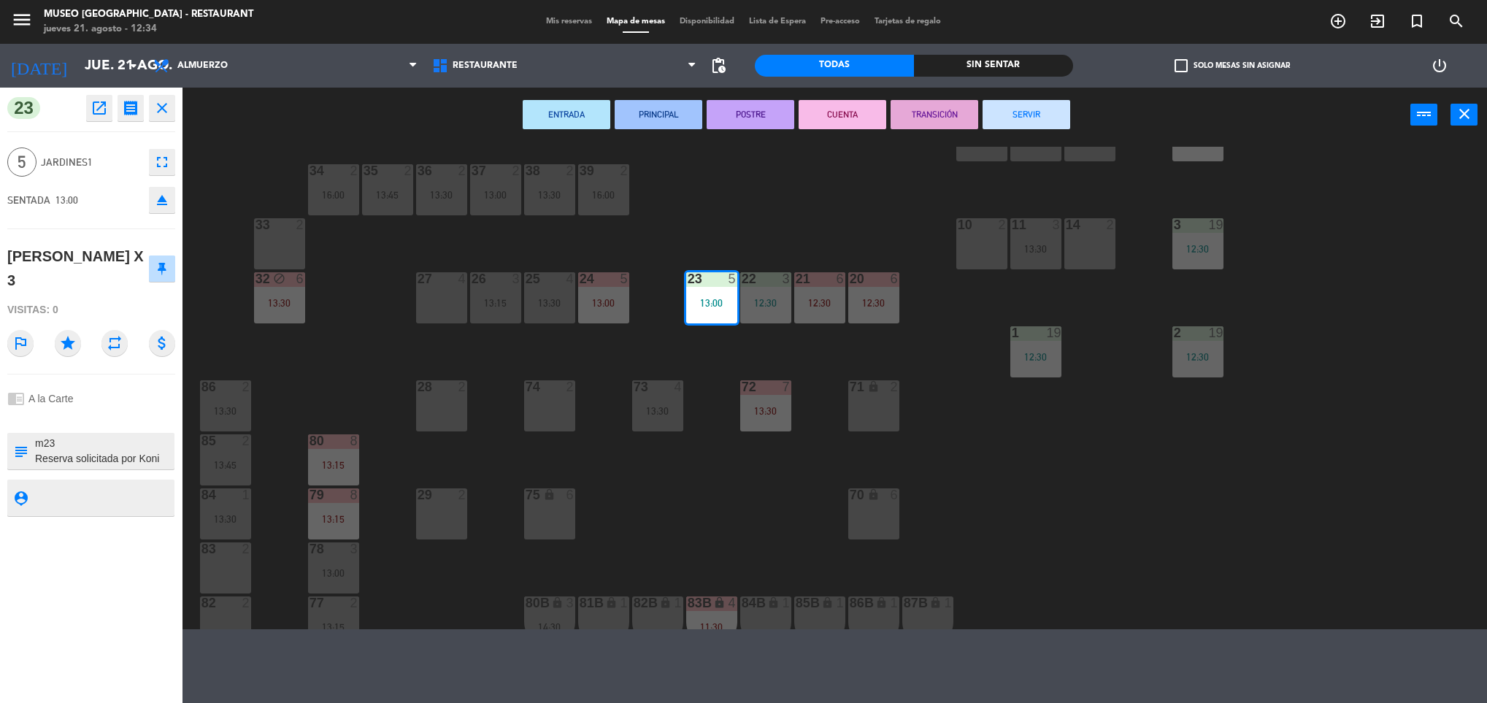
click at [158, 459] on textarea at bounding box center [103, 451] width 139 height 31
type textarea "m23 Reserva solicitada por Koni Tours A la carta, [DEMOGRAPHIC_DATA] pax 5 pax …"
click at [92, 211] on div "SENTADA 13:00 eject" at bounding box center [91, 200] width 168 height 37
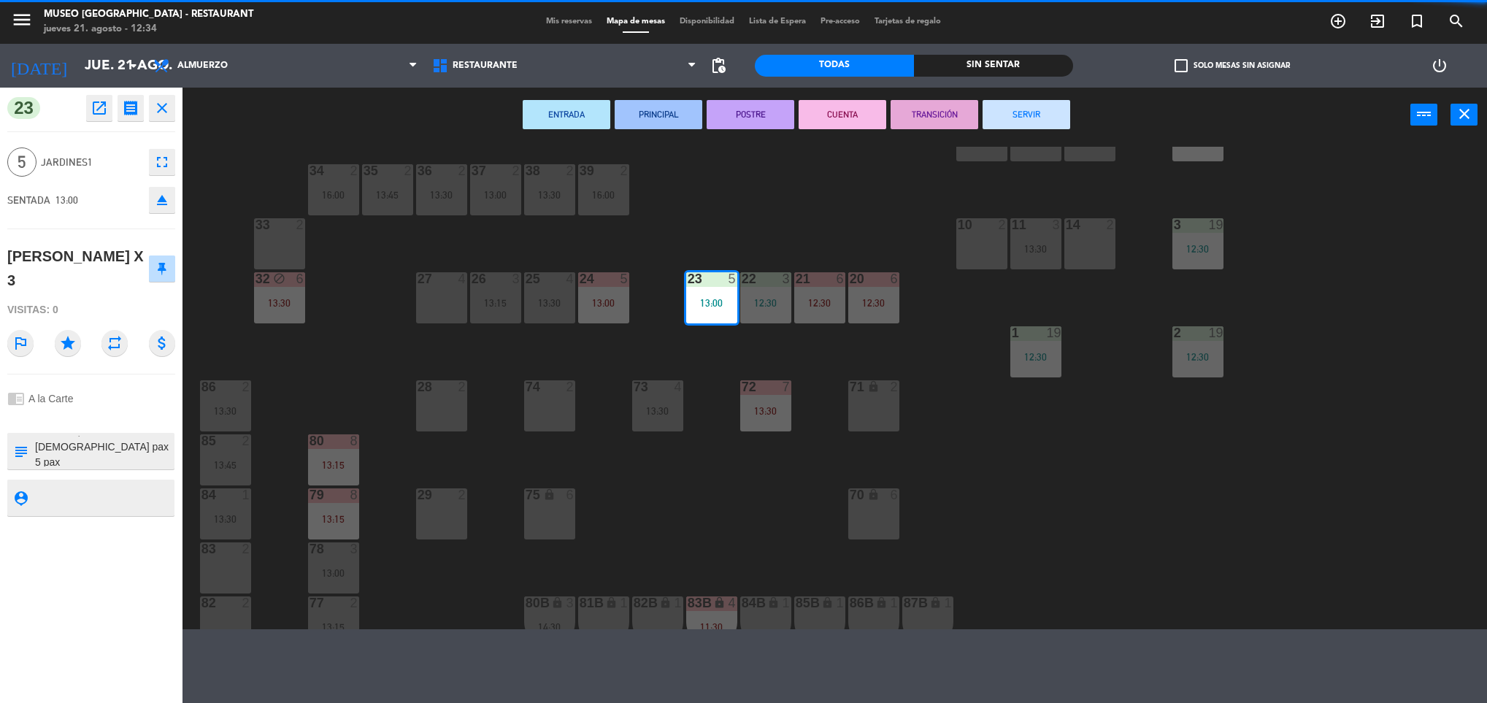
click at [226, 172] on div "44 5 13:30 49 2 13:00 54 5 13:00 64 2 13:15 48 2 53 3 12:29 63 2 15:30 43 4 12:…" at bounding box center [842, 388] width 1290 height 483
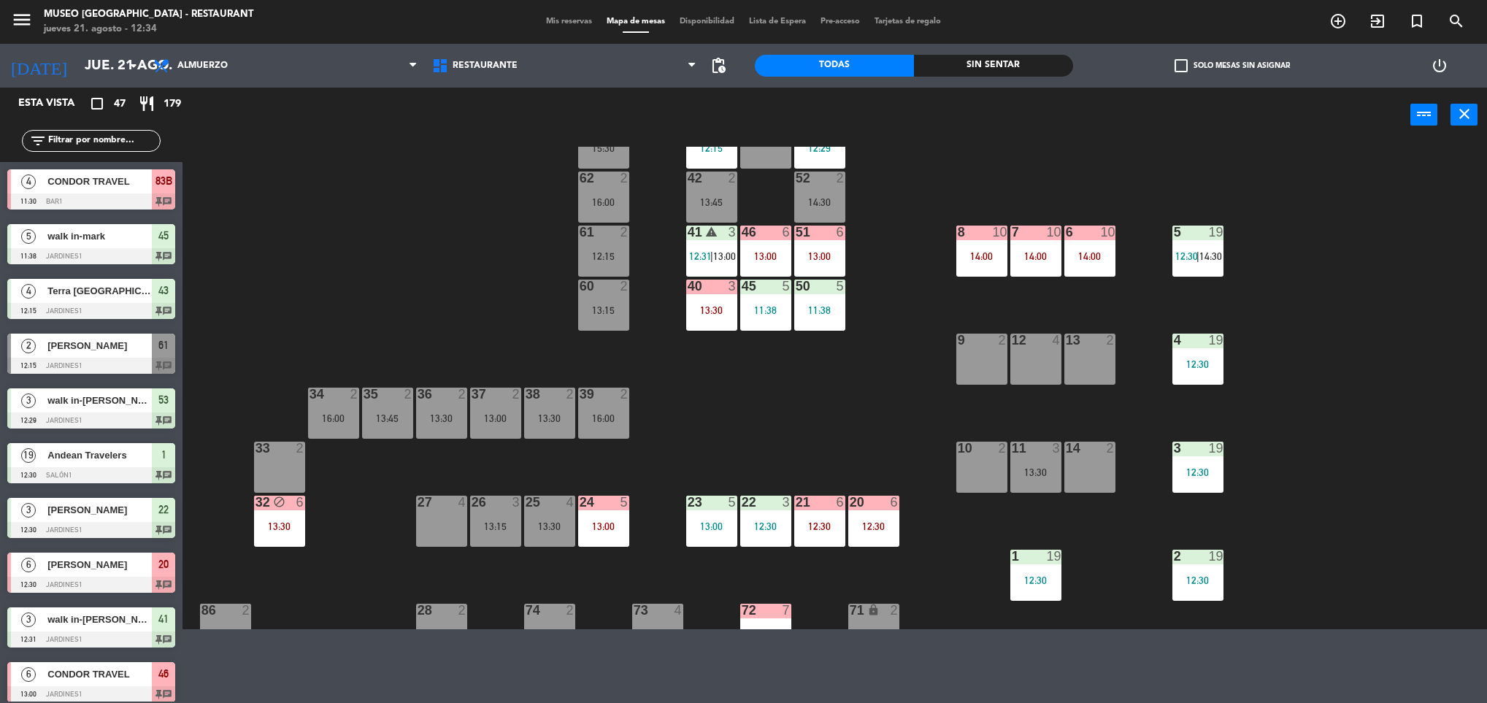
scroll to position [107, 0]
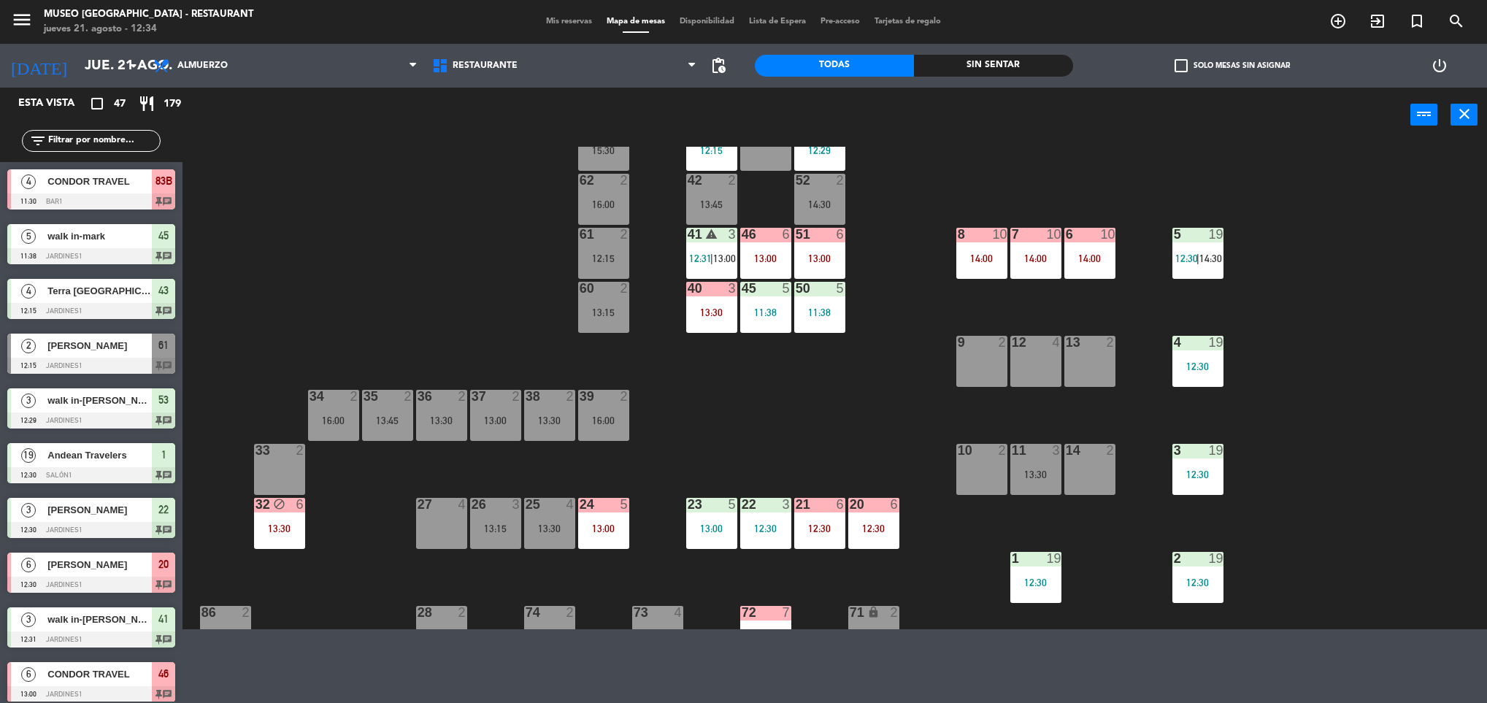
click at [623, 204] on div "16:00" at bounding box center [603, 204] width 51 height 10
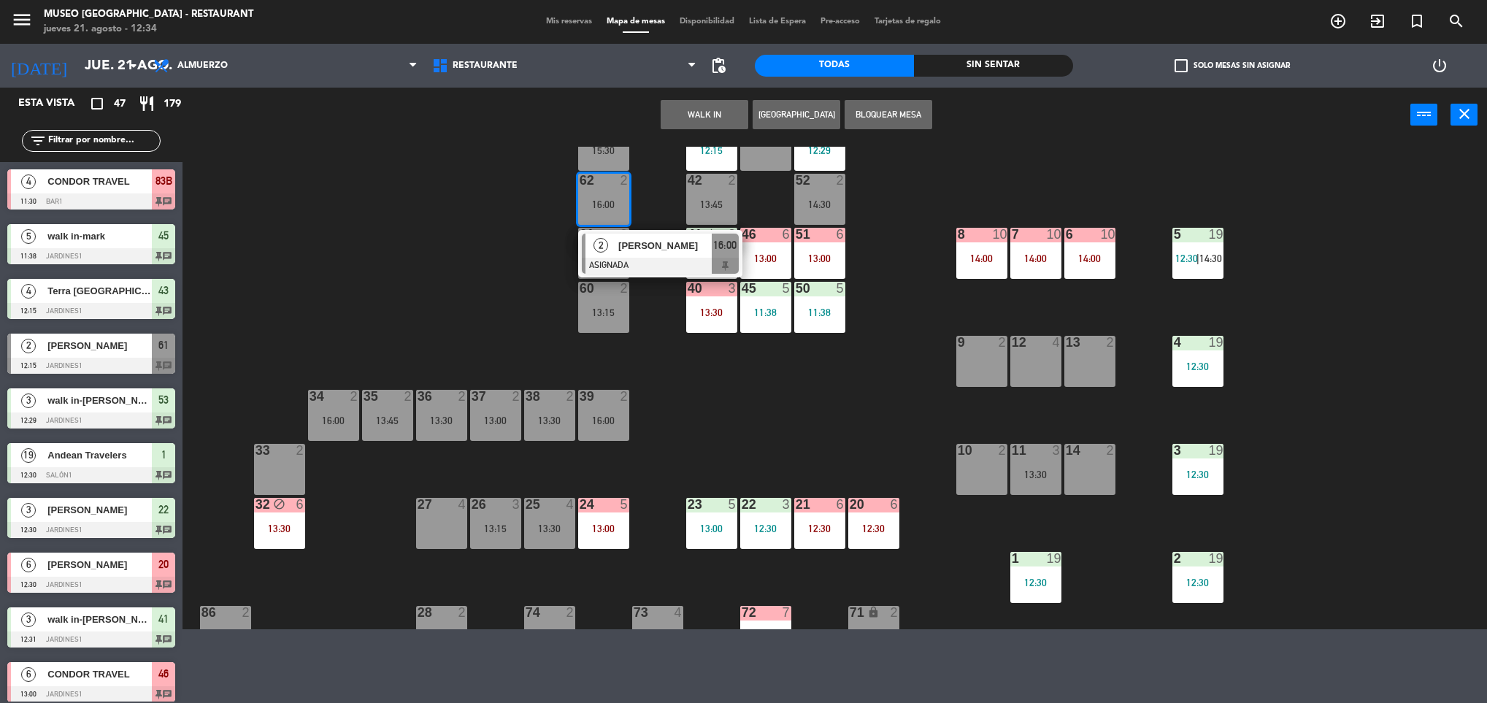
click at [717, 112] on button "WALK IN" at bounding box center [705, 114] width 88 height 29
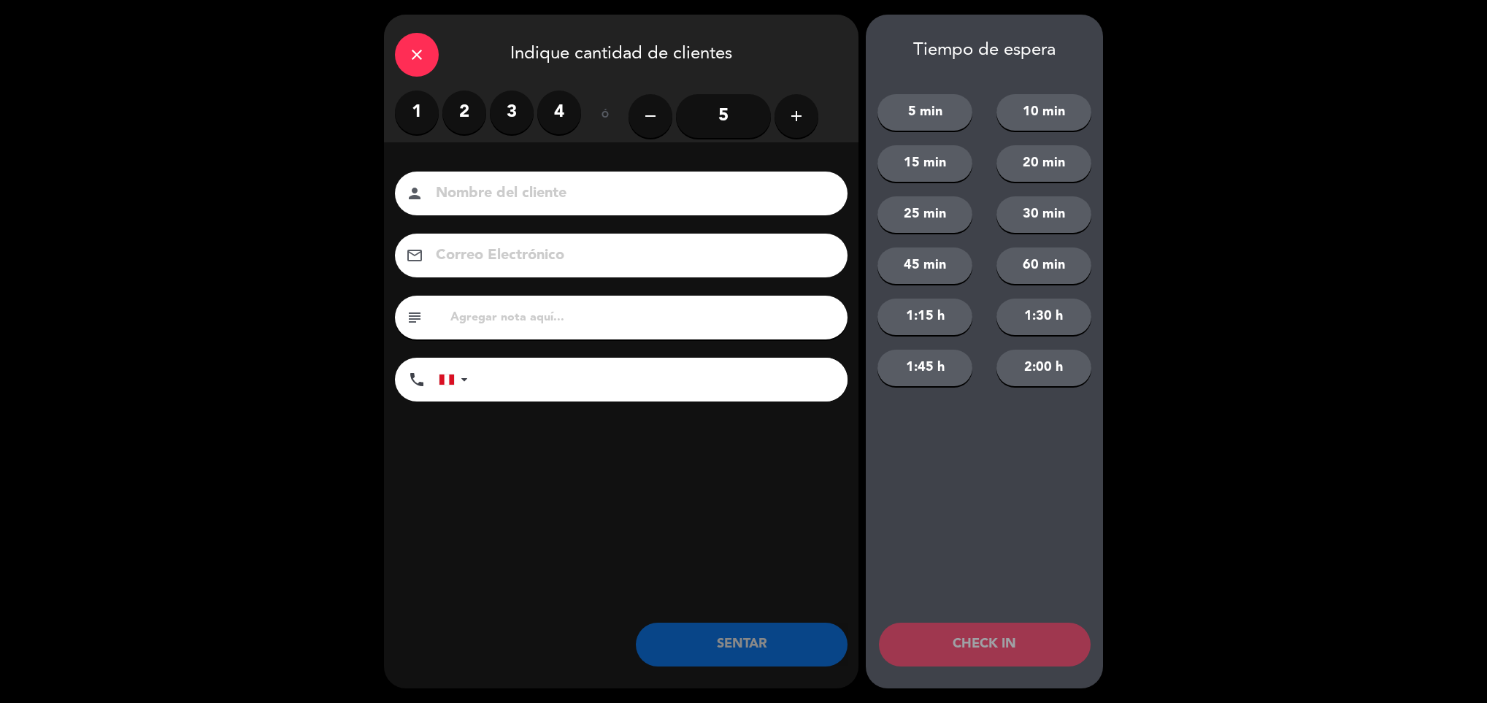
click at [449, 104] on label "2" at bounding box center [464, 113] width 44 height 44
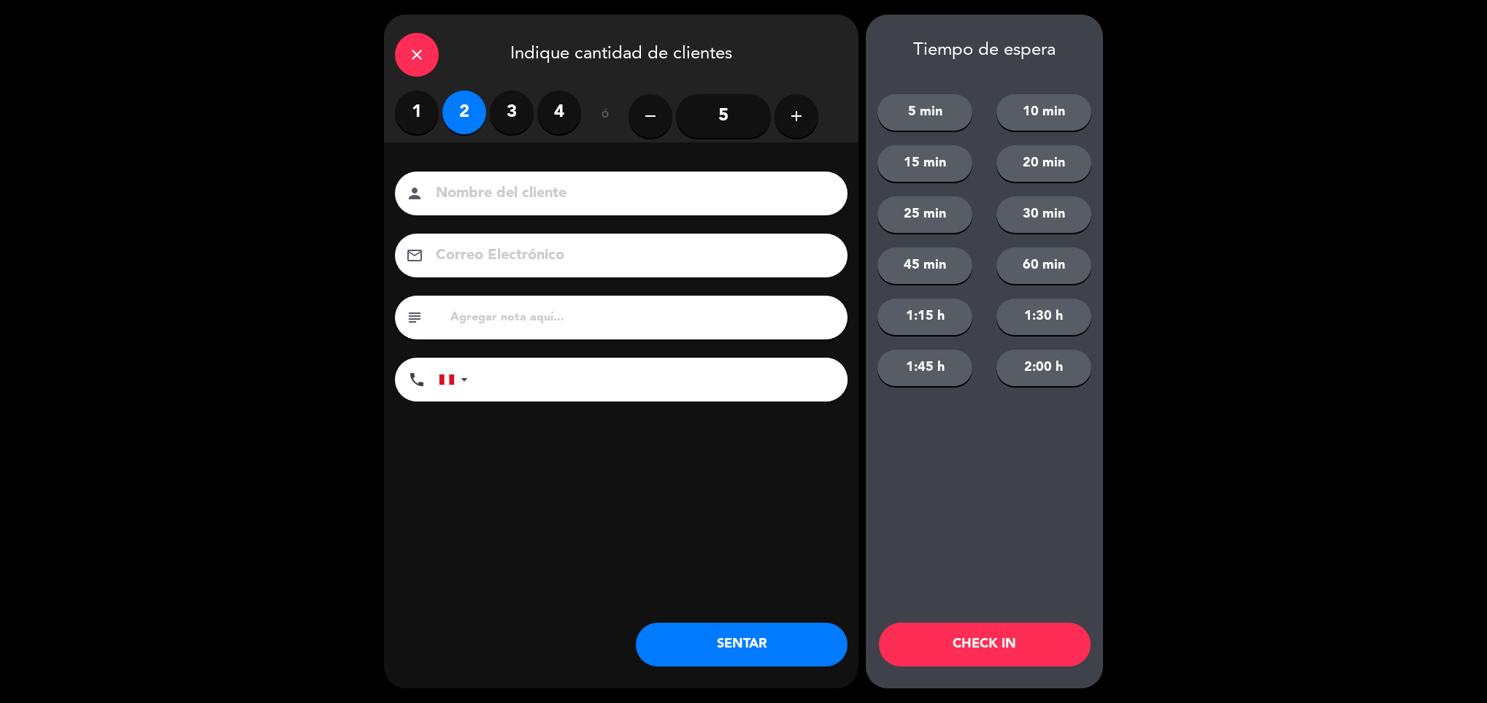
click at [423, 118] on label "1" at bounding box center [417, 113] width 44 height 44
click at [467, 196] on input at bounding box center [631, 194] width 394 height 26
type input "walk in - igan"
click at [532, 377] on input "tel" at bounding box center [665, 380] width 365 height 44
type input "[PHONE_NUMBER]"
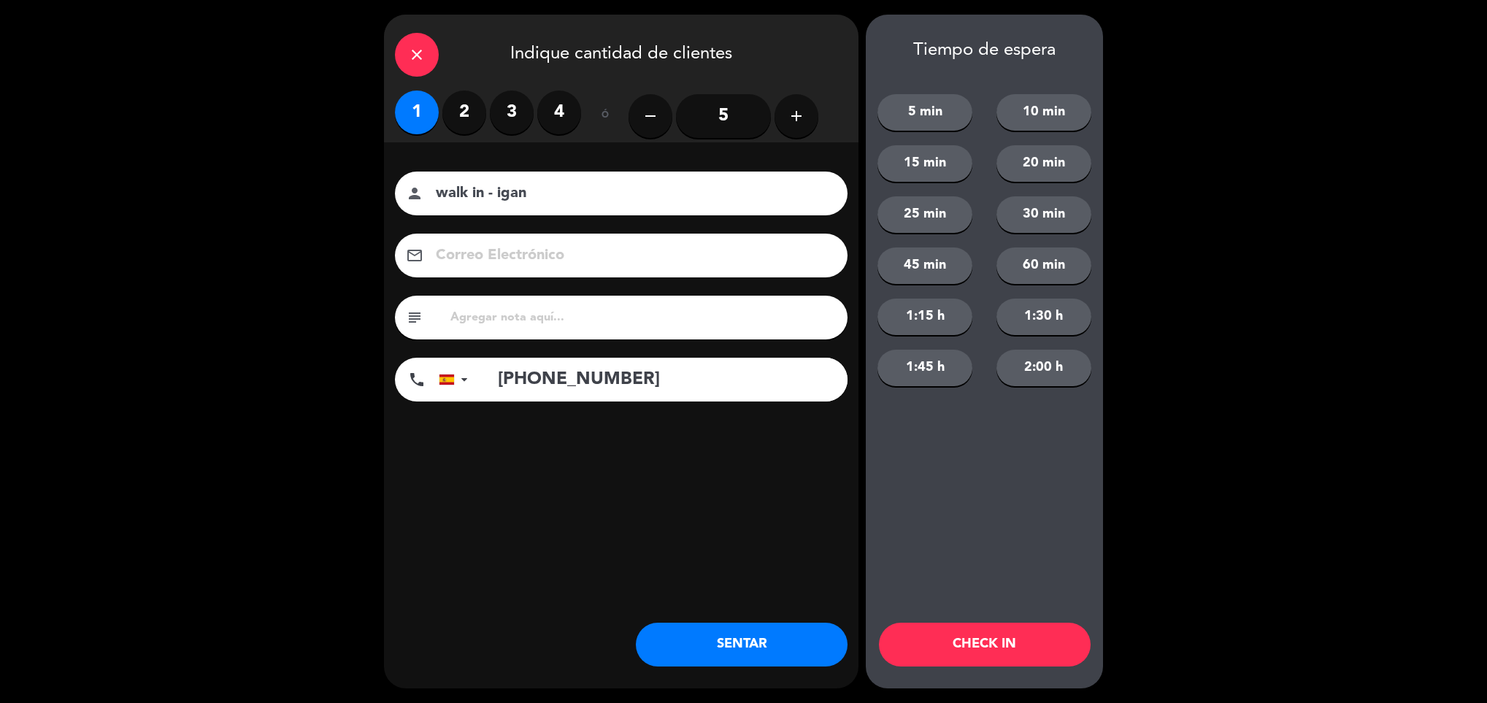
click at [754, 624] on button "SENTAR" at bounding box center [742, 645] width 212 height 44
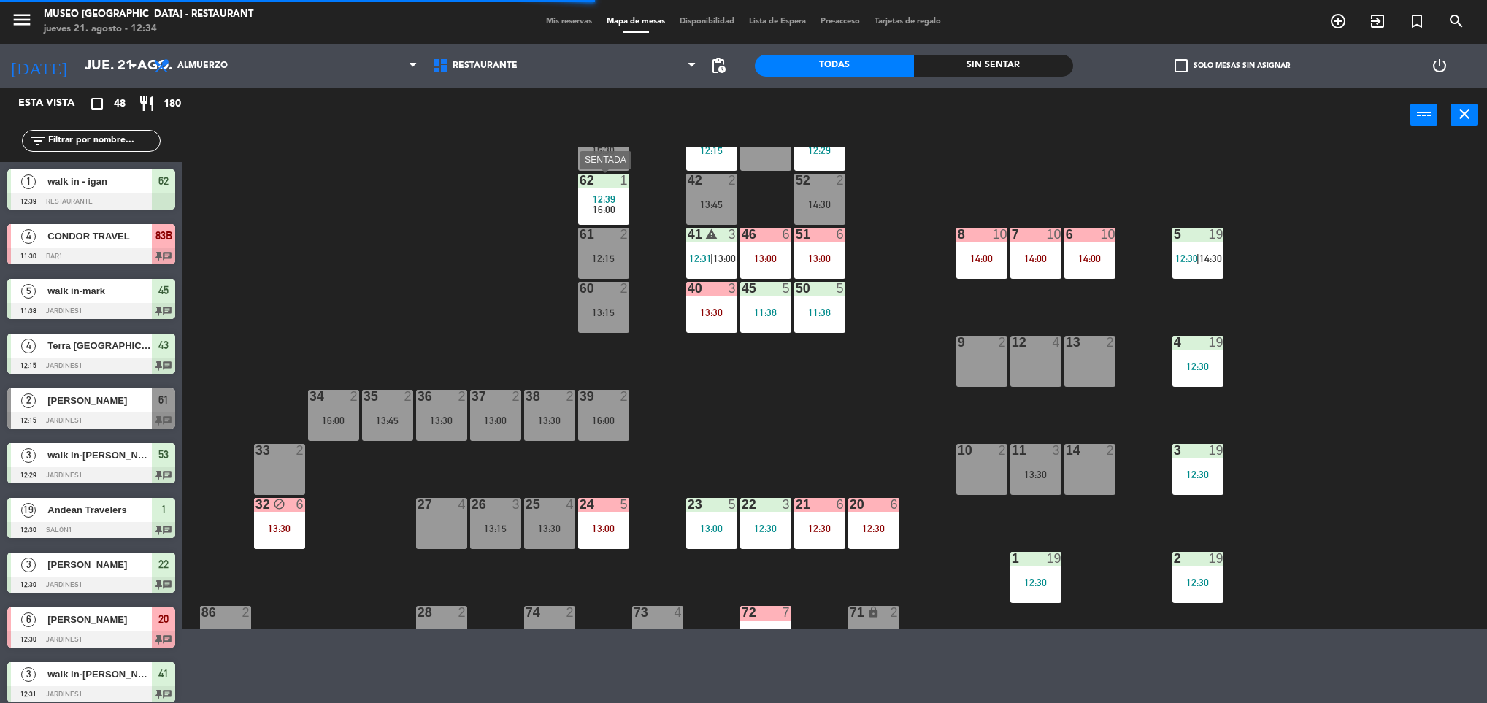
click at [609, 202] on span "12:39" at bounding box center [604, 199] width 23 height 12
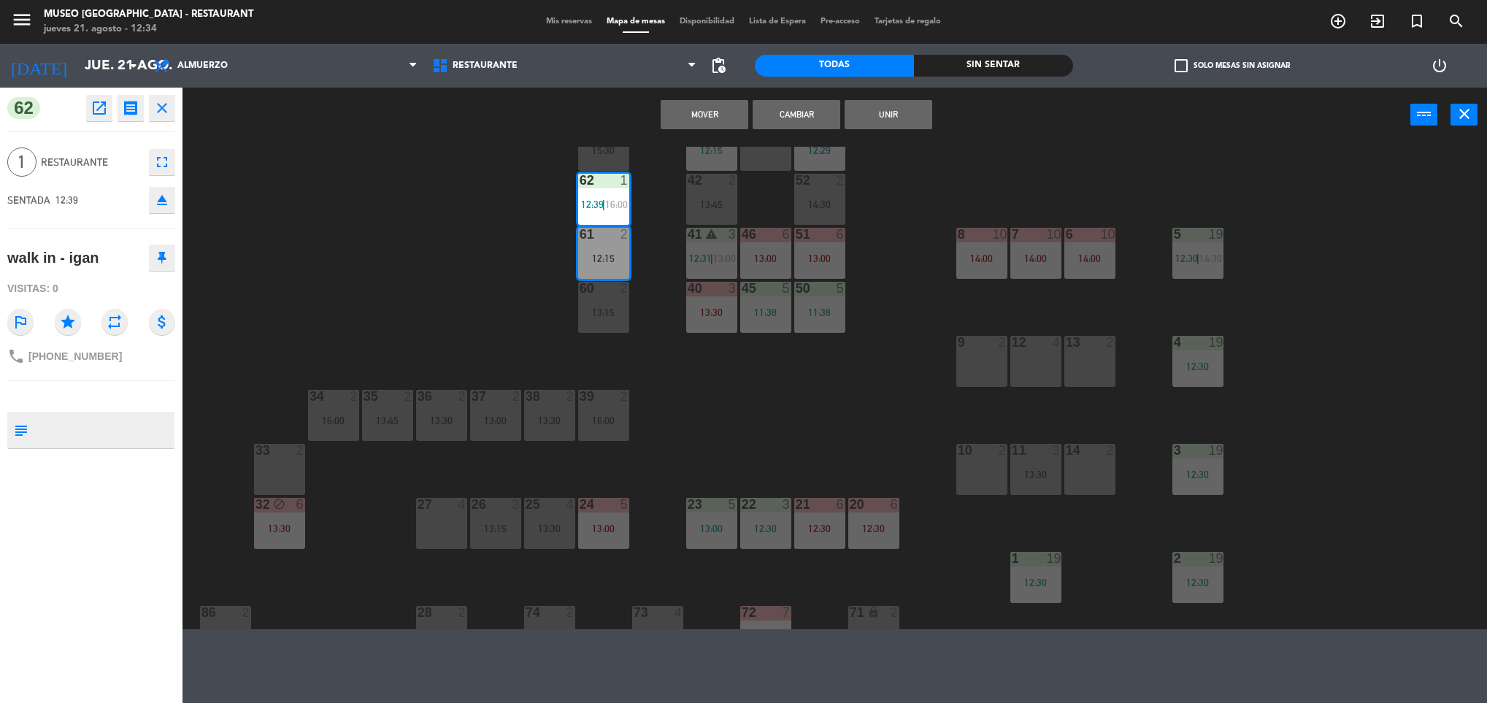
click at [499, 242] on div "44 5 13:30 49 2 13:00 54 5 13:00 64 2 13:15 48 2 53 3 12:29 63 2 15:30 43 4 12:…" at bounding box center [842, 388] width 1290 height 483
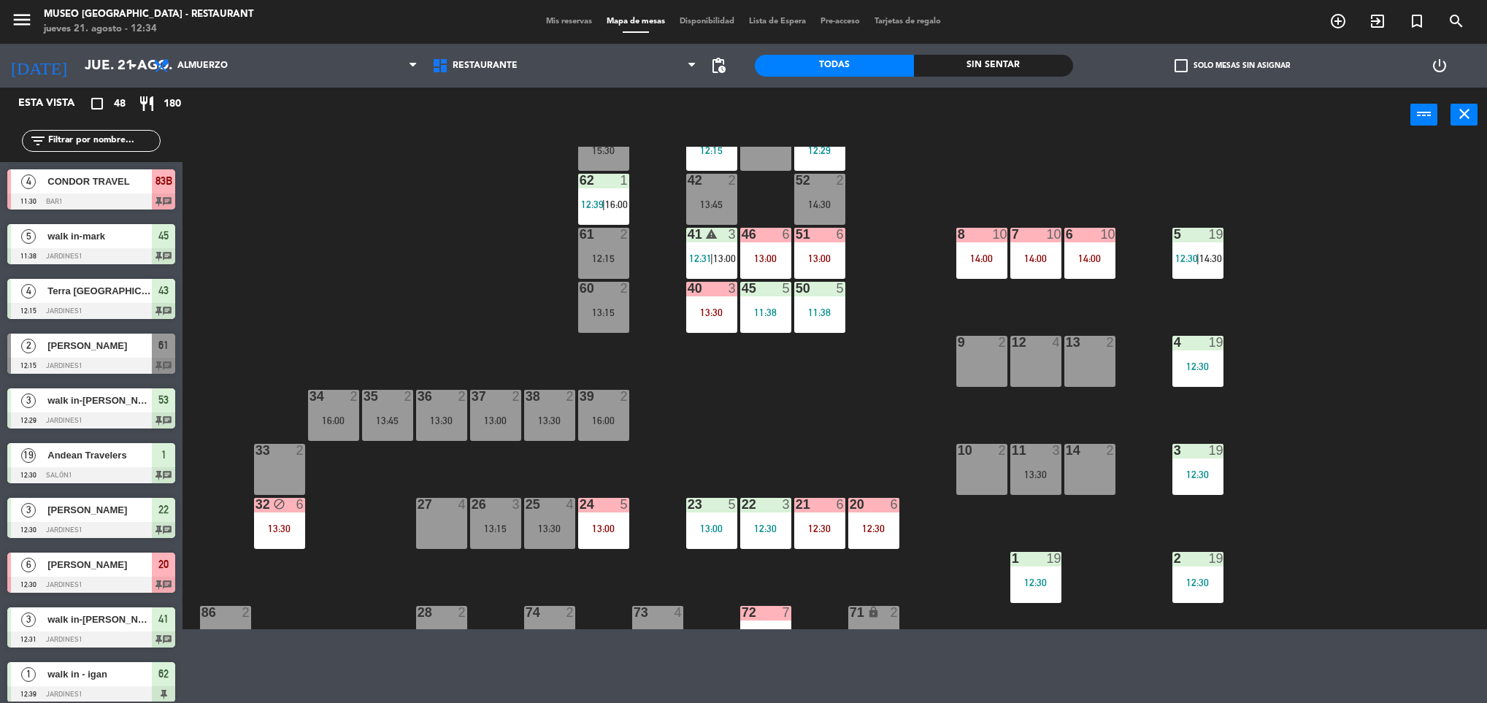
scroll to position [0, 0]
click at [624, 188] on div "62 1 12:39 | 16:00" at bounding box center [603, 199] width 51 height 51
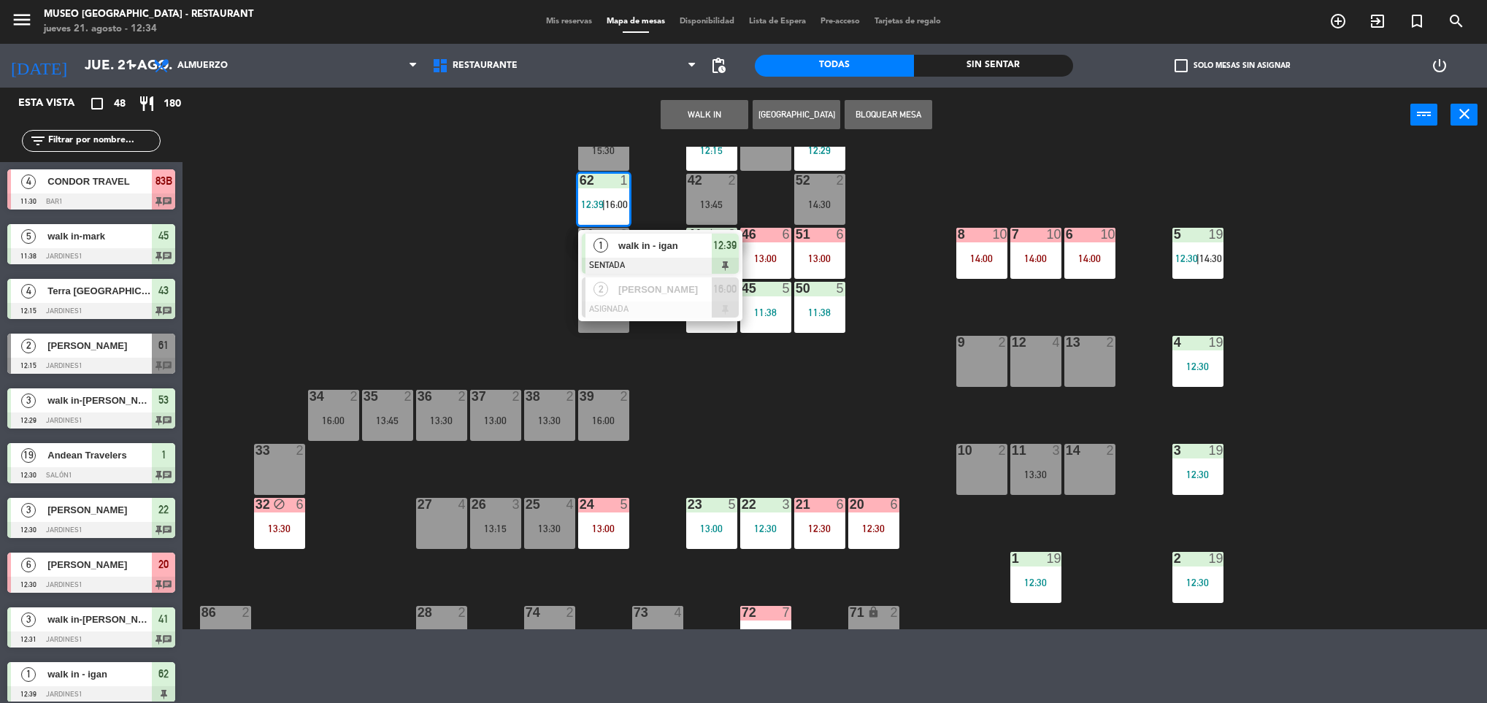
click at [675, 253] on span "walk in - igan" at bounding box center [664, 245] width 93 height 15
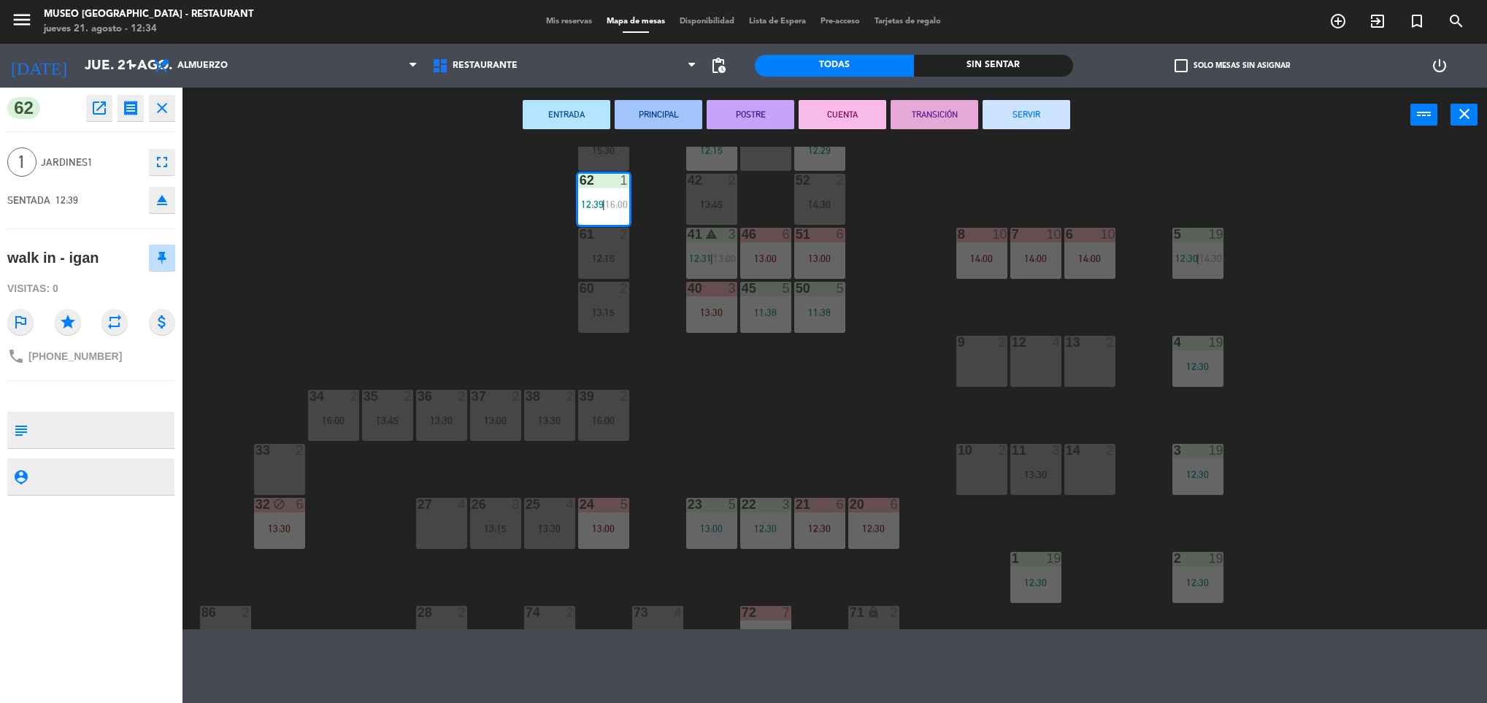
click at [70, 426] on textarea at bounding box center [103, 430] width 139 height 31
type textarea "m62"
click at [143, 268] on div at bounding box center [159, 258] width 34 height 26
click at [881, 418] on div "44 5 13:30 49 2 13:00 54 5 13:00 64 2 13:15 48 2 53 3 12:29 63 2 15:30 43 4 12:…" at bounding box center [842, 388] width 1290 height 483
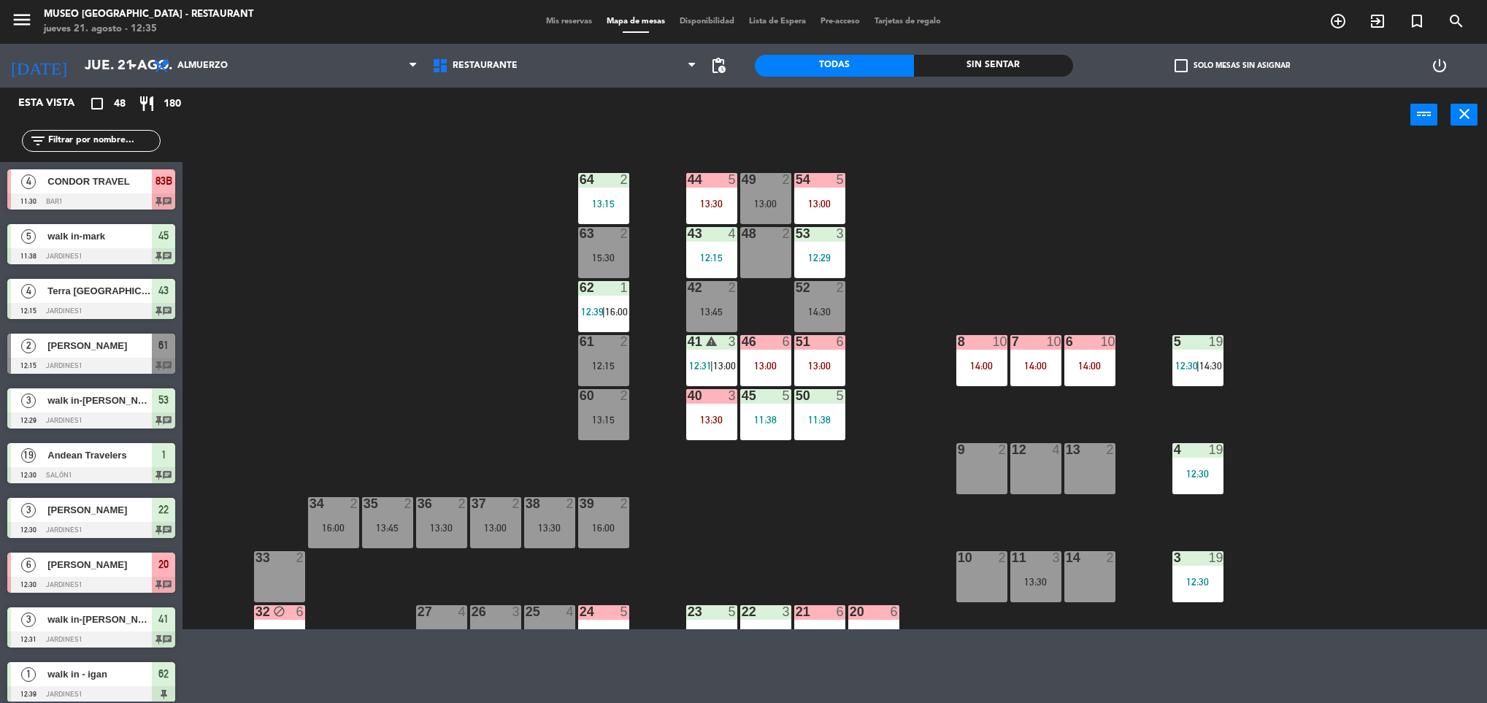
click at [793, 372] on div "44 5 13:30 49 2 13:00 54 5 13:00 64 2 13:15 48 2 53 3 12:29 63 2 15:30 43 4 12:…" at bounding box center [842, 388] width 1290 height 483
click at [840, 369] on div "13:00" at bounding box center [819, 366] width 51 height 10
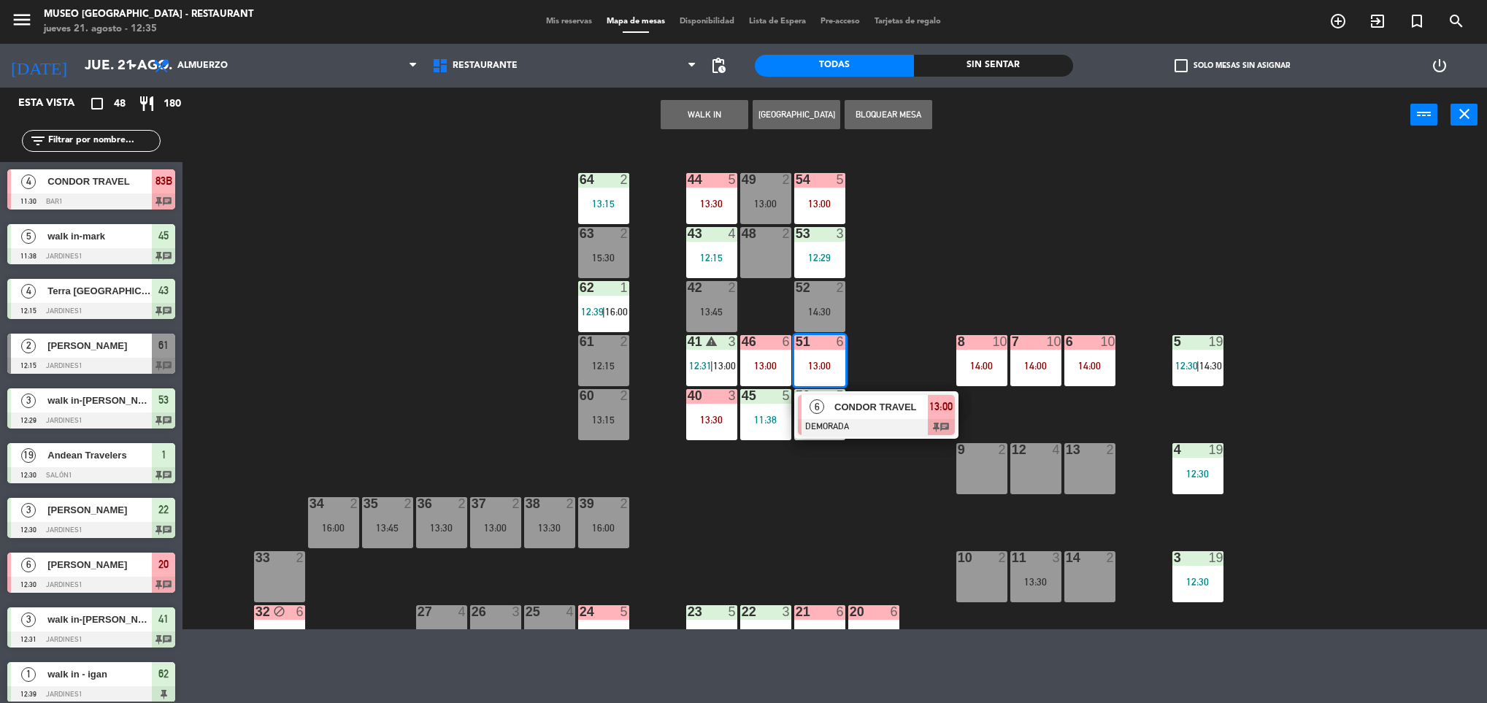
click at [889, 408] on span "CONDOR TRAVEL" at bounding box center [881, 406] width 93 height 15
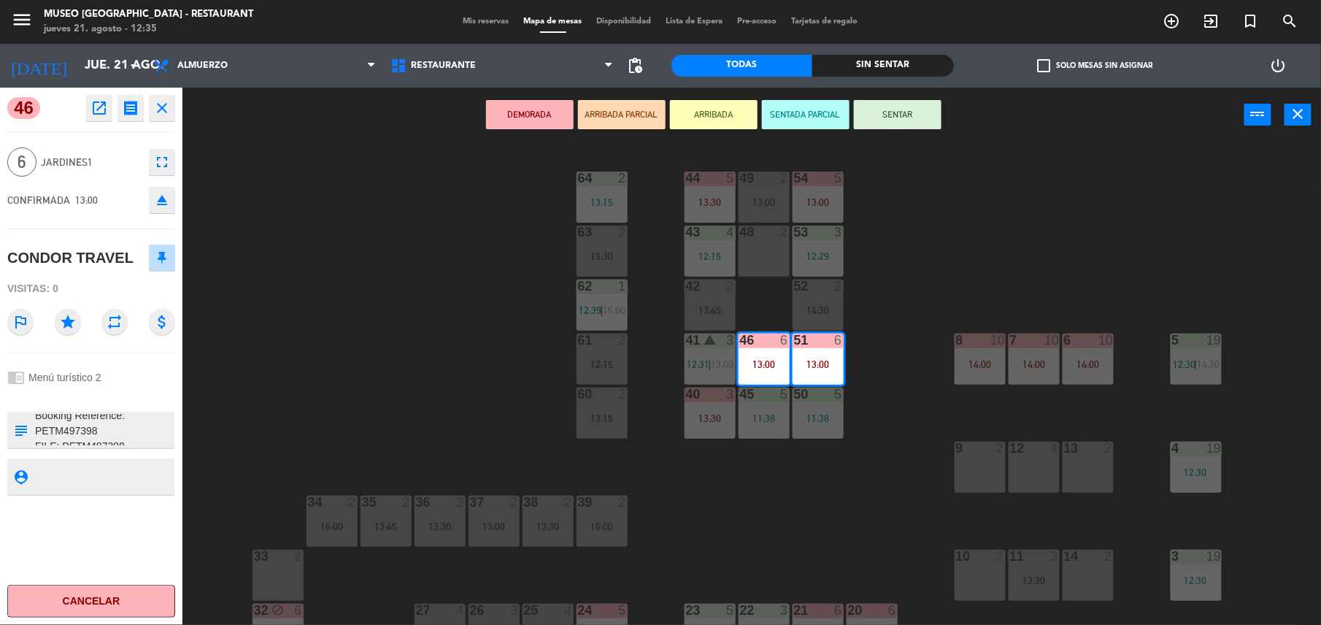
scroll to position [69, 0]
drag, startPoint x: 1411, startPoint y: 0, endPoint x: 287, endPoint y: 416, distance: 1198.2
click at [287, 416] on div "44 5 13:30 49 2 13:00 54 5 13:00 64 2 13:15 48 2 53 3 12:29 63 2 15:30 43 4 12:…" at bounding box center [759, 386] width 1126 height 483
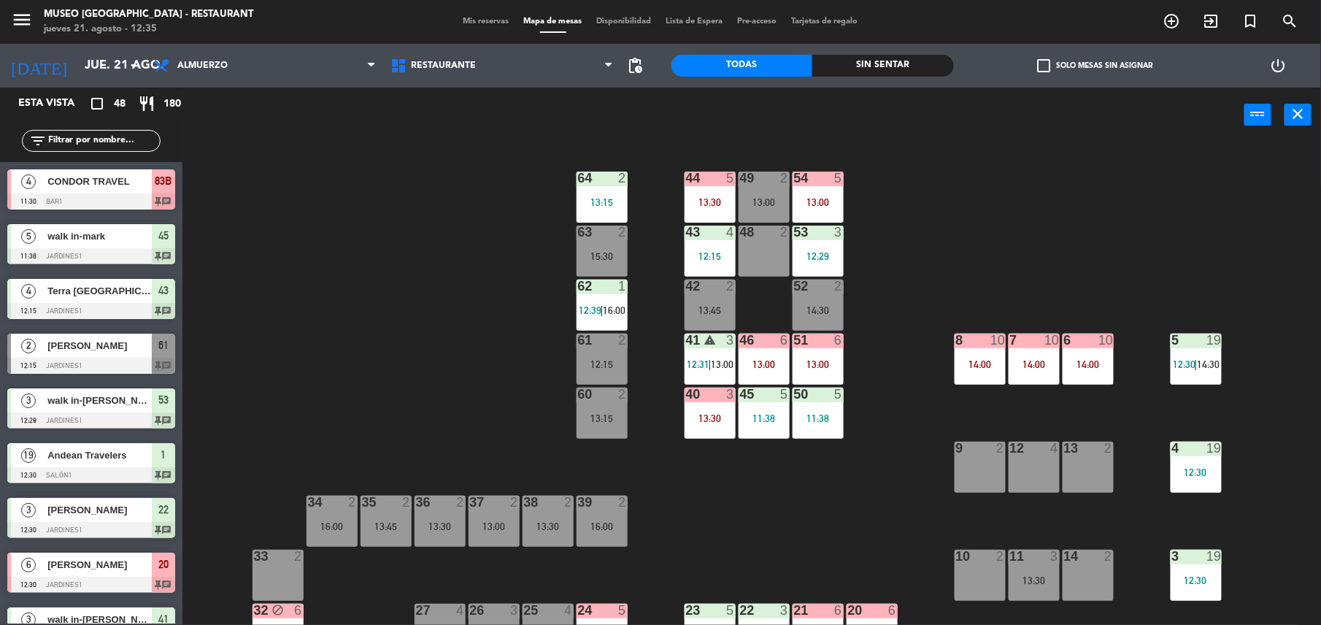
scroll to position [3, 0]
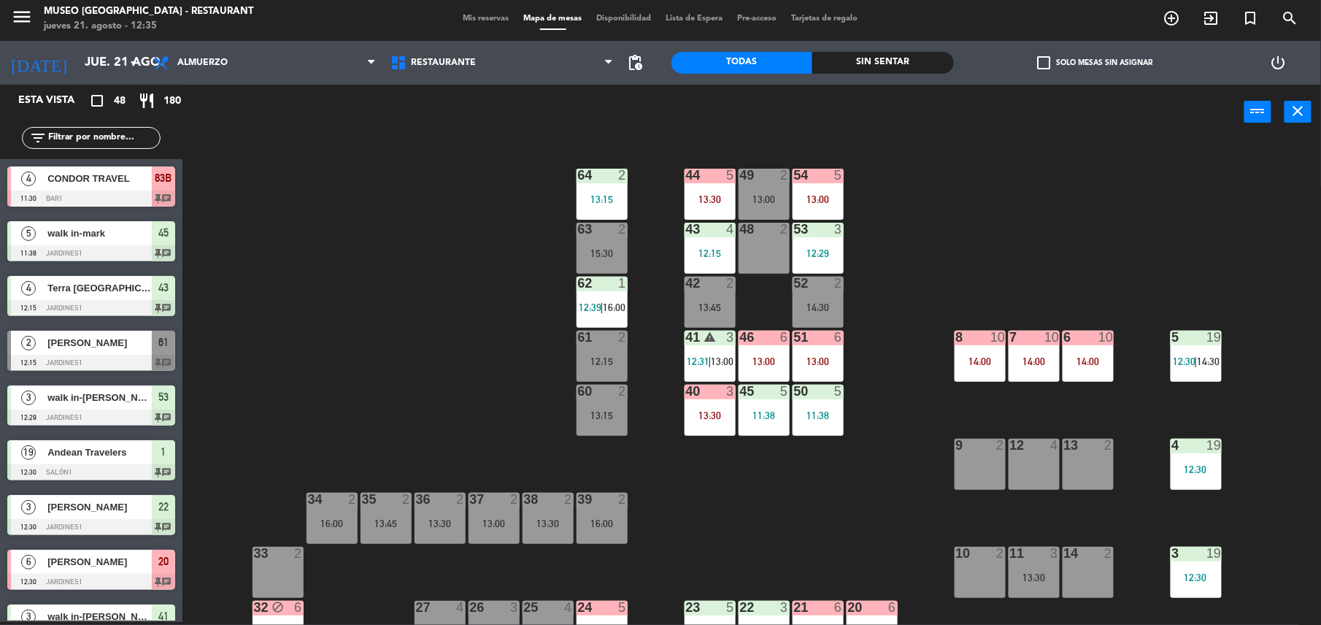
click at [766, 359] on div "13:00" at bounding box center [764, 361] width 51 height 10
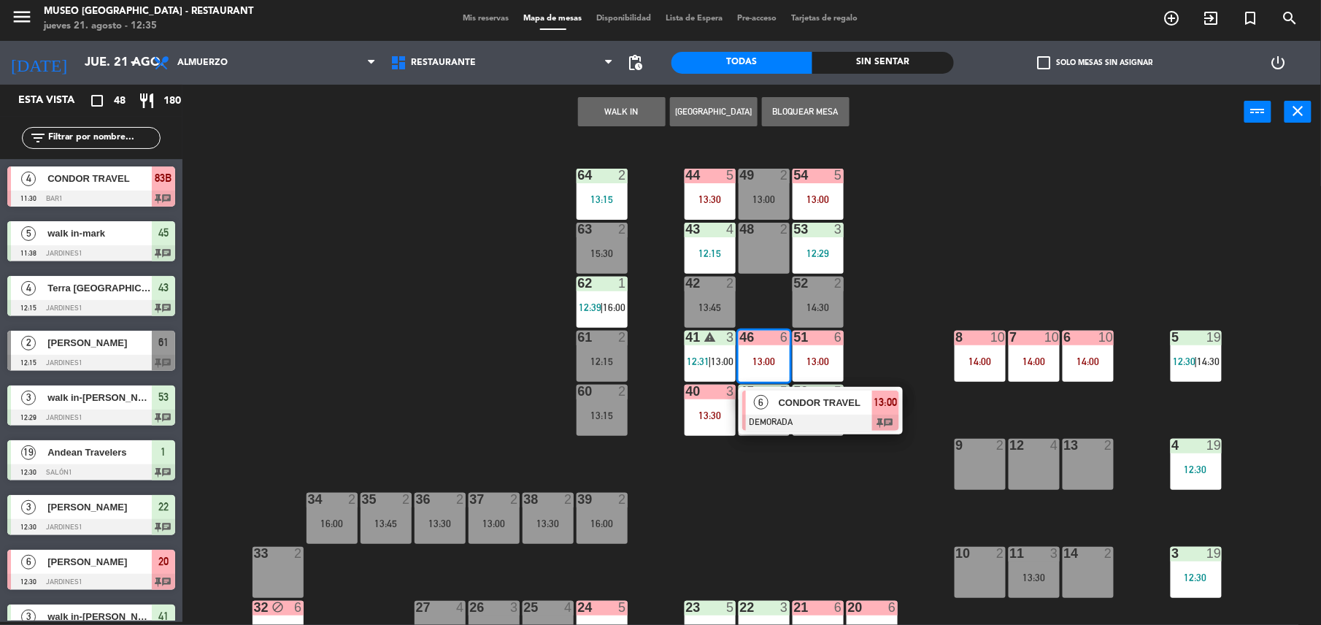
click at [834, 413] on div "CONDOR TRAVEL" at bounding box center [825, 403] width 95 height 24
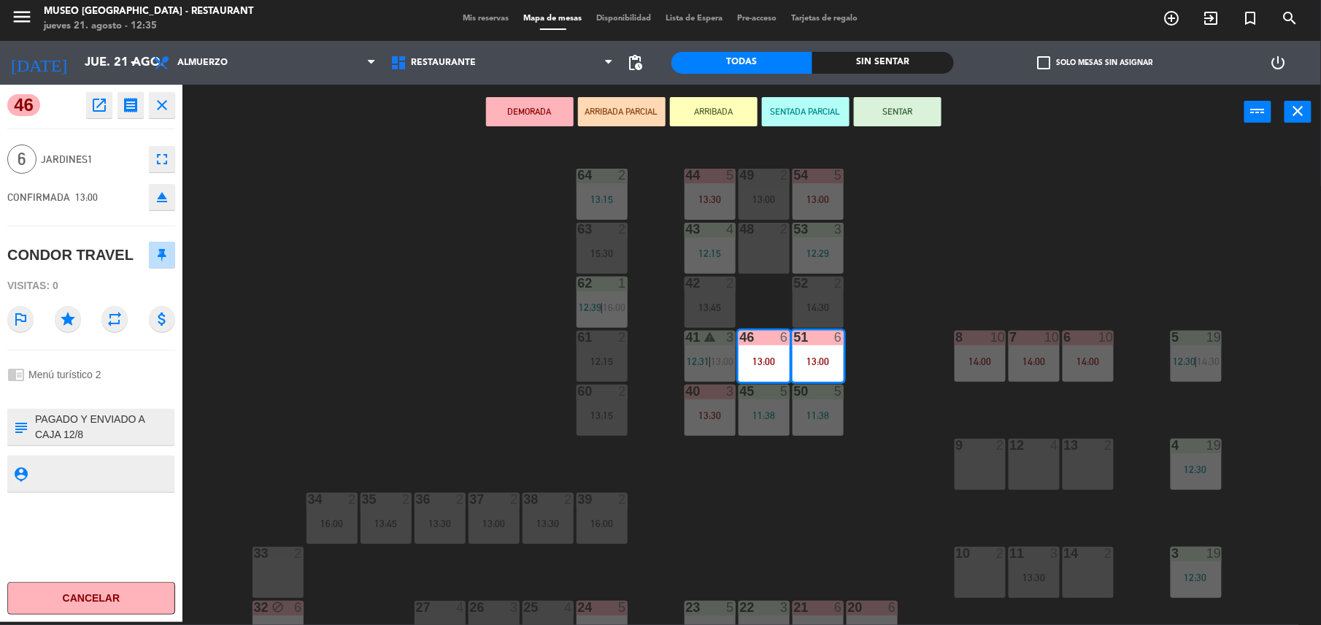
click at [106, 96] on icon "open_in_new" at bounding box center [100, 105] width 18 height 18
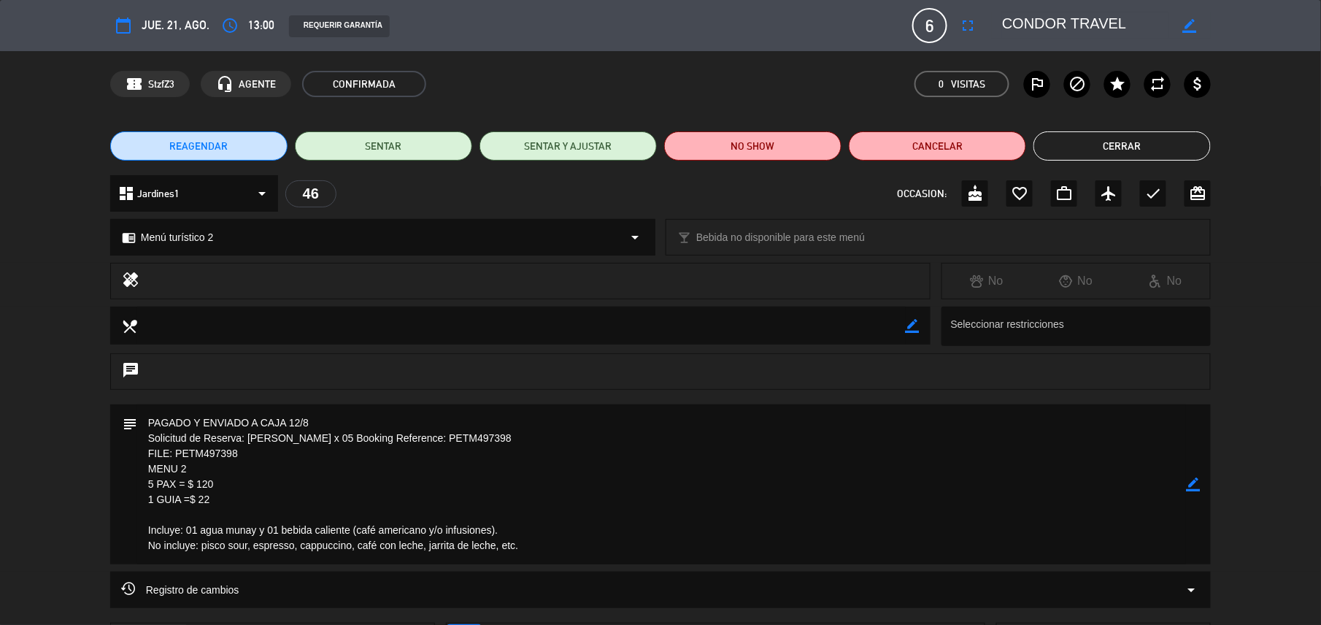
click at [1163, 146] on button "Cerrar" at bounding box center [1122, 145] width 177 height 29
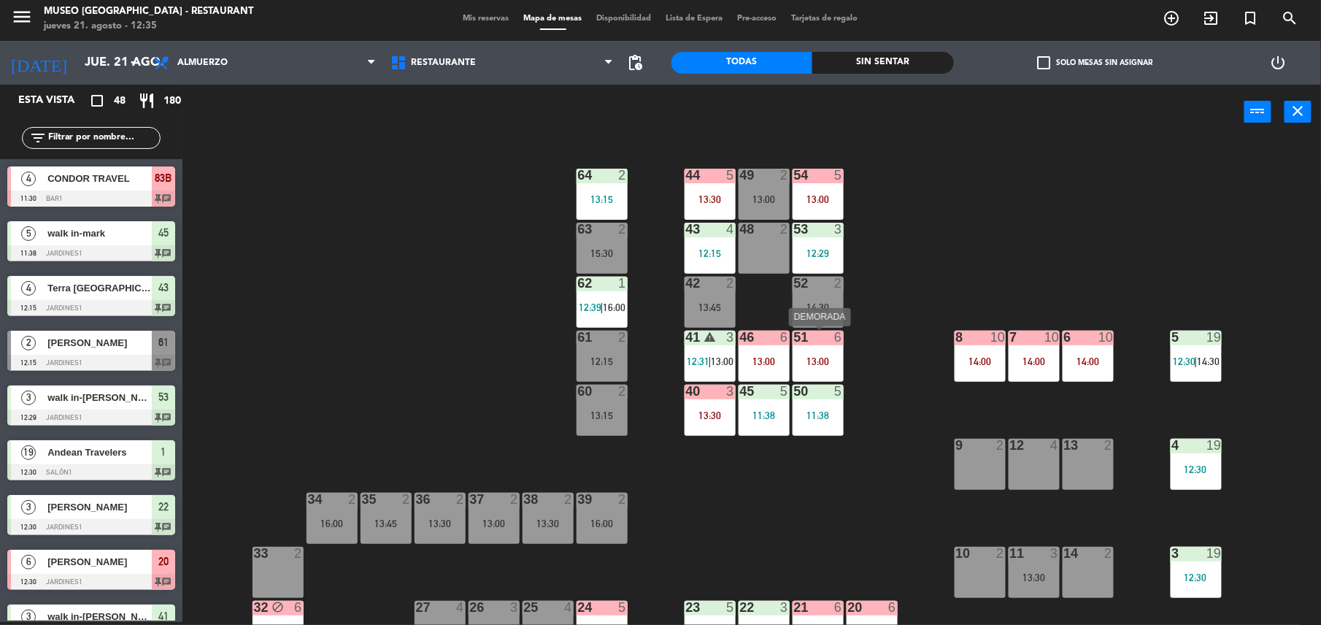
click at [824, 354] on div "51 6 13:00" at bounding box center [818, 356] width 51 height 51
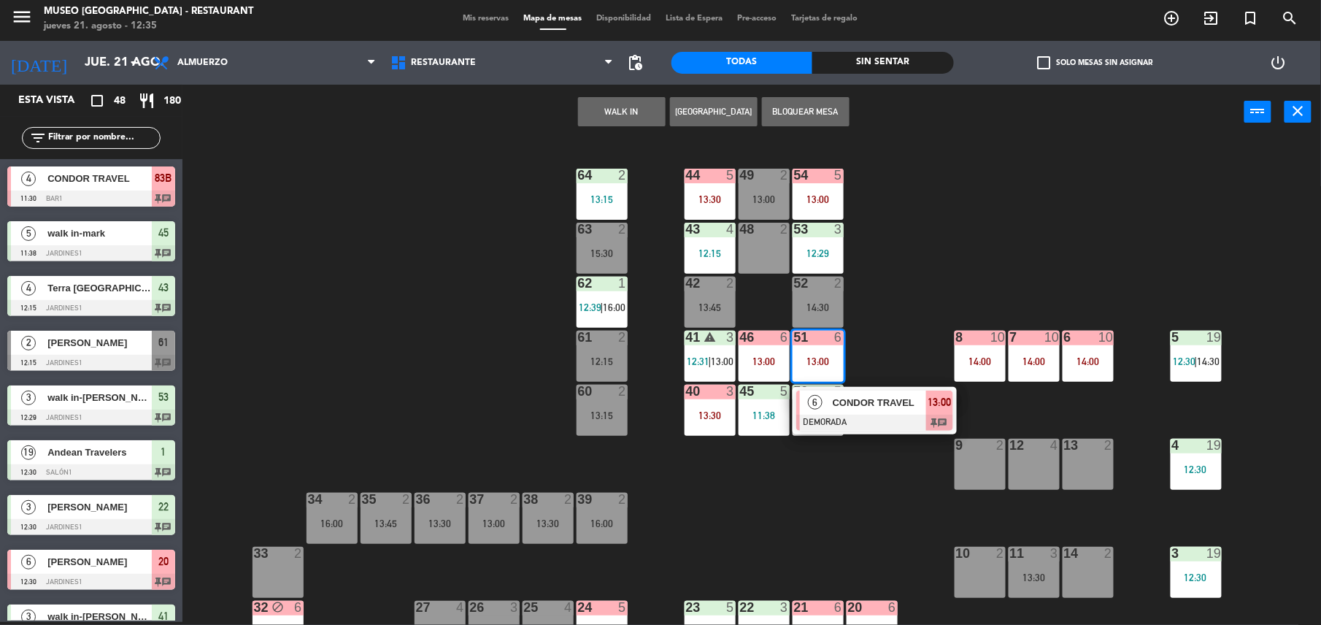
click at [871, 415] on div at bounding box center [875, 423] width 157 height 16
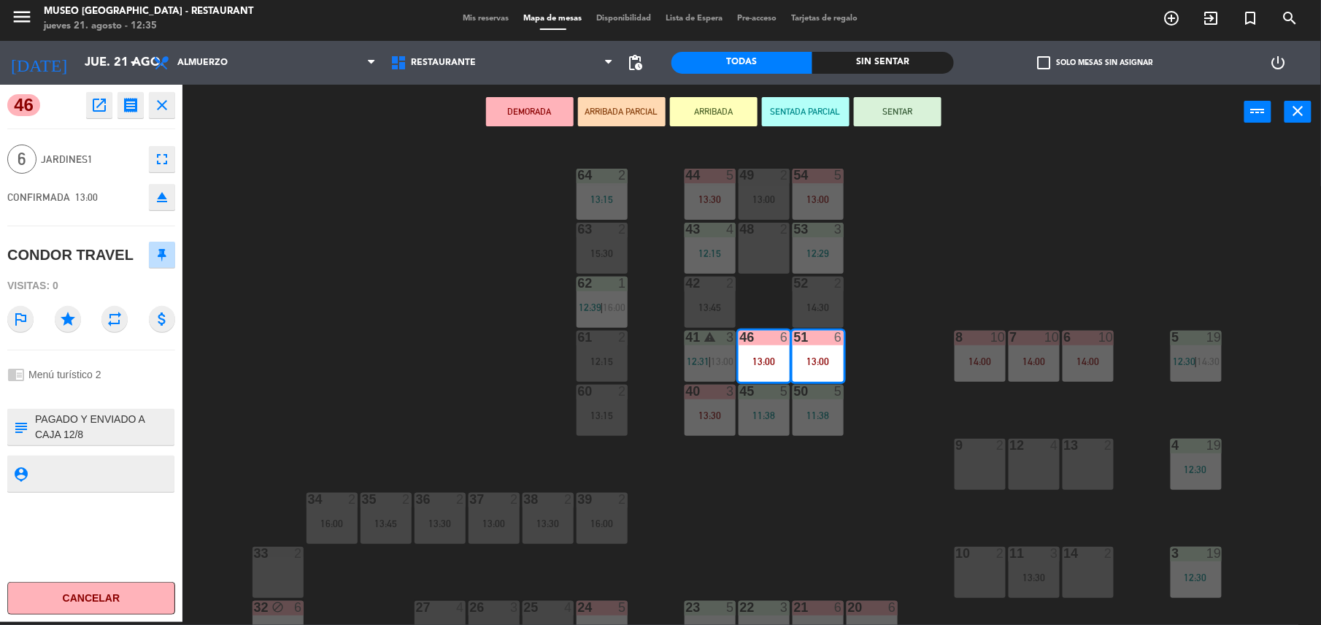
click at [421, 401] on div "44 5 13:30 49 2 13:00 54 5 13:00 64 2 13:15 48 2 53 3 12:29 63 2 15:30 43 4 12:…" at bounding box center [759, 383] width 1126 height 483
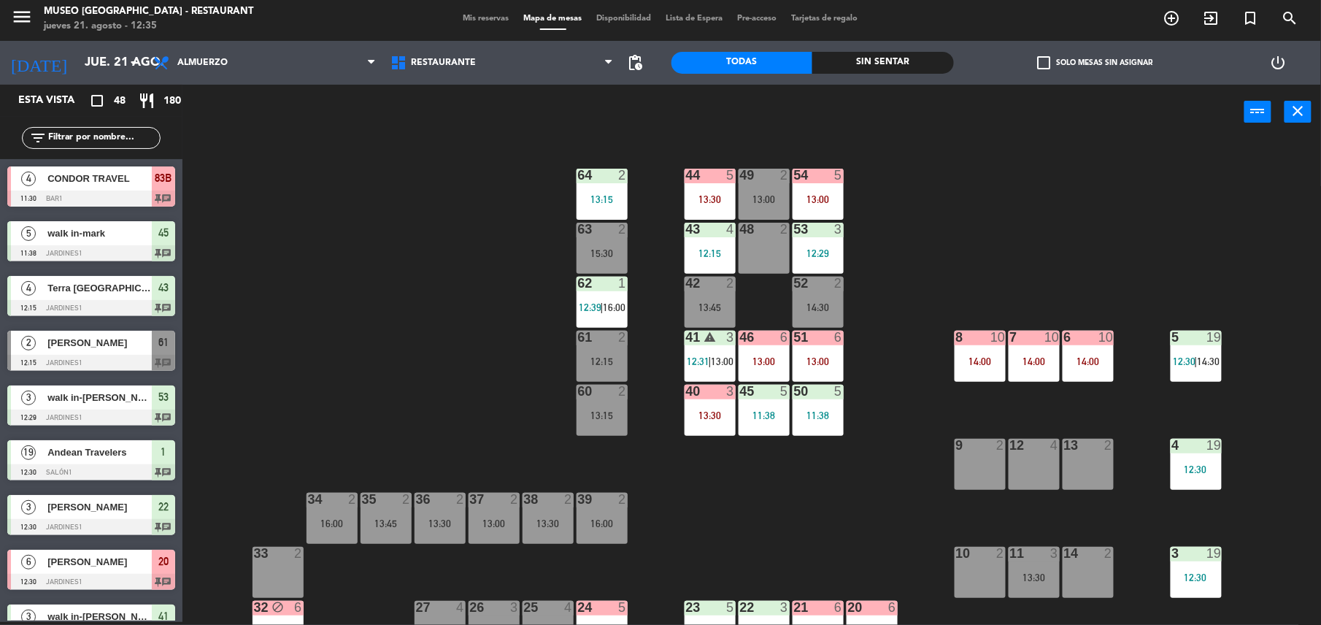
click at [126, 138] on input "text" at bounding box center [103, 138] width 113 height 16
click at [795, 352] on div "51 6 13:00" at bounding box center [818, 356] width 51 height 51
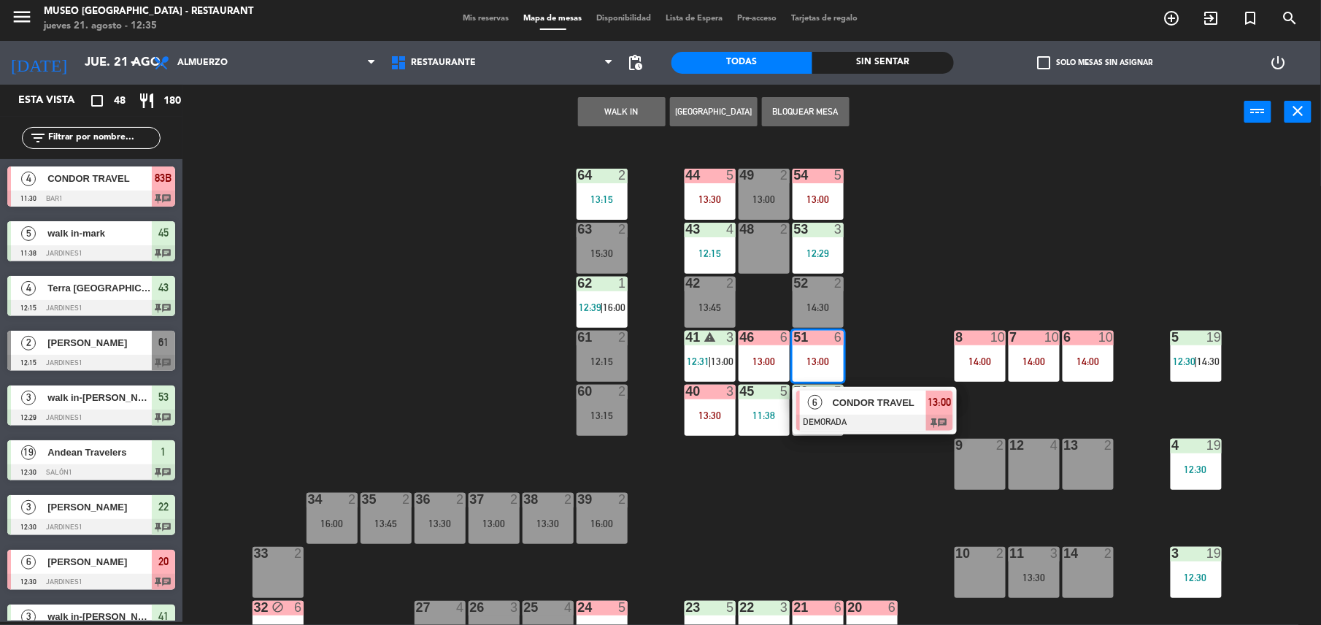
click at [853, 410] on div "CONDOR TRAVEL" at bounding box center [879, 403] width 95 height 24
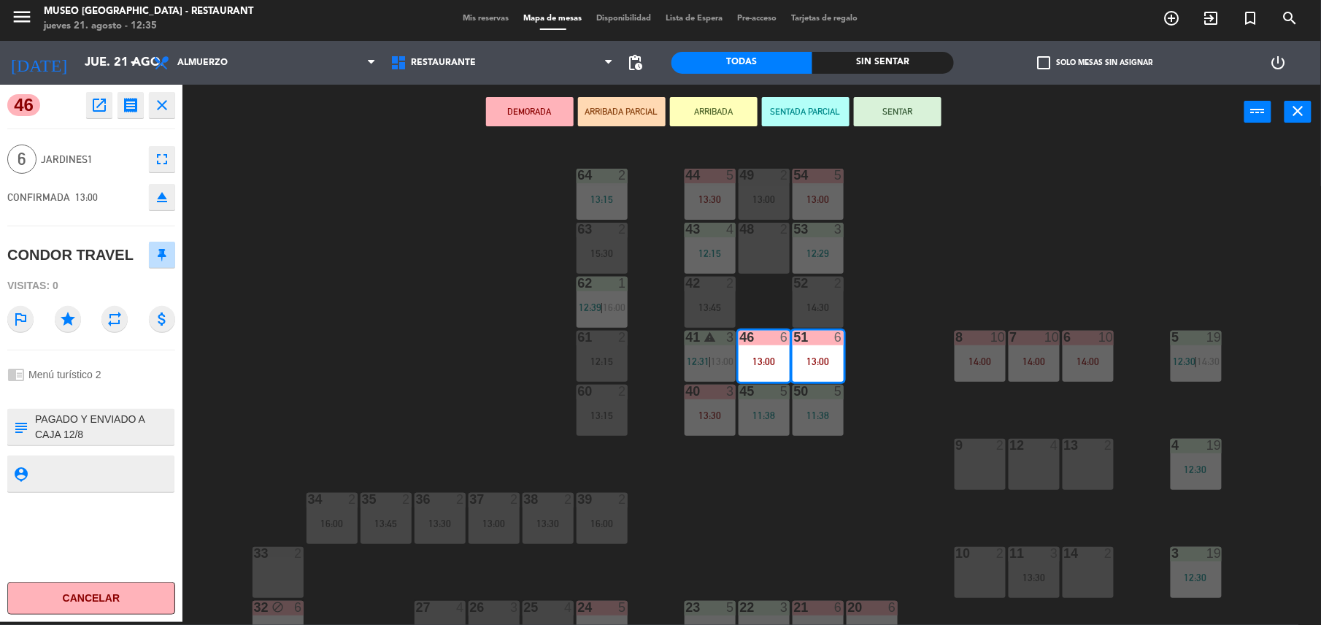
click at [640, 101] on button "ARRIBADA PARCIAL" at bounding box center [622, 111] width 88 height 29
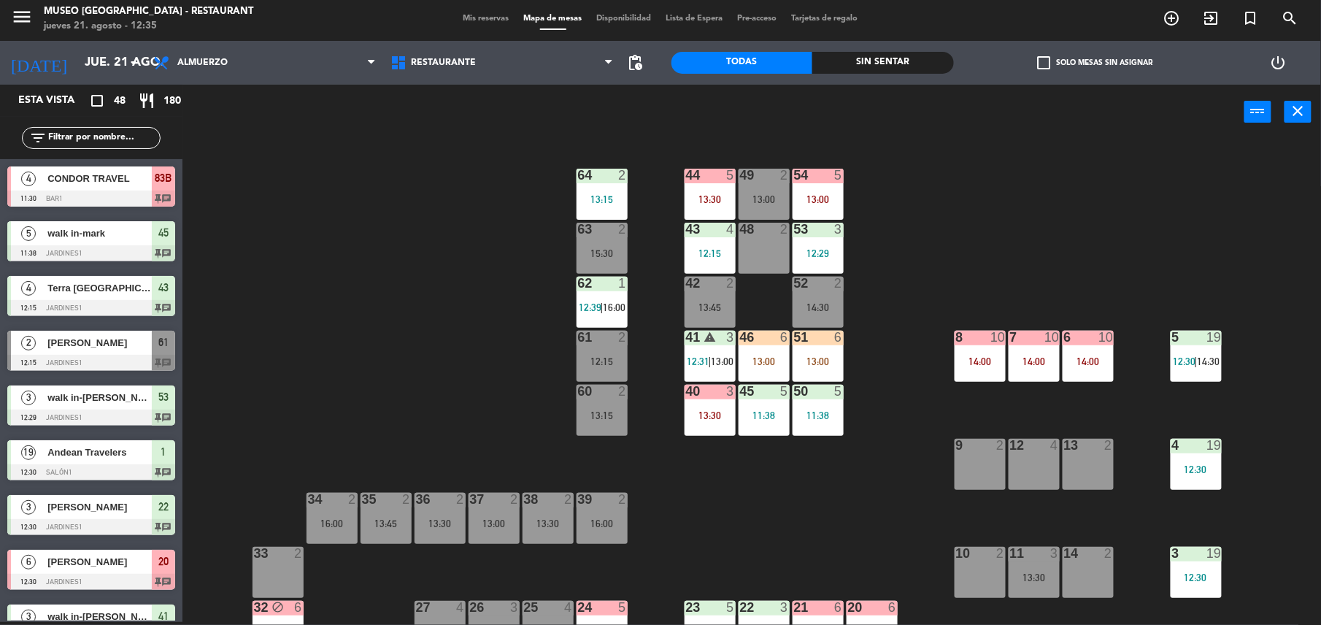
click at [117, 131] on input "text" at bounding box center [103, 138] width 113 height 16
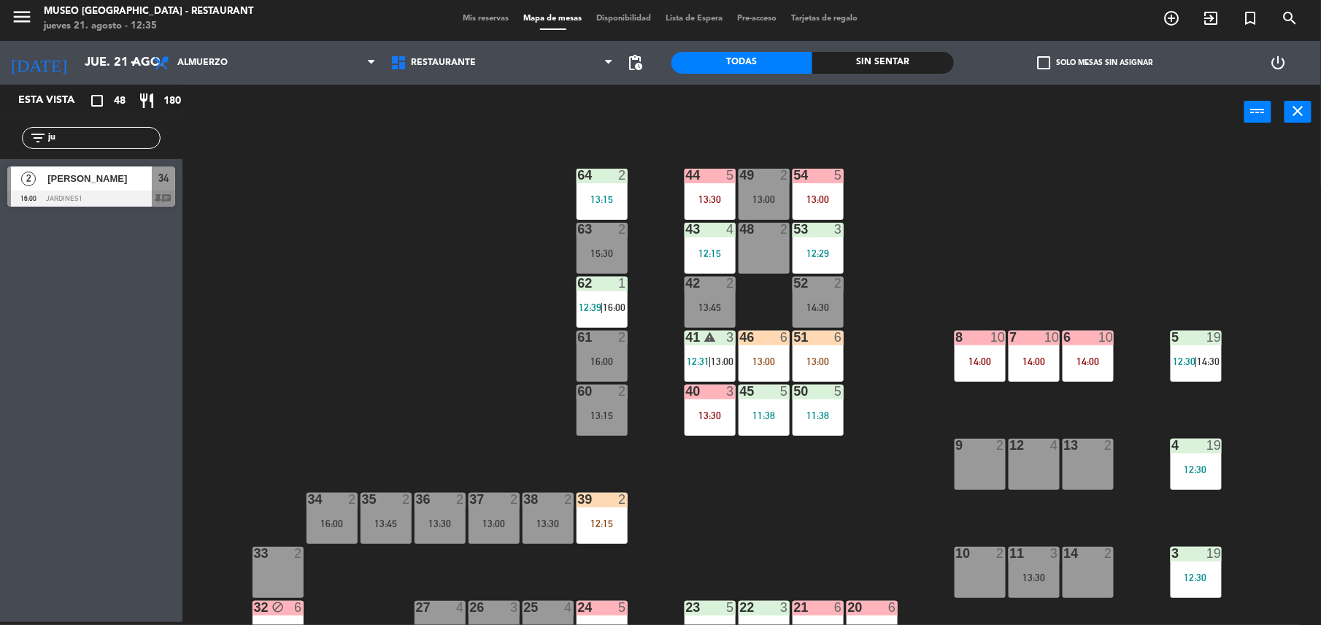
type input "j"
type input "gaby"
click at [136, 194] on div at bounding box center [91, 199] width 168 height 16
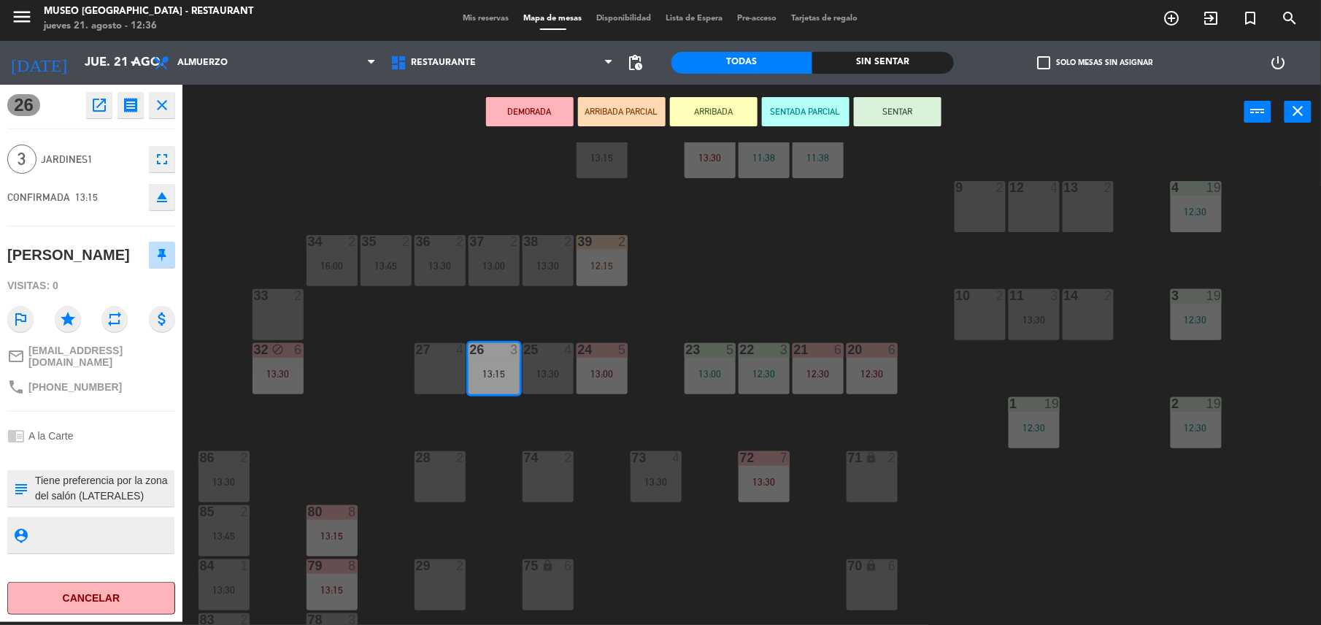
scroll to position [260, 0]
click at [540, 372] on div "13:30" at bounding box center [548, 372] width 51 height 10
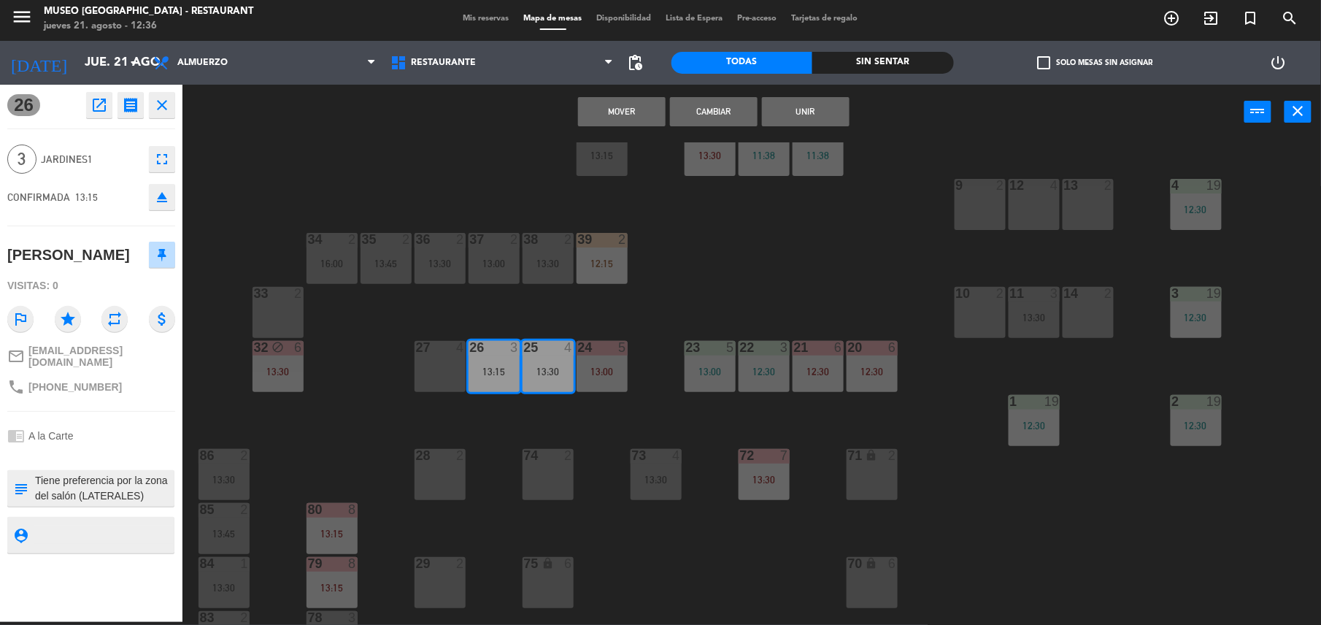
click at [701, 117] on button "Cambiar" at bounding box center [714, 111] width 88 height 29
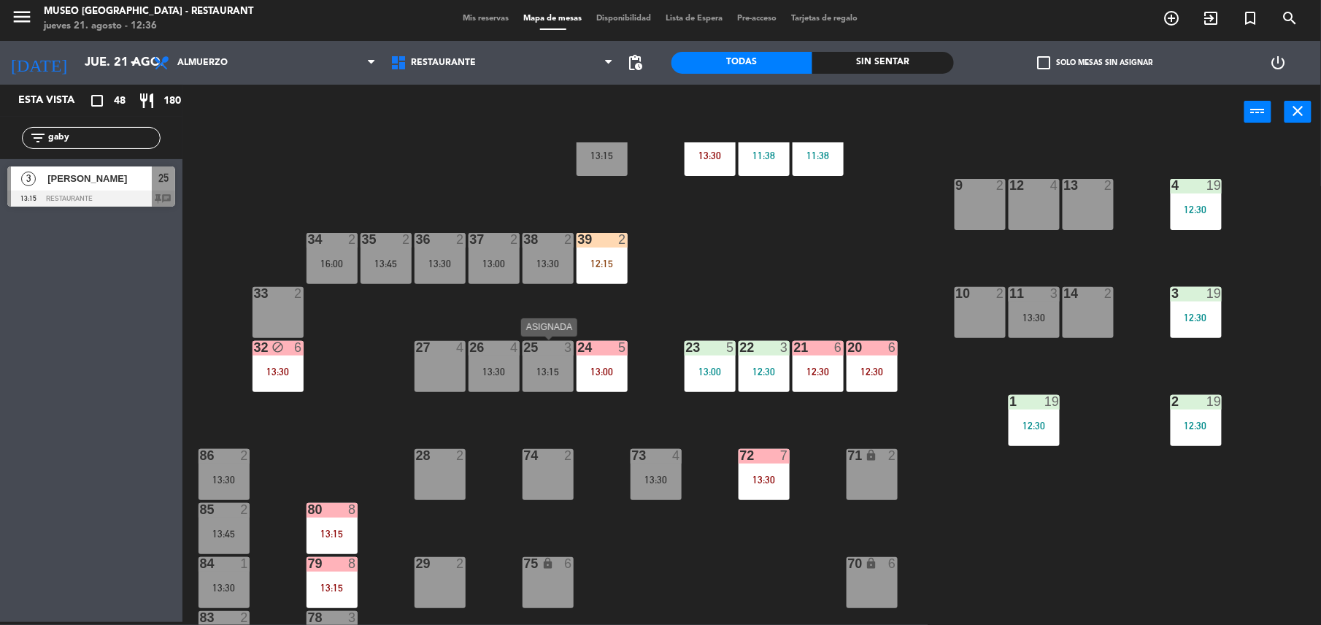
click at [543, 348] on div at bounding box center [548, 347] width 24 height 13
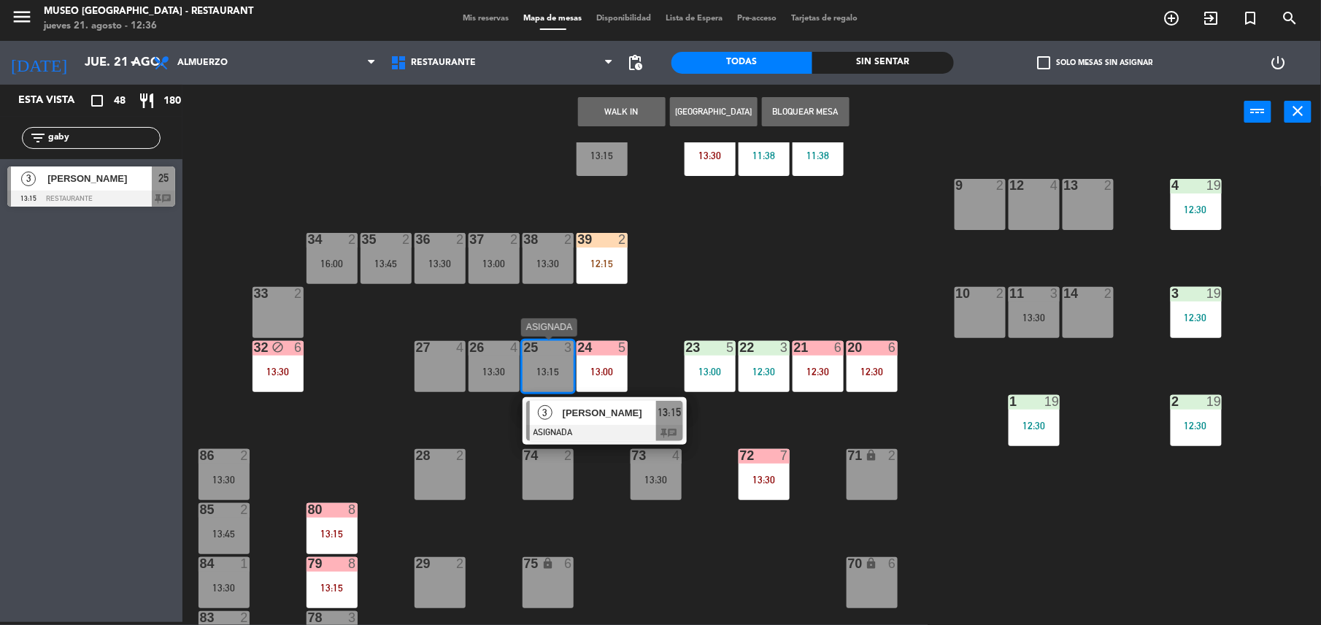
click at [588, 407] on span "[PERSON_NAME]" at bounding box center [609, 412] width 93 height 15
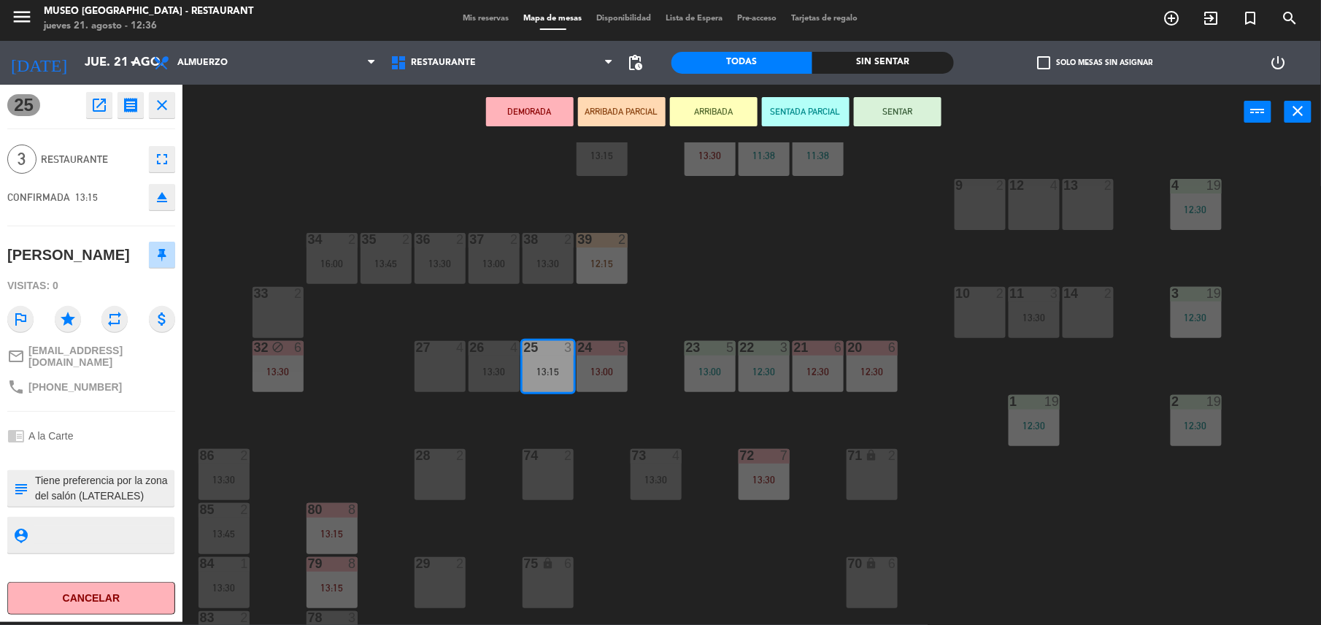
scroll to position [123, 0]
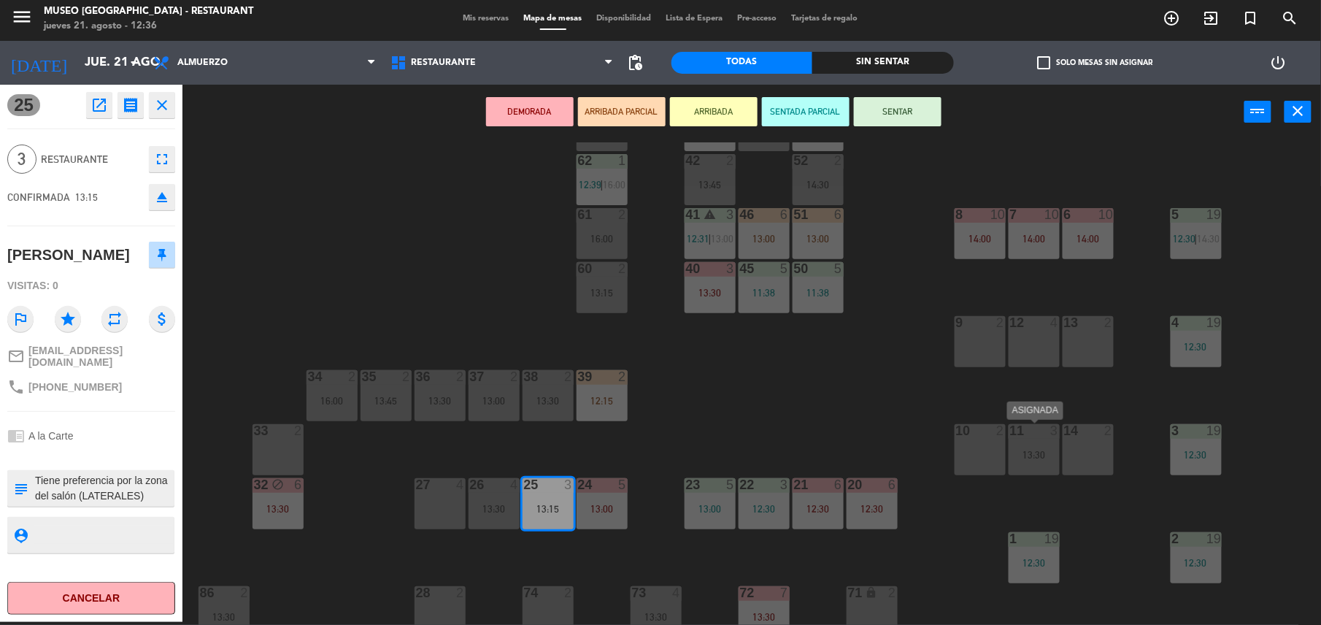
click at [1023, 453] on div "13:30" at bounding box center [1034, 455] width 51 height 10
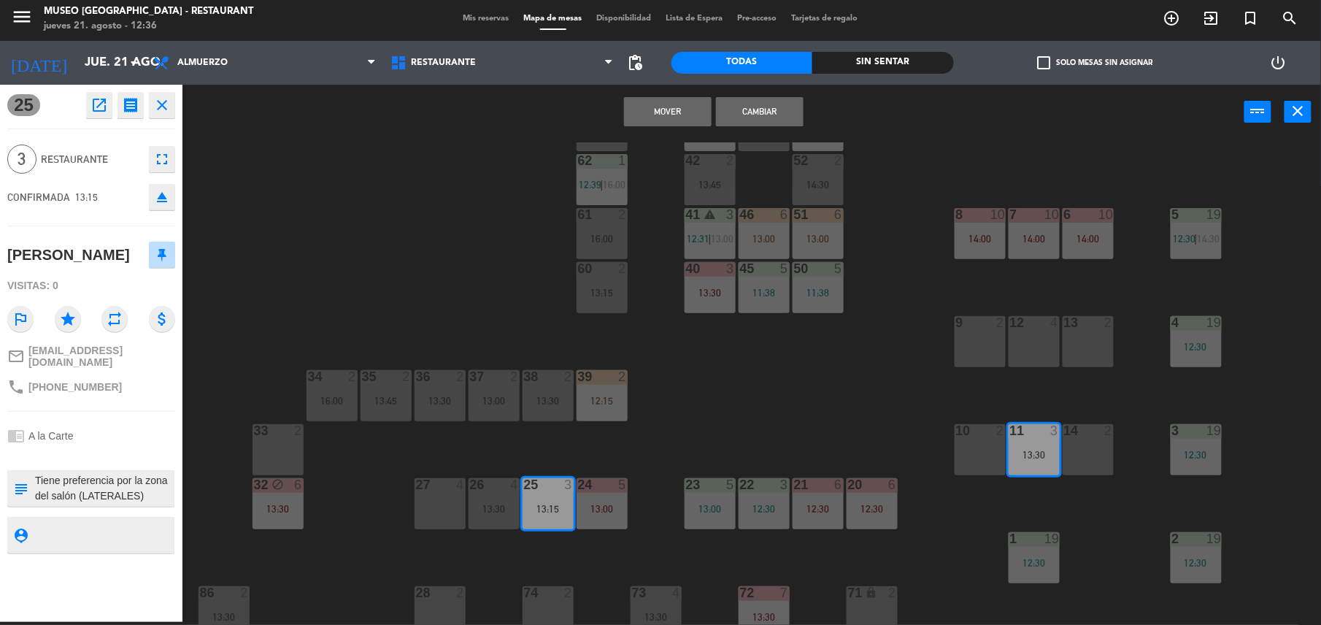
click at [772, 114] on button "Cambiar" at bounding box center [760, 111] width 88 height 29
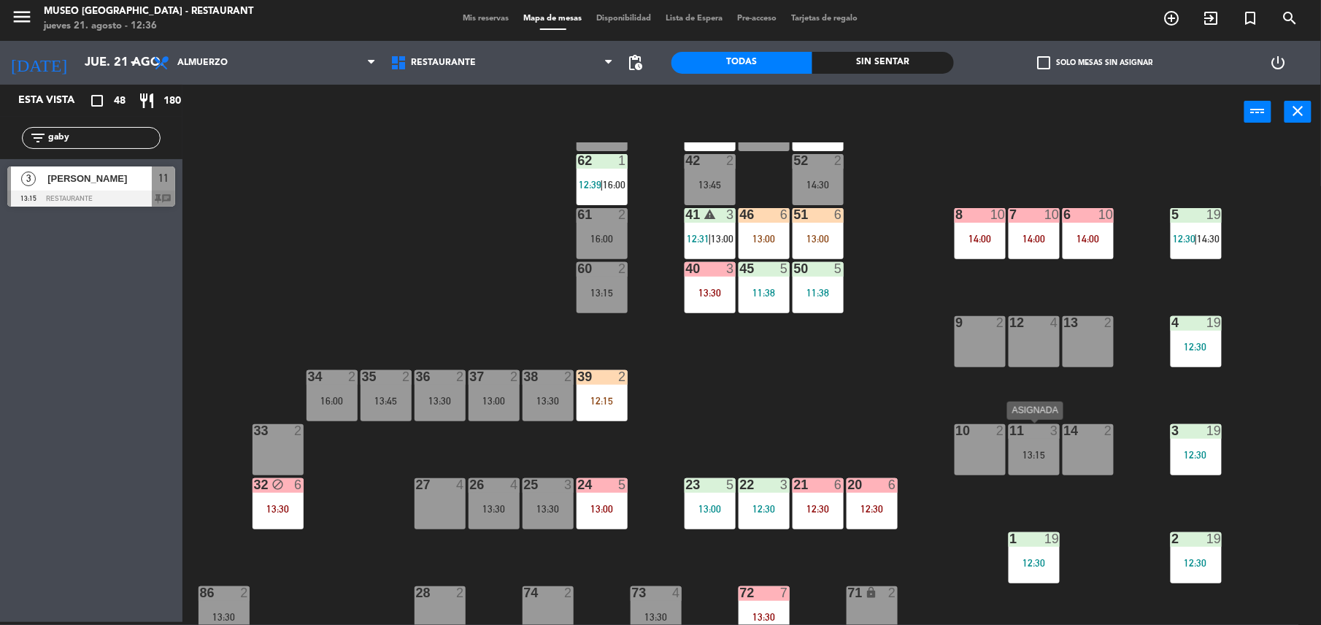
click at [1032, 438] on div "11 3" at bounding box center [1034, 431] width 51 height 15
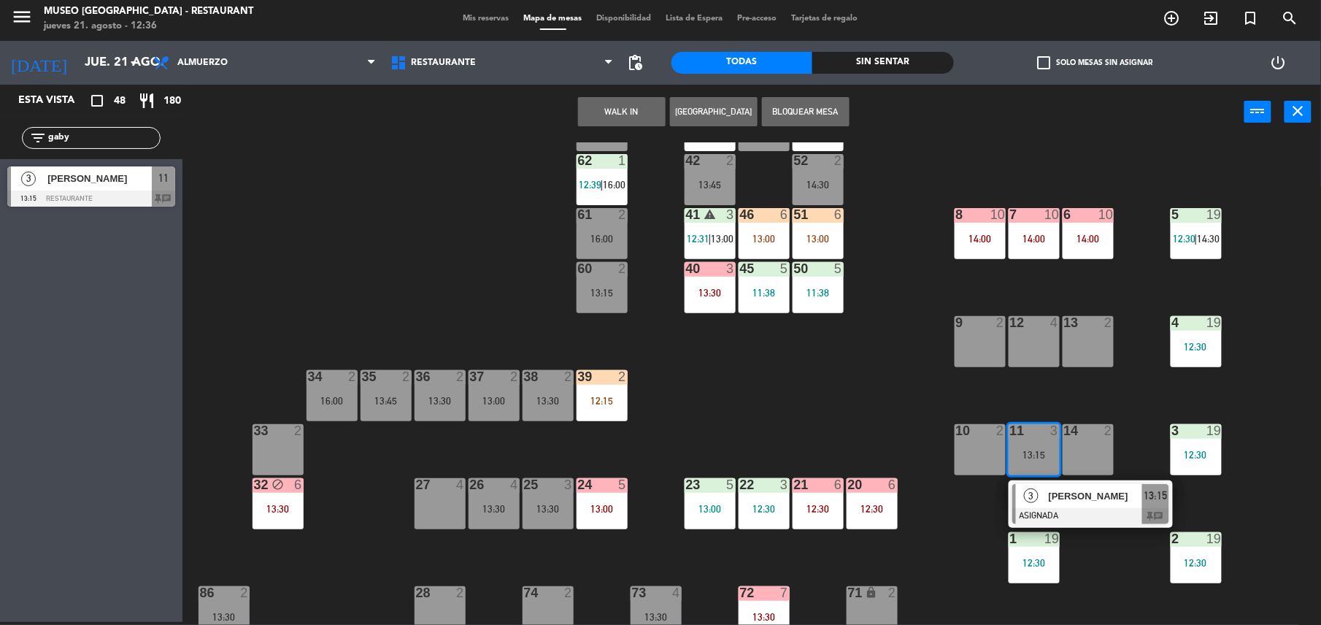
click at [1079, 494] on span "[PERSON_NAME]" at bounding box center [1095, 495] width 93 height 15
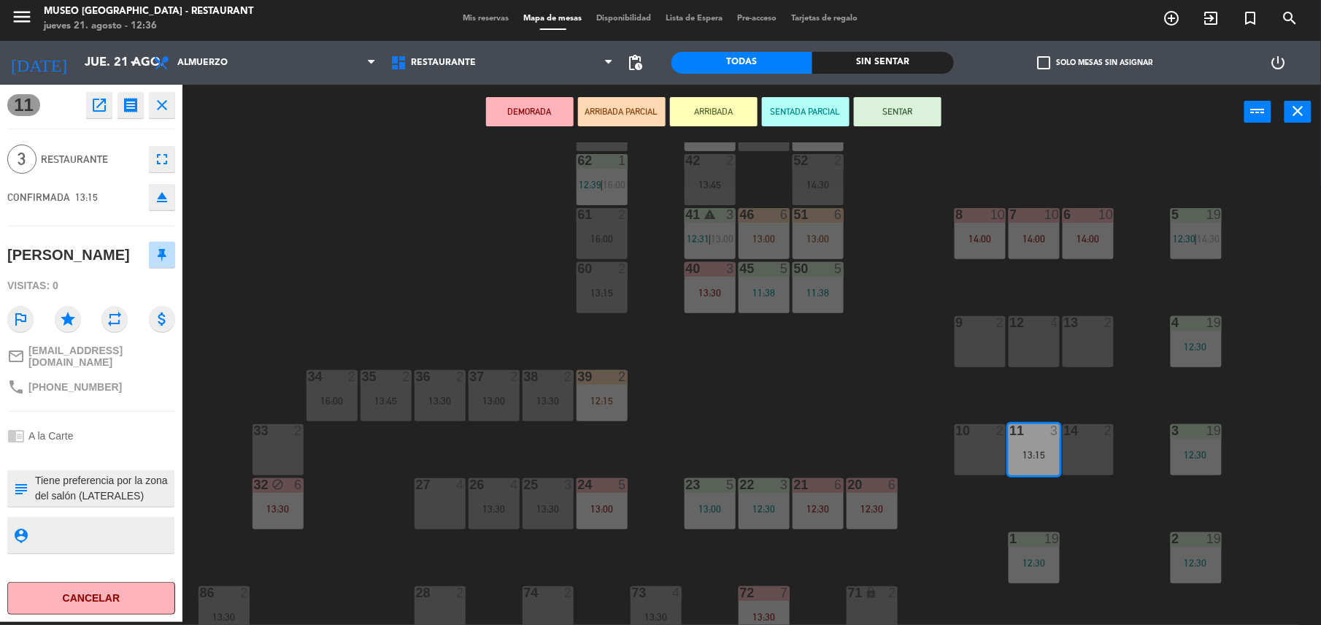
click at [844, 418] on div "44 5 13:30 49 2 13:00 54 5 13:00 64 2 13:15 48 2 53 3 12:29 63 2 15:30 43 4 12:…" at bounding box center [759, 383] width 1126 height 483
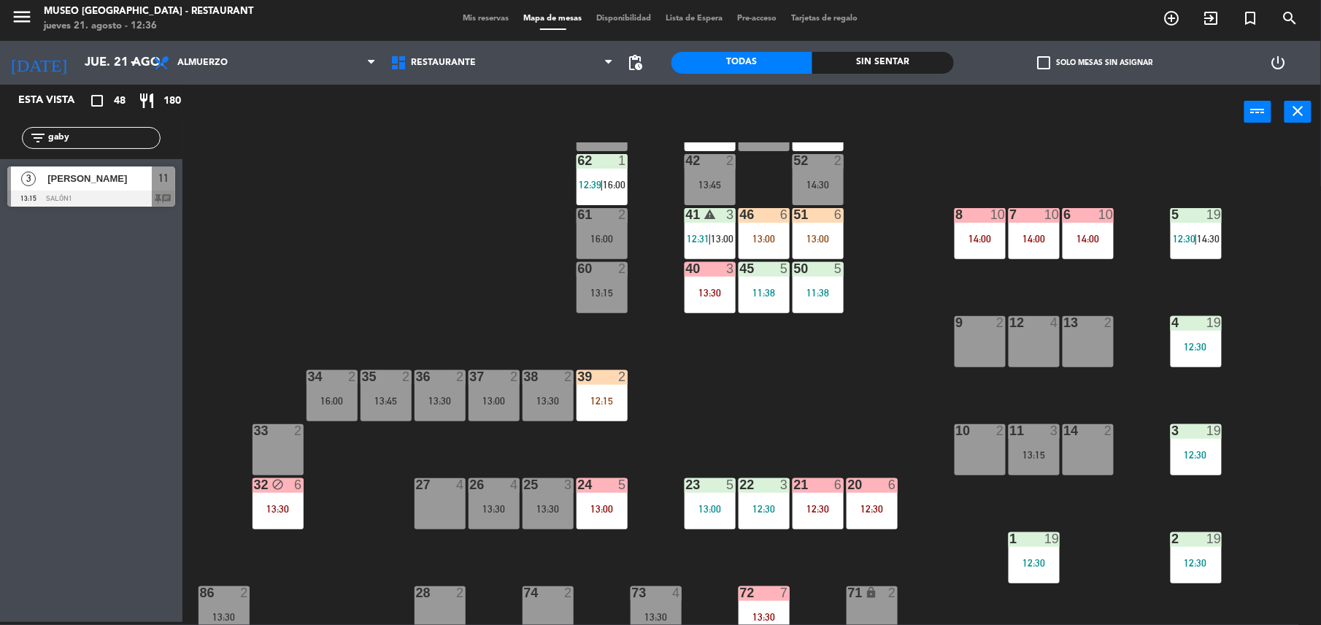
click at [599, 383] on div "39 2" at bounding box center [602, 377] width 51 height 15
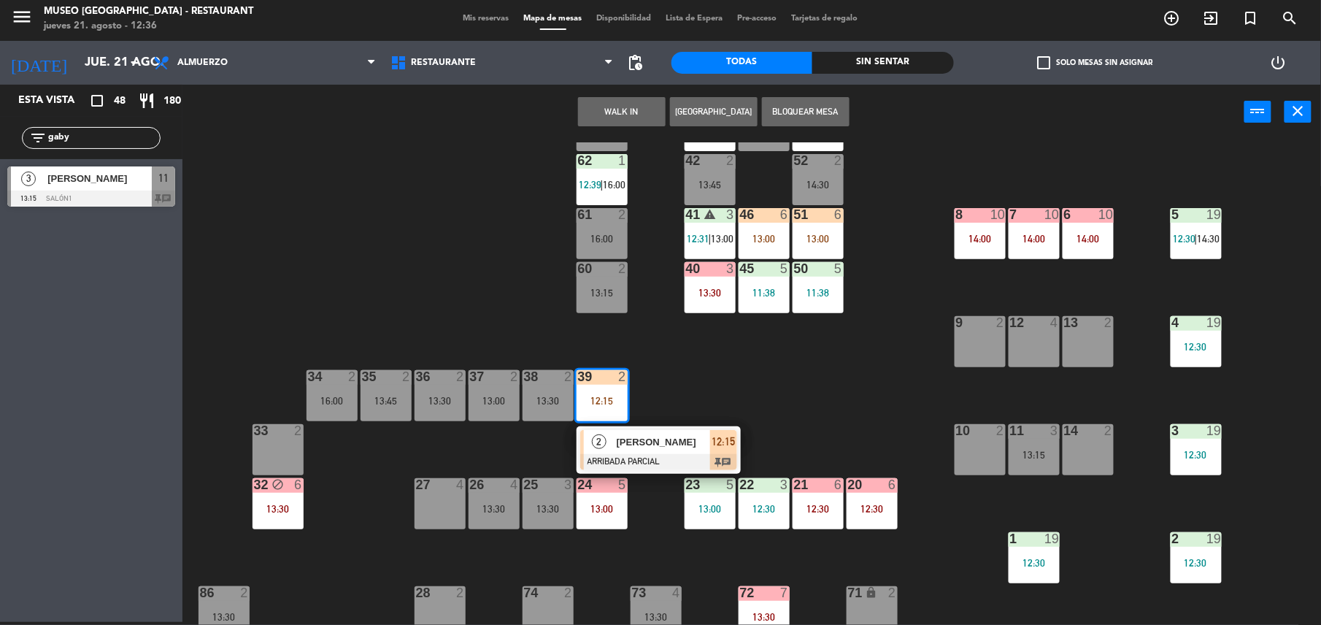
click at [676, 441] on span "[PERSON_NAME]" at bounding box center [663, 441] width 93 height 15
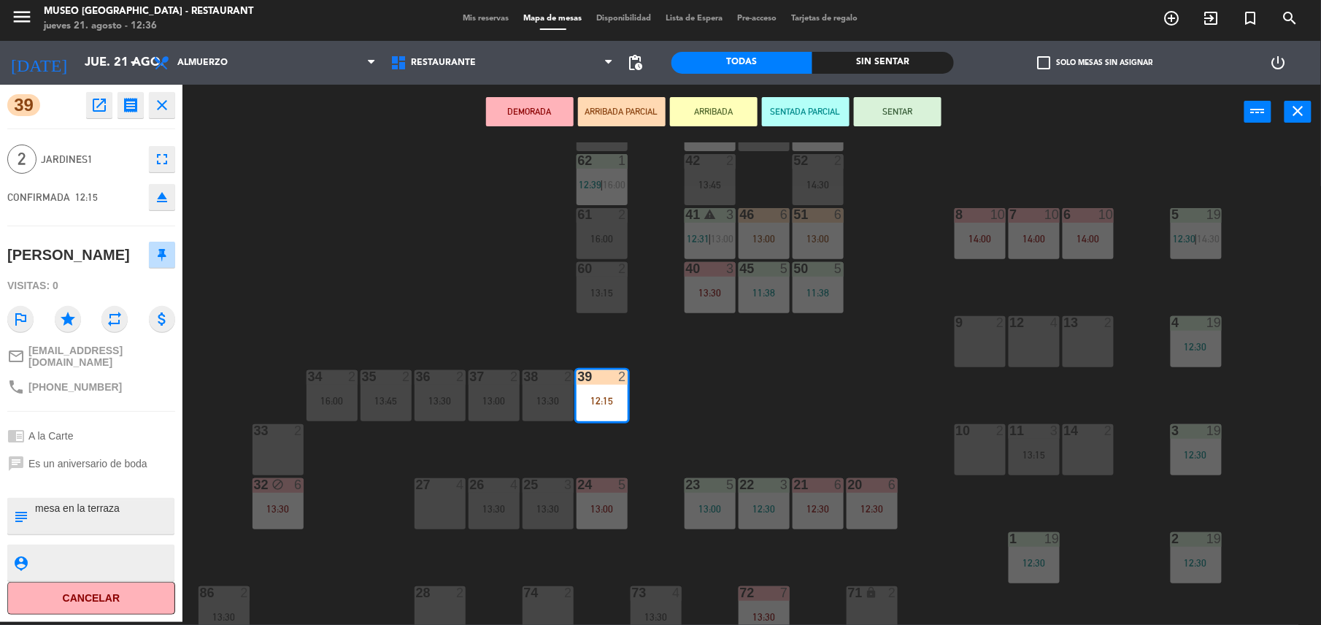
click at [34, 503] on textarea at bounding box center [103, 516] width 139 height 31
type textarea "m39 aniversario mesa en la terraza"
click at [129, 276] on div "Visitas: 0" at bounding box center [91, 286] width 168 height 26
click at [897, 110] on button "SENTAR" at bounding box center [898, 111] width 88 height 29
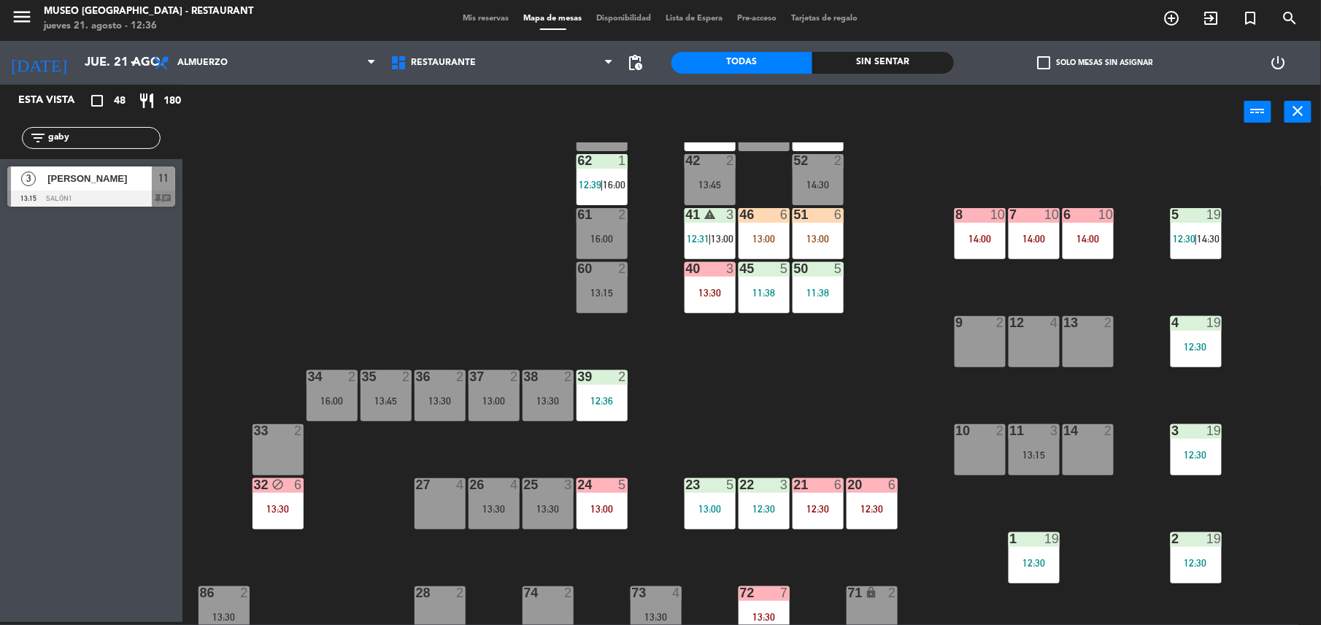
click at [794, 240] on div "13:00" at bounding box center [818, 239] width 51 height 10
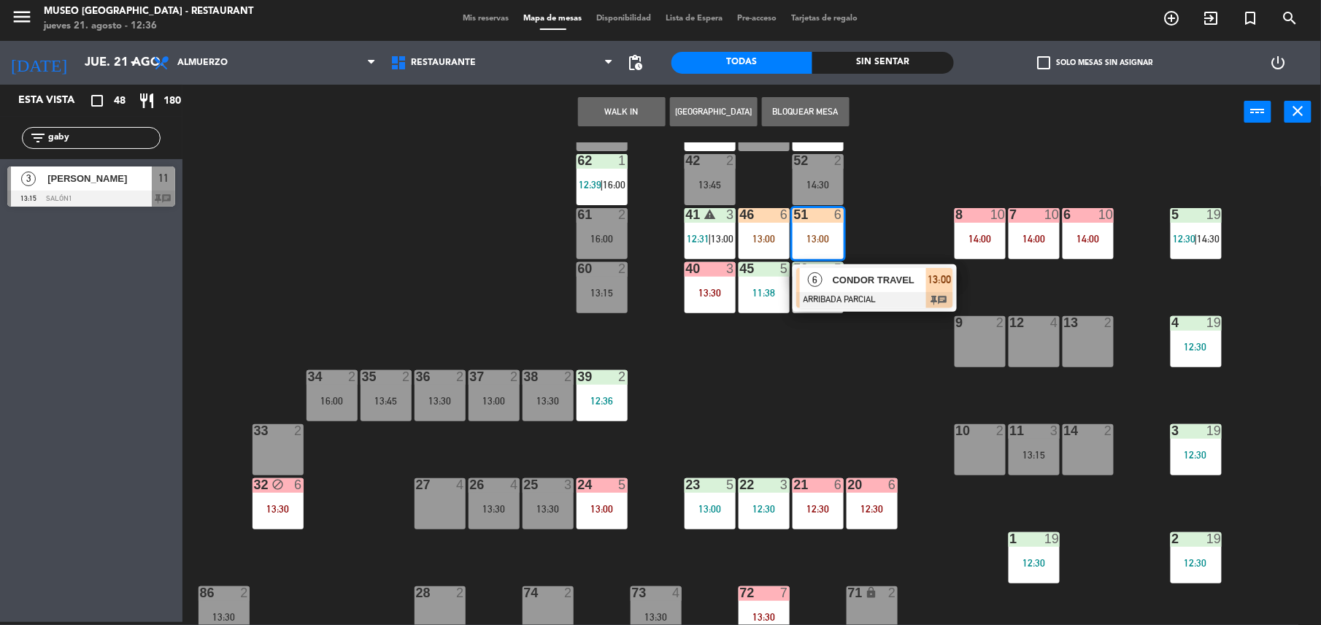
click at [863, 275] on span "CONDOR TRAVEL" at bounding box center [879, 279] width 93 height 15
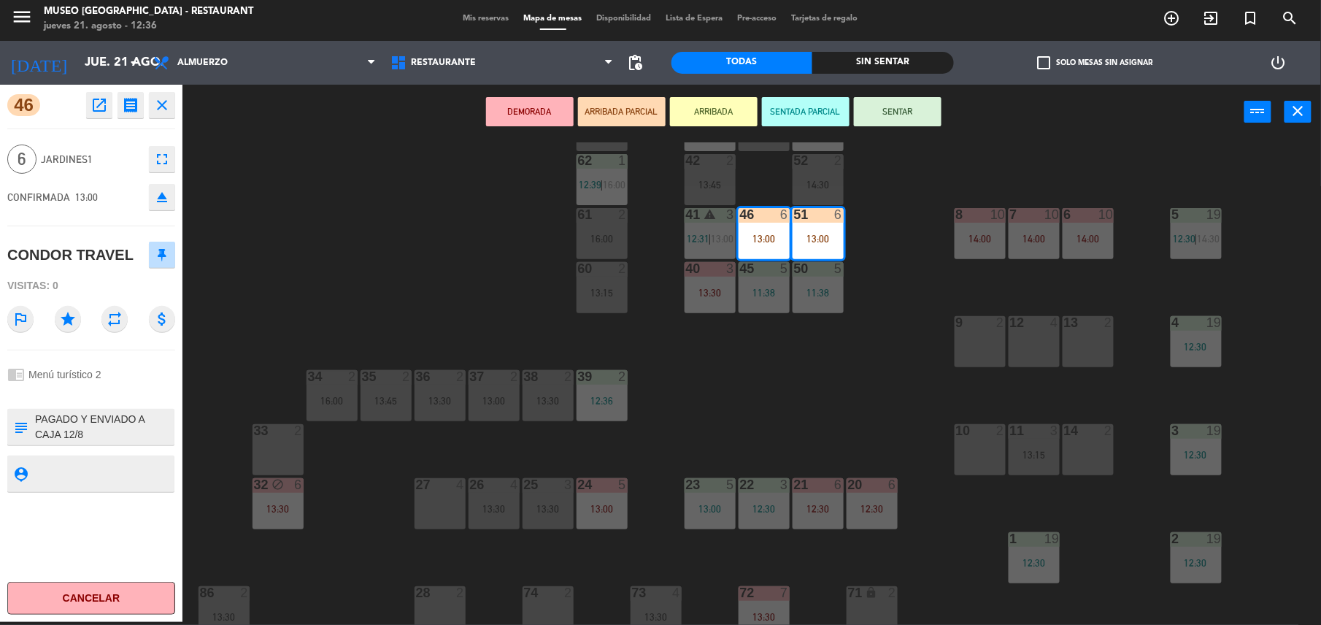
click at [751, 428] on div "44 5 13:30 49 2 13:00 54 5 13:00 64 2 13:15 48 2 53 3 12:29 63 2 15:30 43 4 12:…" at bounding box center [759, 383] width 1126 height 483
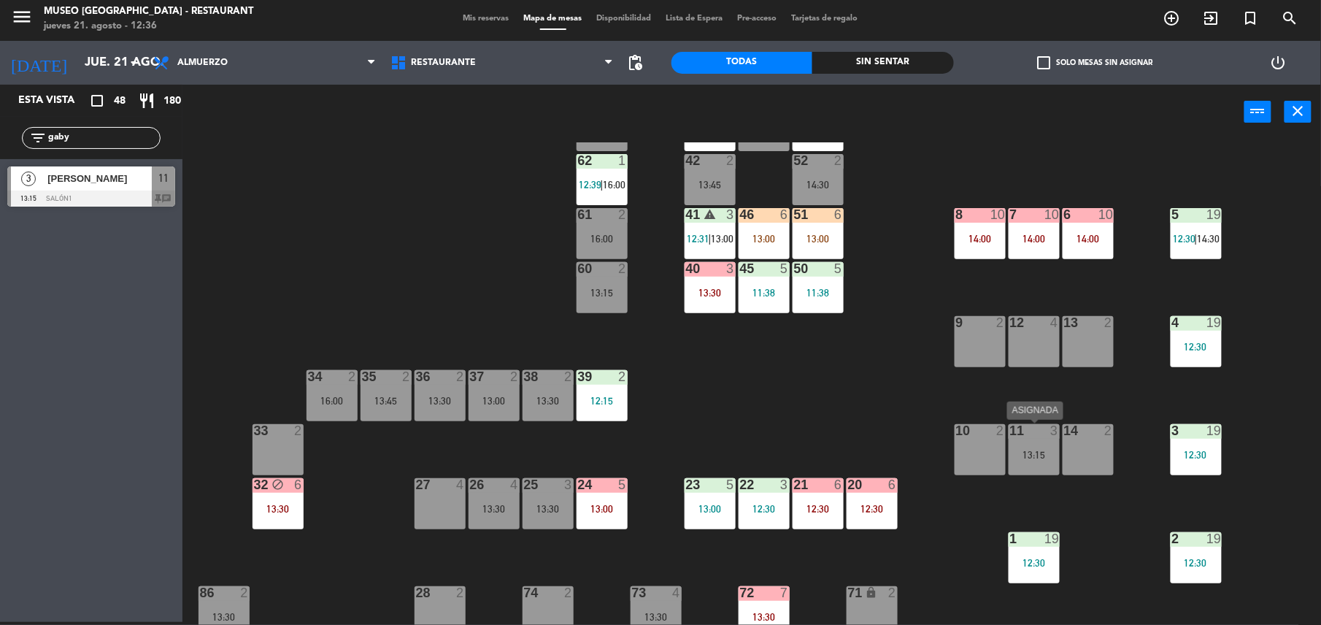
click at [1032, 459] on div "13:15" at bounding box center [1034, 455] width 51 height 10
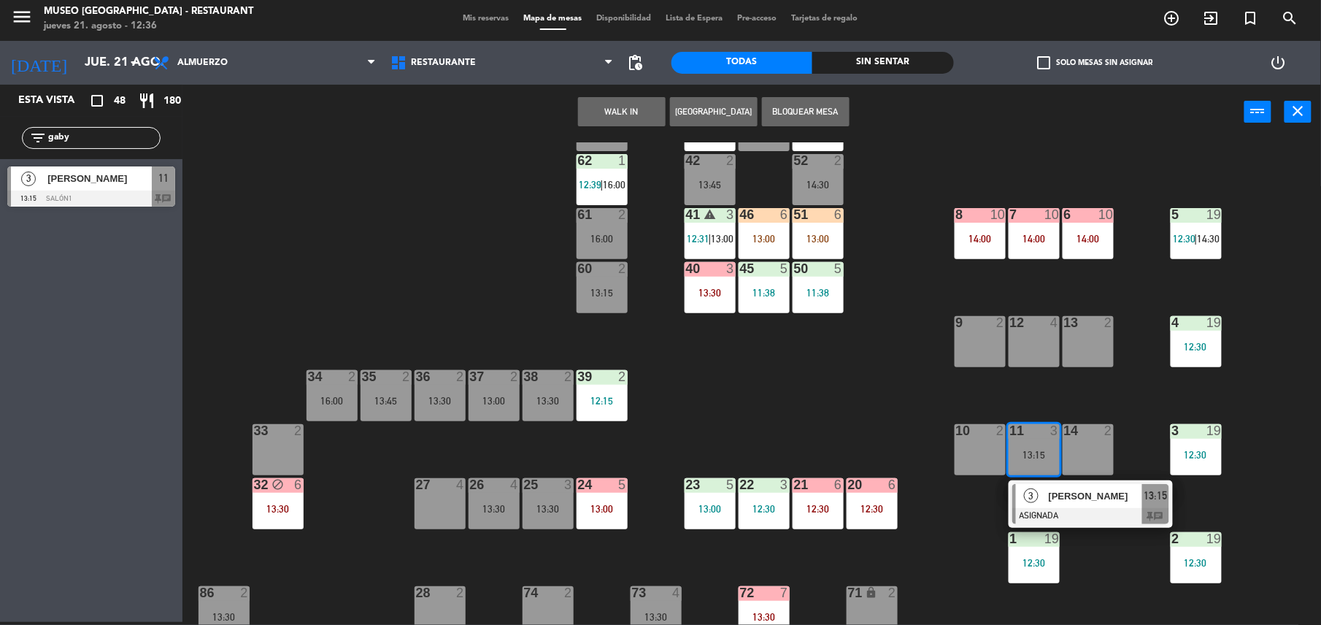
click at [1090, 508] on div at bounding box center [1091, 516] width 157 height 16
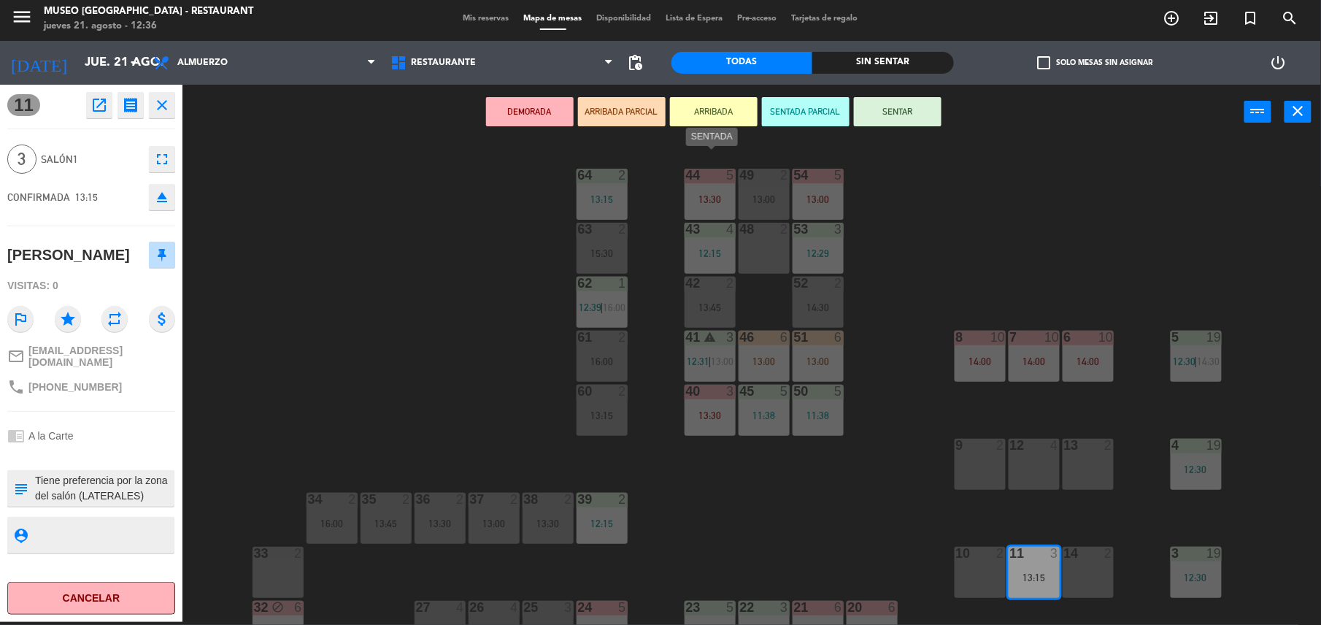
scroll to position [184, 0]
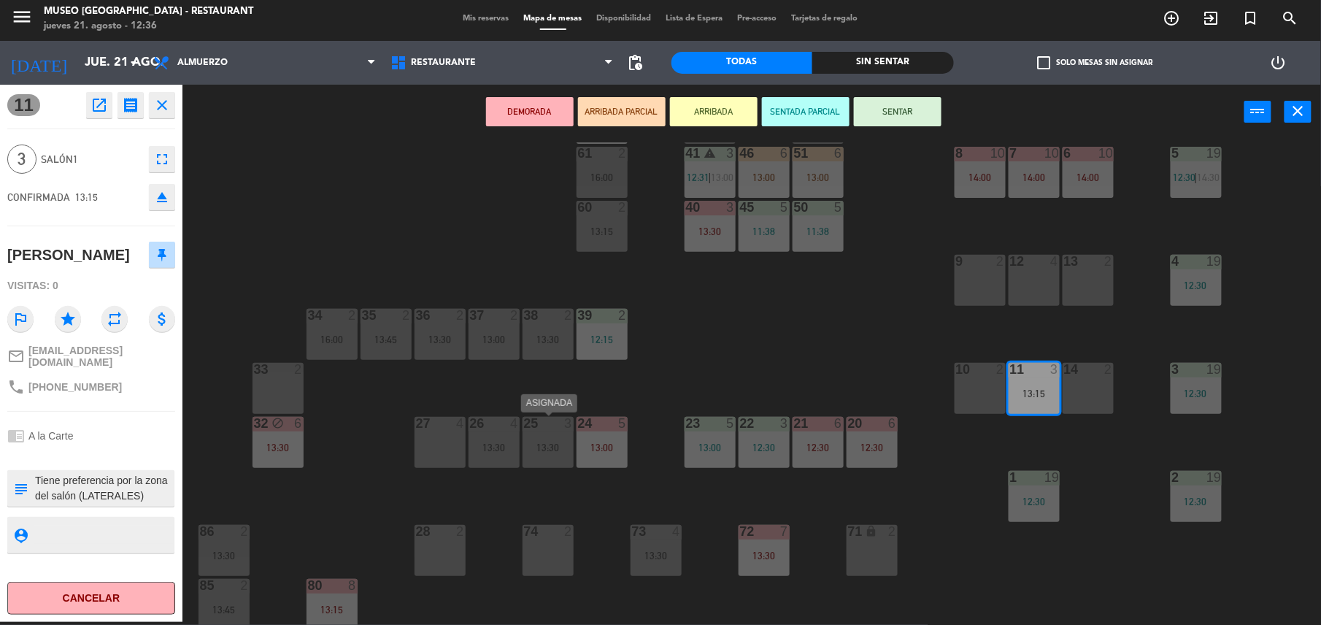
click at [534, 438] on div "25 3 13:30" at bounding box center [548, 442] width 51 height 51
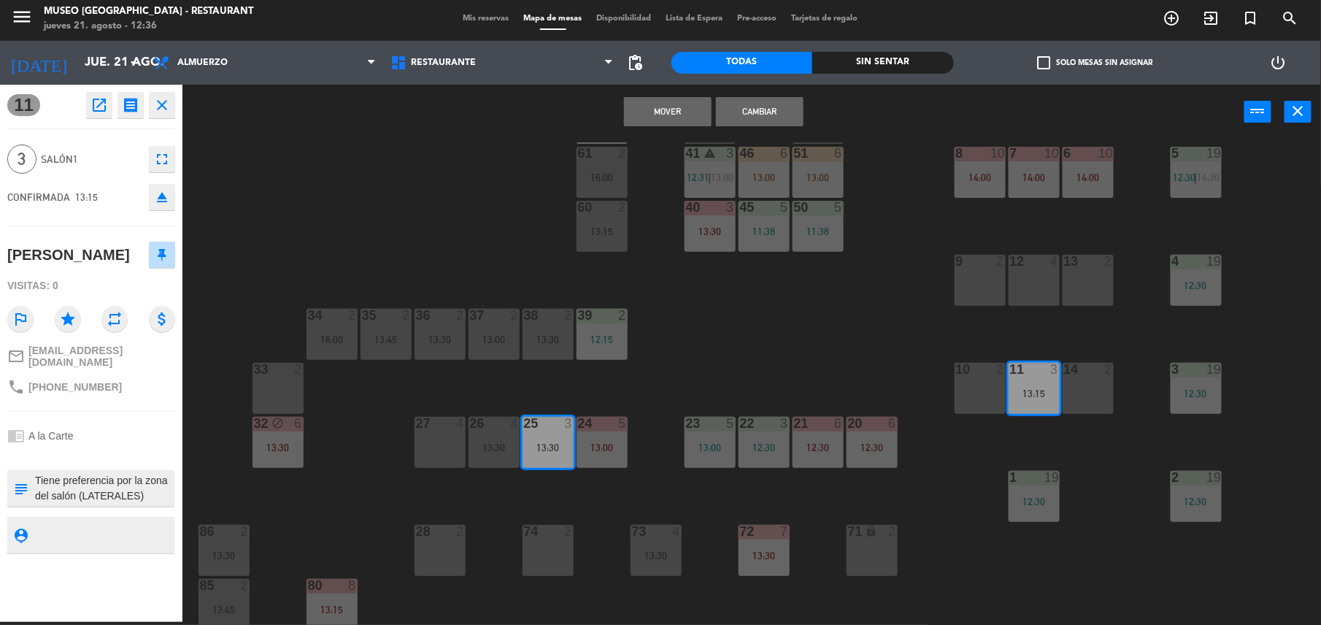
click at [760, 97] on button "Cambiar" at bounding box center [760, 111] width 88 height 29
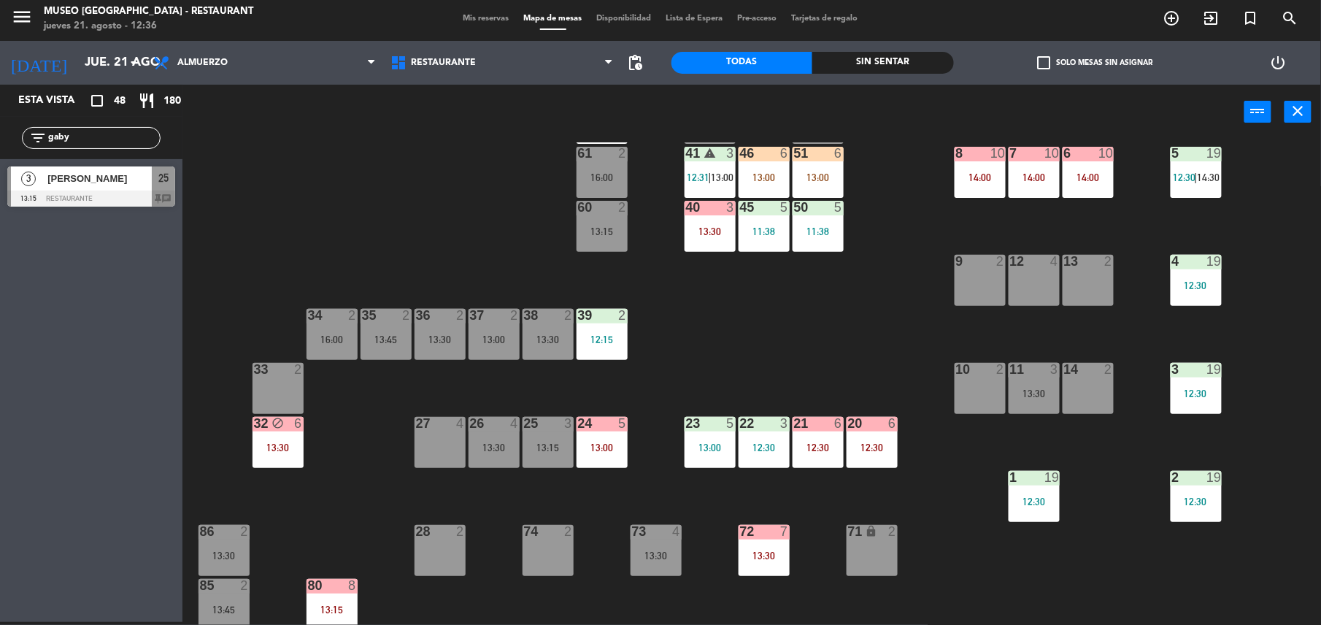
click at [550, 463] on div "25 3 13:15" at bounding box center [548, 442] width 51 height 51
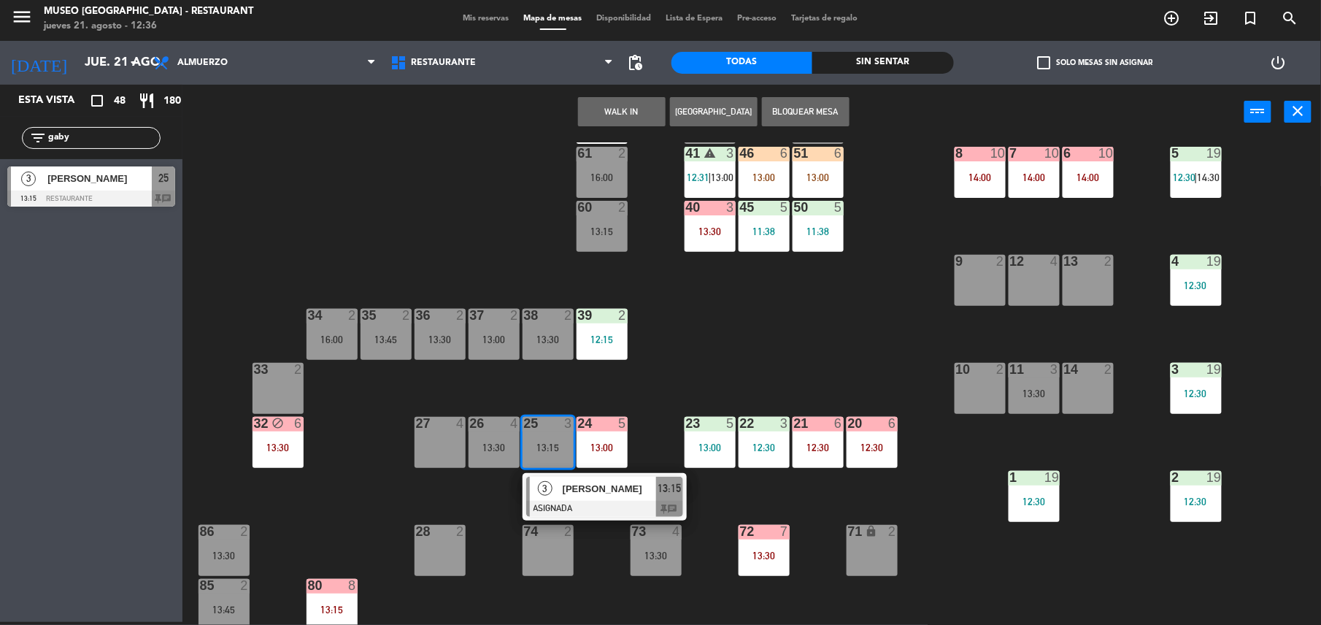
click at [599, 495] on span "[PERSON_NAME]" at bounding box center [609, 488] width 93 height 15
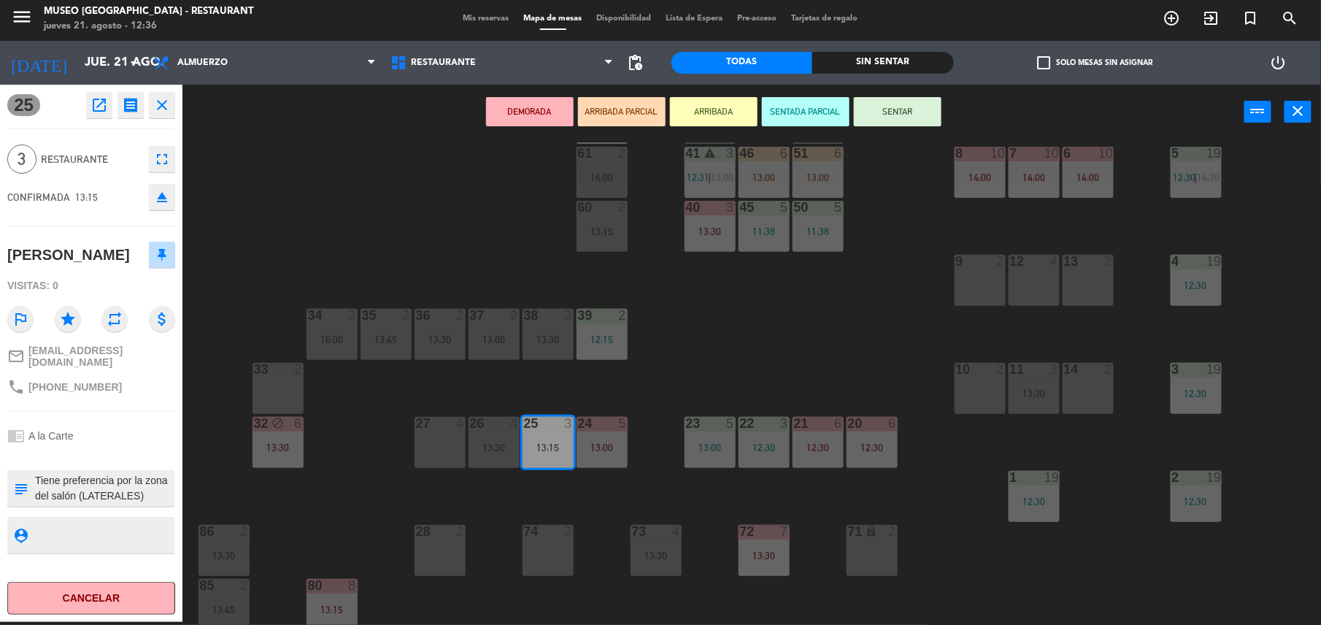
click at [36, 474] on textarea at bounding box center [103, 488] width 139 height 31
type textarea "m25 Tiene preferencia por la zona del salón (LATERALES)"
click at [115, 263] on div "[PERSON_NAME]" at bounding box center [68, 255] width 123 height 24
click at [111, 279] on div "Visitas: 0" at bounding box center [91, 286] width 168 height 26
click at [843, 302] on div "44 5 13:30 49 2 13:00 54 5 13:00 64 2 13:15 48 2 53 3 12:29 63 2 15:30 43 4 12:…" at bounding box center [759, 383] width 1126 height 483
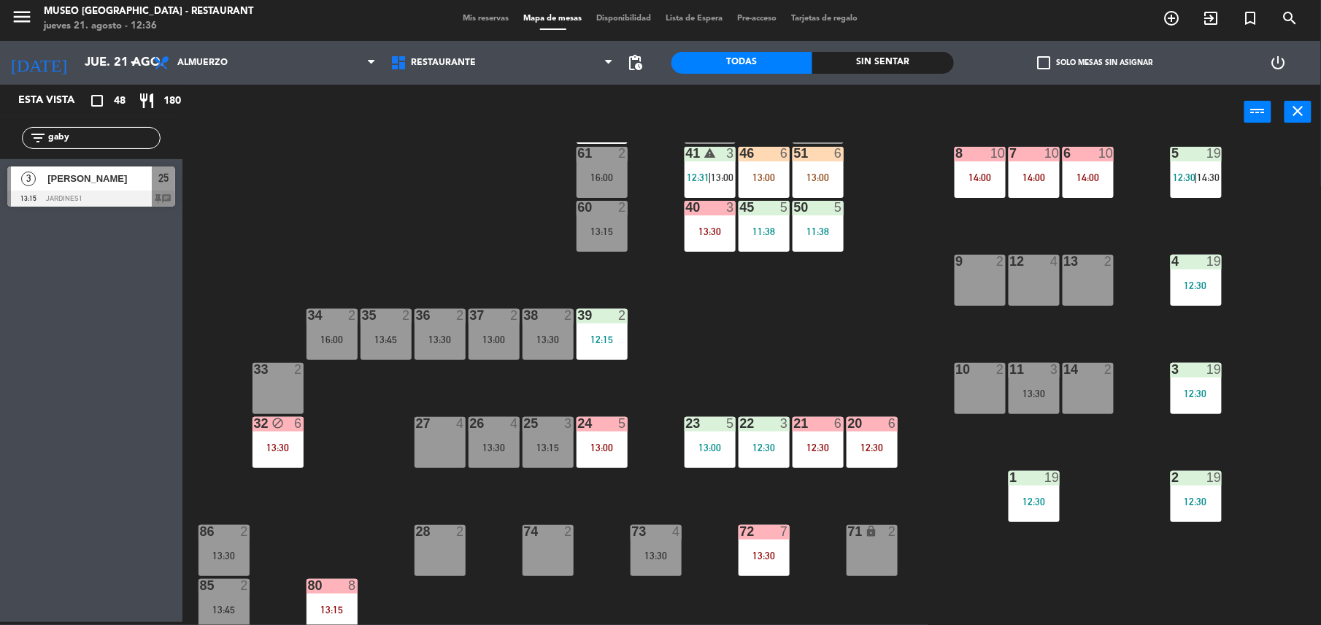
click at [807, 169] on div "51 6 13:00" at bounding box center [818, 172] width 51 height 51
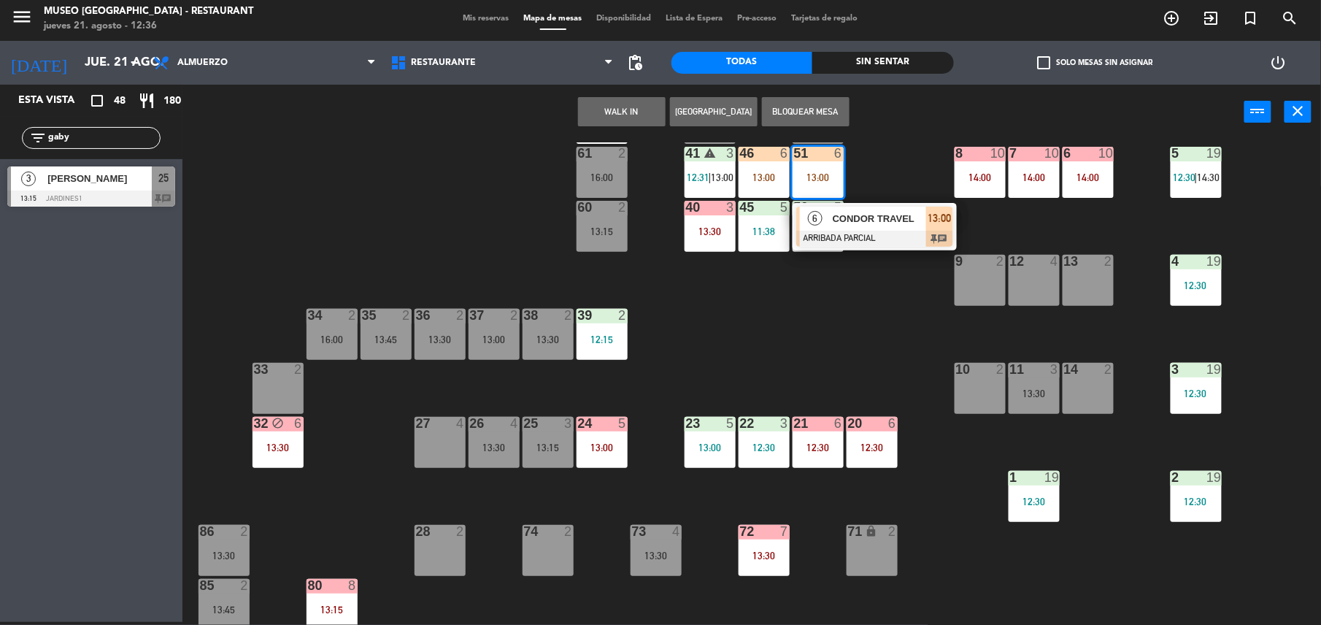
click at [879, 228] on div "CONDOR TRAVEL" at bounding box center [879, 219] width 95 height 24
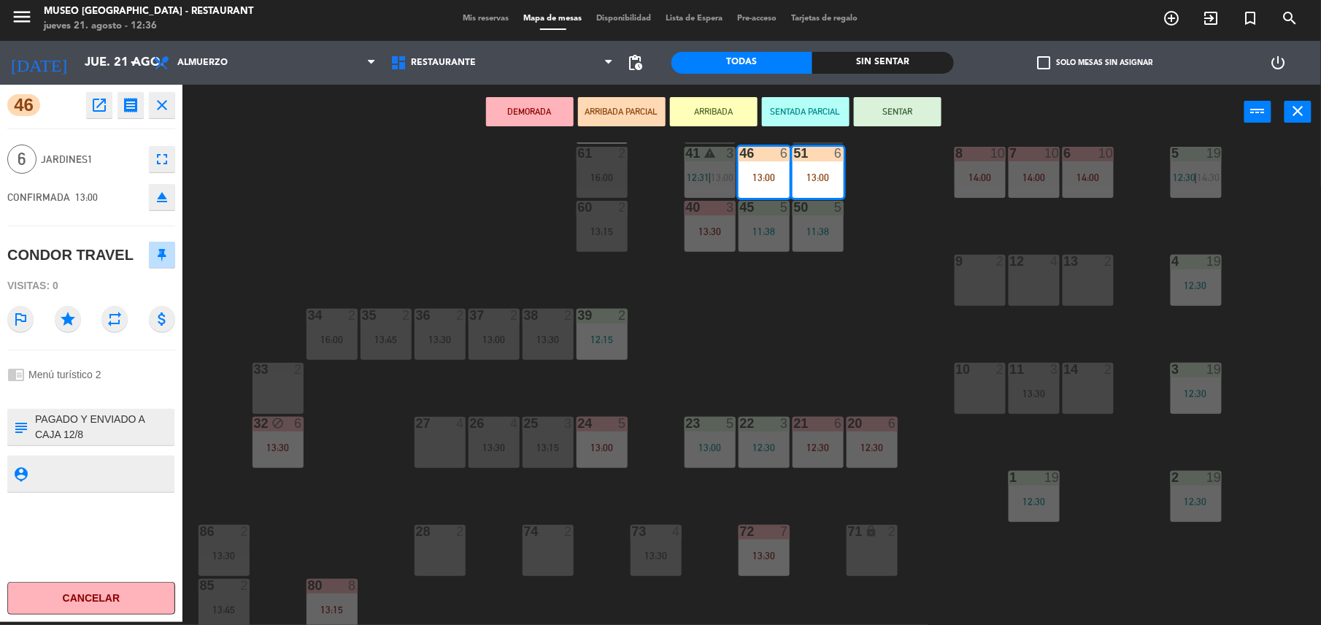
click at [36, 421] on textarea at bounding box center [103, 427] width 139 height 31
type textarea "m46-51 PAGADO Y ENVIADO A CAJA 12/8 Solicitud de Reserva: [PERSON_NAME] x 05 Bo…"
click at [91, 296] on div "Visitas: 0" at bounding box center [91, 286] width 168 height 26
click at [108, 292] on div "Visitas: 0" at bounding box center [91, 286] width 168 height 26
click at [892, 111] on button "SENTAR" at bounding box center [898, 111] width 88 height 29
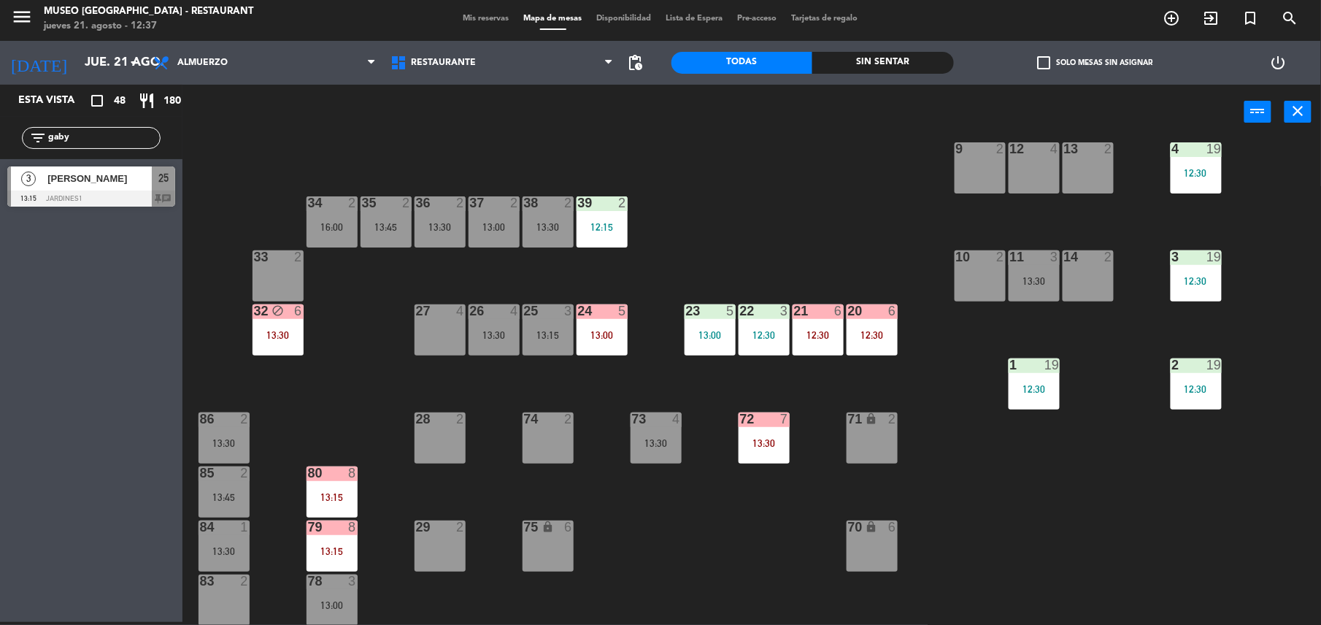
scroll to position [258, 0]
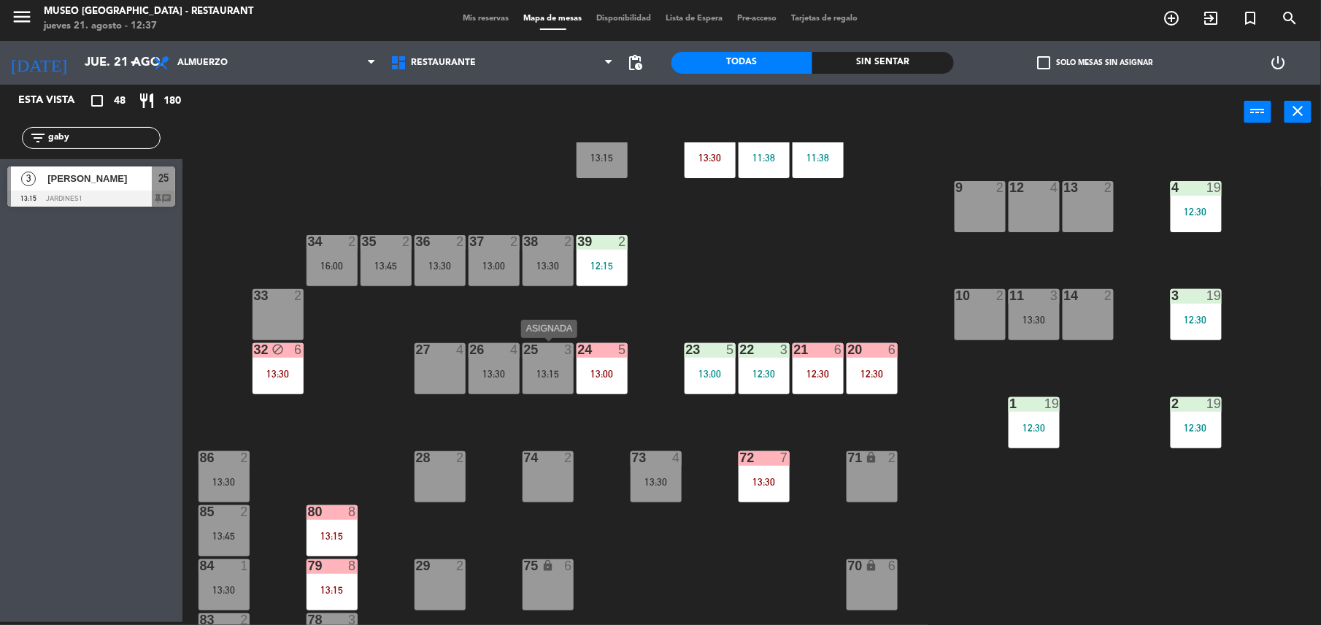
click at [548, 369] on div "13:15" at bounding box center [548, 374] width 51 height 10
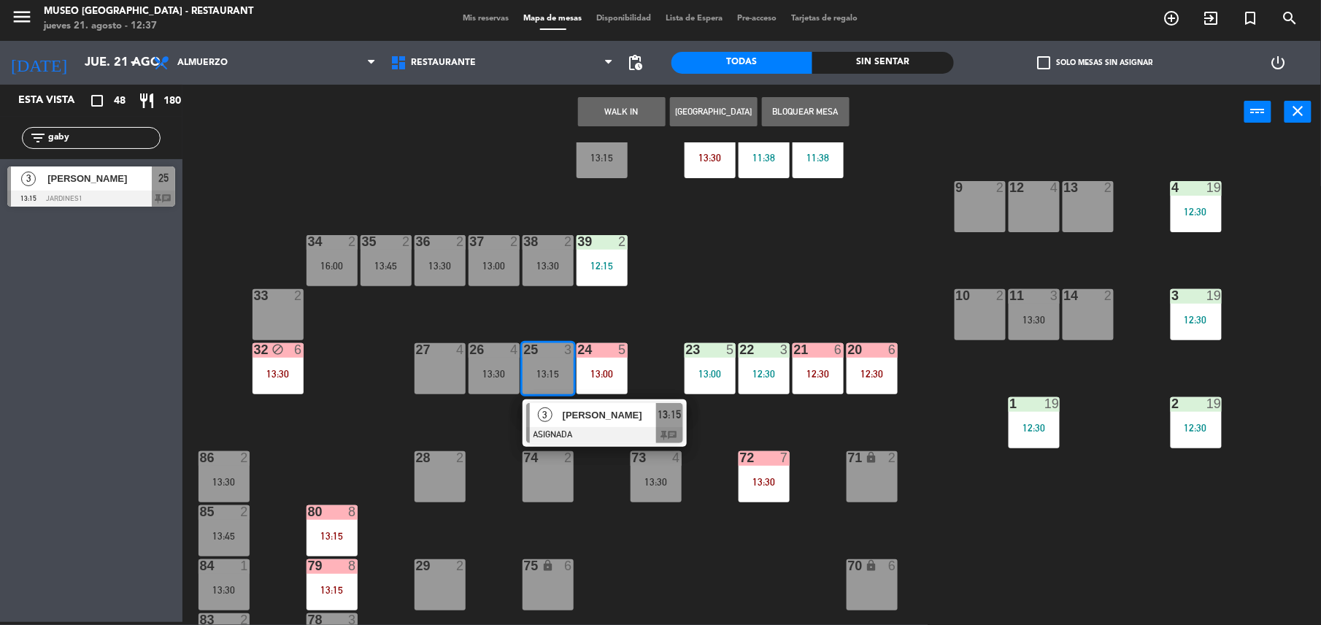
click at [602, 416] on span "[PERSON_NAME]" at bounding box center [609, 414] width 93 height 15
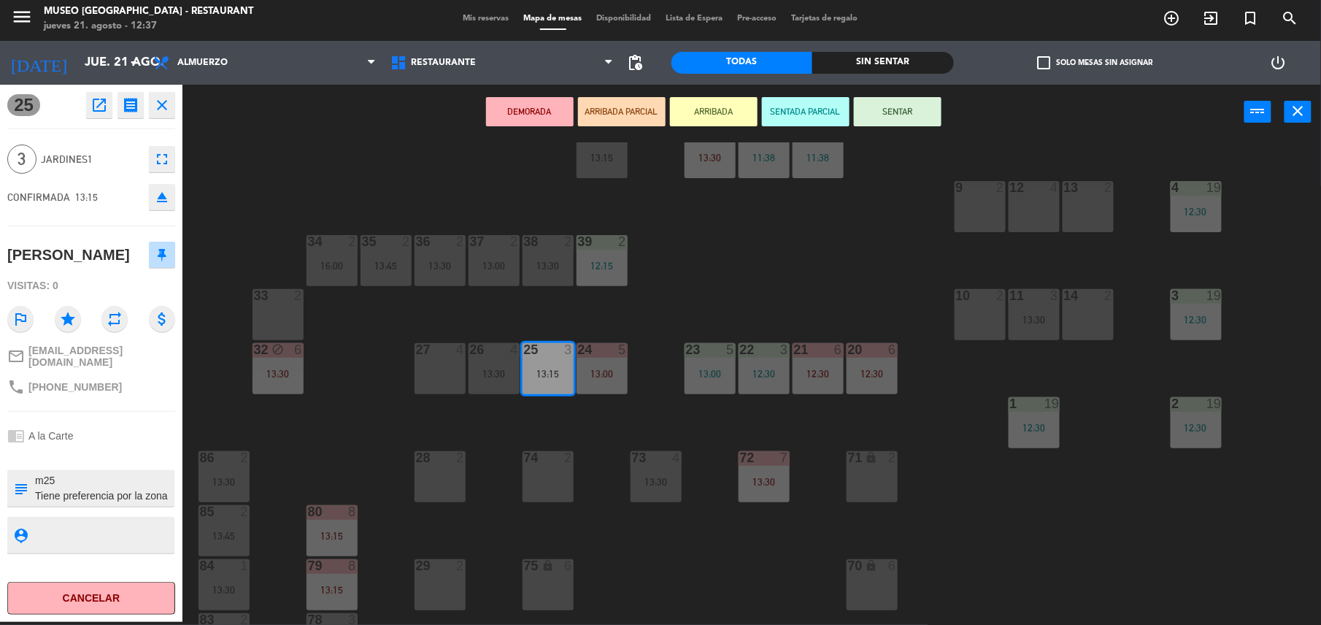
click at [917, 104] on button "SENTAR" at bounding box center [898, 111] width 88 height 29
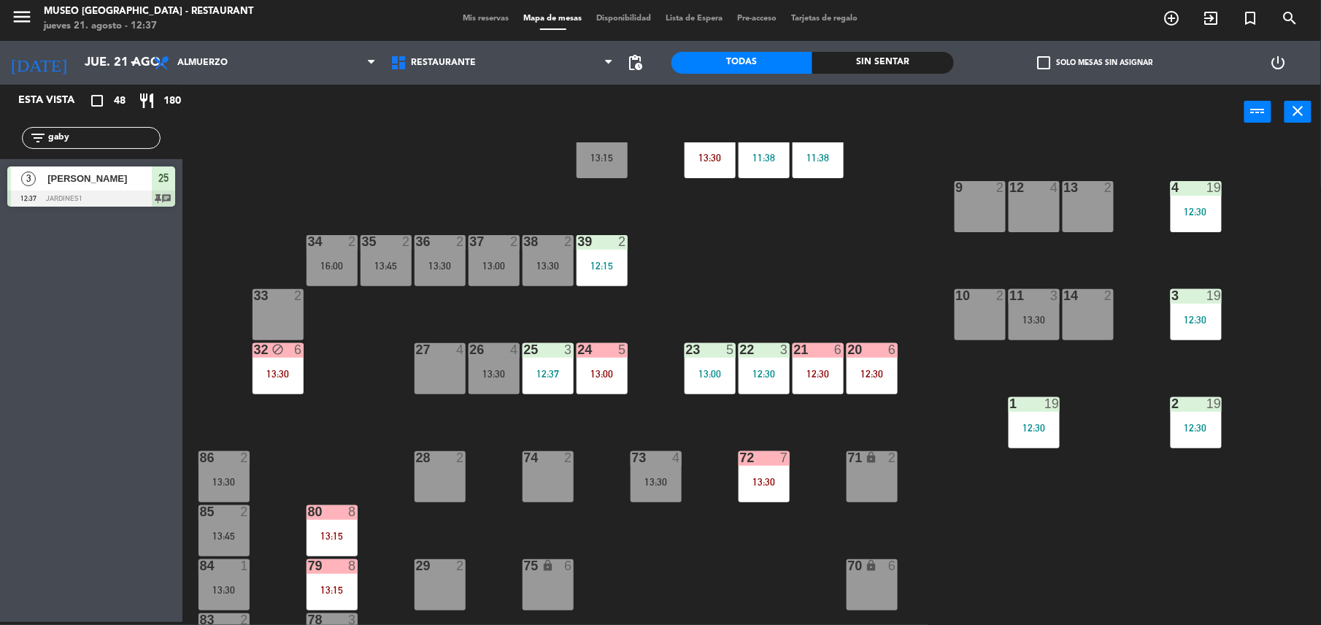
click at [553, 348] on div at bounding box center [548, 349] width 24 height 13
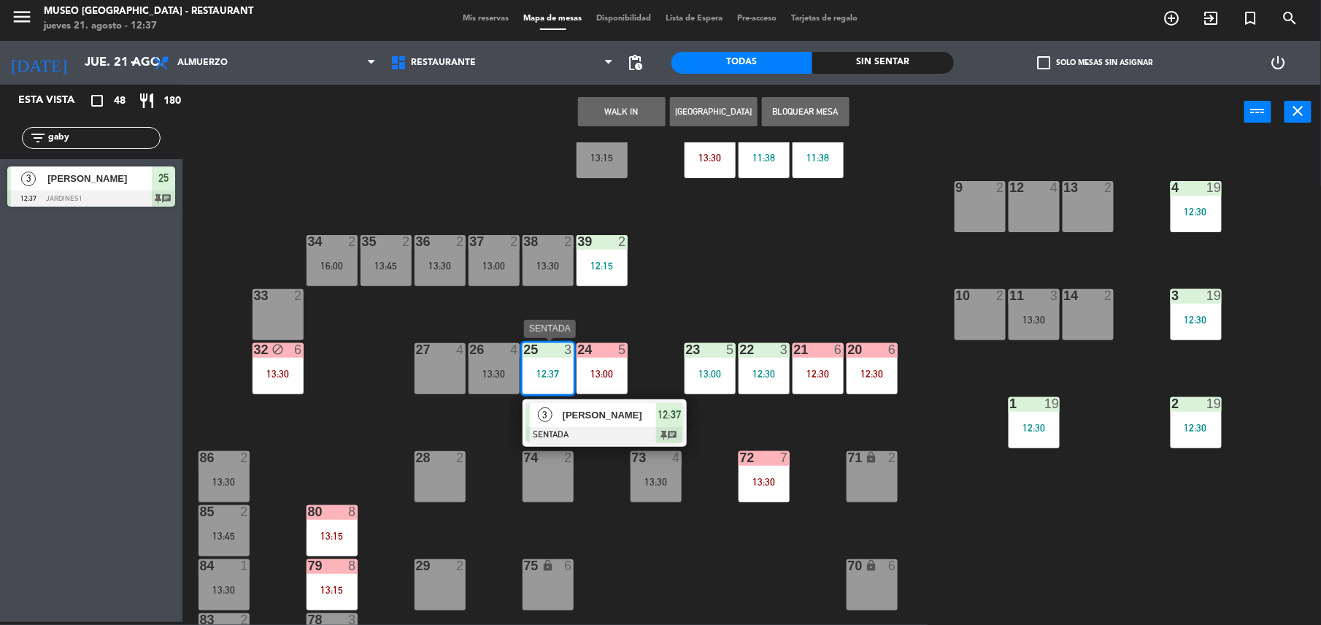
click at [583, 412] on span "[PERSON_NAME]" at bounding box center [609, 414] width 93 height 15
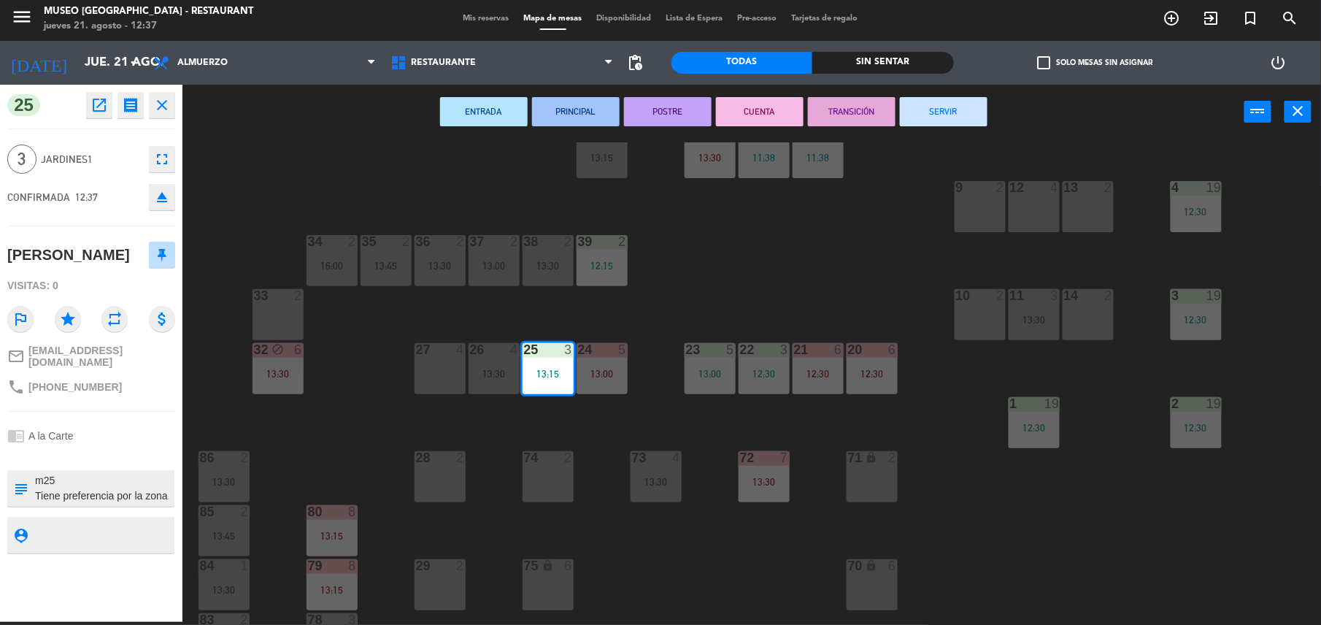
click at [818, 304] on div "44 5 13:30 49 2 13:00 54 5 13:00 64 2 13:15 48 2 53 3 12:29 63 2 15:30 43 4 12:…" at bounding box center [759, 383] width 1126 height 483
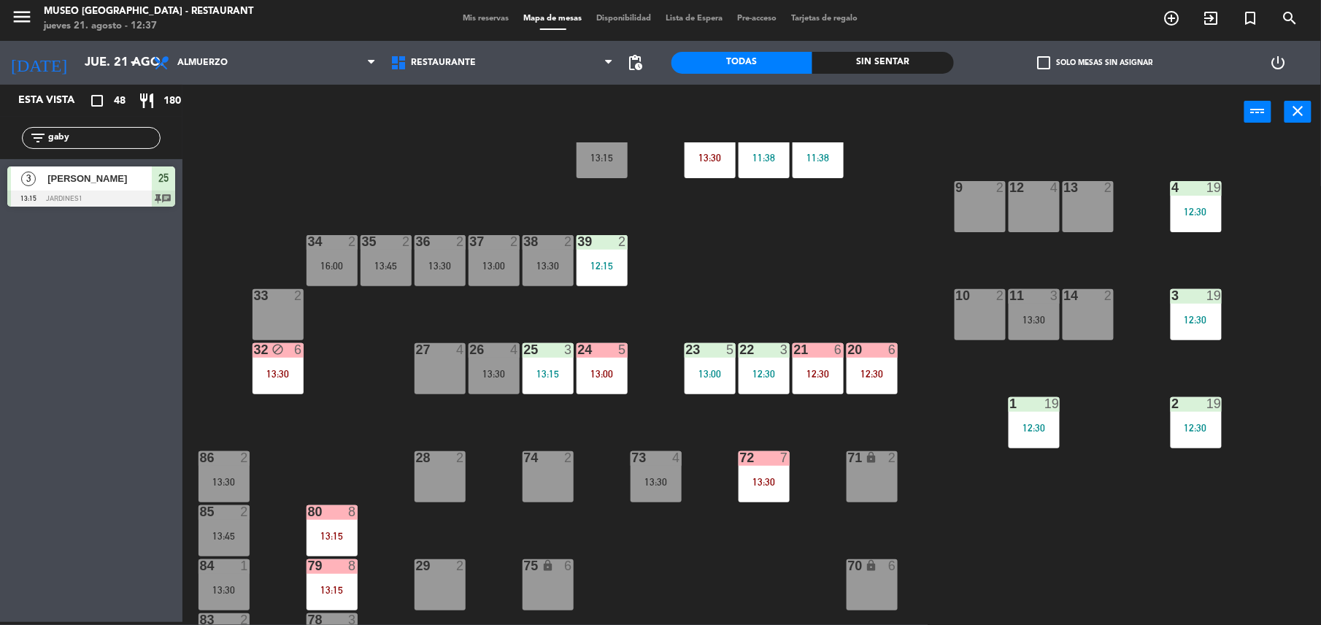
scroll to position [0, 0]
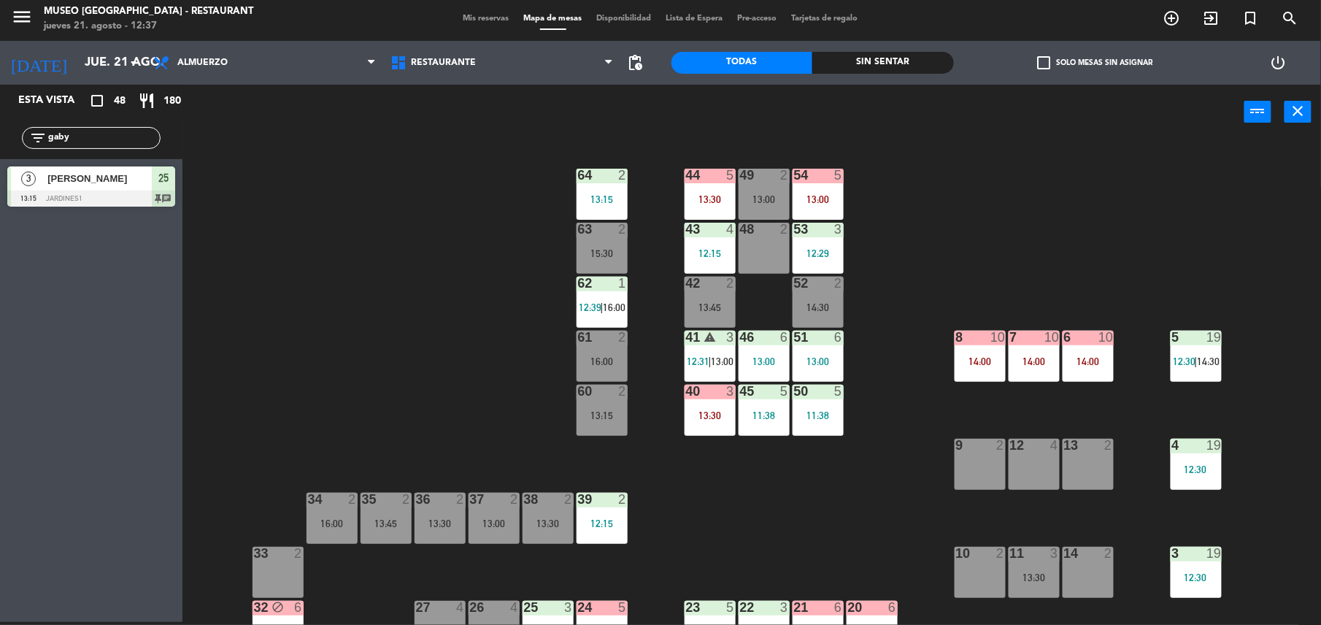
click at [618, 257] on div "15:30" at bounding box center [602, 253] width 51 height 10
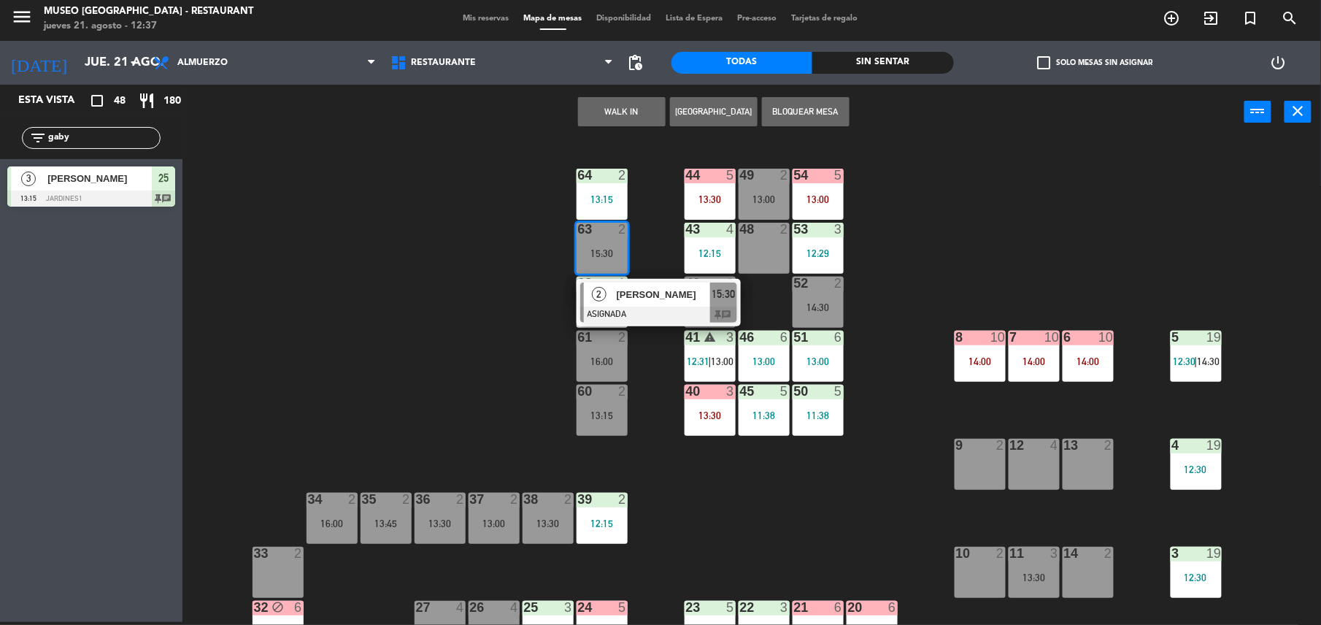
click at [613, 117] on button "WALK IN" at bounding box center [622, 111] width 88 height 29
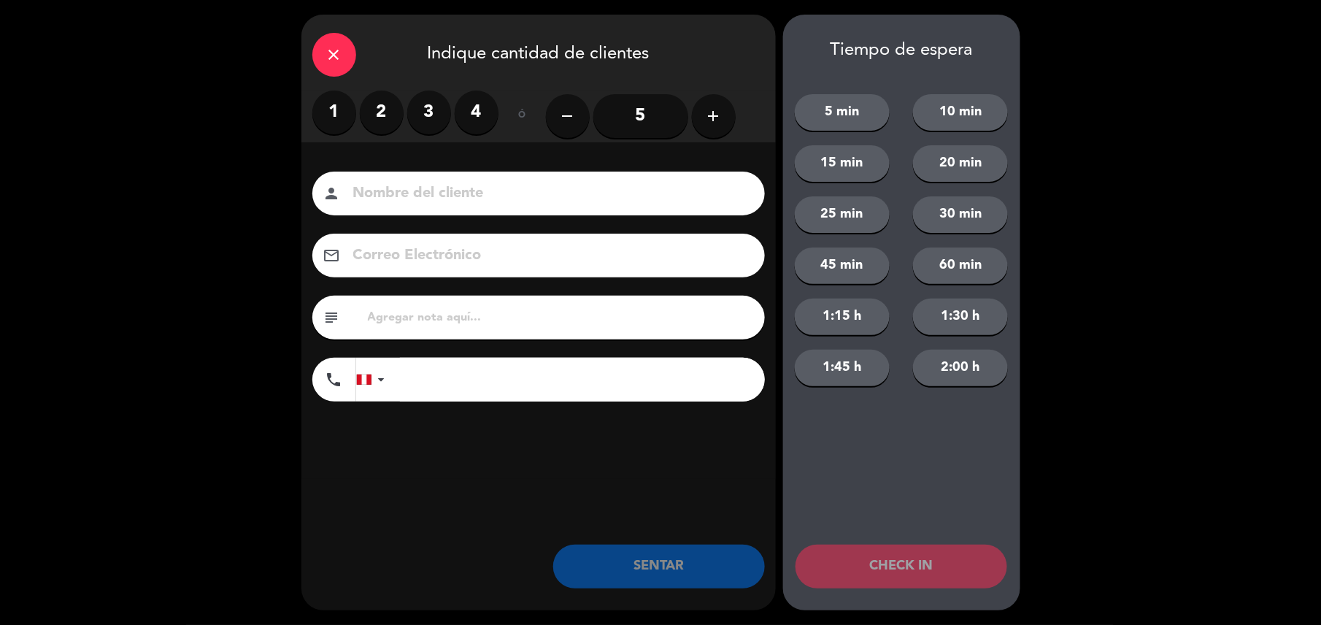
click at [383, 109] on label "2" at bounding box center [382, 113] width 44 height 44
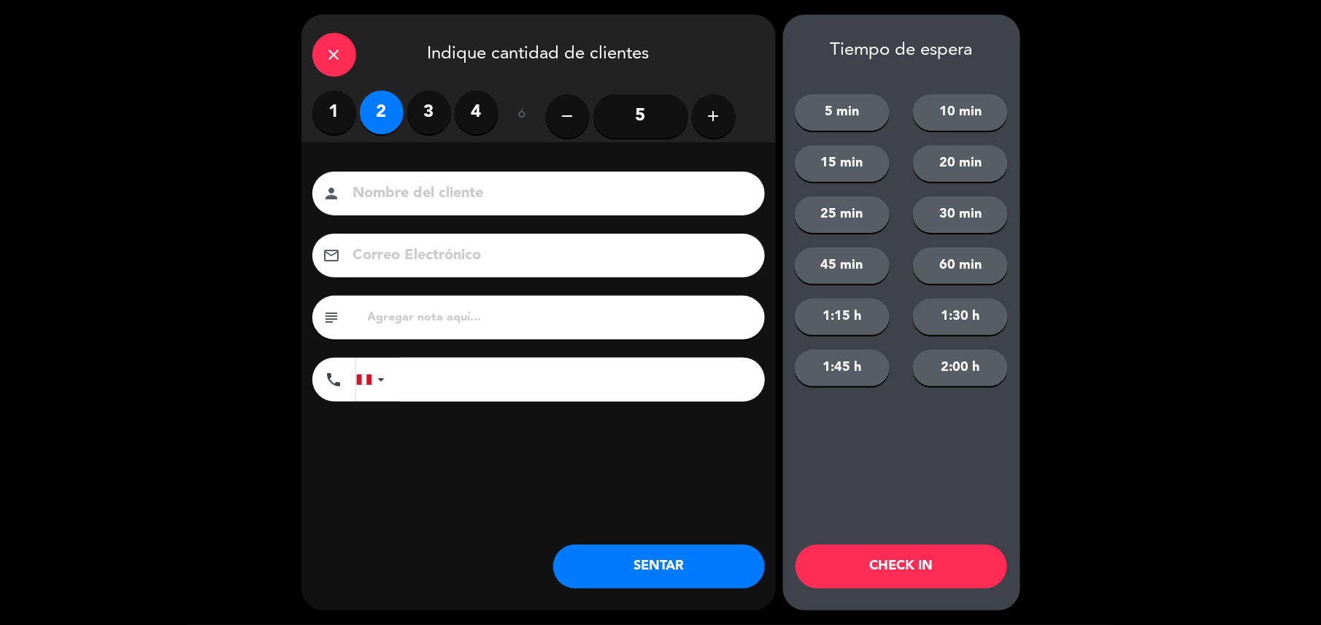
click at [459, 188] on input at bounding box center [549, 194] width 394 height 26
type input "walk in - [GEOGRAPHIC_DATA]"
click at [504, 368] on input "tel" at bounding box center [582, 380] width 365 height 44
click at [642, 532] on div "close Indique cantidad de clientes 1 2 3 4 ó remove 5 add Nombre del cliente pe…" at bounding box center [539, 313] width 475 height 596
click at [669, 576] on button "SENTAR" at bounding box center [659, 567] width 212 height 44
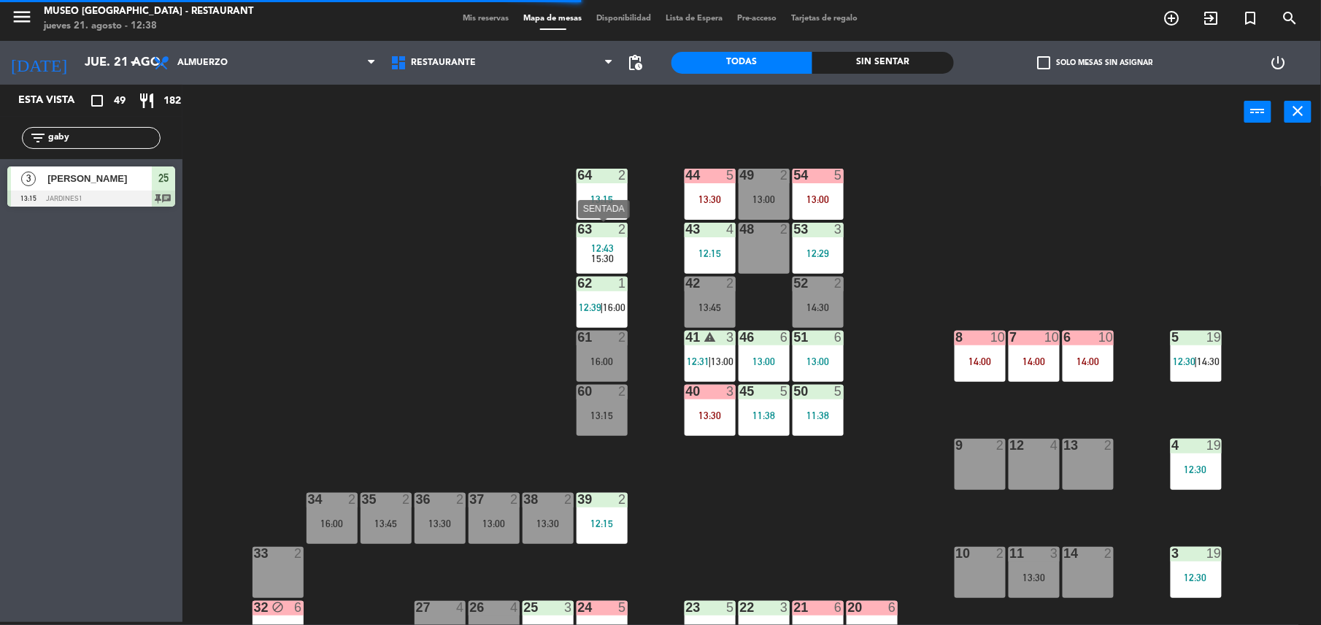
click at [611, 250] on span "12:43" at bounding box center [602, 248] width 23 height 12
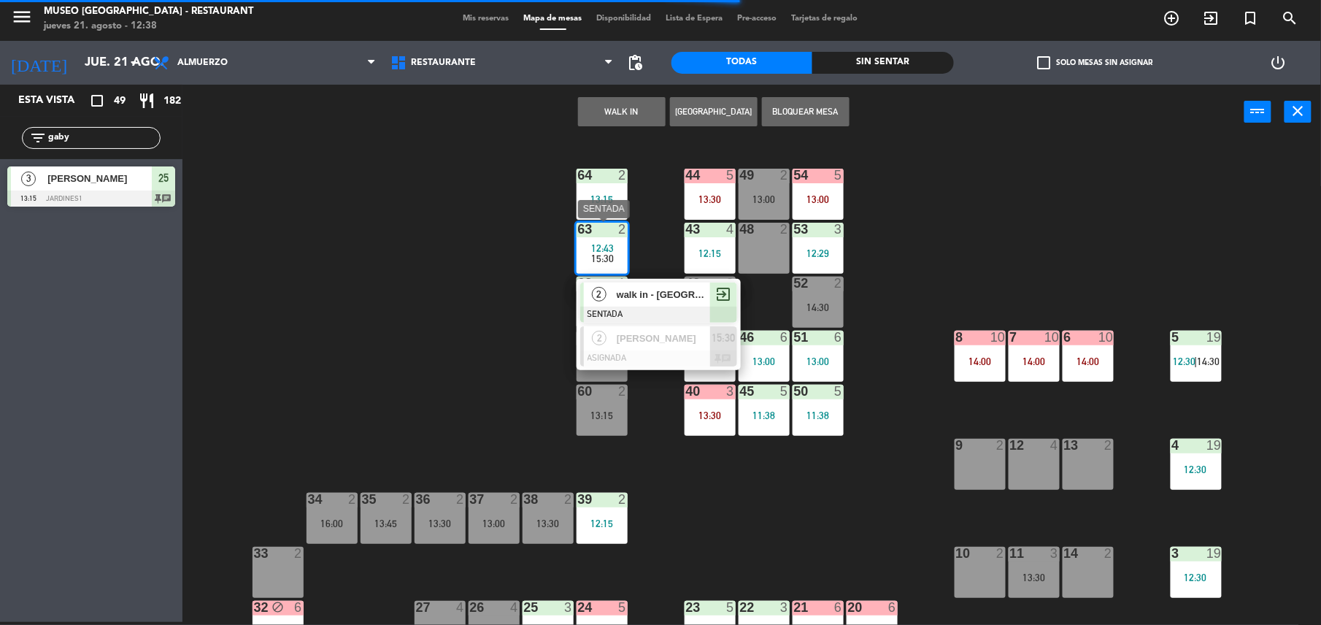
click at [675, 294] on span "walk in - [GEOGRAPHIC_DATA]" at bounding box center [663, 294] width 93 height 15
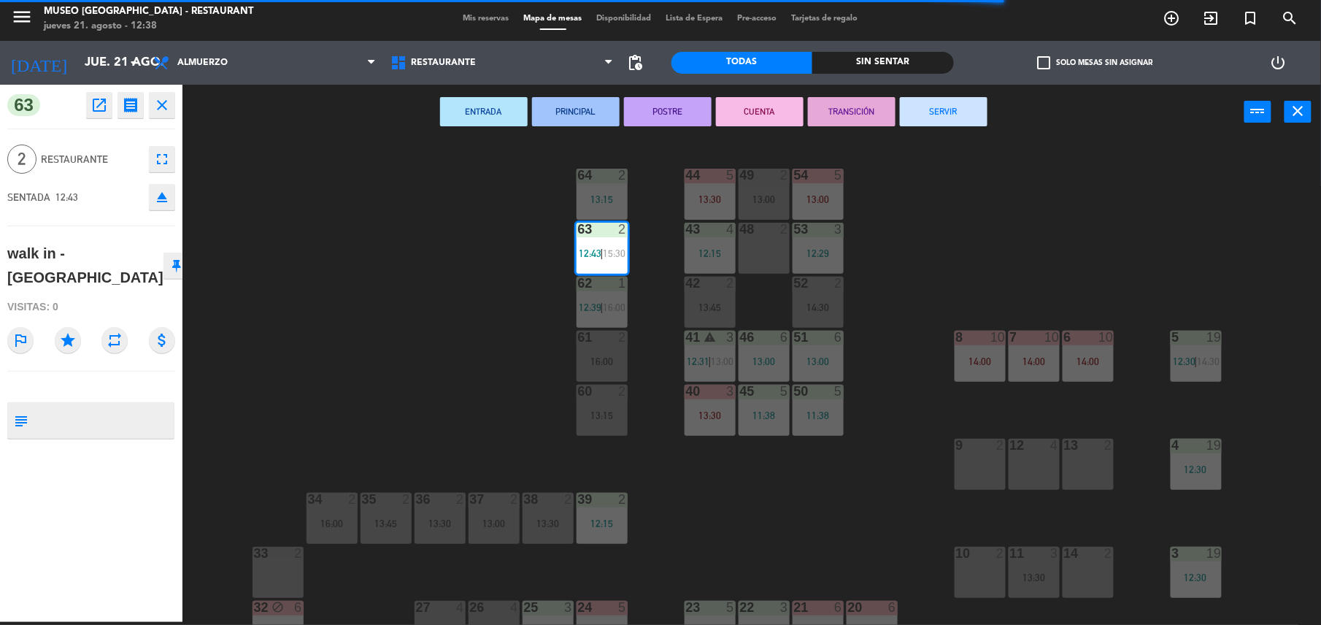
click at [106, 405] on textarea at bounding box center [103, 420] width 139 height 31
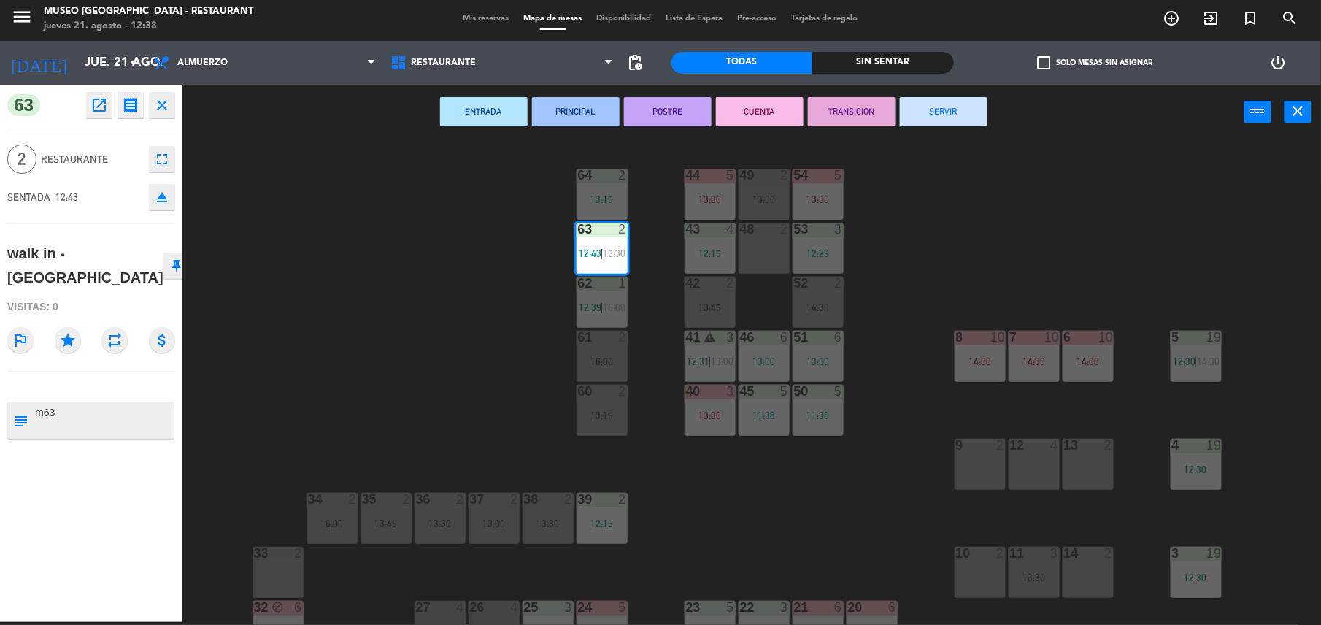
type textarea "m63"
click at [126, 294] on div "Visitas: 0" at bounding box center [91, 307] width 168 height 26
click at [457, 372] on div "44 5 13:30 49 2 13:00 54 5 13:00 64 2 13:15 48 2 53 3 12:29 63 2 12:43 | 15:30 …" at bounding box center [759, 383] width 1126 height 483
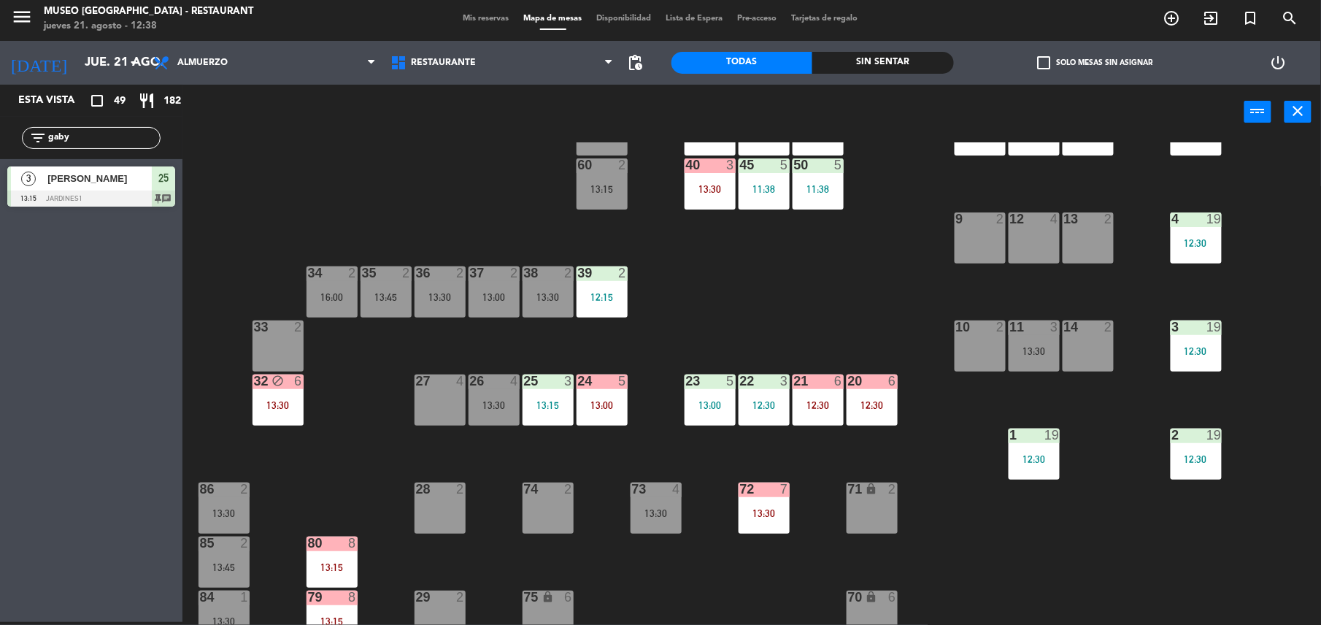
scroll to position [229, 0]
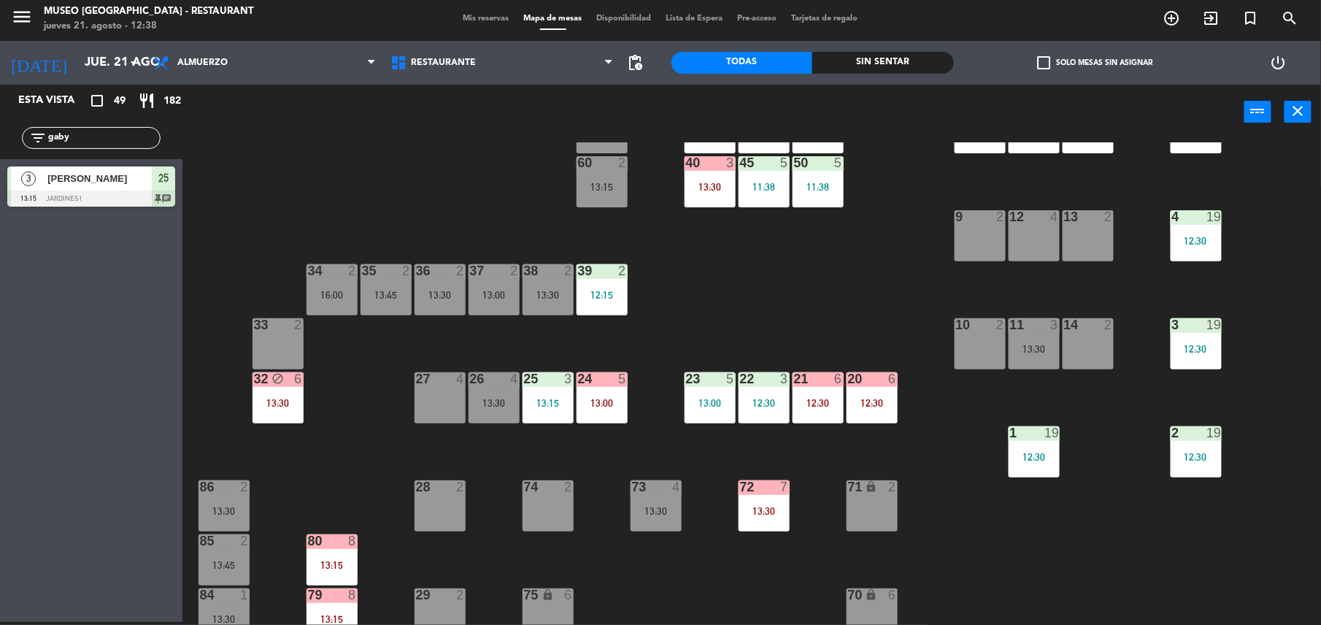
click at [532, 404] on div "13:15" at bounding box center [548, 403] width 51 height 10
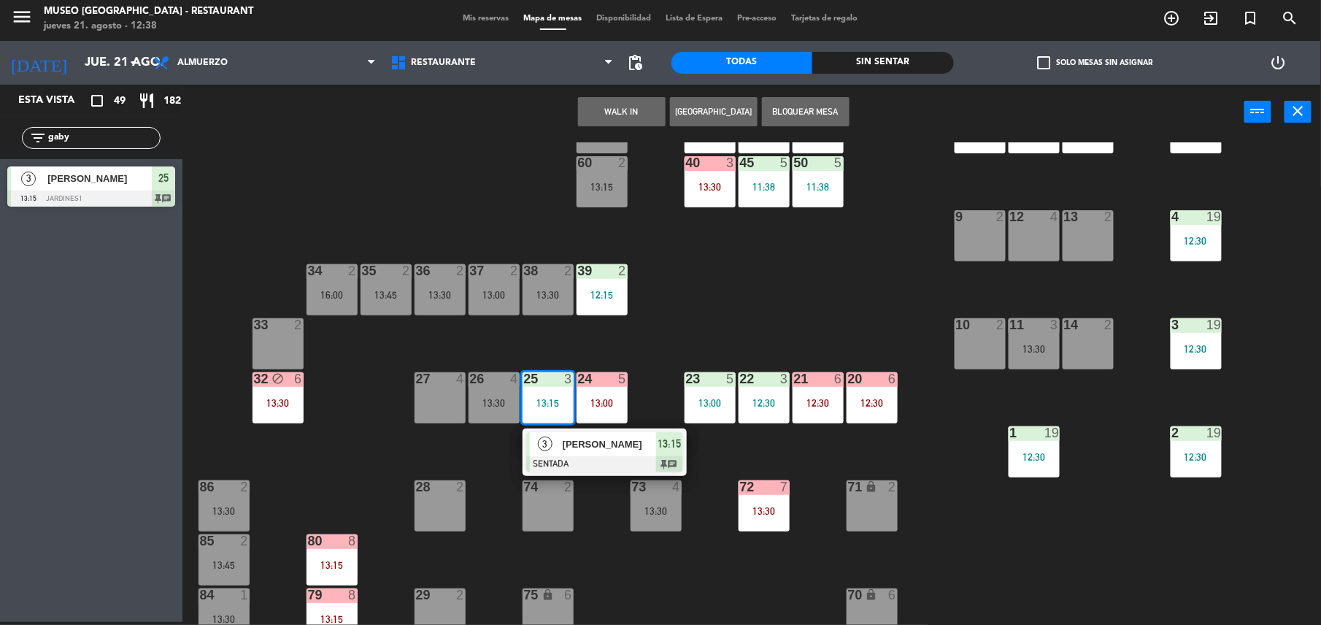
click at [591, 440] on span "[PERSON_NAME]" at bounding box center [609, 444] width 93 height 15
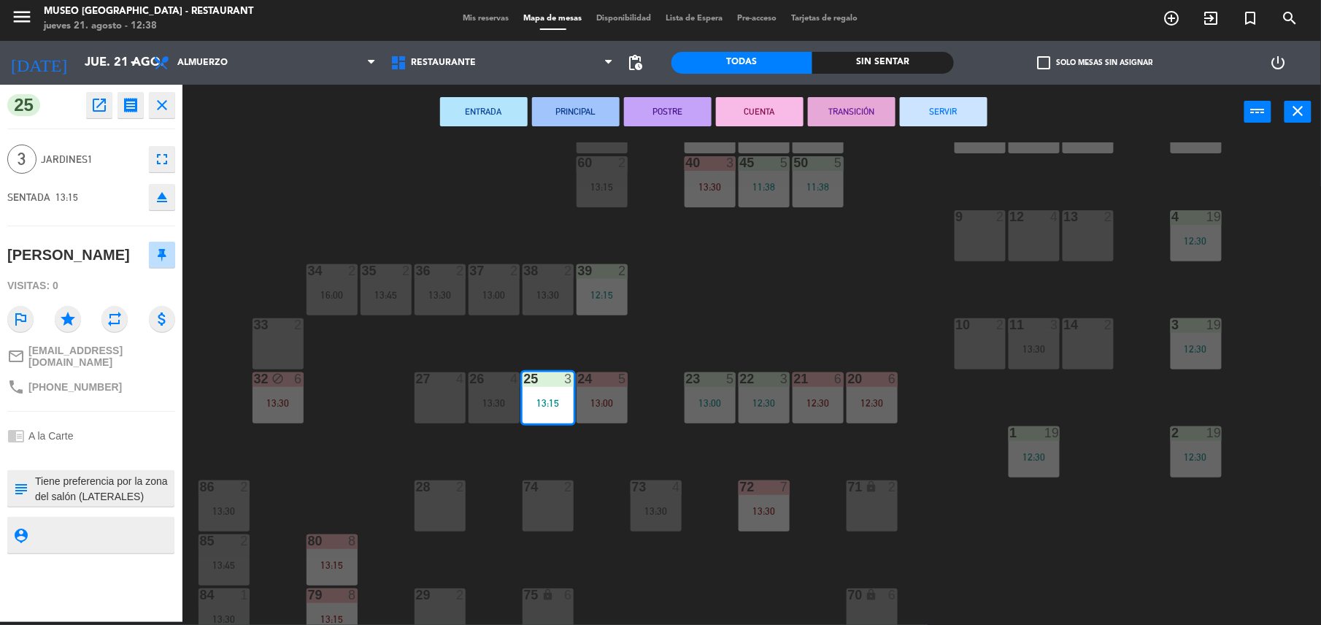
scroll to position [0, 0]
click at [110, 475] on textarea at bounding box center [103, 488] width 139 height 31
type textarea "m25 cumpleaños Tiene preferencia por la zona del salón (LATERALES)"
click at [115, 270] on div "[PERSON_NAME]" at bounding box center [91, 255] width 168 height 37
click at [813, 295] on div "44 5 13:30 49 2 13:00 54 5 13:00 64 2 13:15 48 2 53 3 12:29 63 2 12:43 | 15:30 …" at bounding box center [759, 383] width 1126 height 483
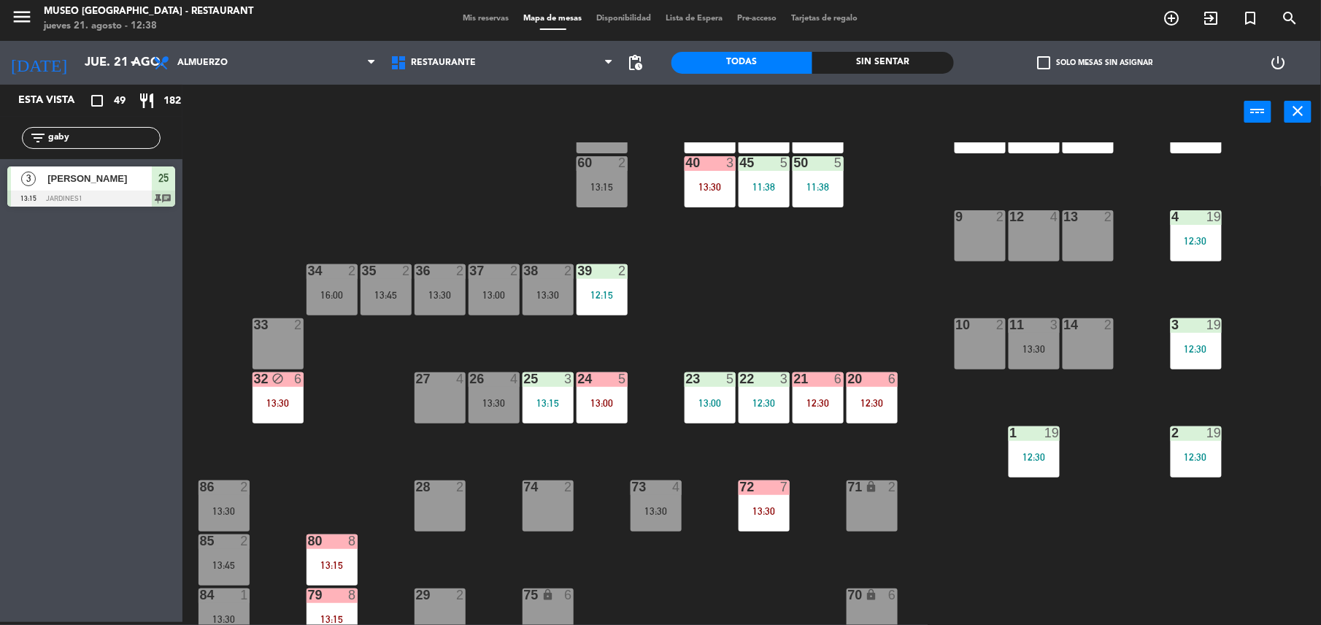
click at [702, 399] on div "13:00" at bounding box center [710, 403] width 51 height 10
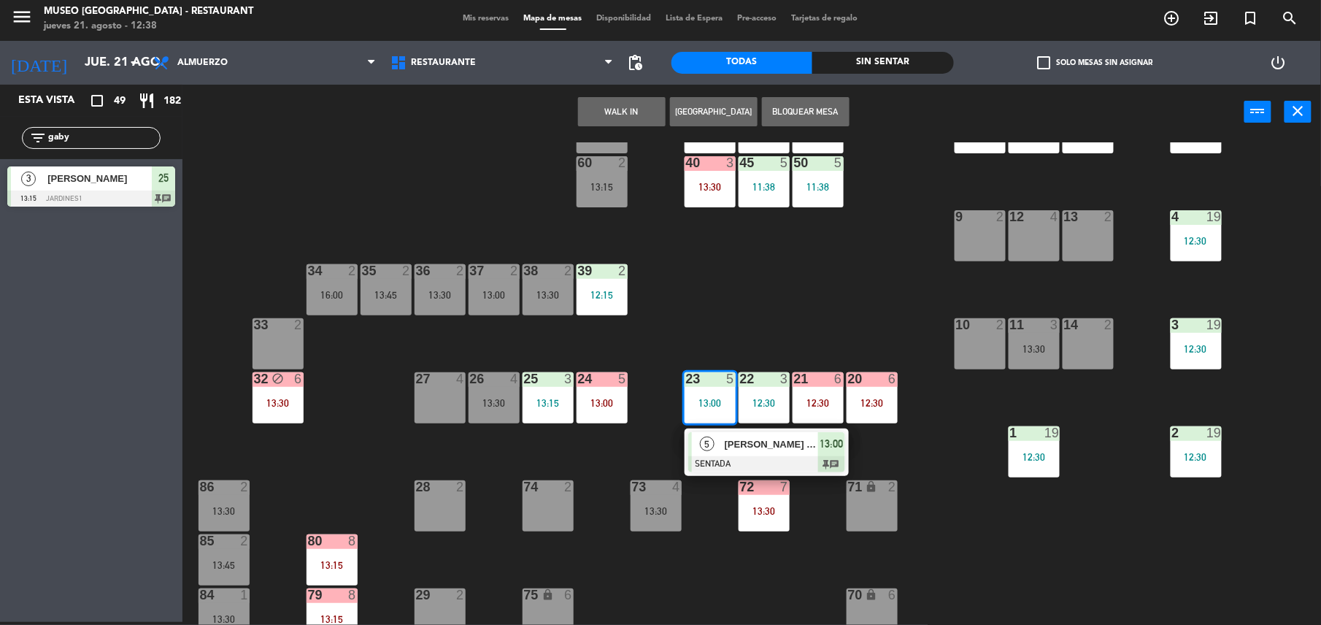
click at [745, 448] on span "[PERSON_NAME] X 3" at bounding box center [771, 444] width 93 height 15
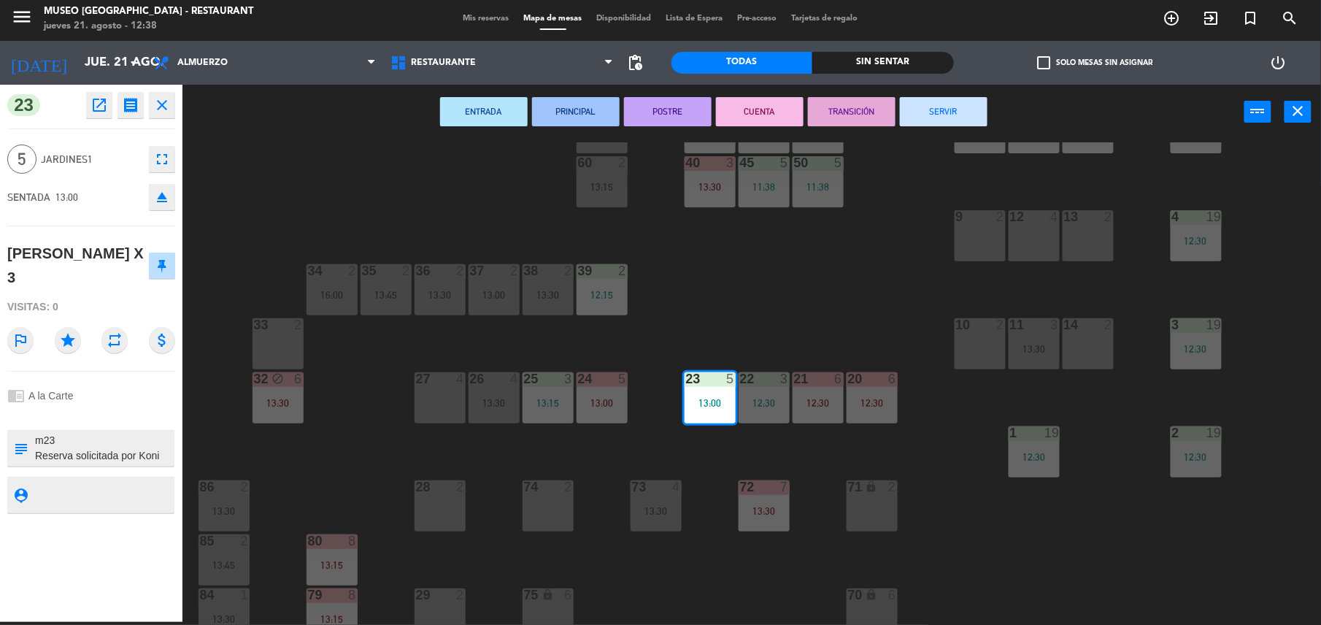
scroll to position [61, 0]
click at [818, 305] on div "44 5 13:30 49 2 13:00 54 5 13:00 64 2 13:15 48 2 53 3 12:29 63 2 12:43 | 15:30 …" at bounding box center [759, 383] width 1126 height 483
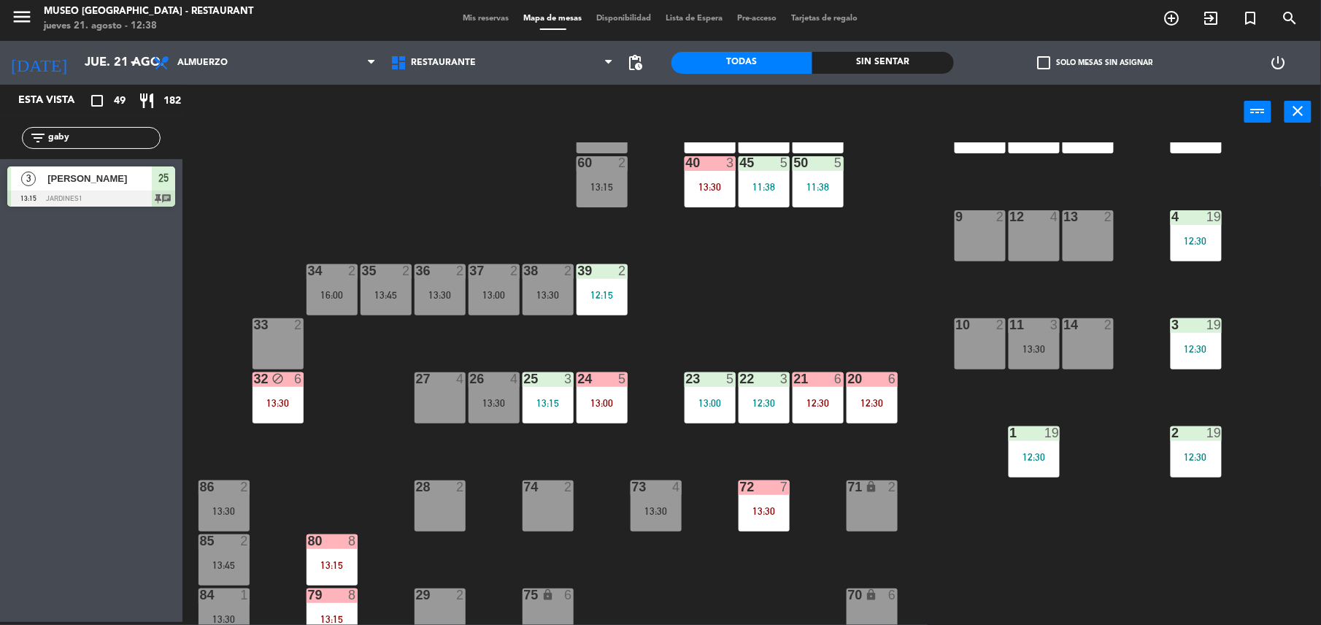
click at [759, 406] on div "12:30" at bounding box center [764, 403] width 51 height 10
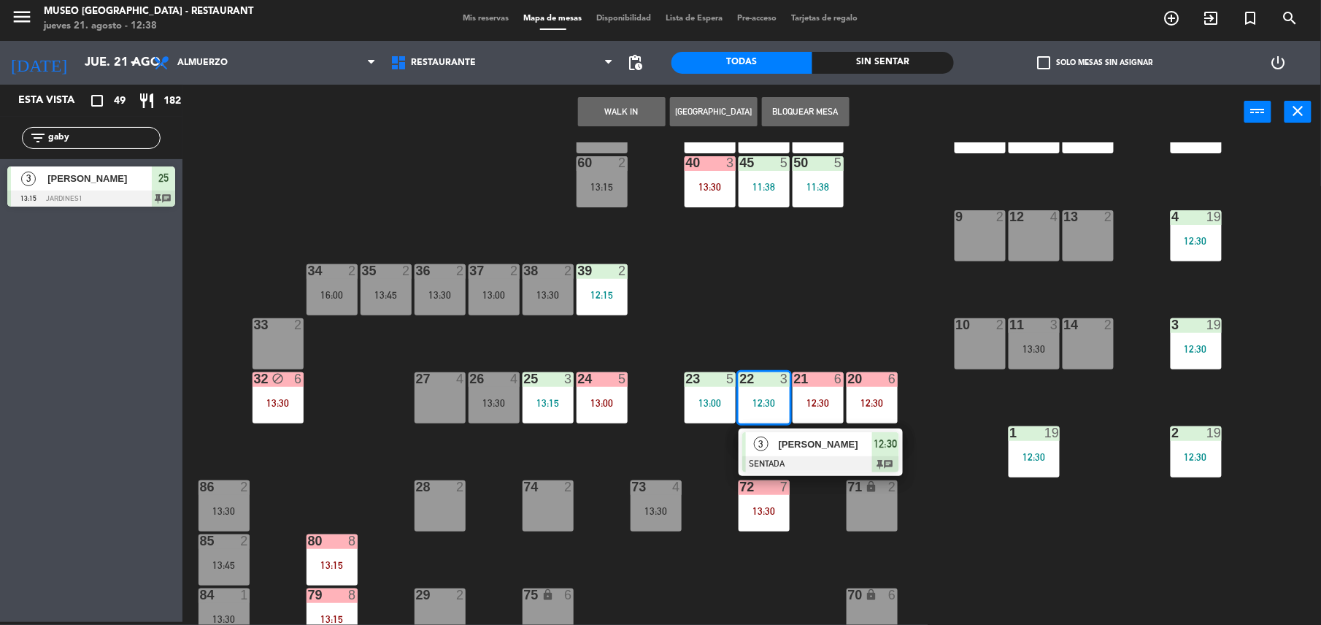
click at [795, 456] on div at bounding box center [821, 464] width 157 height 16
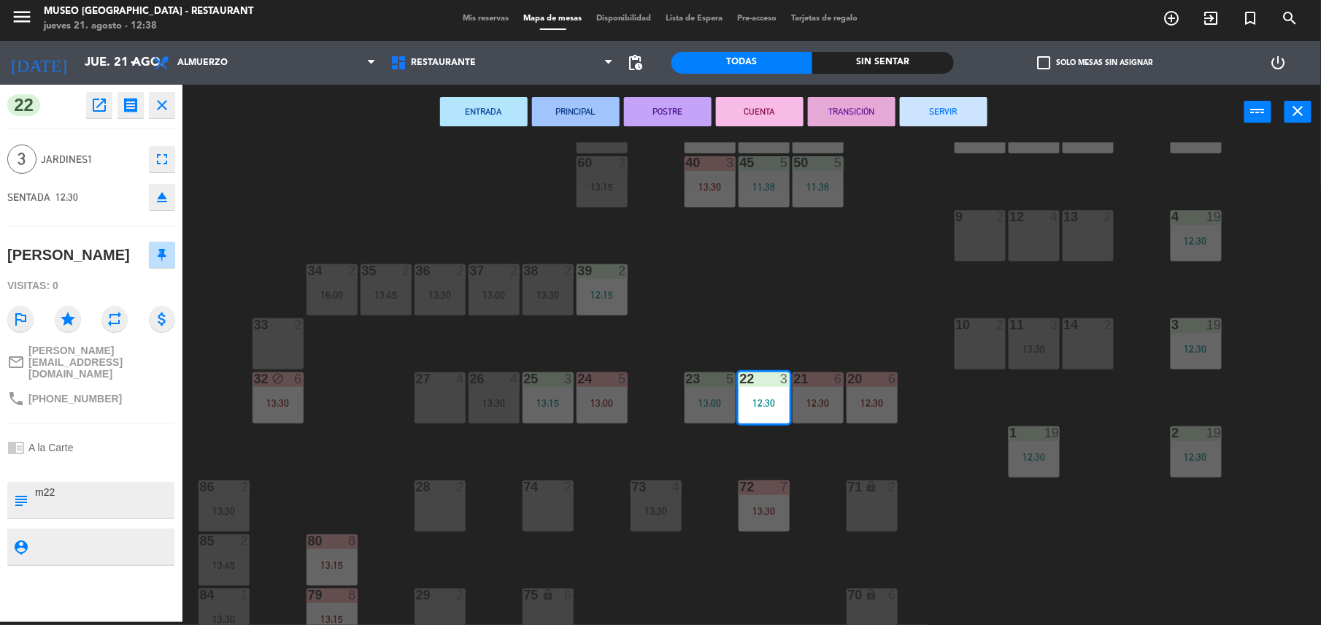
click at [83, 485] on textarea at bounding box center [103, 500] width 139 height 31
type textarea "m22 cumpleaños"
click at [100, 293] on div "Visitas: 0" at bounding box center [91, 286] width 168 height 26
click at [713, 299] on div "44 5 13:30 49 2 13:00 54 5 13:00 64 2 13:15 48 2 53 3 12:29 63 2 12:43 | 15:30 …" at bounding box center [759, 383] width 1126 height 483
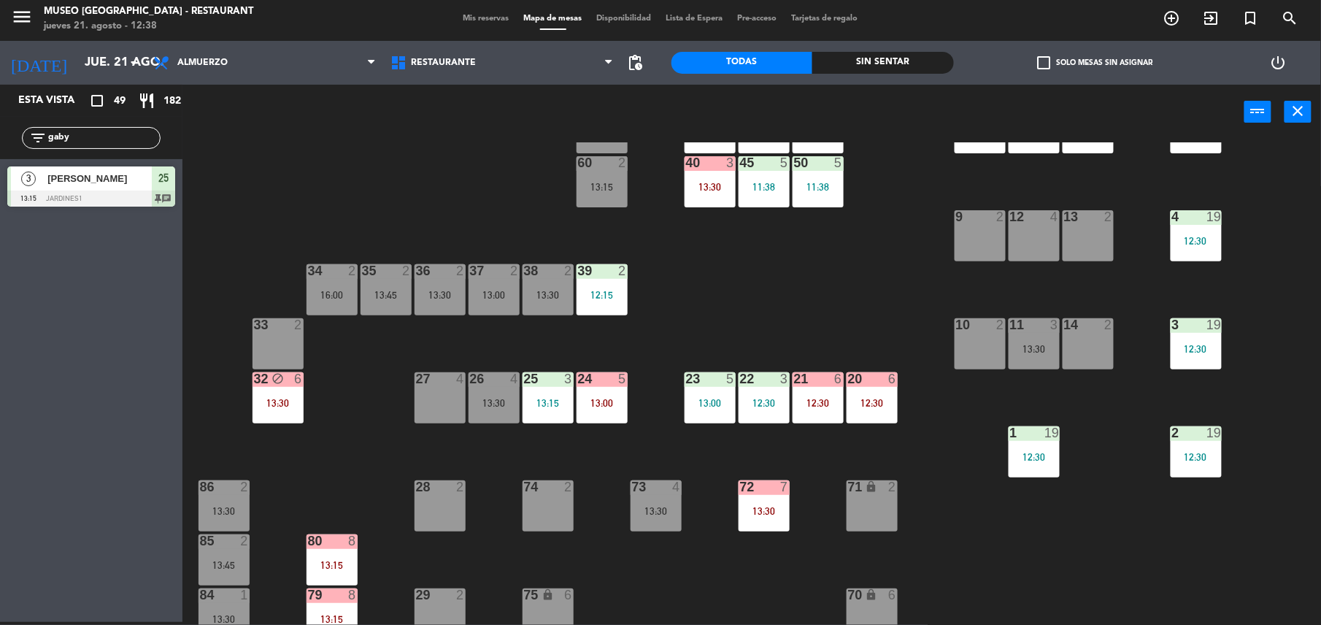
click at [590, 279] on div "39 2 12:15" at bounding box center [602, 289] width 51 height 51
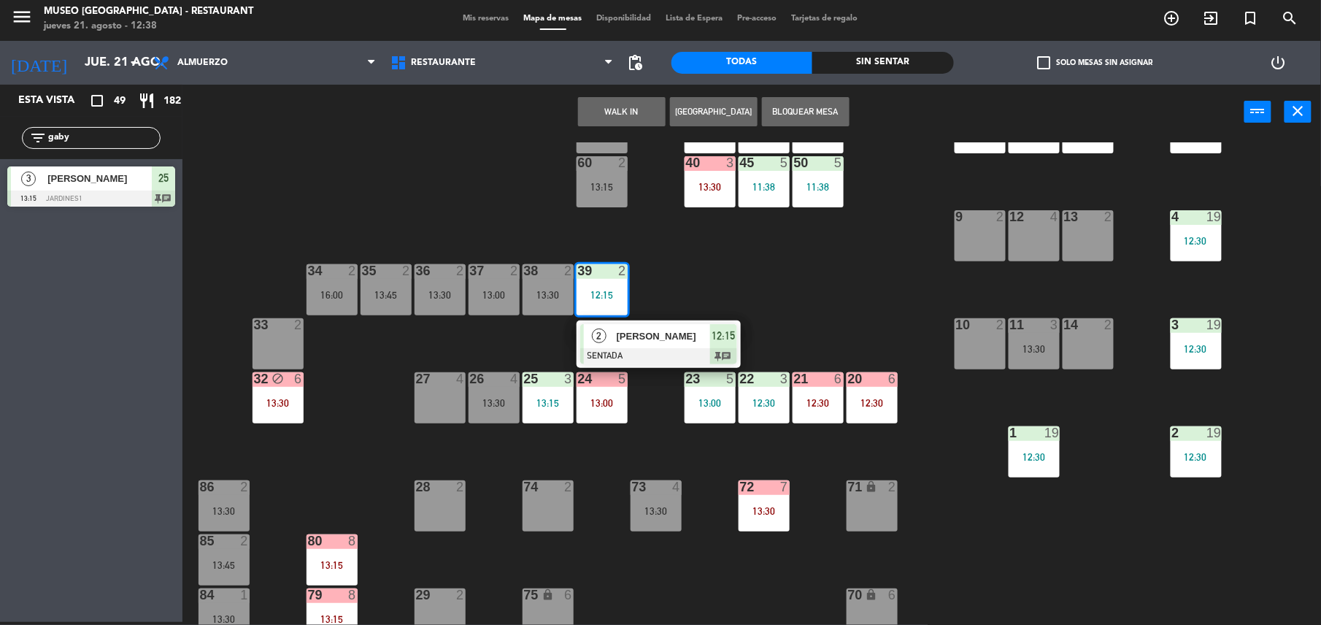
click at [654, 343] on span "[PERSON_NAME]" at bounding box center [663, 336] width 93 height 15
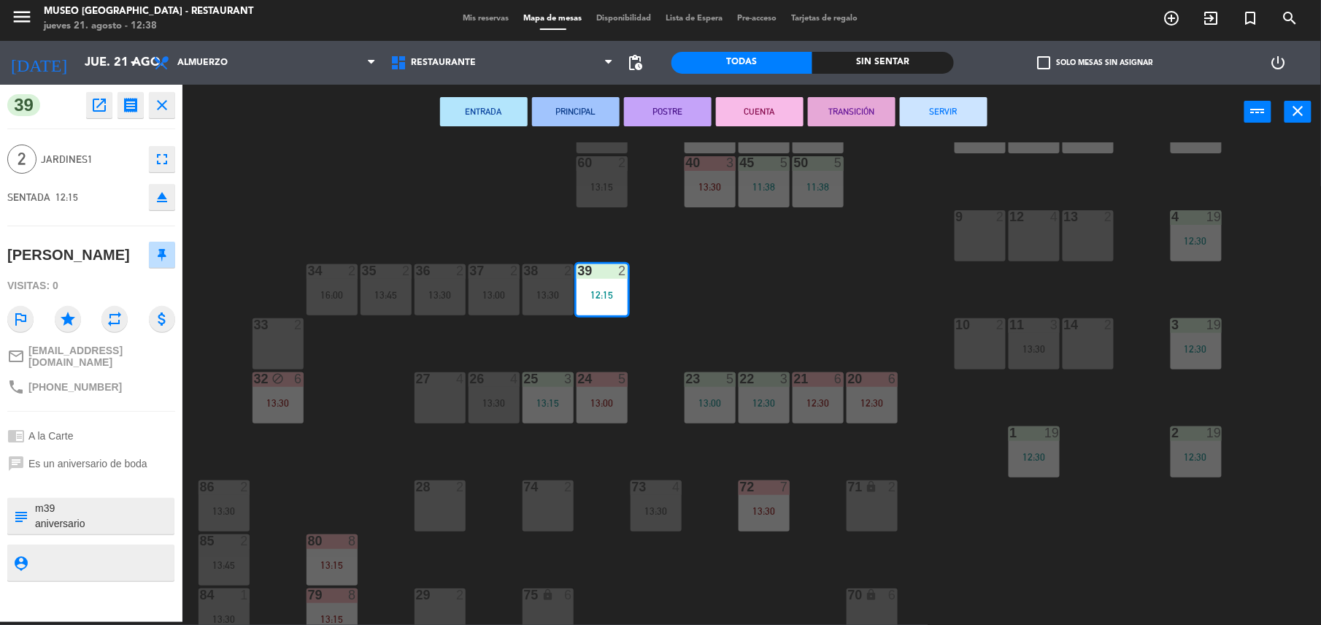
click at [872, 281] on div "44 5 13:30 49 2 13:00 54 5 13:00 64 2 13:15 48 2 53 3 12:29 63 2 12:43 | 15:30 …" at bounding box center [759, 383] width 1126 height 483
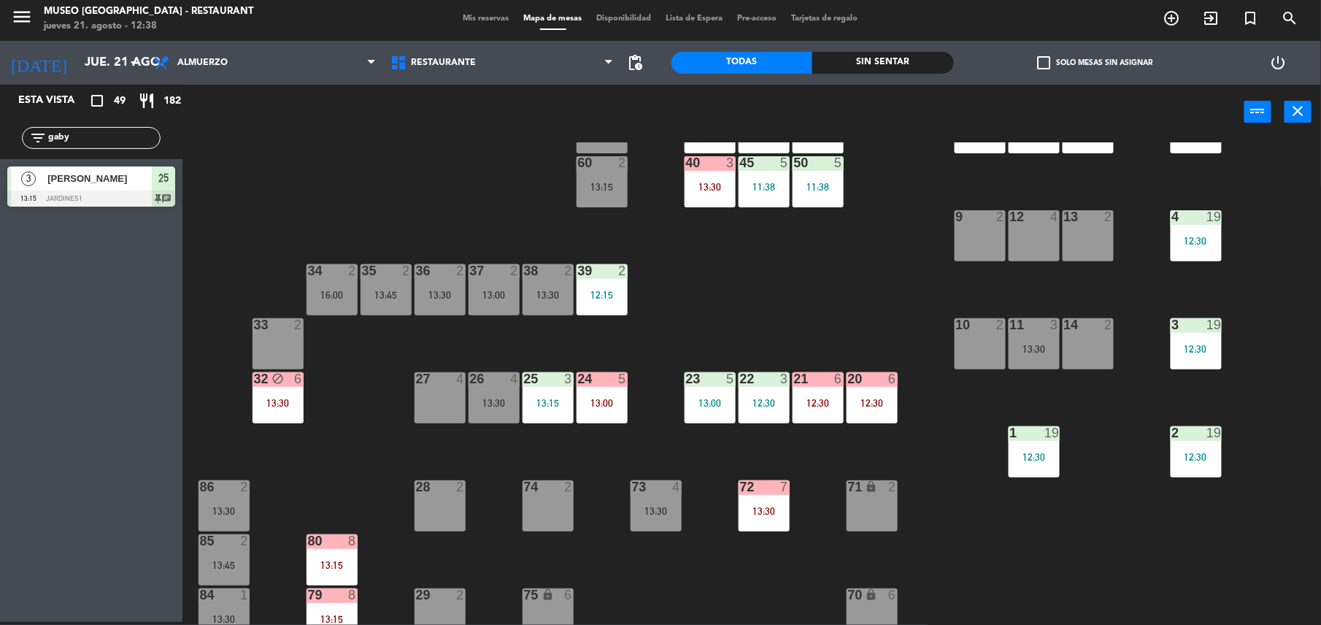
click at [539, 397] on div "13:15" at bounding box center [548, 402] width 51 height 11
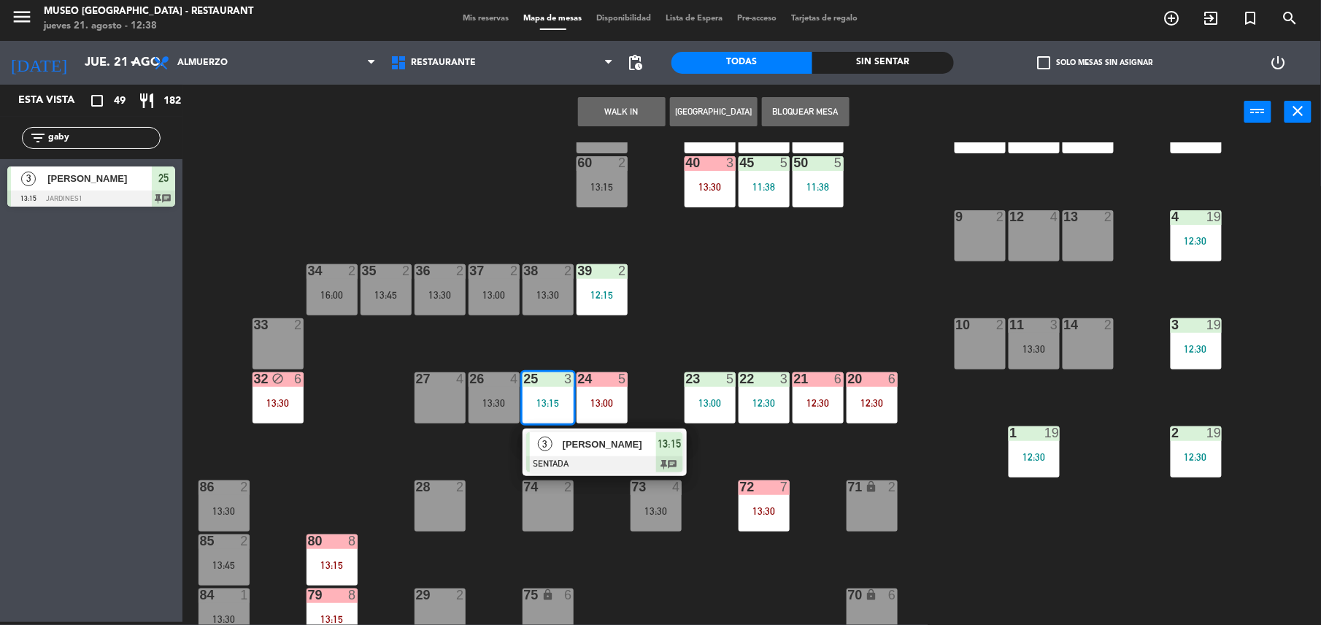
click at [588, 441] on span "[PERSON_NAME]" at bounding box center [609, 444] width 93 height 15
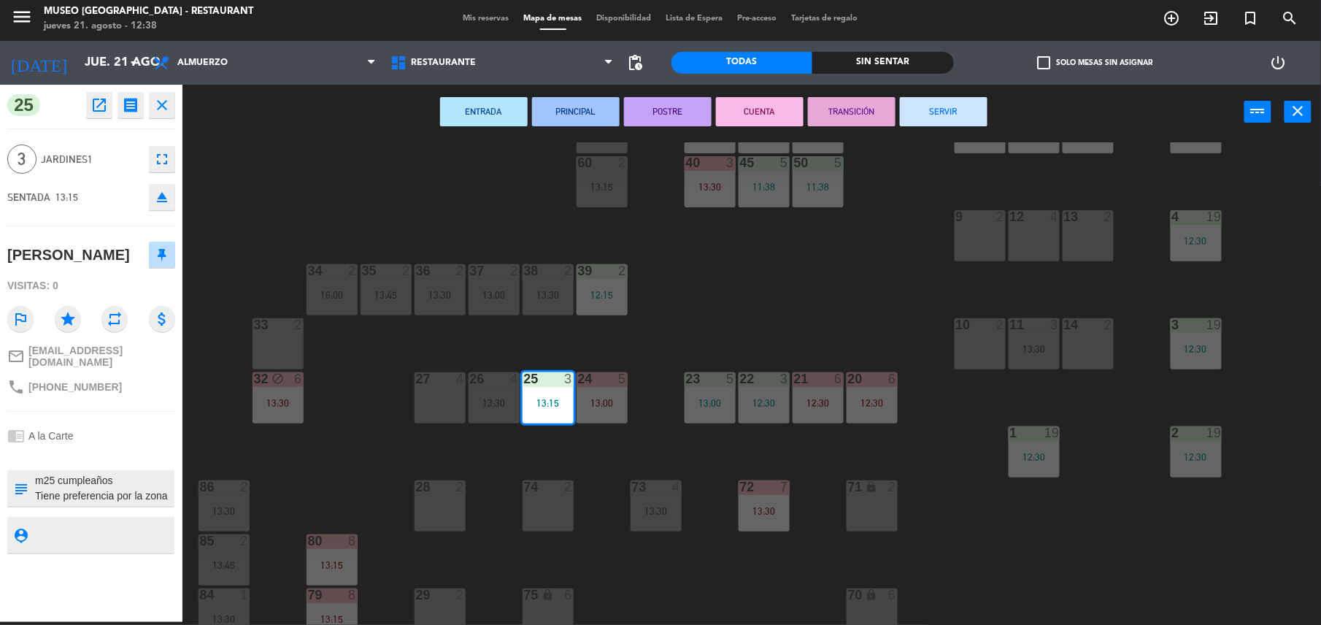
scroll to position [15, 0]
click at [880, 287] on div "44 5 13:30 49 2 13:00 54 5 13:00 64 2 13:15 48 2 53 3 12:29 63 2 12:43 | 15:30 …" at bounding box center [759, 383] width 1126 height 483
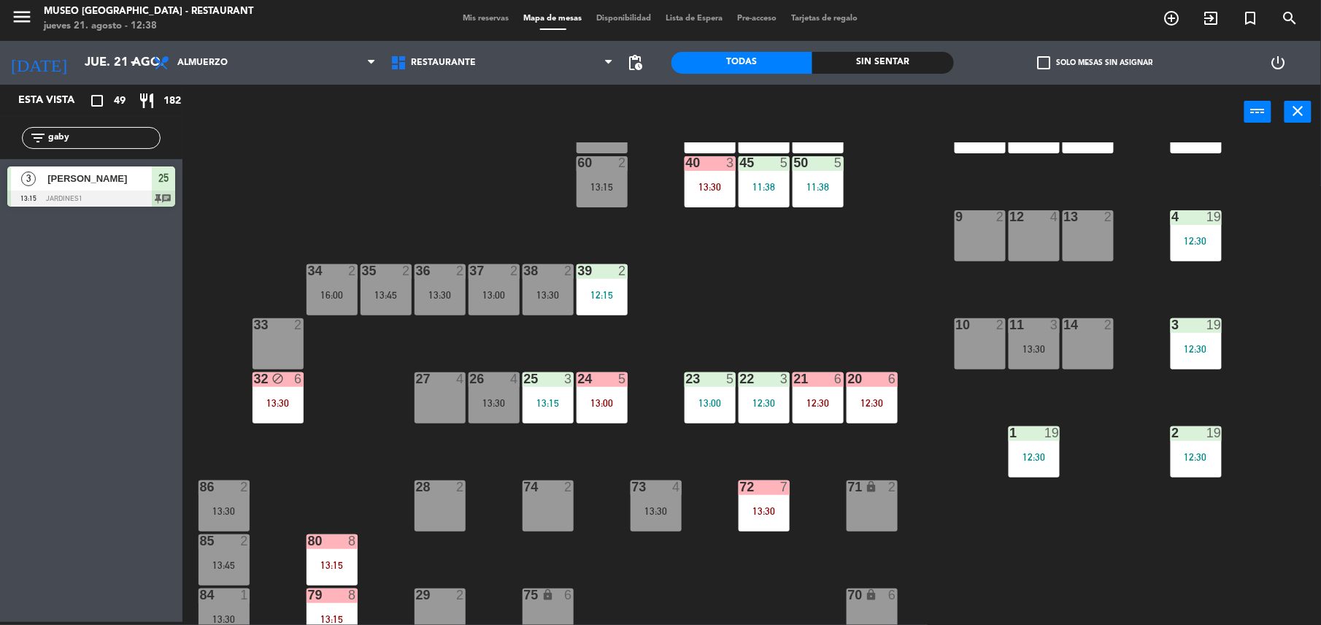
scroll to position [0, 0]
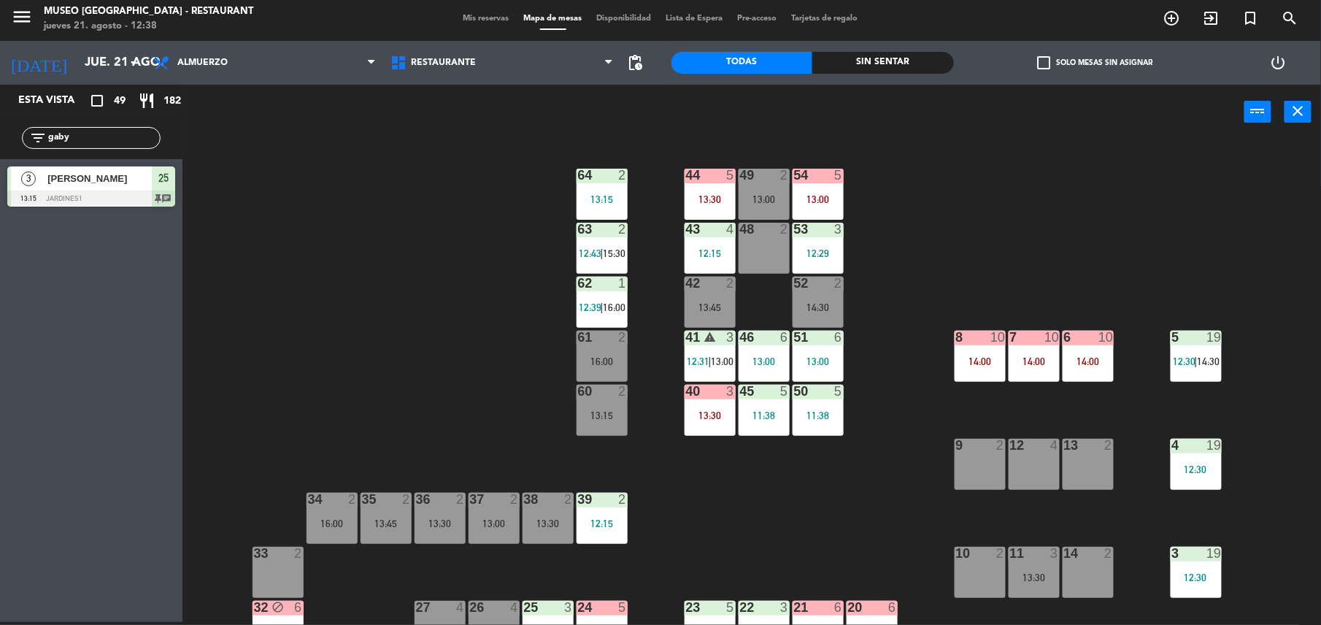
click at [594, 244] on div "63 2 12:43 | 15:30" at bounding box center [602, 248] width 51 height 51
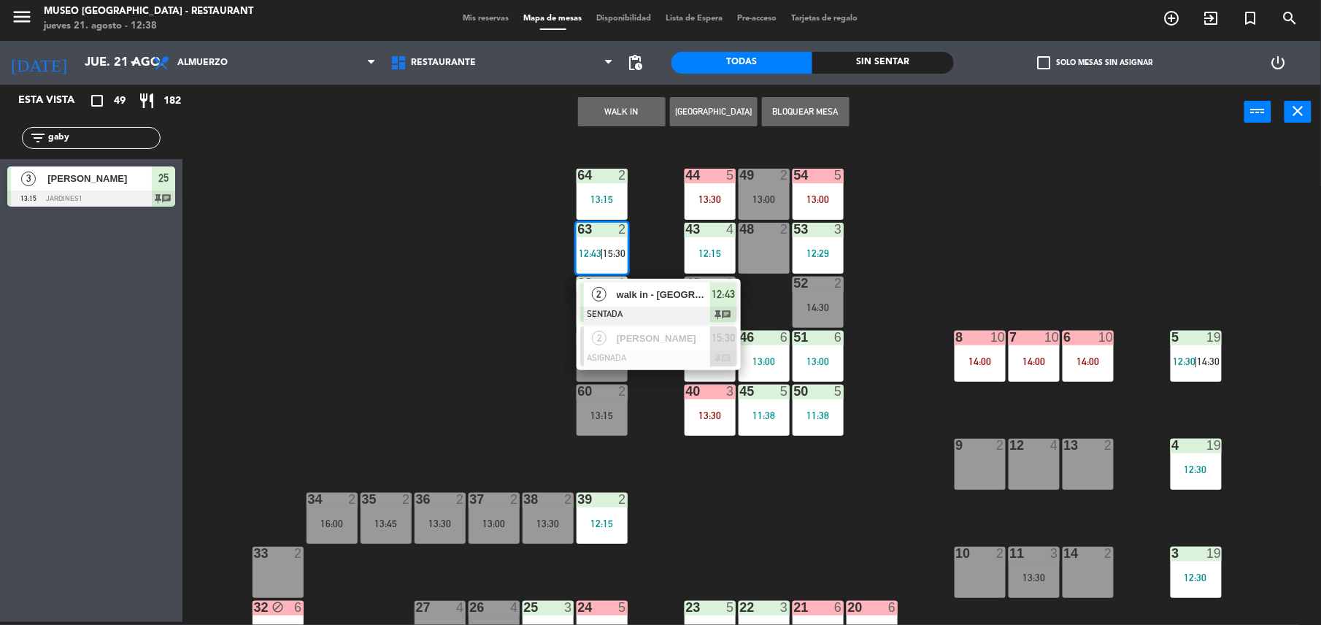
click at [655, 299] on span "walk in - [GEOGRAPHIC_DATA]" at bounding box center [663, 294] width 93 height 15
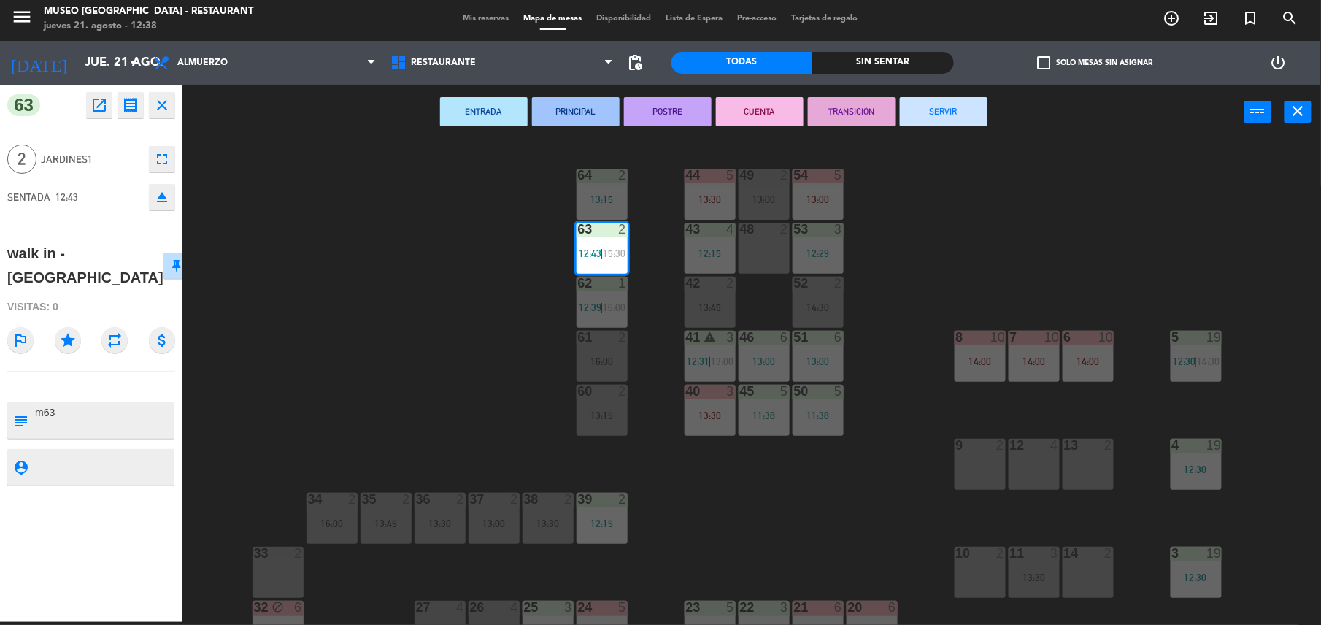
click at [453, 324] on div "44 5 13:30 49 2 13:00 54 5 13:00 64 2 13:15 48 2 53 3 12:29 63 2 12:43 | 15:30 …" at bounding box center [759, 383] width 1126 height 483
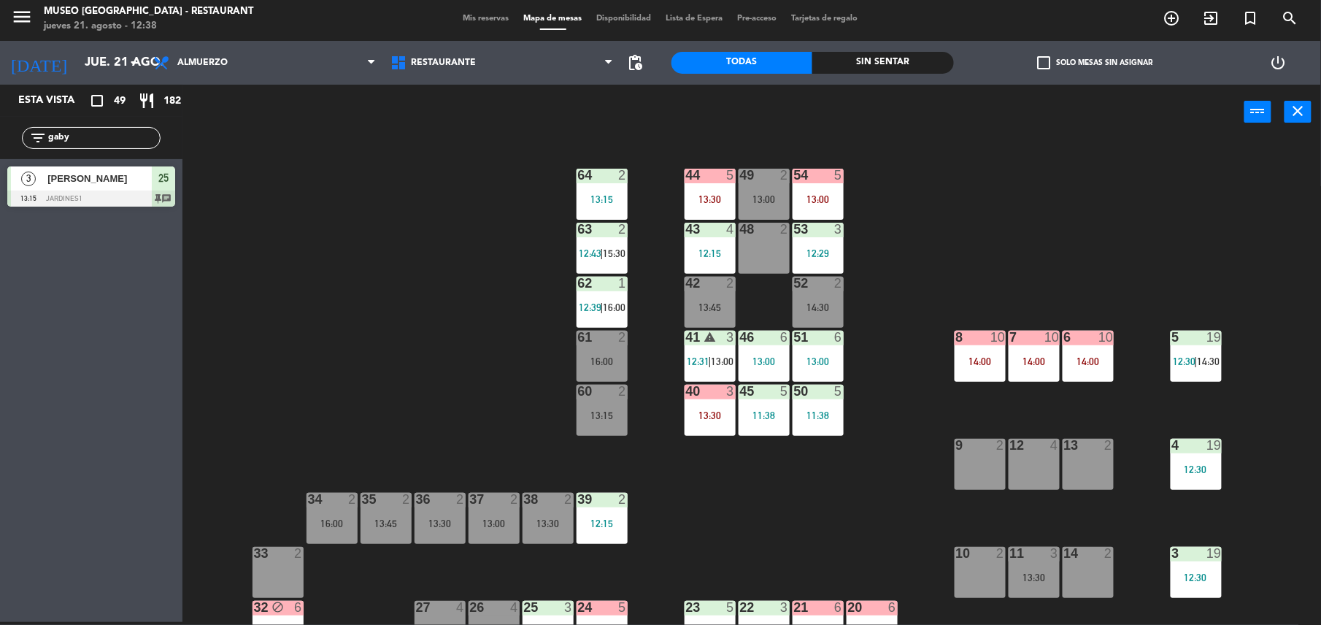
click at [602, 353] on div "61 2 16:00" at bounding box center [602, 356] width 51 height 51
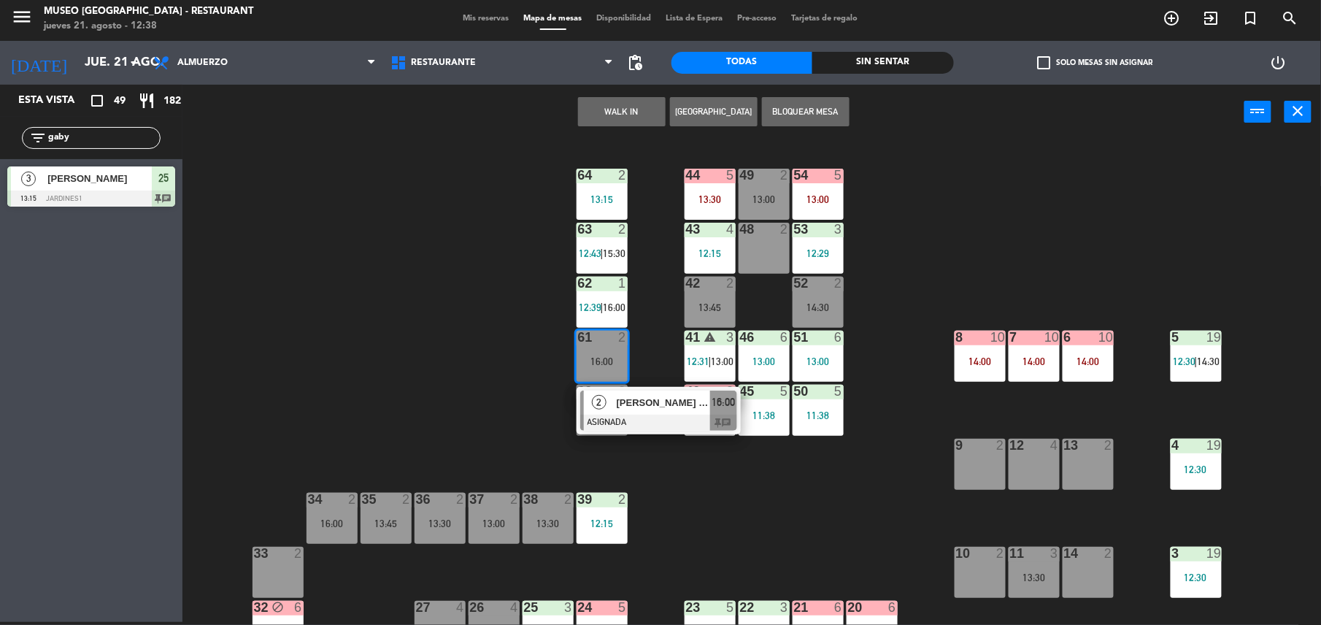
click at [606, 112] on button "WALK IN" at bounding box center [622, 111] width 88 height 29
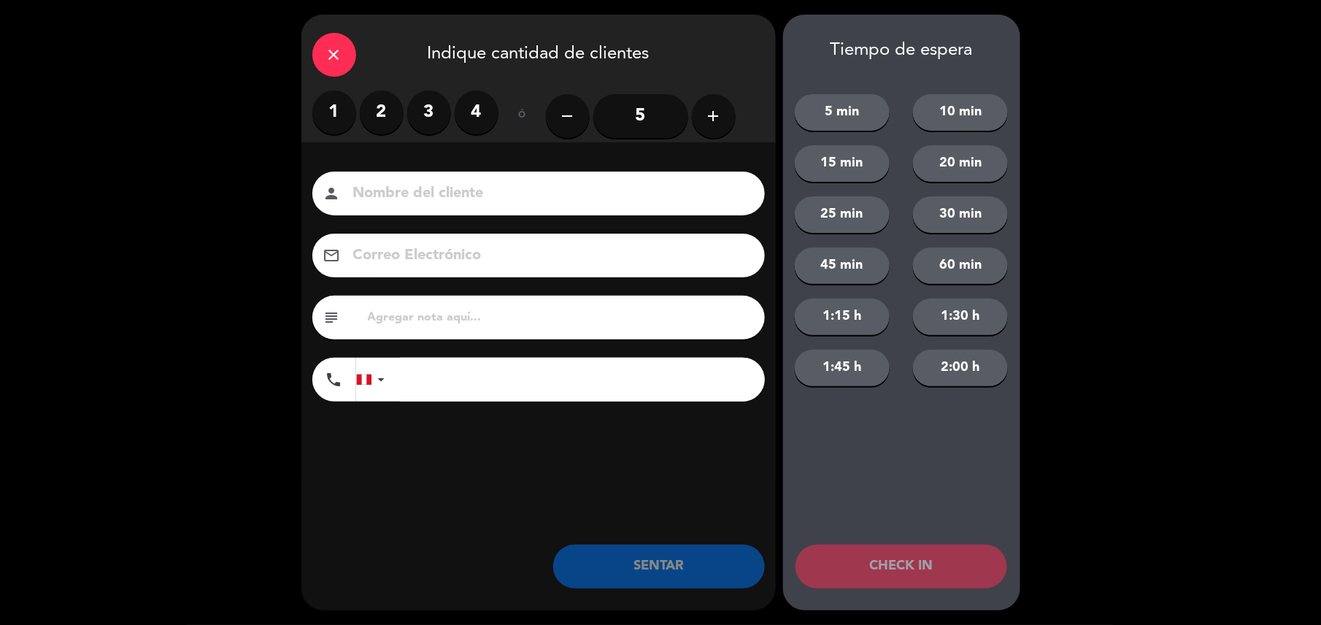
click at [369, 112] on label "2" at bounding box center [382, 113] width 44 height 44
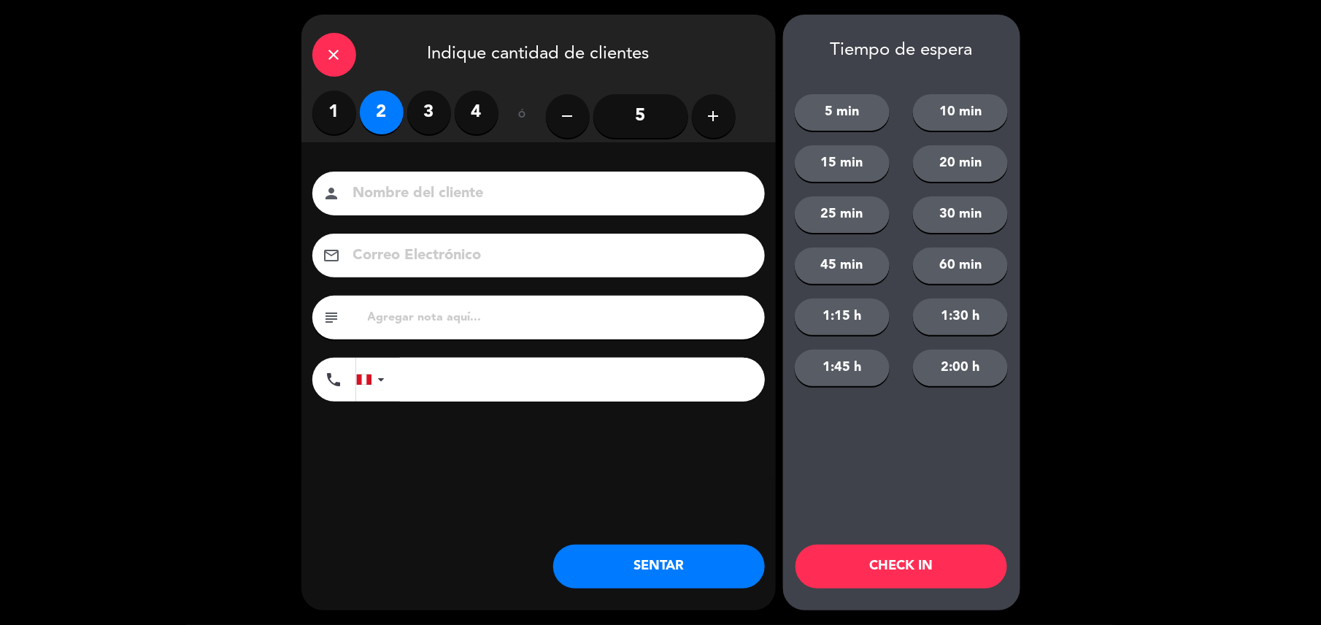
click at [515, 321] on input "text" at bounding box center [561, 317] width 388 height 20
type input "m61"
click at [705, 581] on button "SENTAR" at bounding box center [659, 567] width 212 height 44
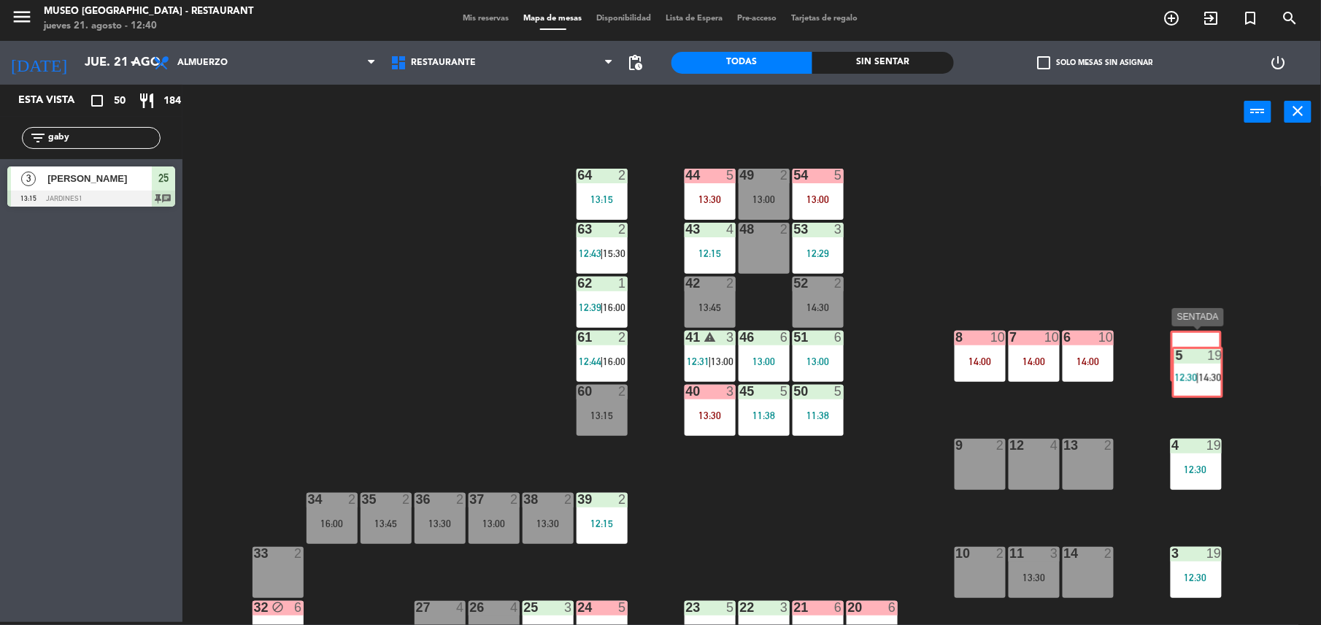
click at [1180, 345] on div "5 19 12:30 | 14:30 5 19 12:30 | 14:30" at bounding box center [1196, 356] width 51 height 51
click at [1187, 366] on span "12:30" at bounding box center [1185, 362] width 23 height 12
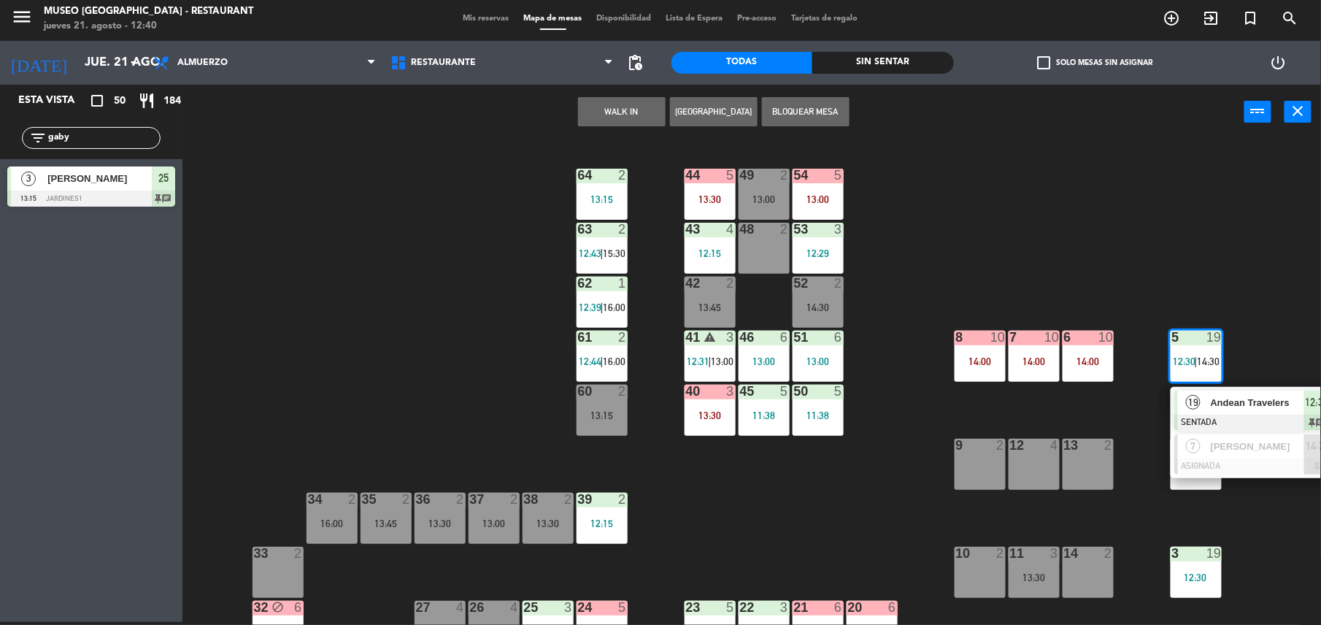
click at [1108, 261] on div "44 5 13:30 49 2 13:00 54 5 13:00 64 2 13:15 48 2 53 3 12:29 63 2 12:43 | 15:30 …" at bounding box center [759, 383] width 1126 height 483
